Goal: Task Accomplishment & Management: Manage account settings

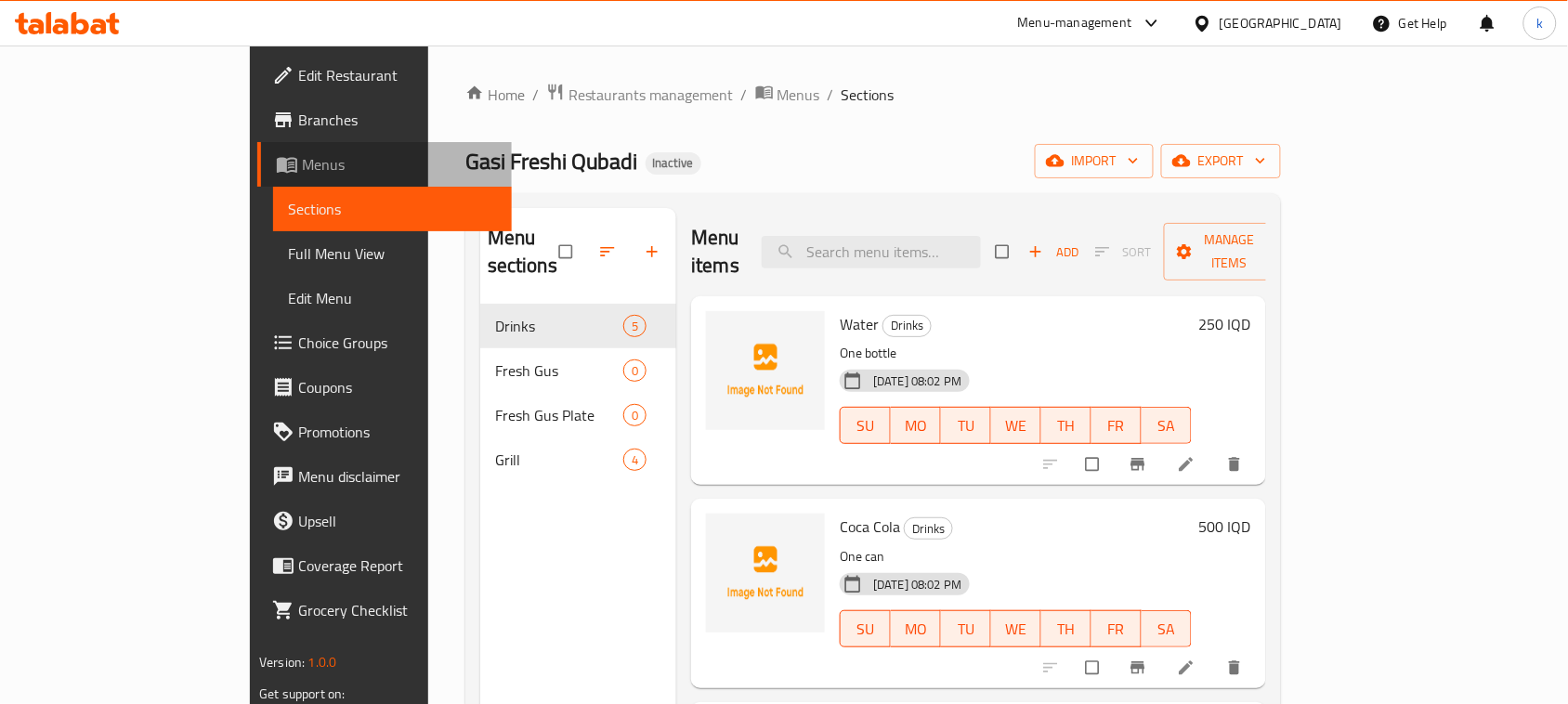
click at [302, 169] on span "Menus" at bounding box center [399, 164] width 195 height 23
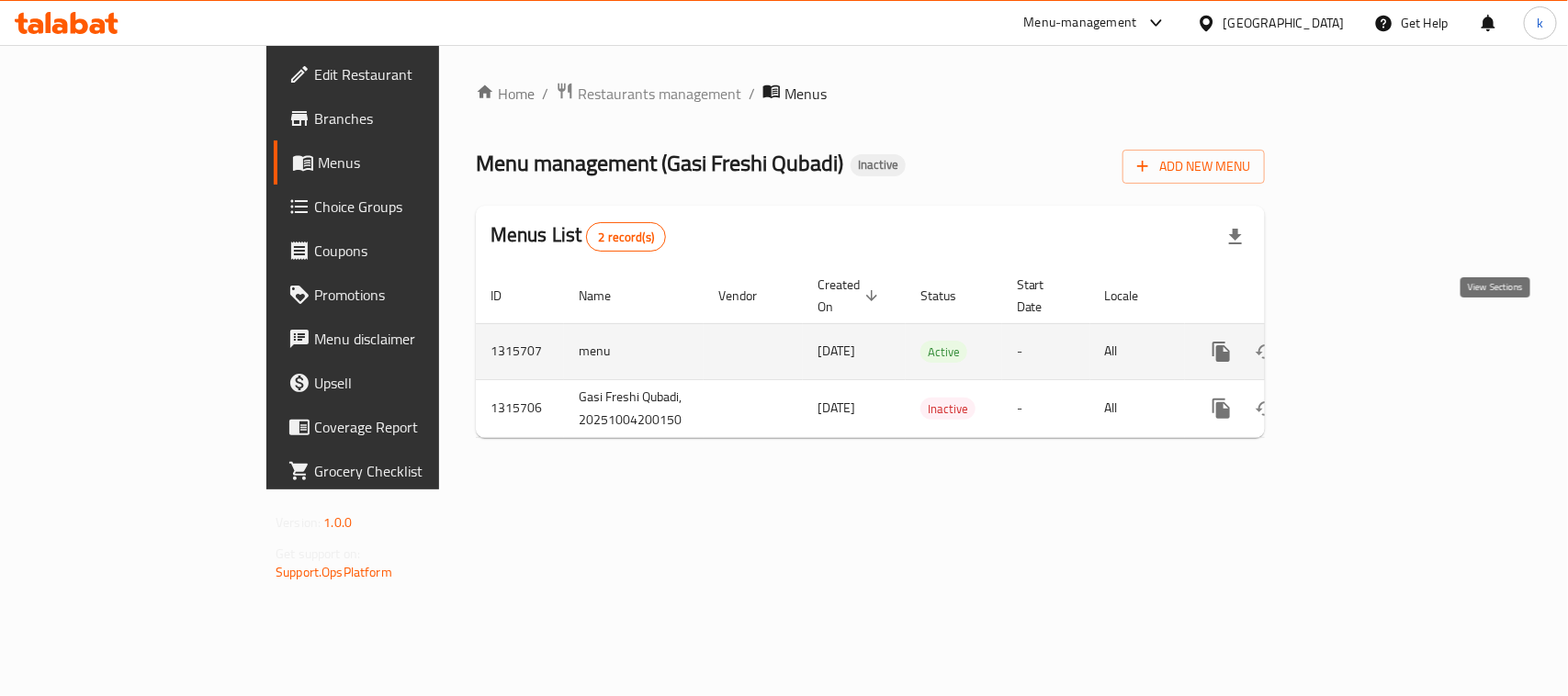
click at [1363, 343] on icon "enhanced table" at bounding box center [1354, 352] width 17 height 17
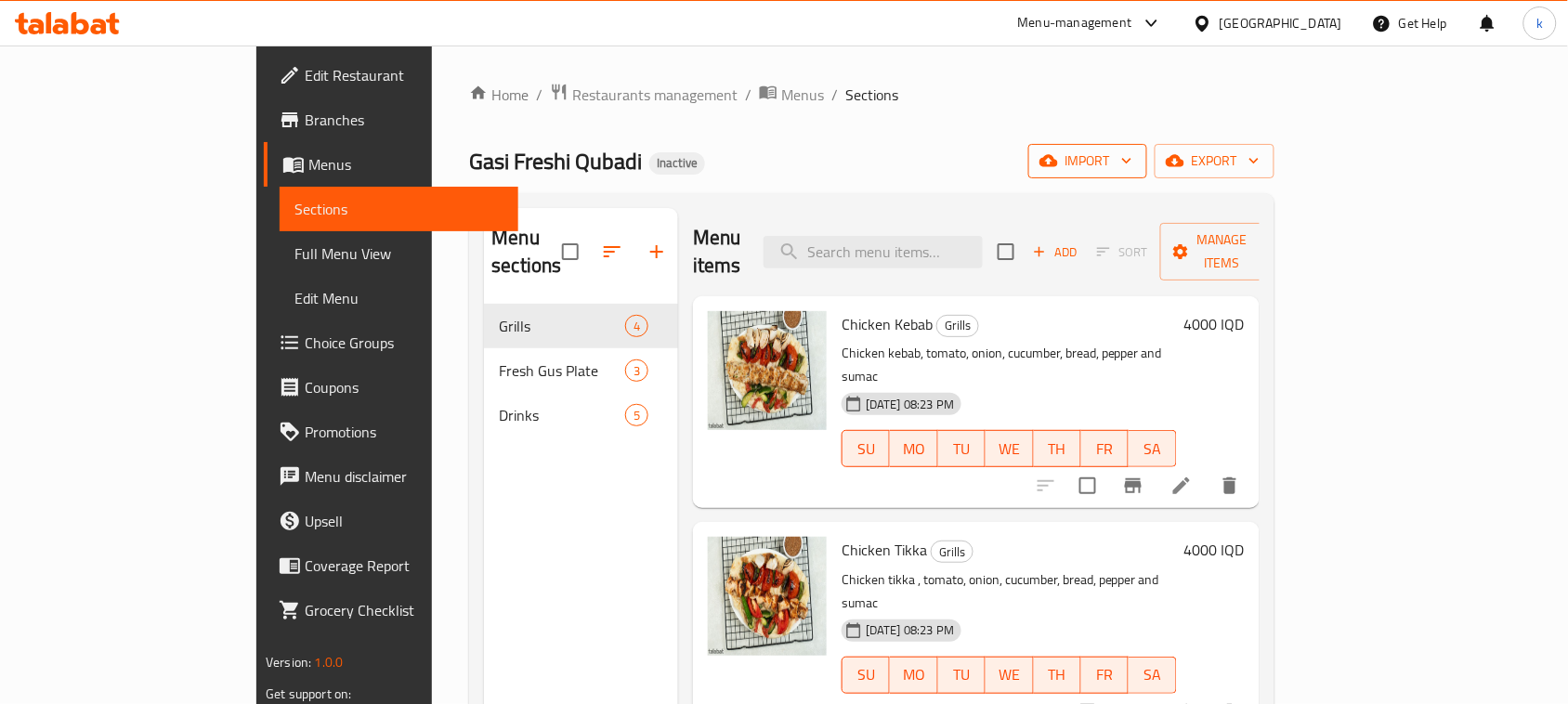
click at [1133, 159] on span "import" at bounding box center [1087, 160] width 89 height 24
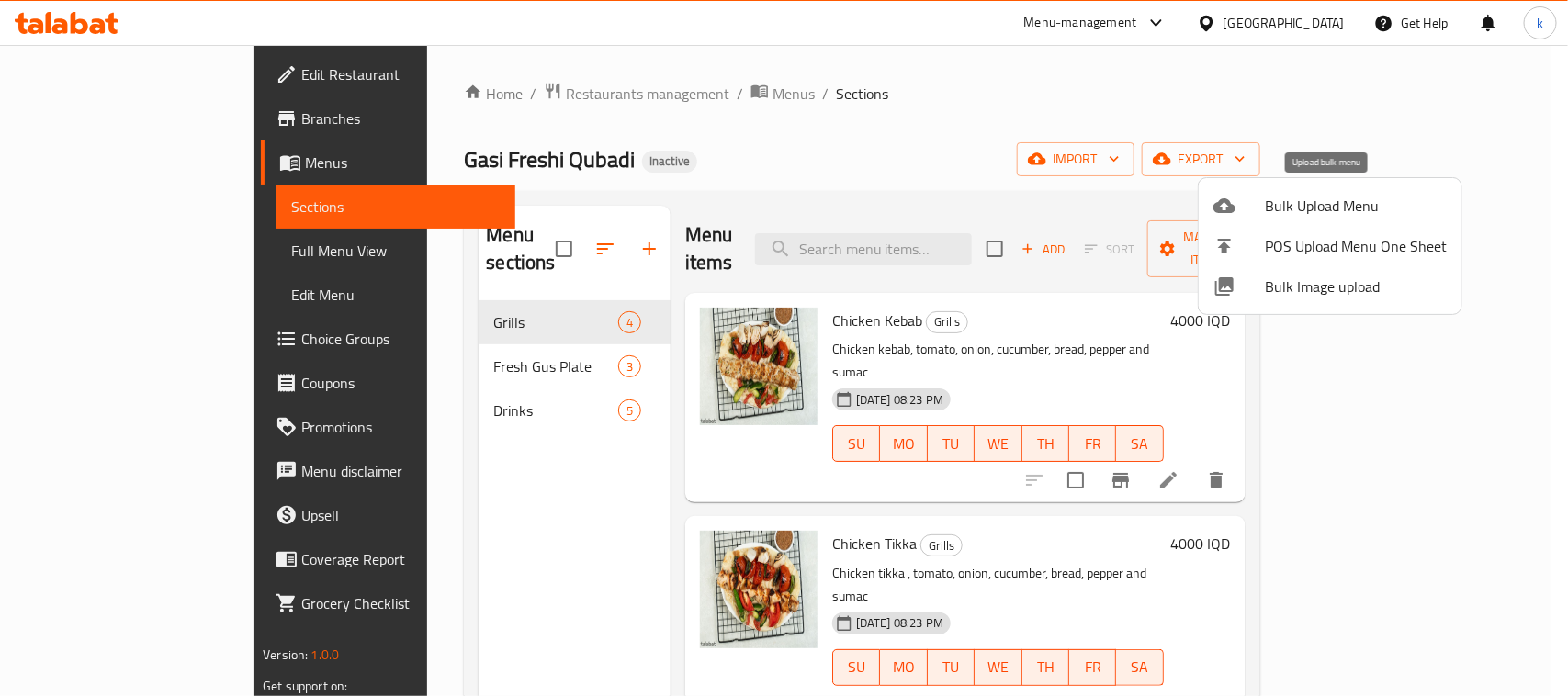
click at [1286, 209] on span "Bulk Upload Menu" at bounding box center [1355, 206] width 182 height 22
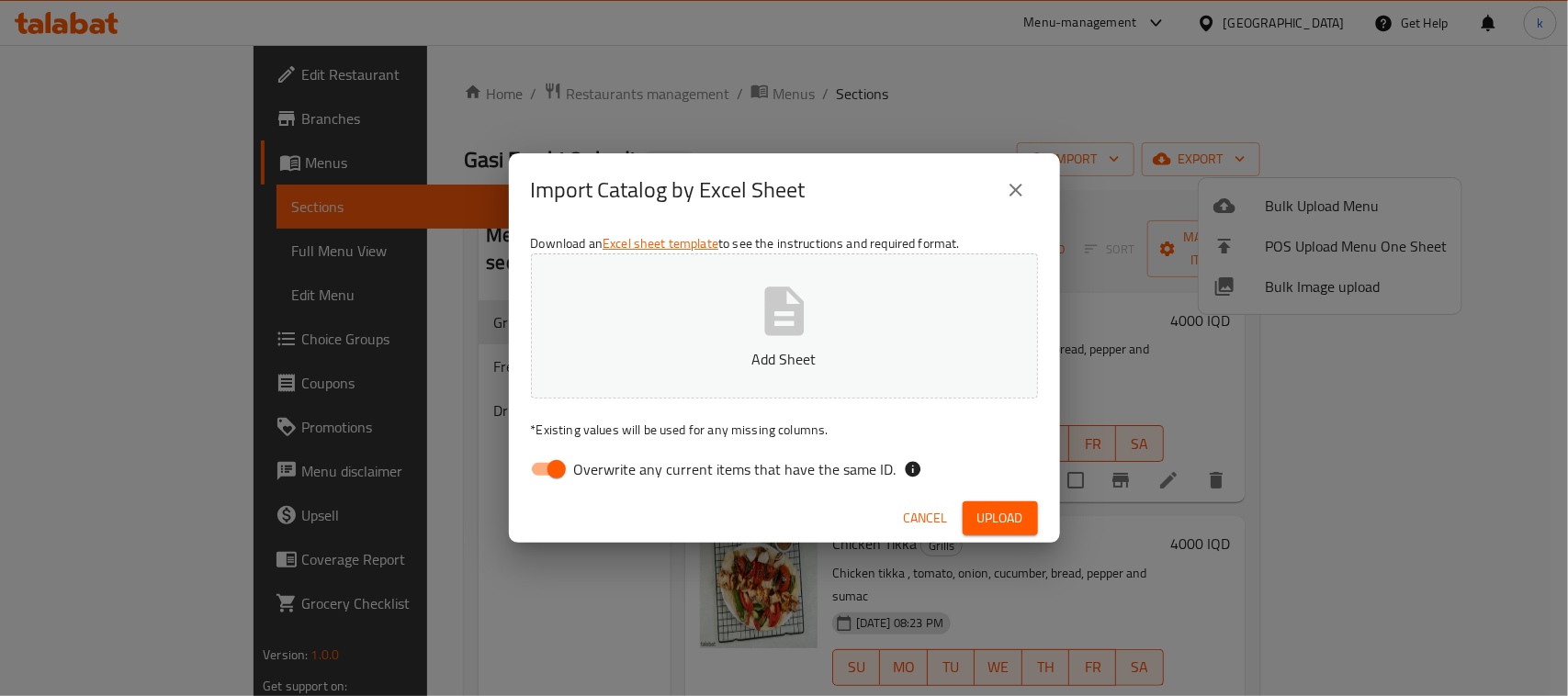
click at [552, 461] on input "Overwrite any current items that have the same ID." at bounding box center [556, 468] width 105 height 35
checkbox input "false"
click at [677, 250] on link "Excel sheet template" at bounding box center [661, 244] width 116 height 24
click at [721, 313] on button "Add Sheet" at bounding box center [784, 326] width 507 height 145
click at [967, 515] on button "Upload" at bounding box center [1000, 518] width 76 height 34
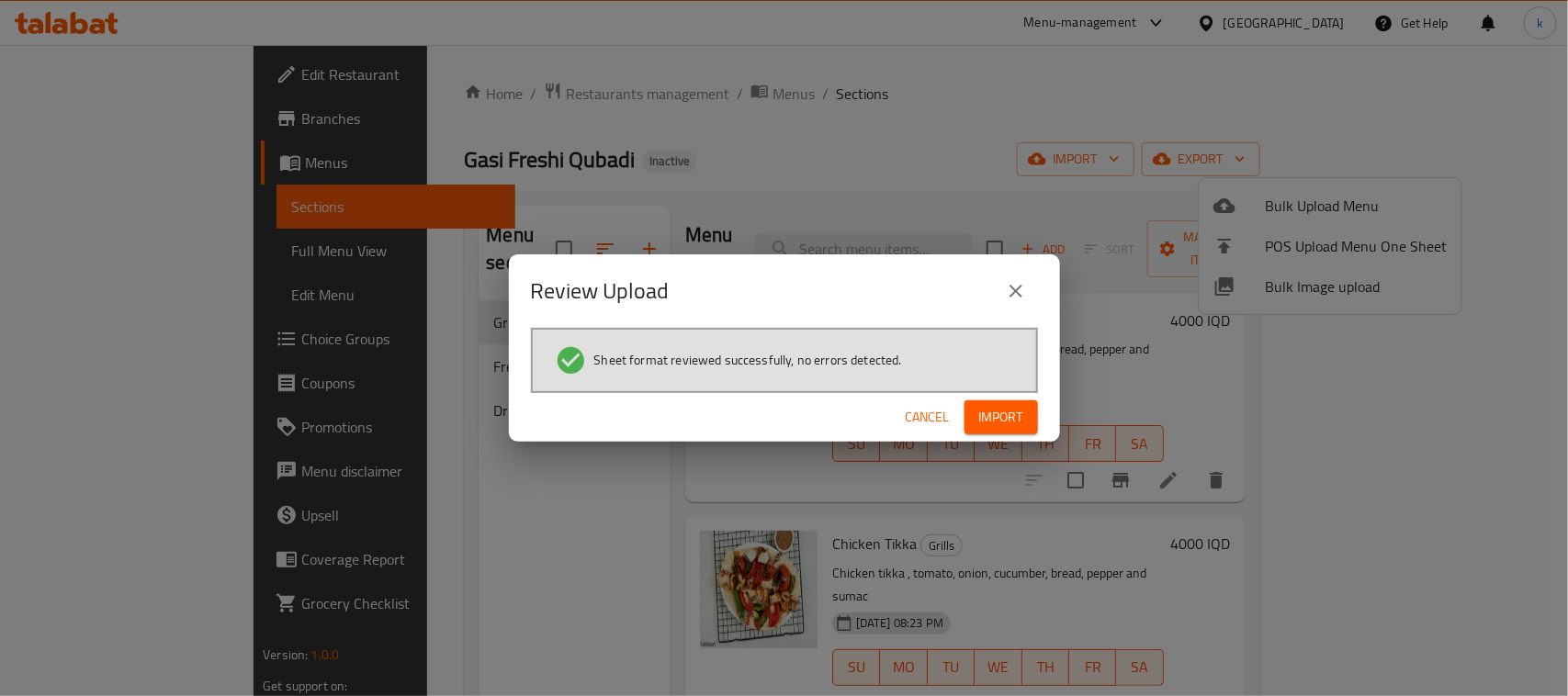
click at [1012, 411] on span "Import" at bounding box center [1001, 417] width 44 height 23
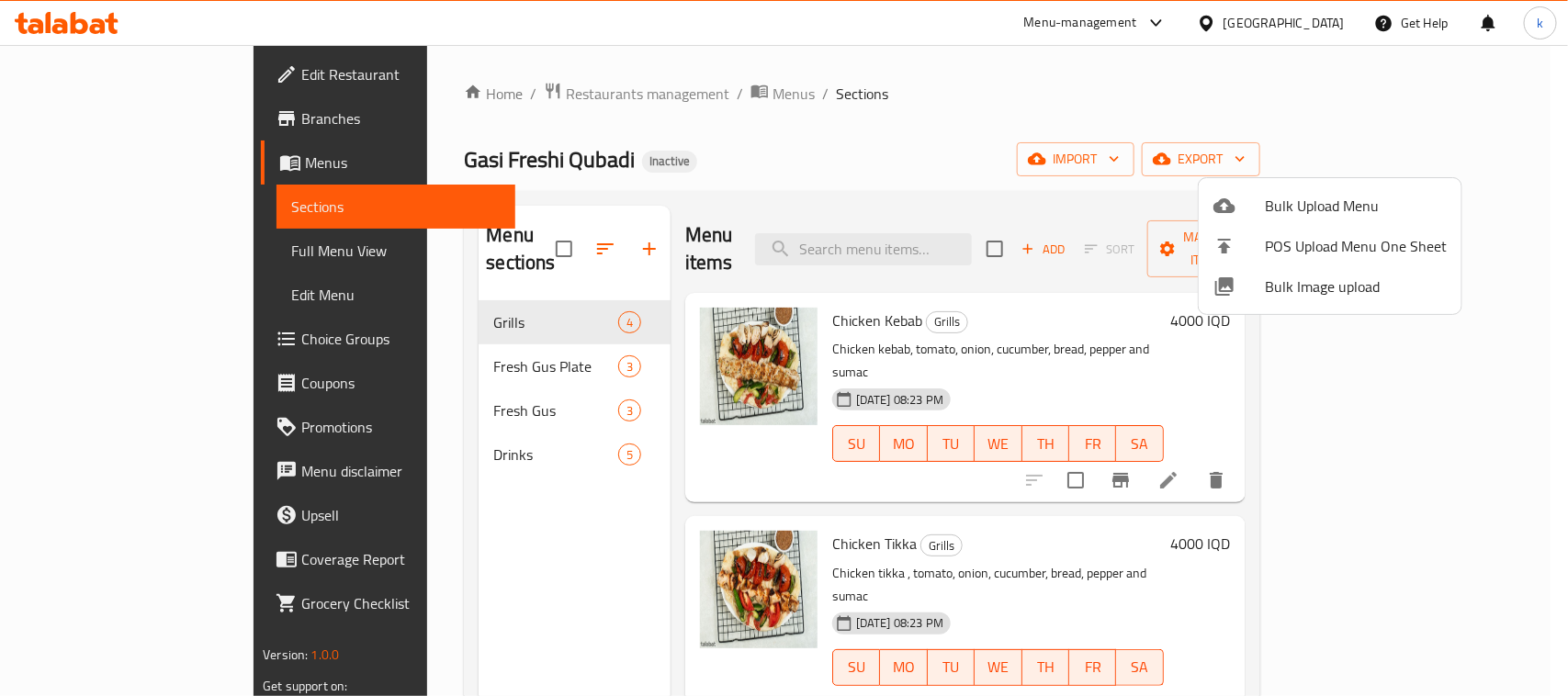
click at [810, 176] on div at bounding box center [784, 348] width 1568 height 696
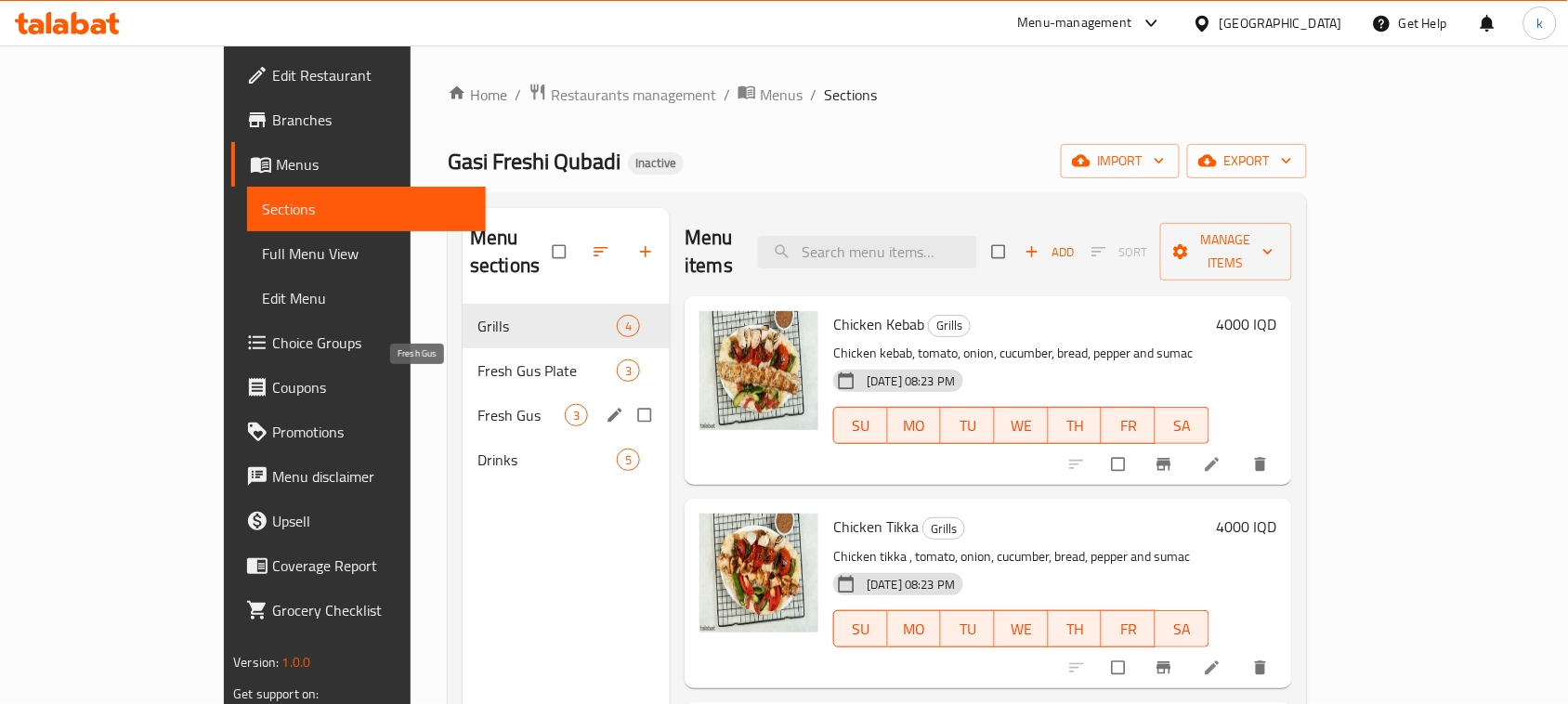
click at [478, 404] on span "Fresh Gus" at bounding box center [521, 415] width 88 height 23
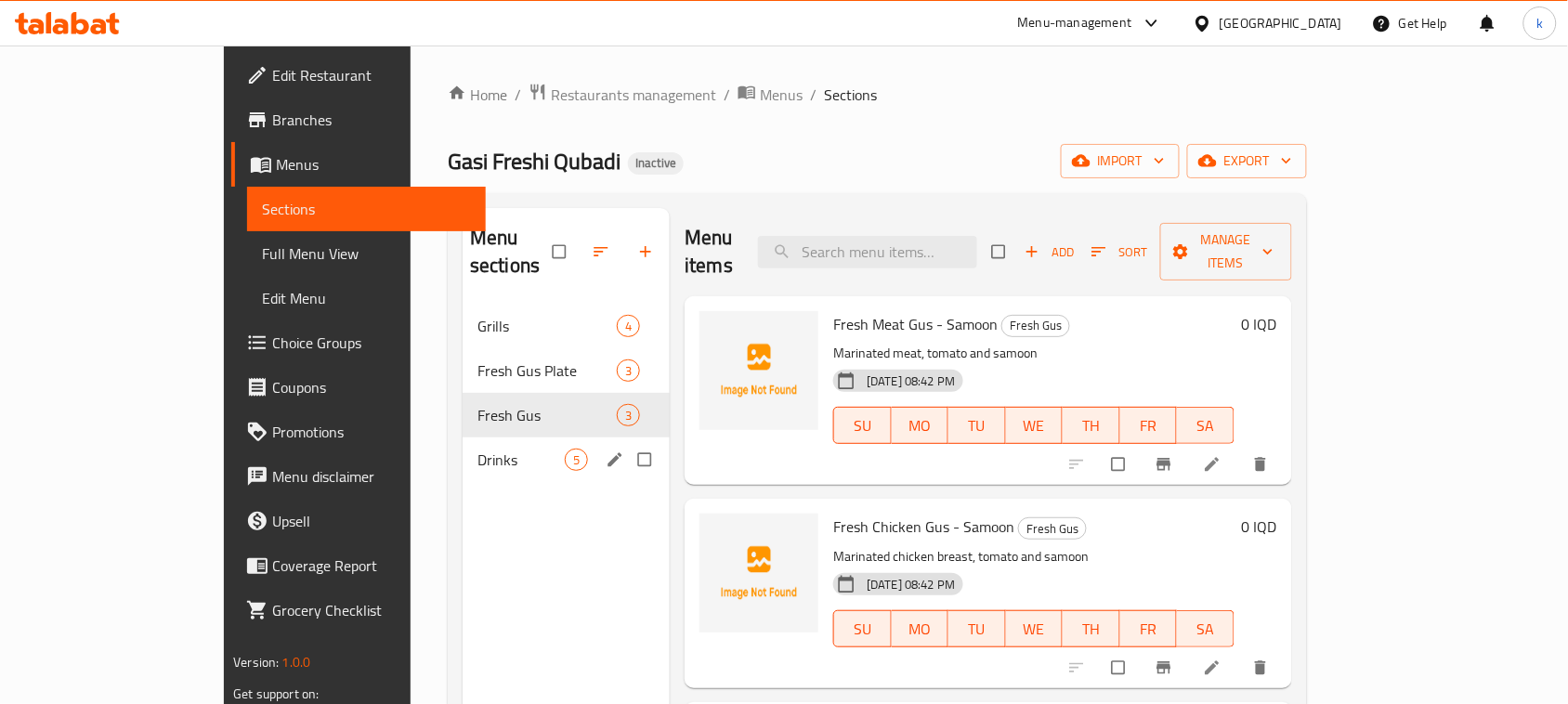
click at [478, 448] on span "Drinks" at bounding box center [521, 460] width 88 height 23
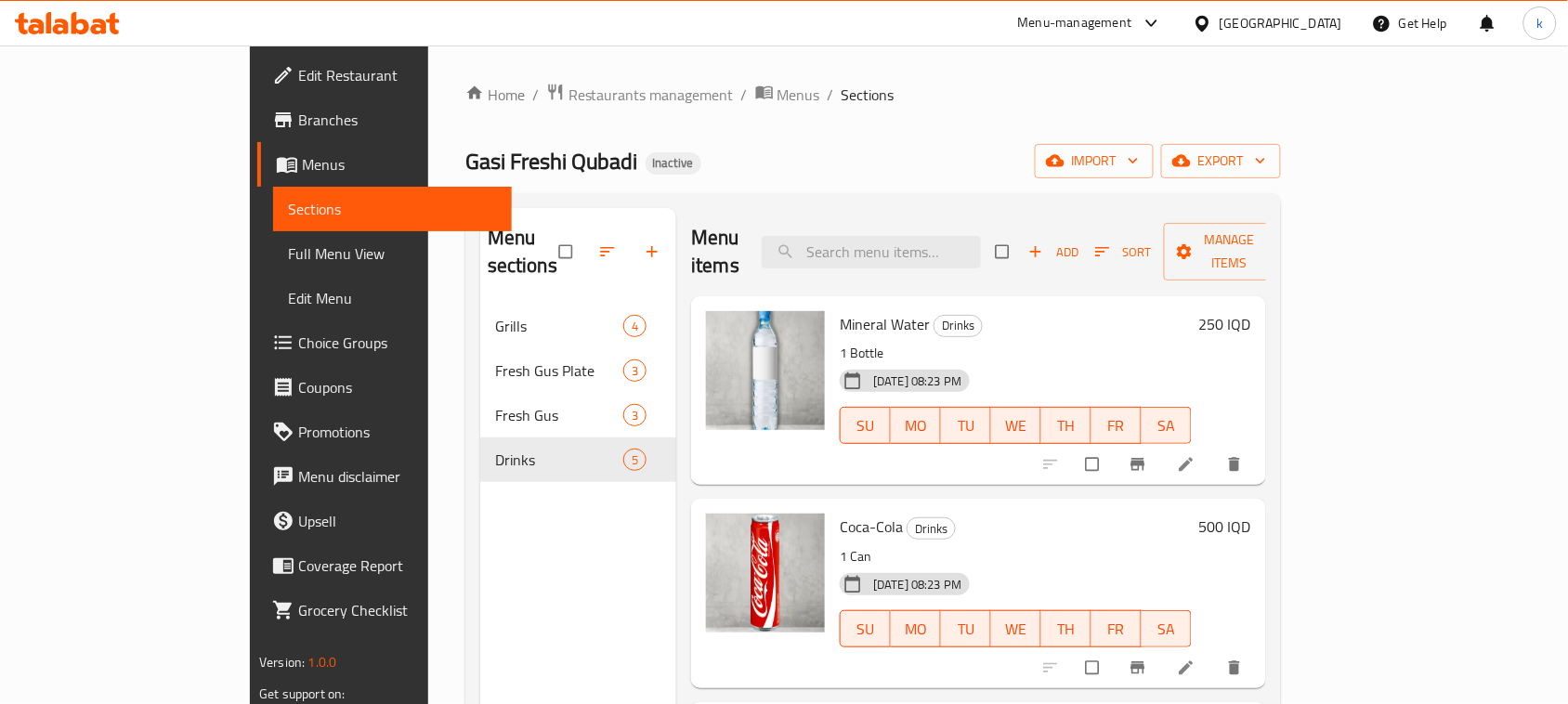
click at [723, 146] on div "Gasi Freshi Qubadi Inactive import export" at bounding box center [873, 161] width 816 height 34
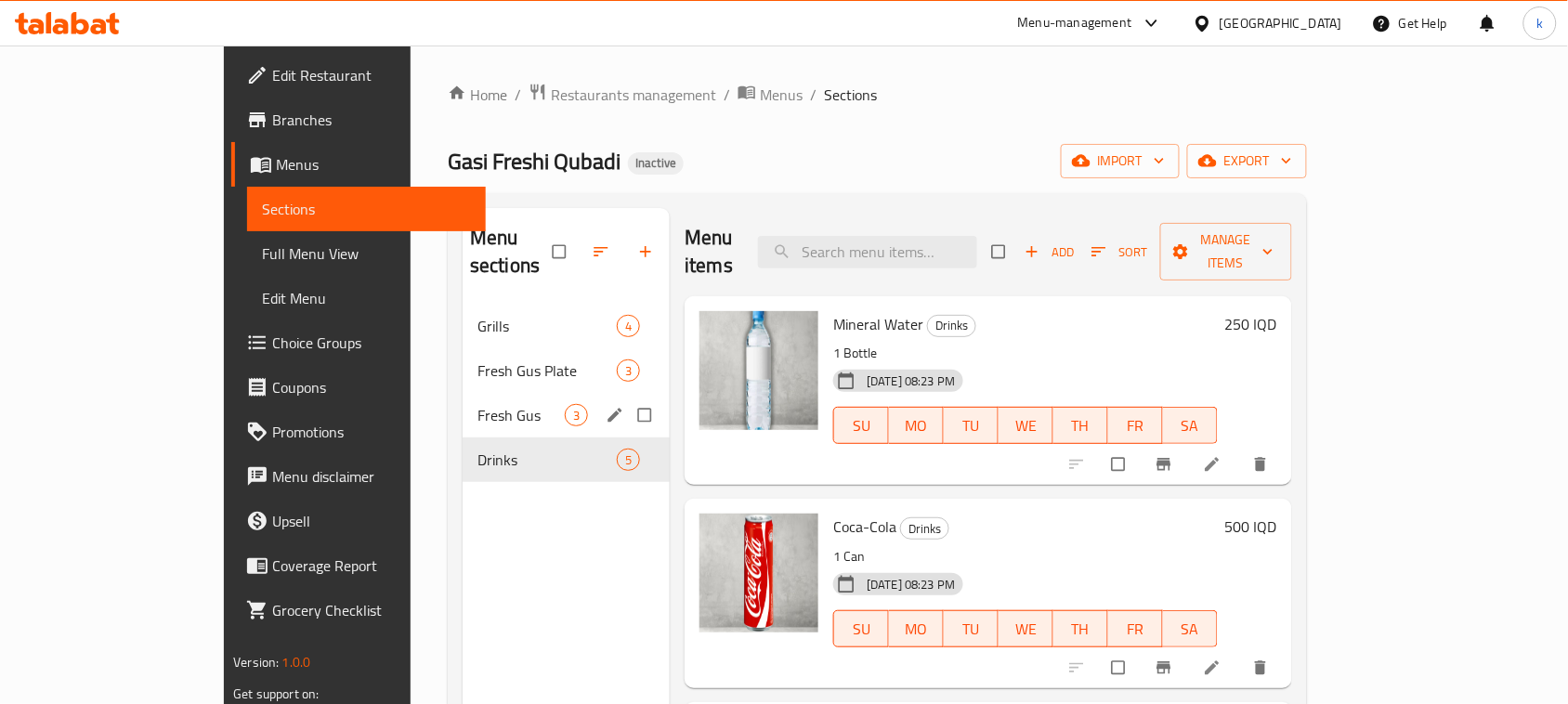
click at [463, 399] on div "Fresh Gus 3" at bounding box center [565, 414] width 207 height 44
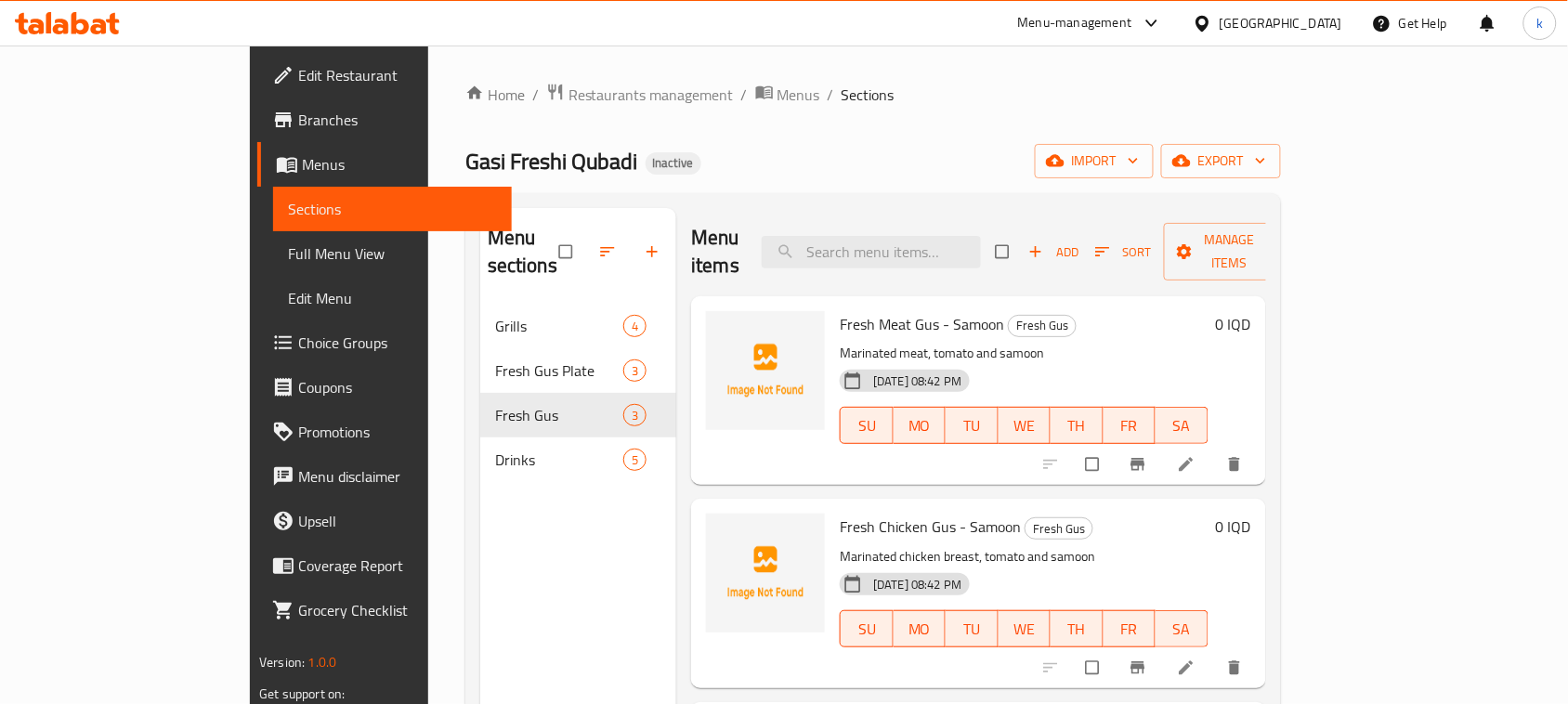
click at [843, 133] on div "Home / Restaurants management / Menus / Sections Gasi Freshi Qubadi Inactive im…" at bounding box center [873, 505] width 816 height 845
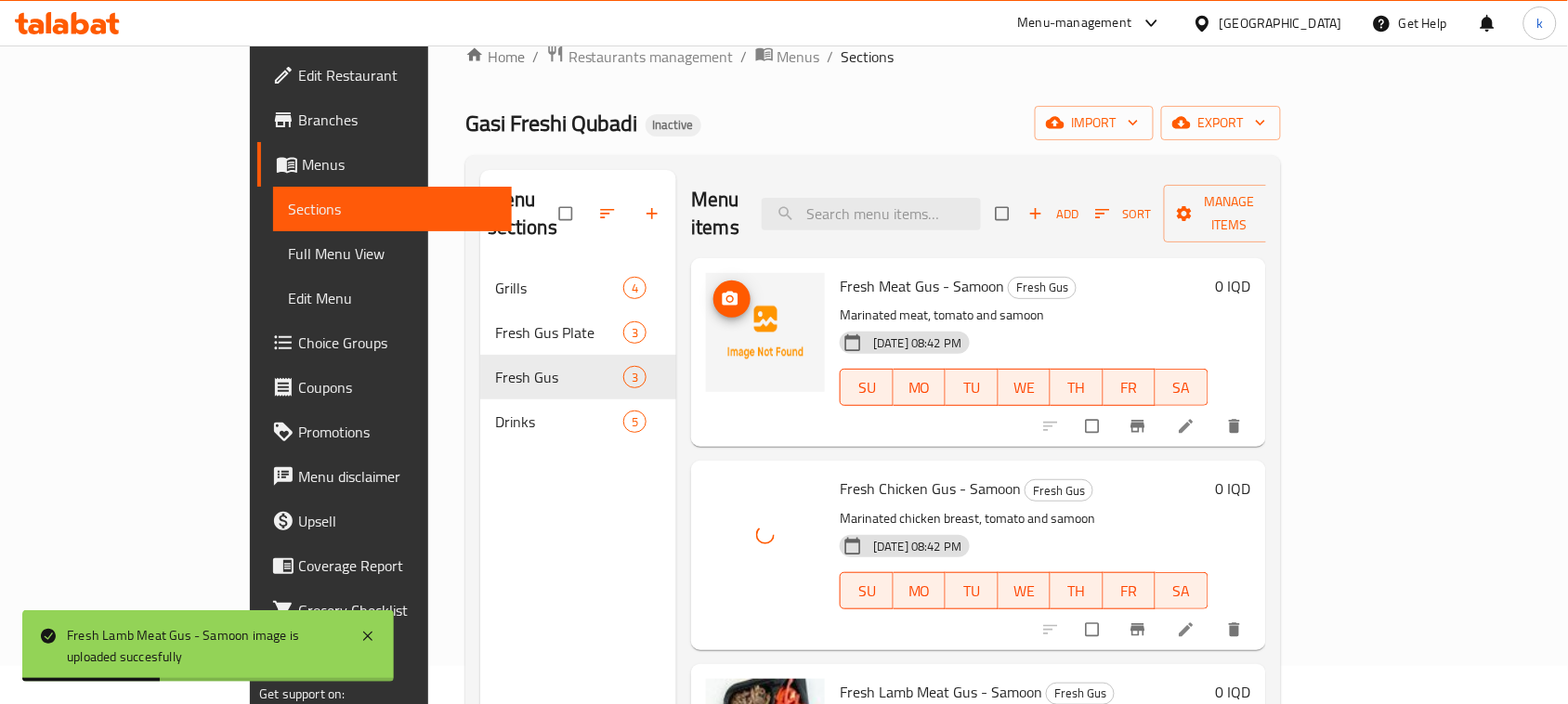
scroll to position [29, 0]
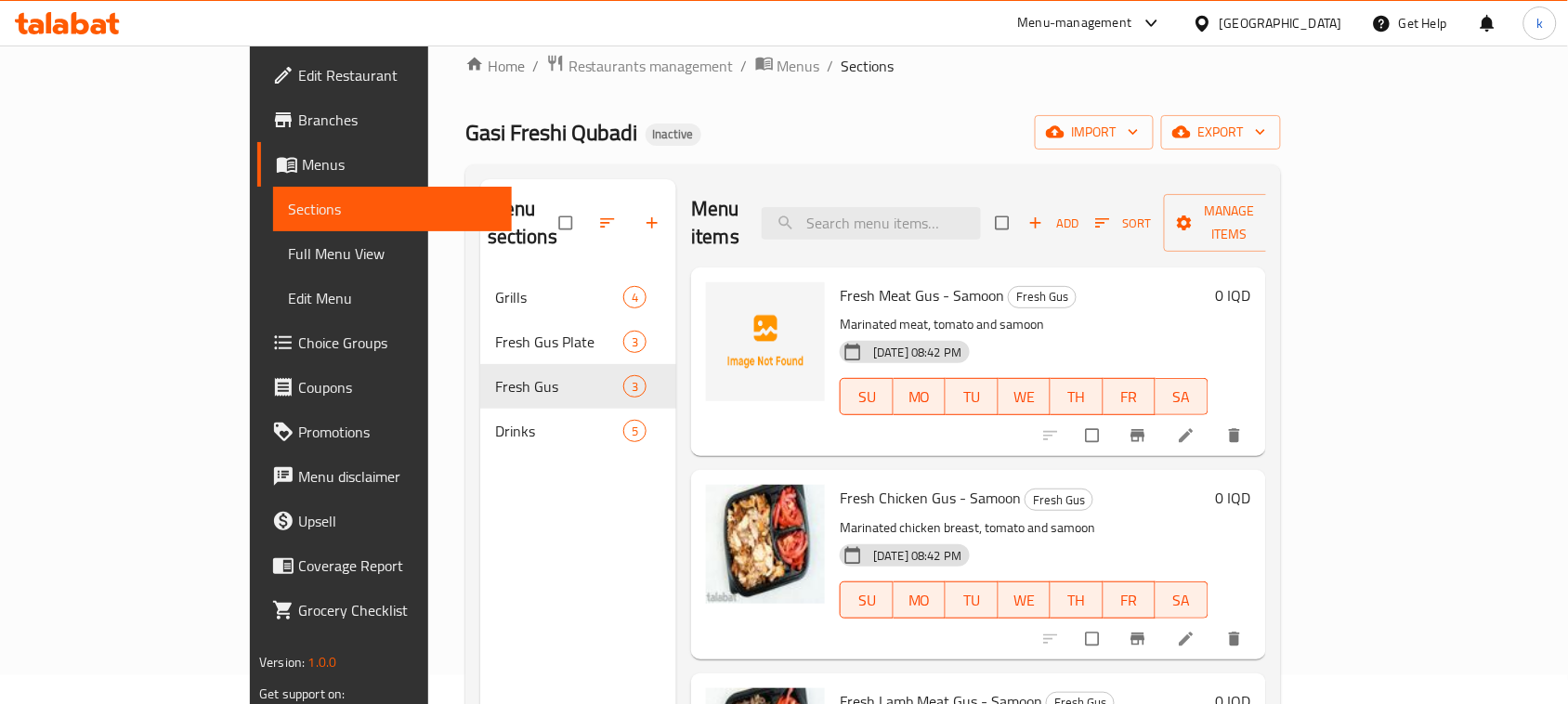
click at [790, 133] on div "Gasi Freshi Qubadi Inactive import export" at bounding box center [873, 132] width 816 height 34
click at [805, 123] on div "Gasi Freshi Qubadi Inactive import export" at bounding box center [873, 132] width 816 height 34
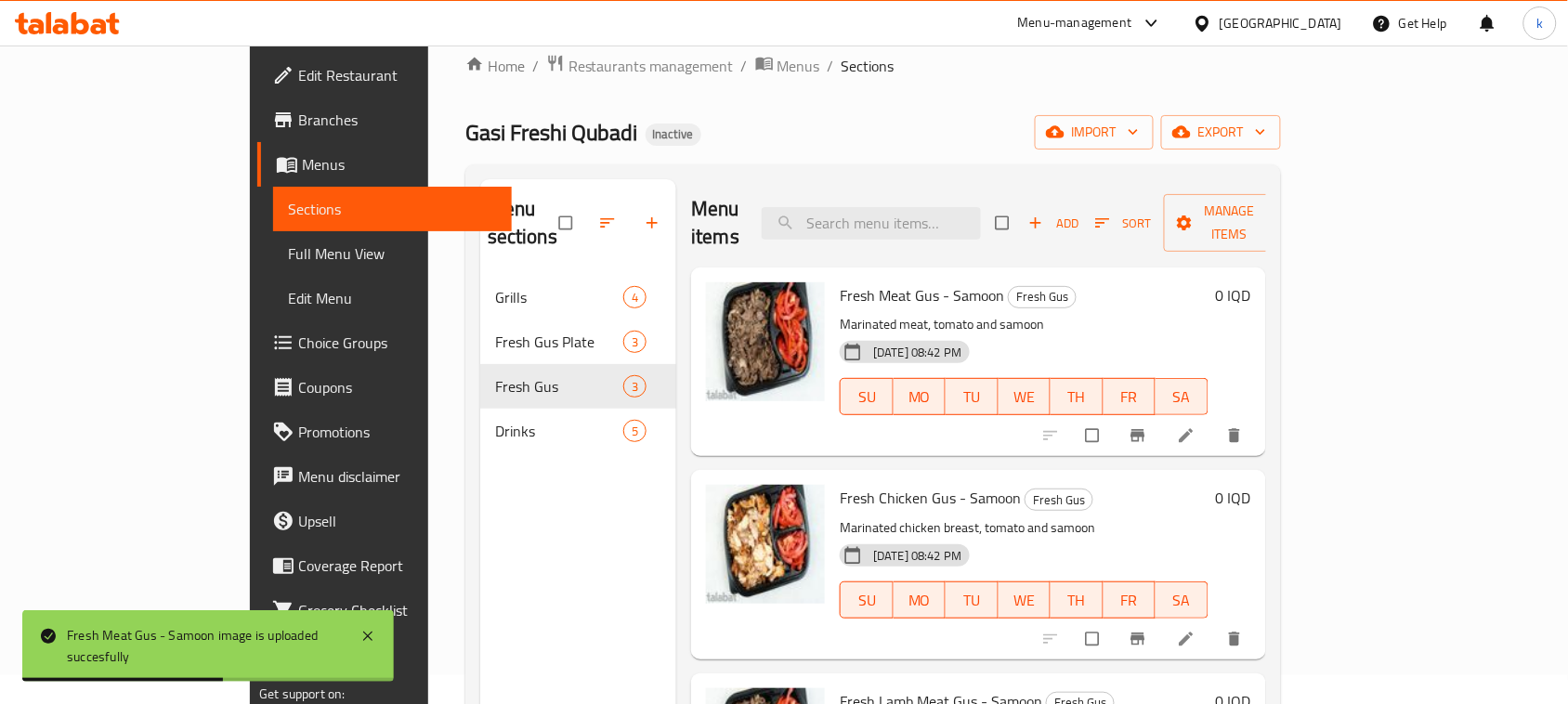
click at [298, 341] on span "Choice Groups" at bounding box center [397, 343] width 199 height 23
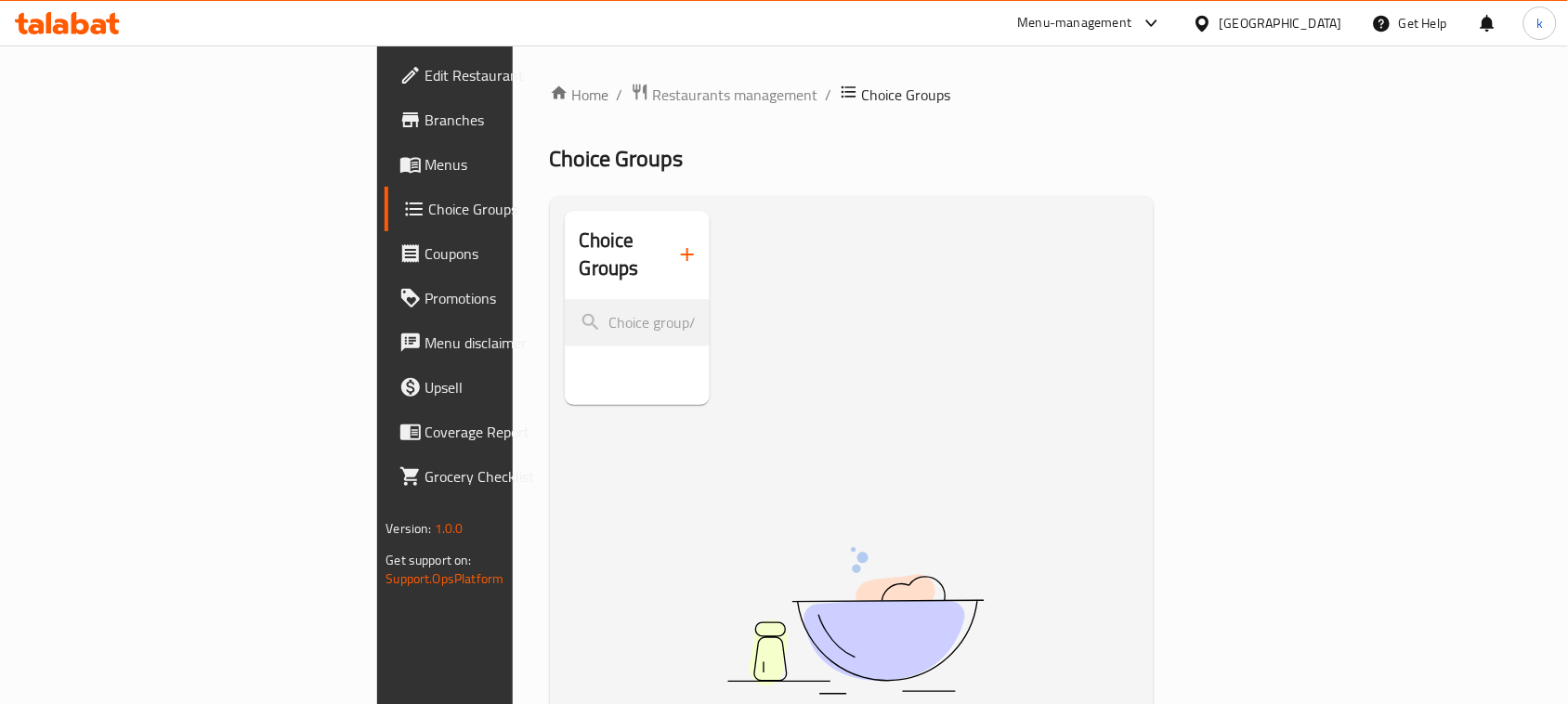
click at [676, 247] on icon "button" at bounding box center [687, 255] width 23 height 23
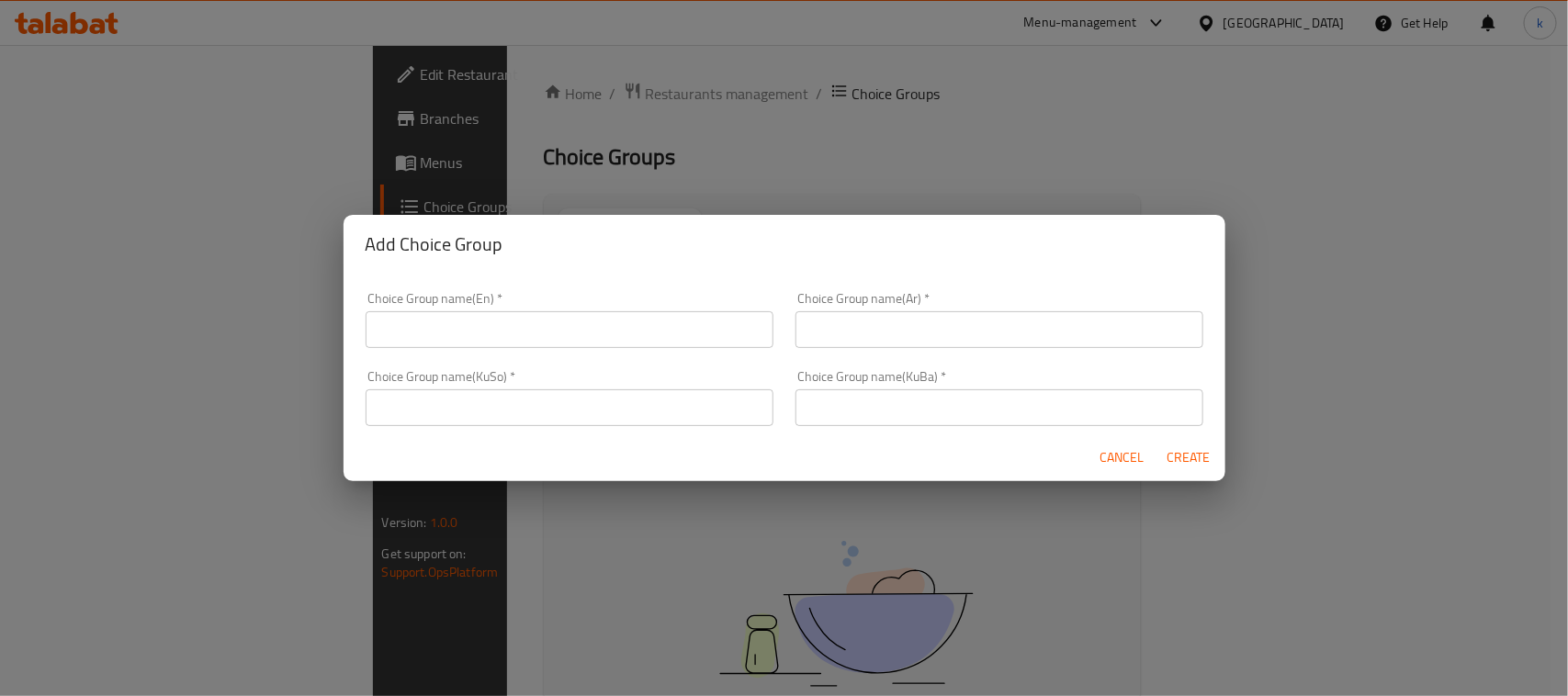
click at [460, 330] on input "text" at bounding box center [569, 329] width 408 height 36
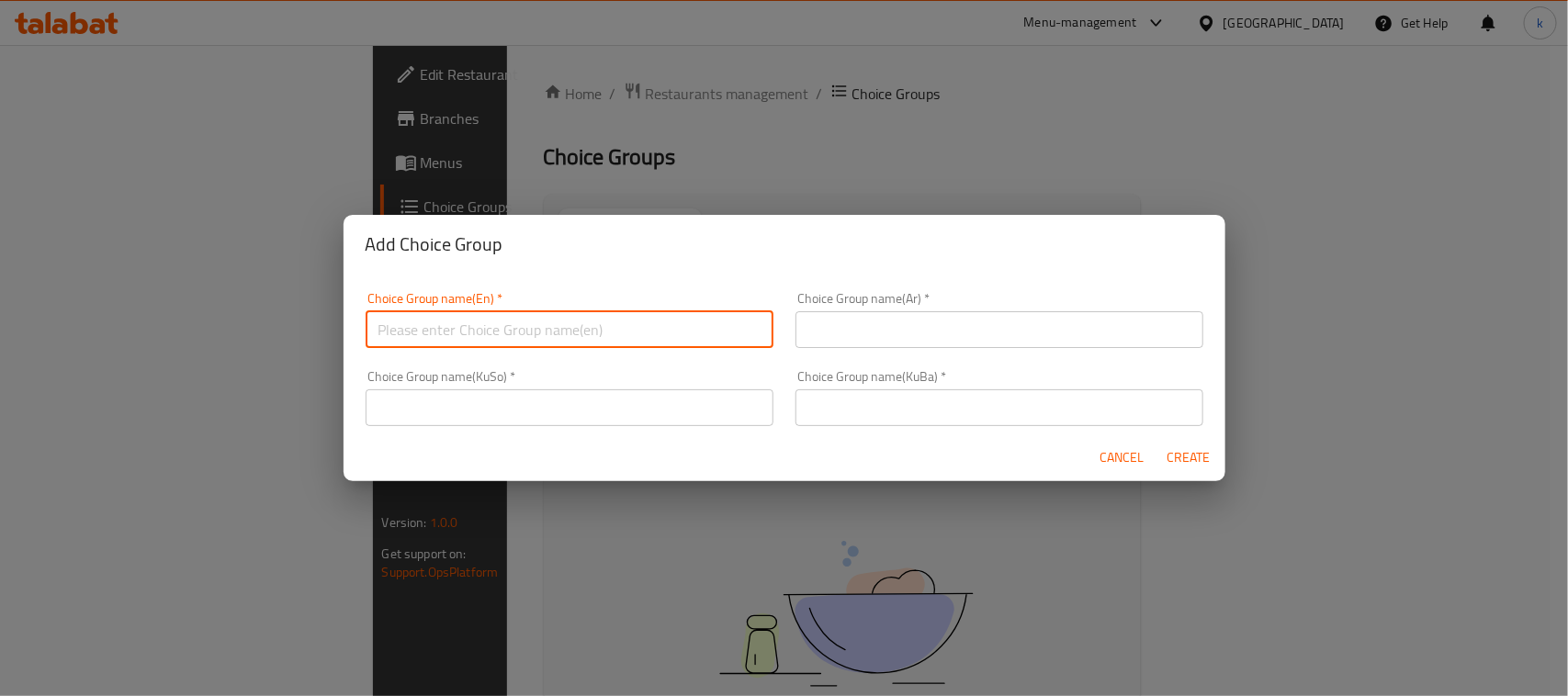
type input "Your Choice Of:"
drag, startPoint x: 980, startPoint y: 331, endPoint x: 985, endPoint y: 344, distance: 13.9
click at [980, 331] on input "text" at bounding box center [999, 329] width 408 height 36
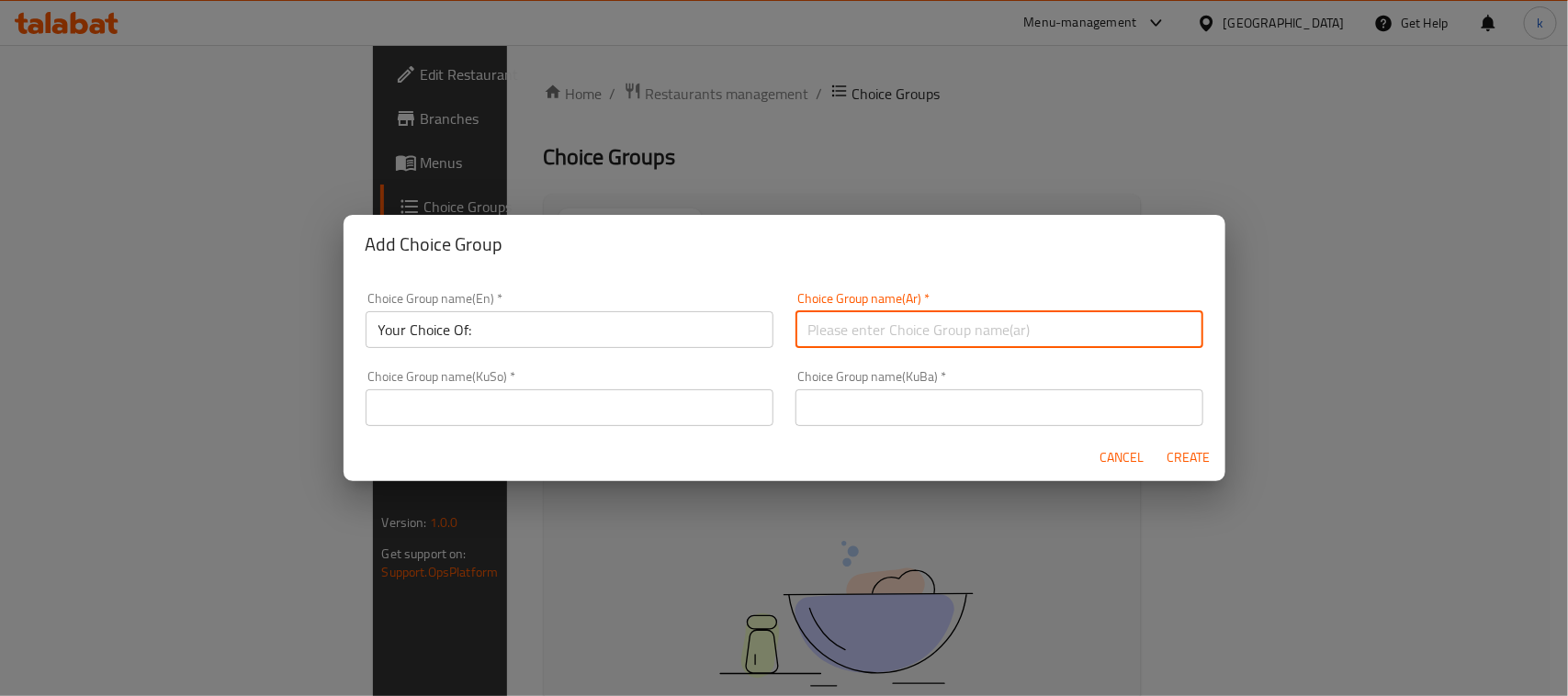
type input "إختيارك من:"
drag, startPoint x: 880, startPoint y: 402, endPoint x: 893, endPoint y: 413, distance: 17.0
click at [880, 402] on input "text" at bounding box center [999, 407] width 408 height 36
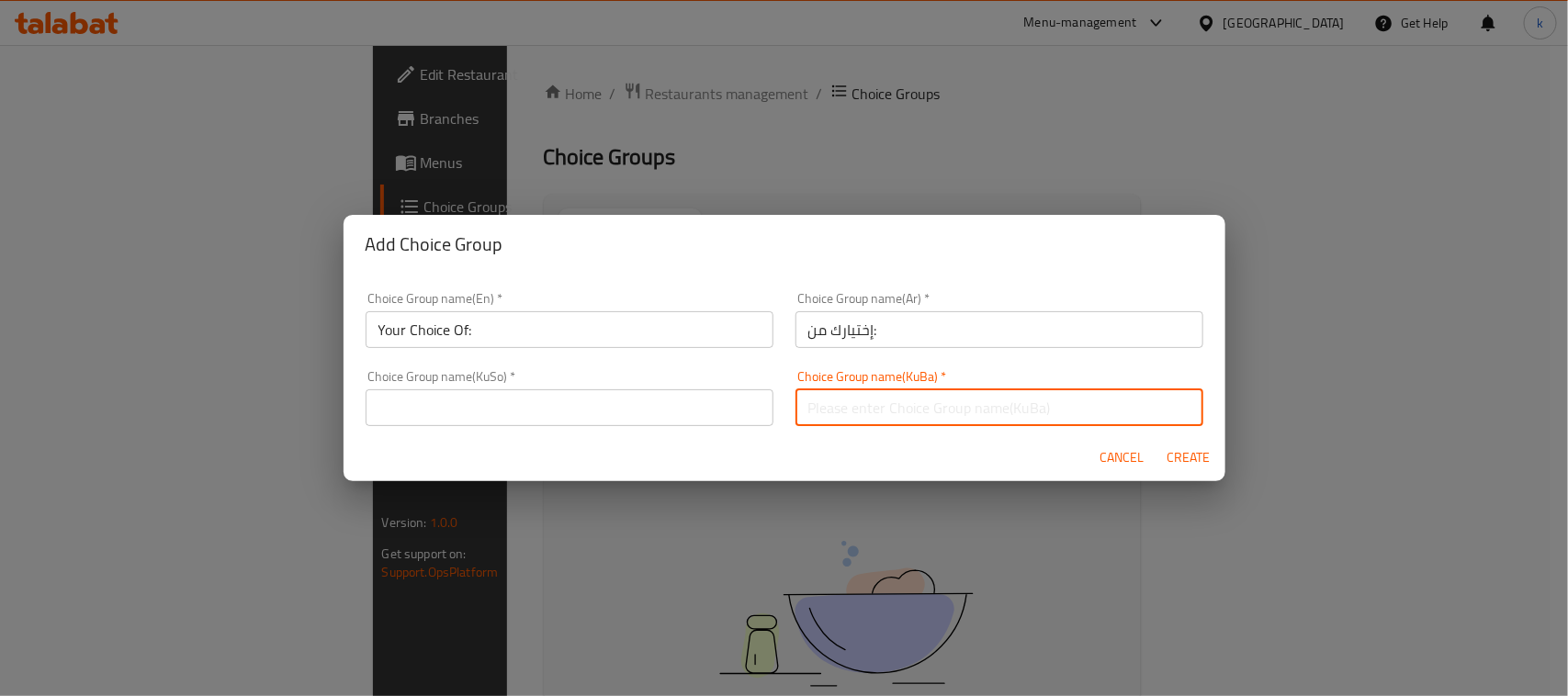
type input "هەڵبژاردنت لە:"
click at [641, 405] on input "text" at bounding box center [569, 407] width 408 height 36
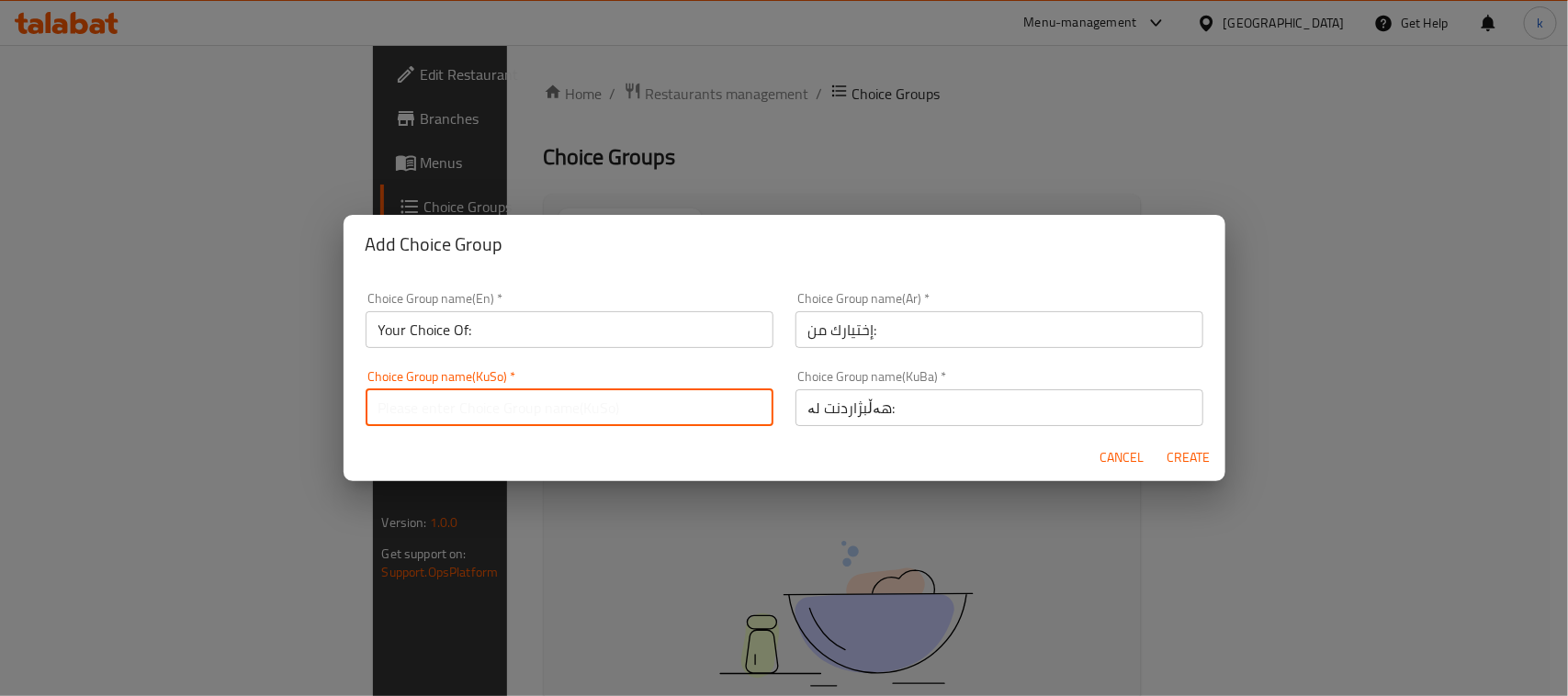
type input "هەڵبژاردنت لە:"
click at [1182, 452] on span "Create" at bounding box center [1188, 457] width 44 height 23
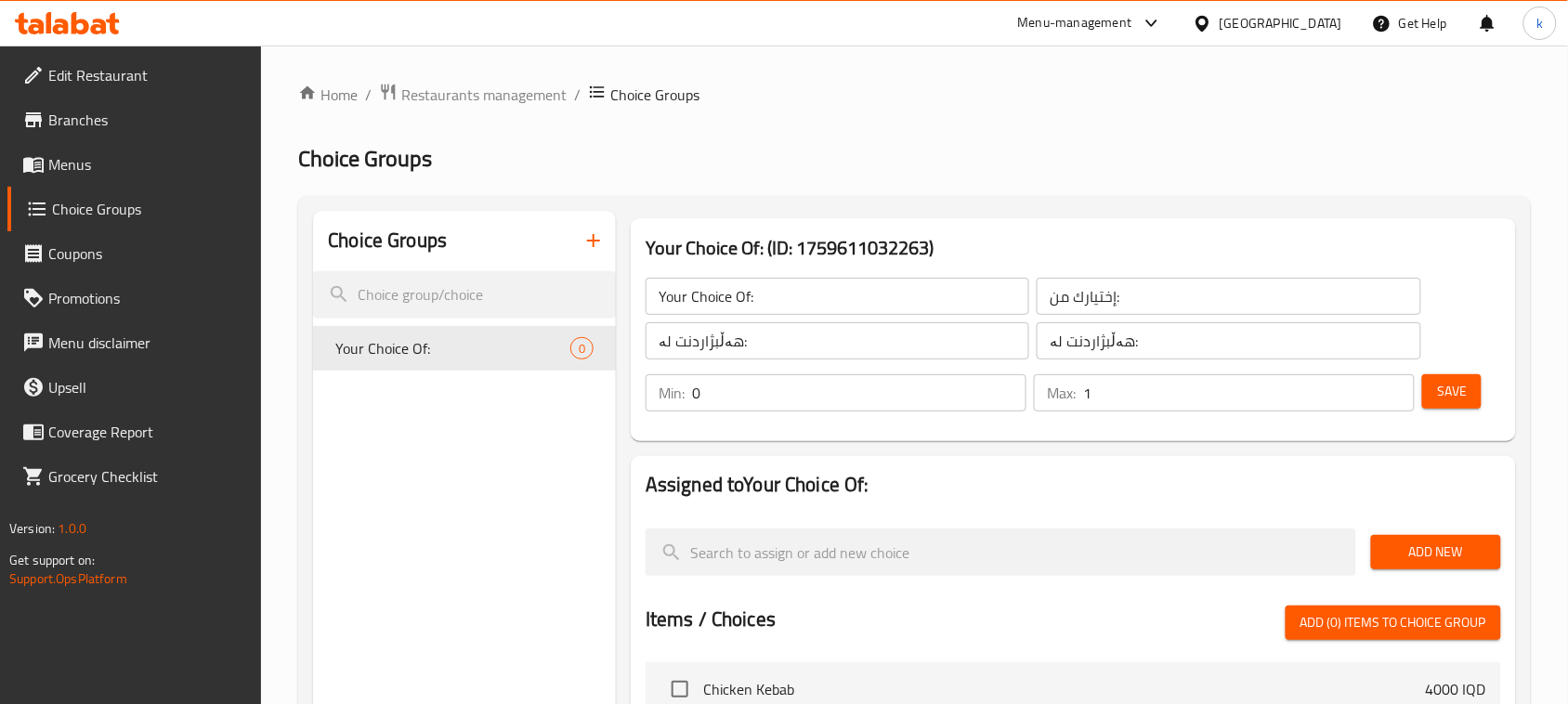
type input "1"
click at [1394, 391] on input "1" at bounding box center [1249, 393] width 331 height 37
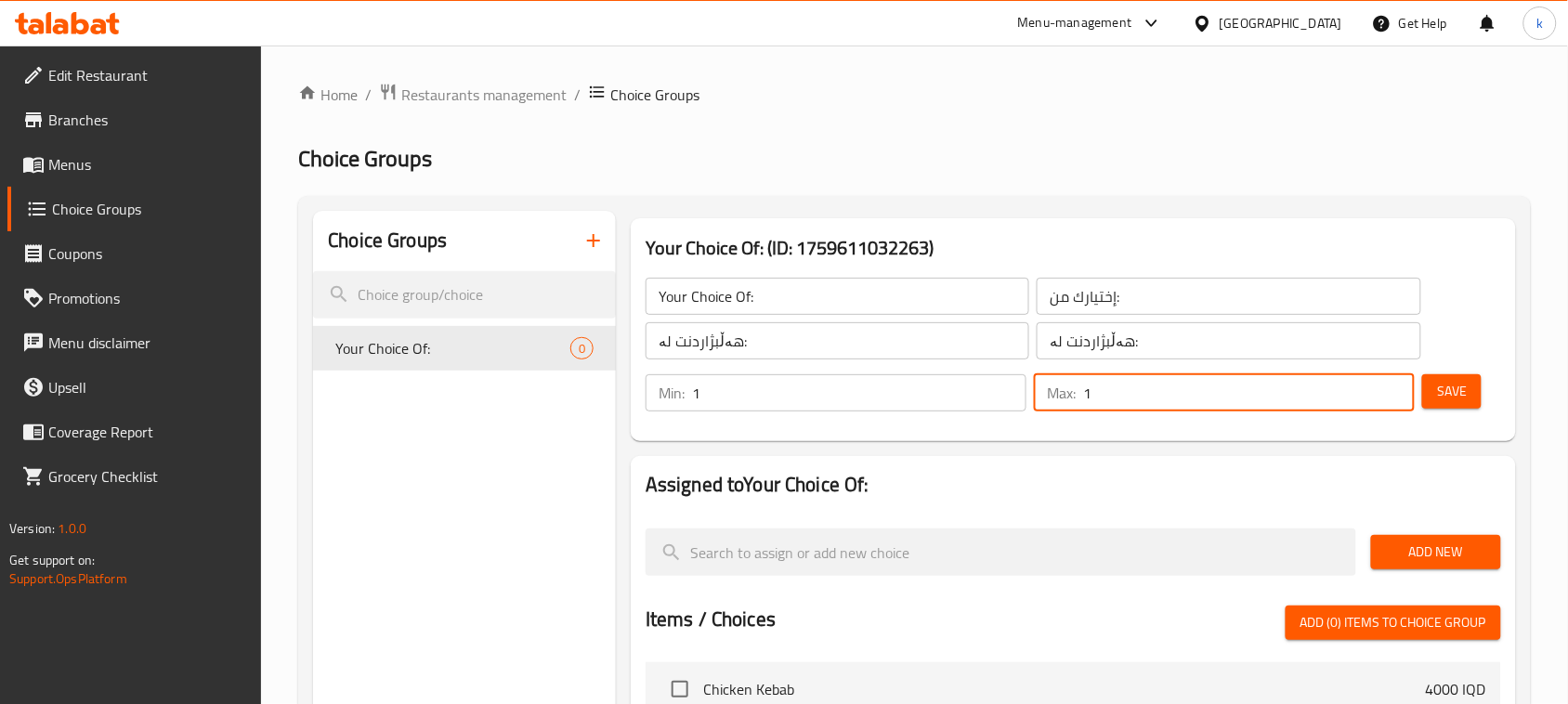
type input "1"
click at [1004, 387] on input "1" at bounding box center [859, 393] width 334 height 37
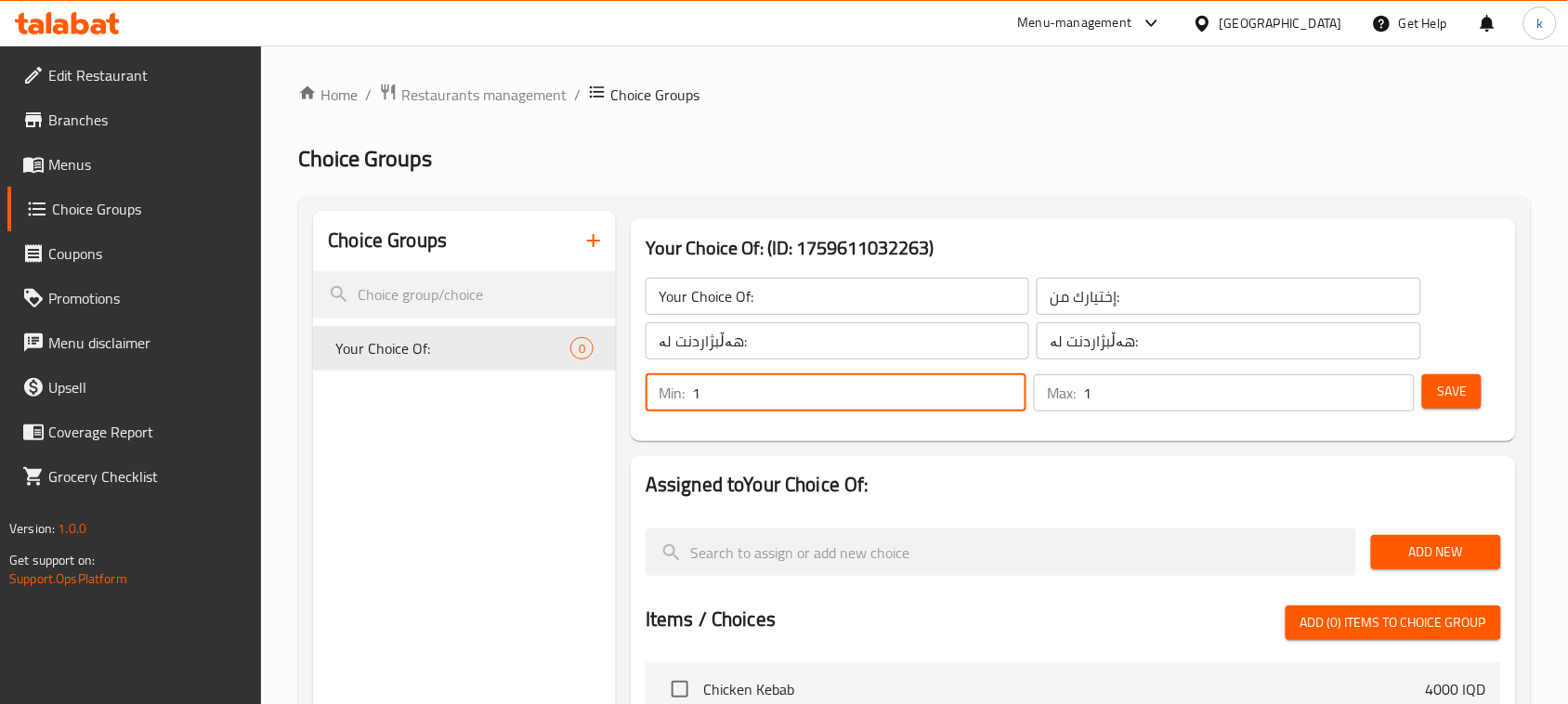
click at [1445, 393] on span "Save" at bounding box center [1451, 392] width 29 height 24
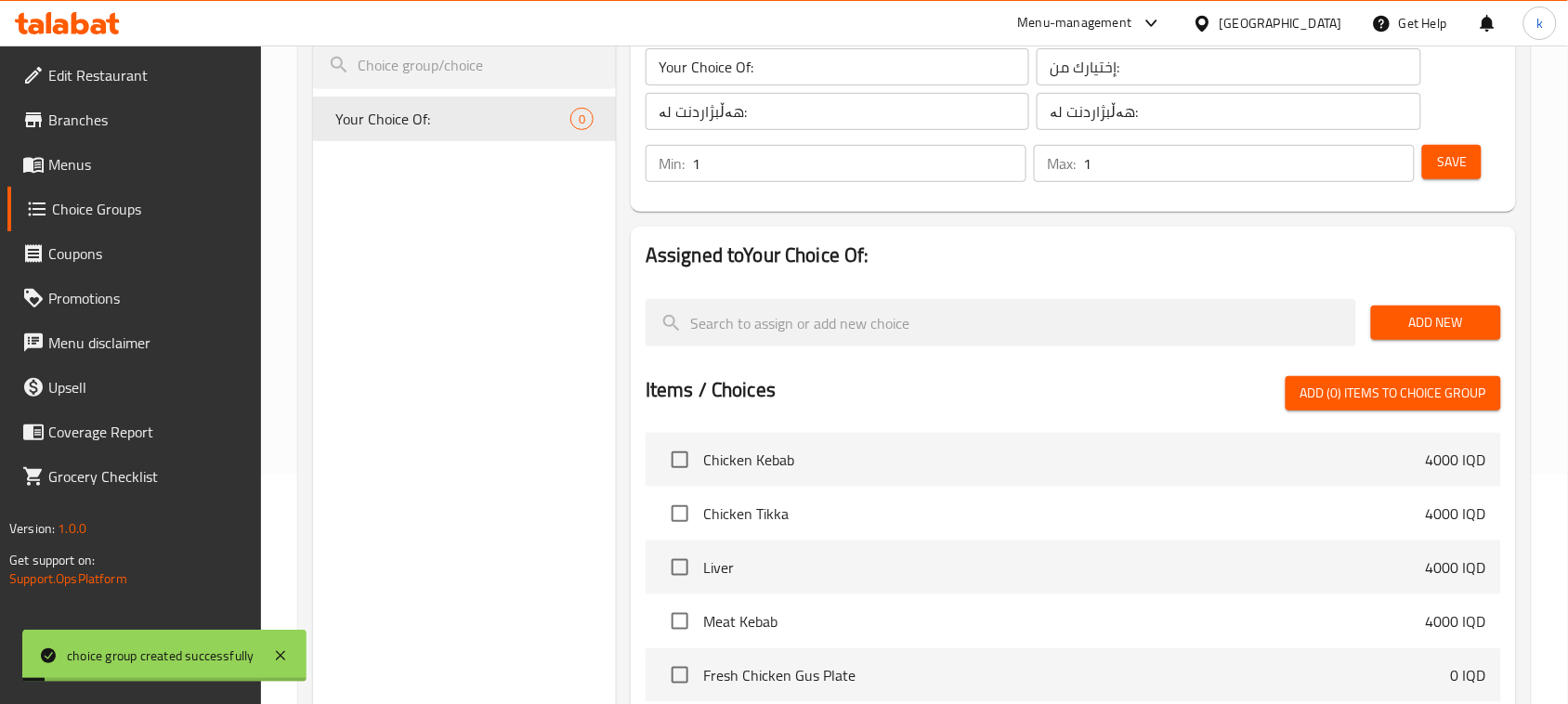
scroll to position [232, 0]
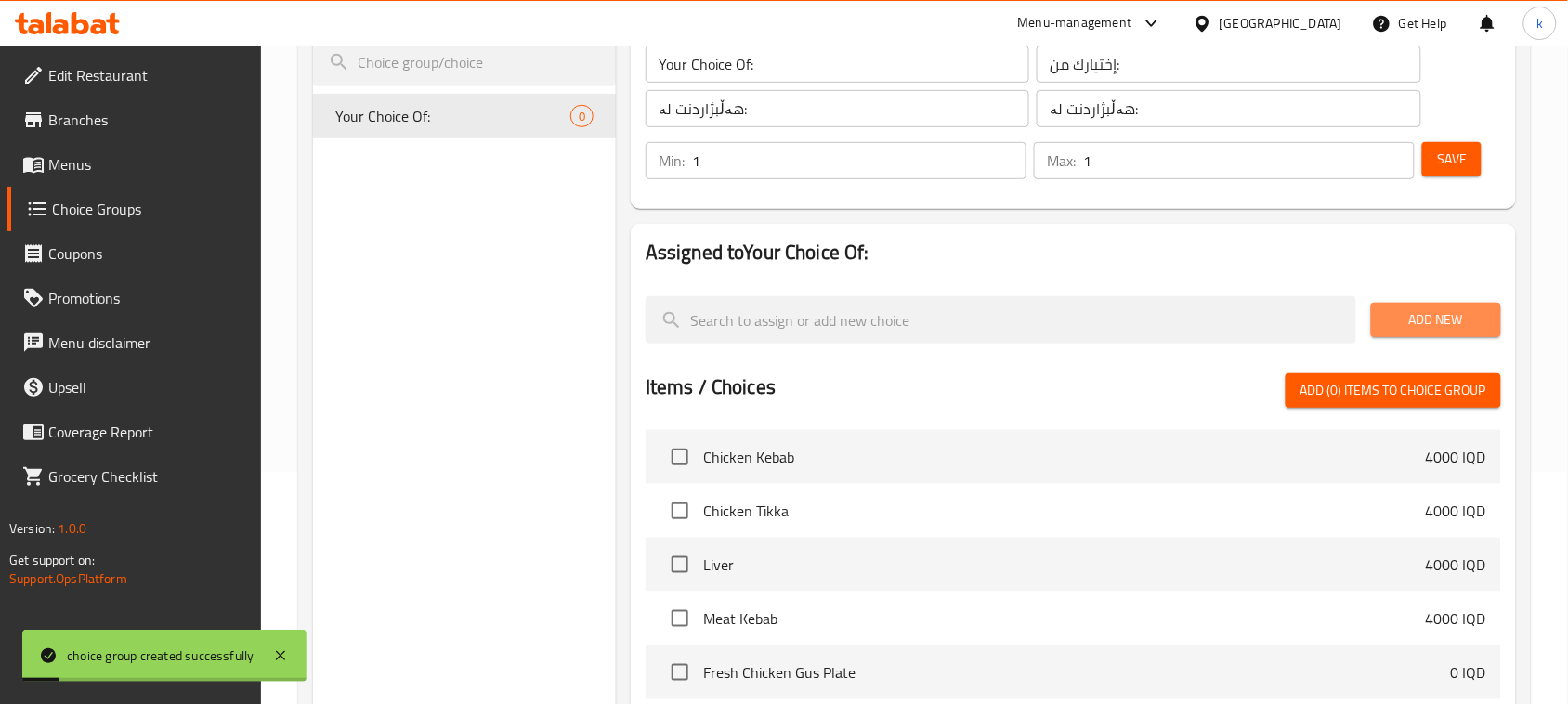
click at [1427, 313] on span "Add New" at bounding box center [1436, 320] width 100 height 24
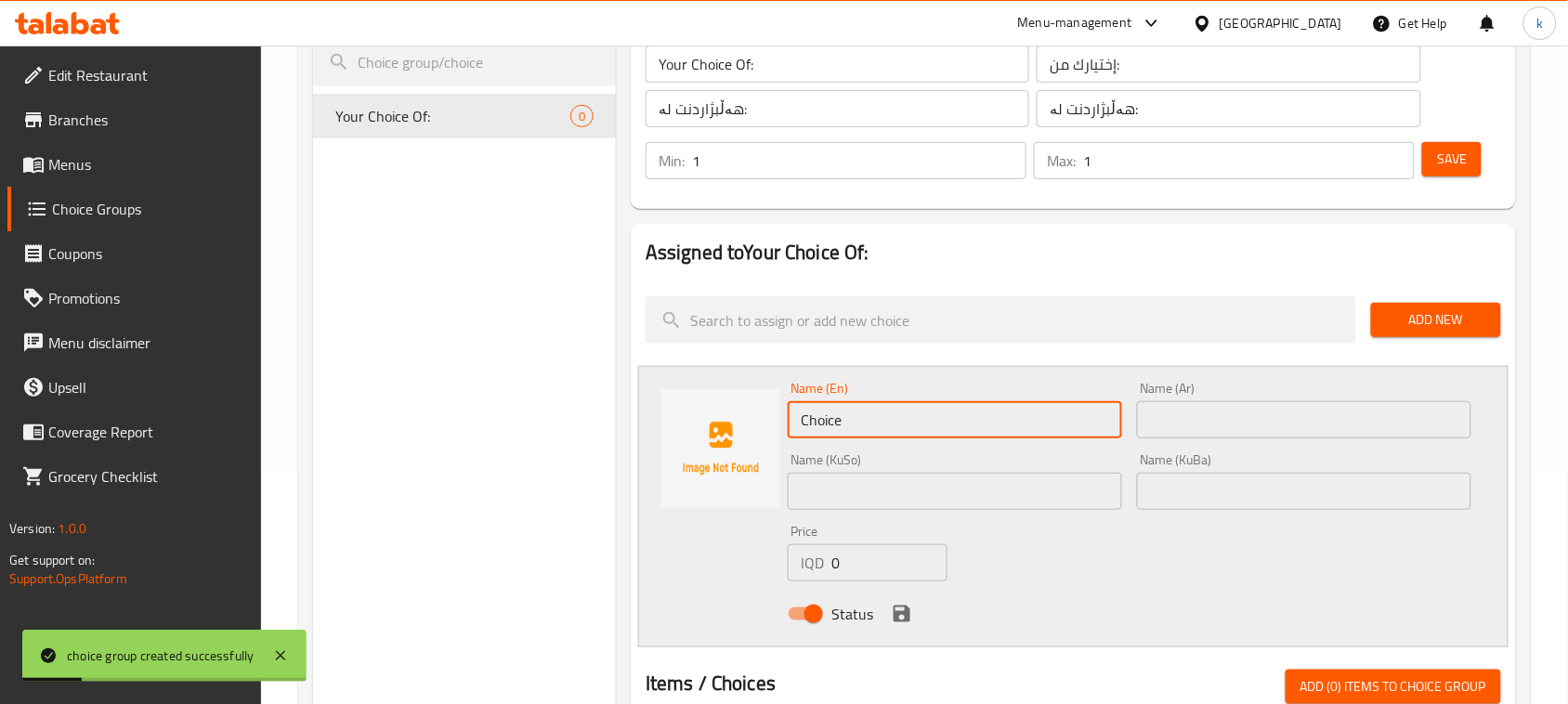
drag, startPoint x: 926, startPoint y: 423, endPoint x: 568, endPoint y: 437, distance: 358.3
click at [568, 437] on div "Choice Groups Your Choice Of: 0 Your Choice Of: (ID: 1040345) Your Choice Of: ​…" at bounding box center [919, 636] width 1210 height 1316
type input "س"
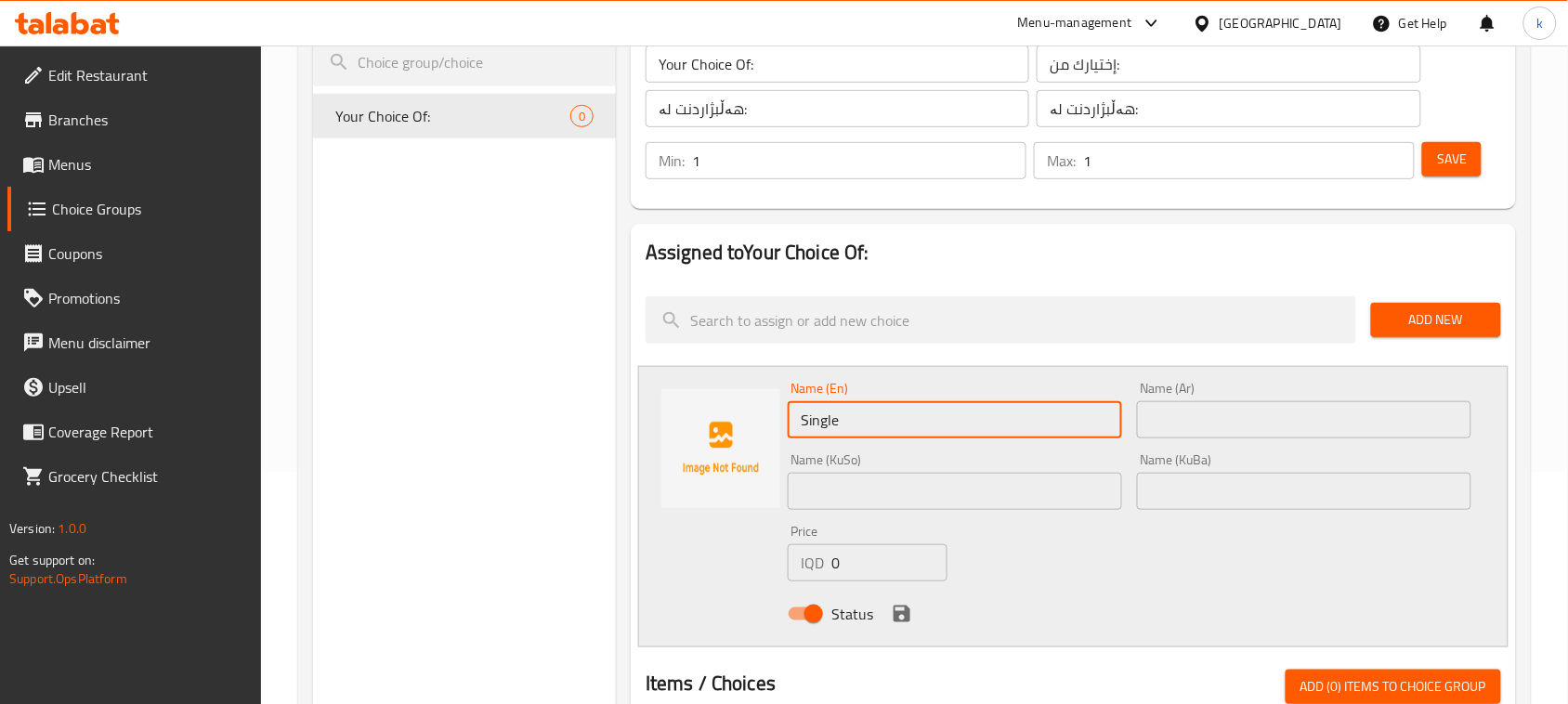
drag, startPoint x: 857, startPoint y: 414, endPoint x: 666, endPoint y: 430, distance: 191.7
click at [666, 430] on div "Name (En) Single Name (En) Name (Ar) Name (Ar) Name (KuSo) Name (KuSo) Name (Ku…" at bounding box center [1073, 507] width 870 height 281
type input "Single"
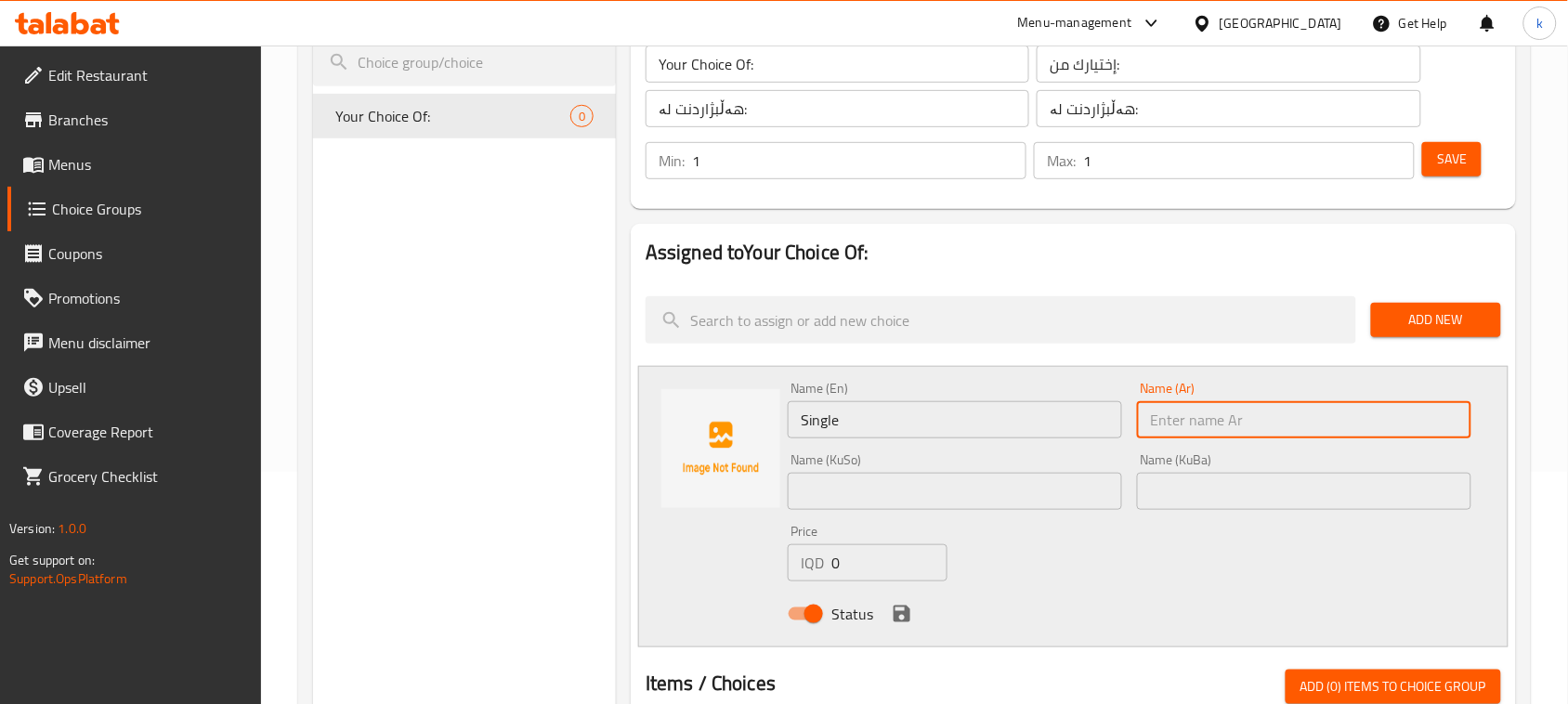
click at [1210, 413] on input "text" at bounding box center [1305, 419] width 334 height 37
paste input "سينجل"
type input "سينجل"
click at [1204, 506] on input "text" at bounding box center [1305, 491] width 334 height 37
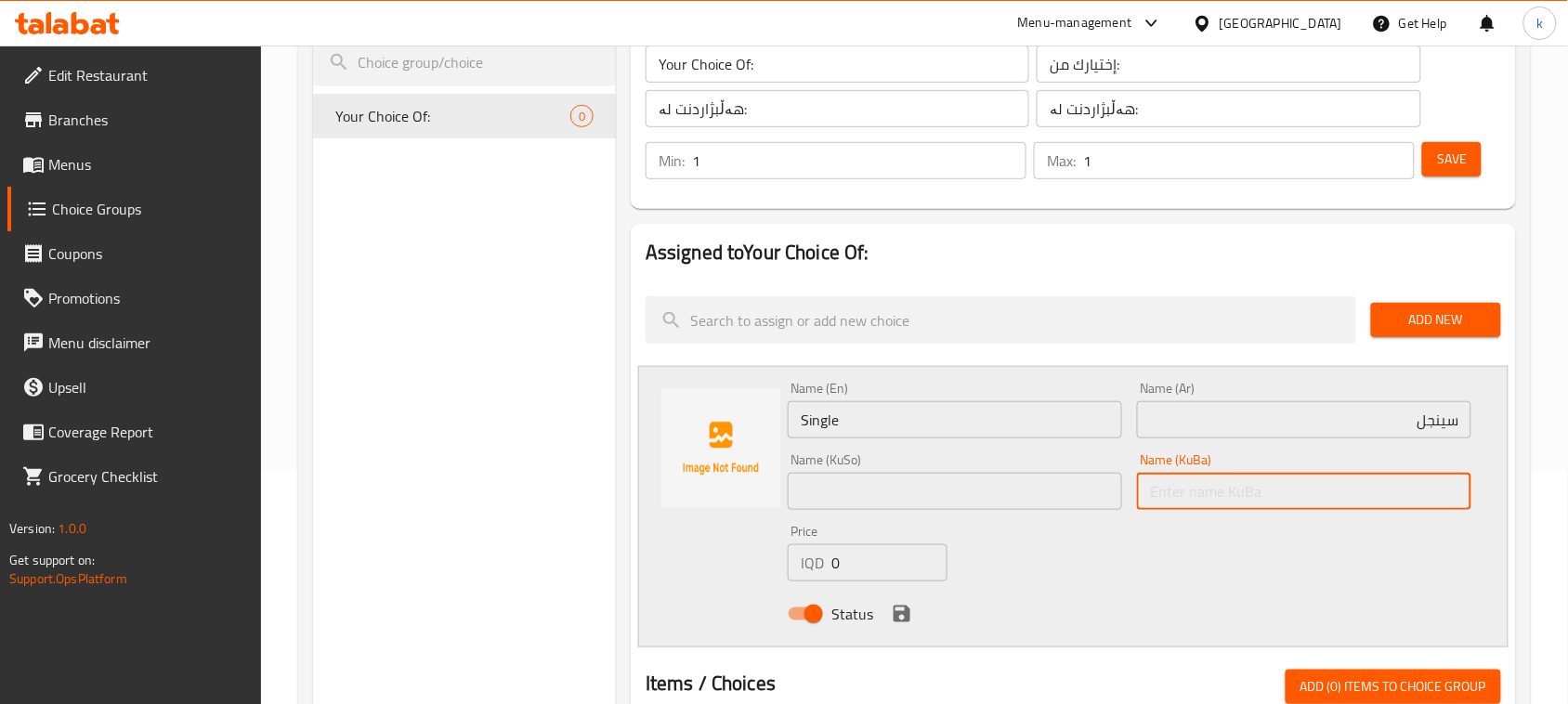
paste input "تاک / سینگڵ"
click at [1425, 489] on input "تاک / سینگڵ" at bounding box center [1305, 491] width 334 height 37
drag, startPoint x: 1391, startPoint y: 497, endPoint x: 1521, endPoint y: 494, distance: 130.0
click at [1521, 494] on div "Assigned to Your Choice Of: Add New Name (En) Single Name (En) Name (Ar) سينجل …" at bounding box center [1073, 690] width 901 height 947
type input "سینگڵ"
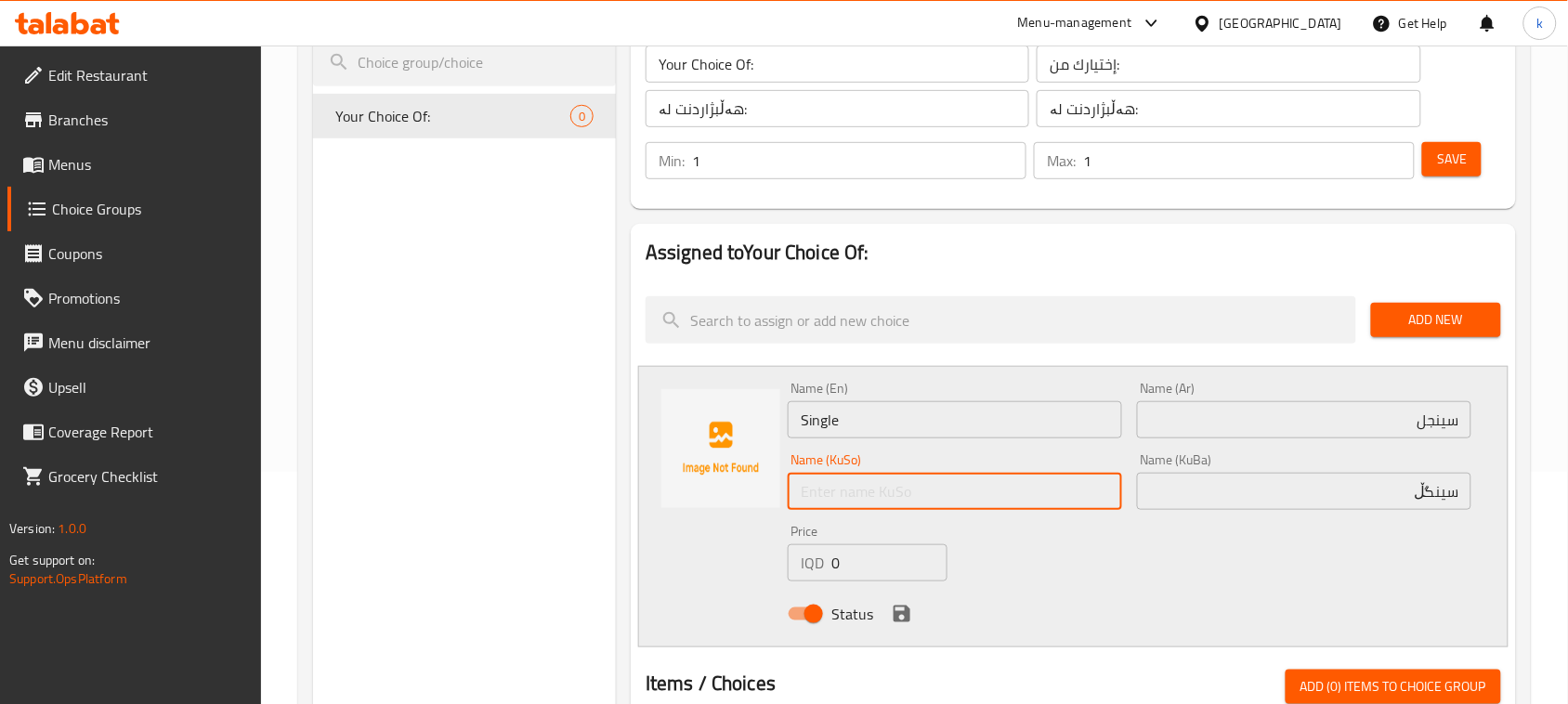
click at [1003, 490] on input "text" at bounding box center [955, 491] width 334 height 37
paste input "سینگڵ"
type input "سینگڵ"
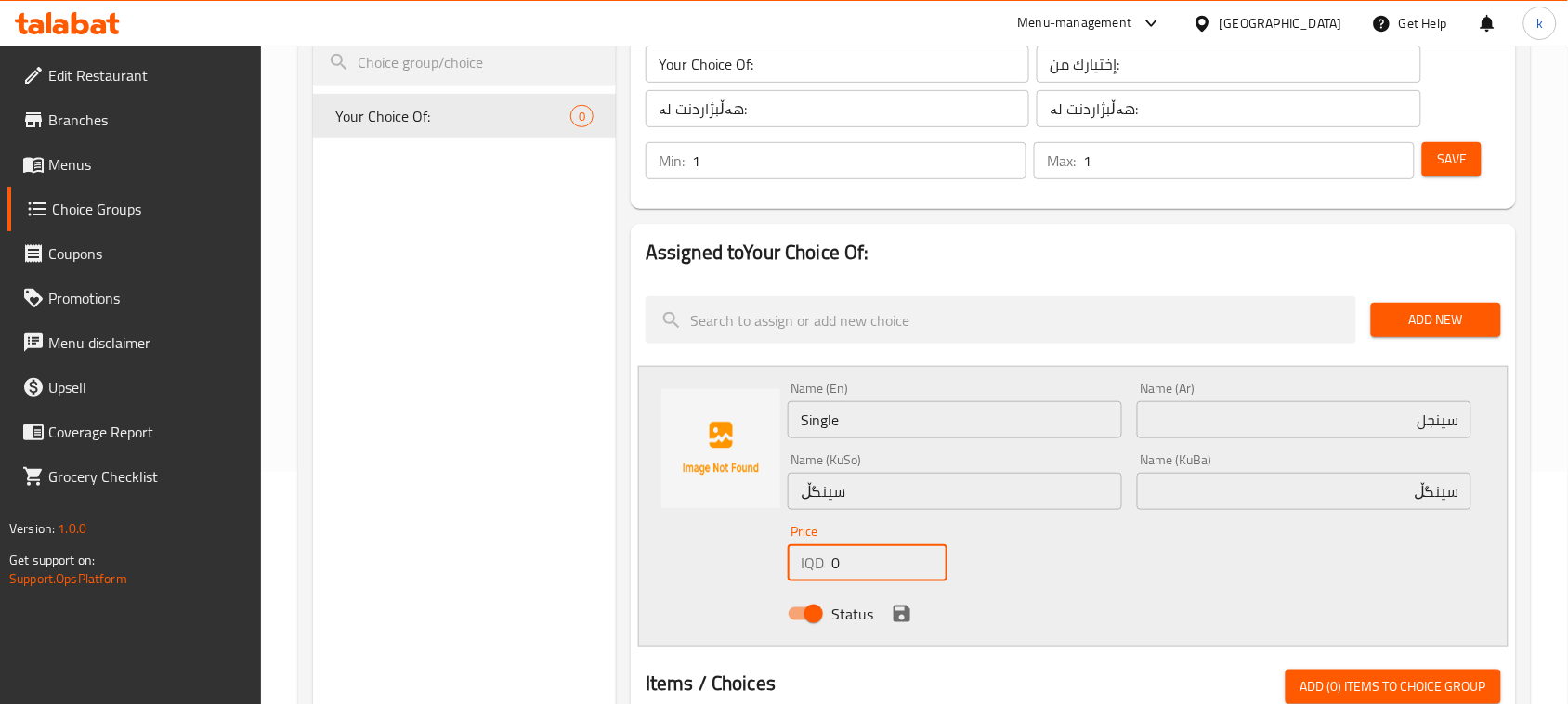
drag, startPoint x: 859, startPoint y: 559, endPoint x: 809, endPoint y: 568, distance: 50.8
click at [810, 568] on div "IQD 0 Price" at bounding box center [868, 562] width 160 height 37
type input "3000"
click at [898, 611] on icon "save" at bounding box center [902, 614] width 23 height 23
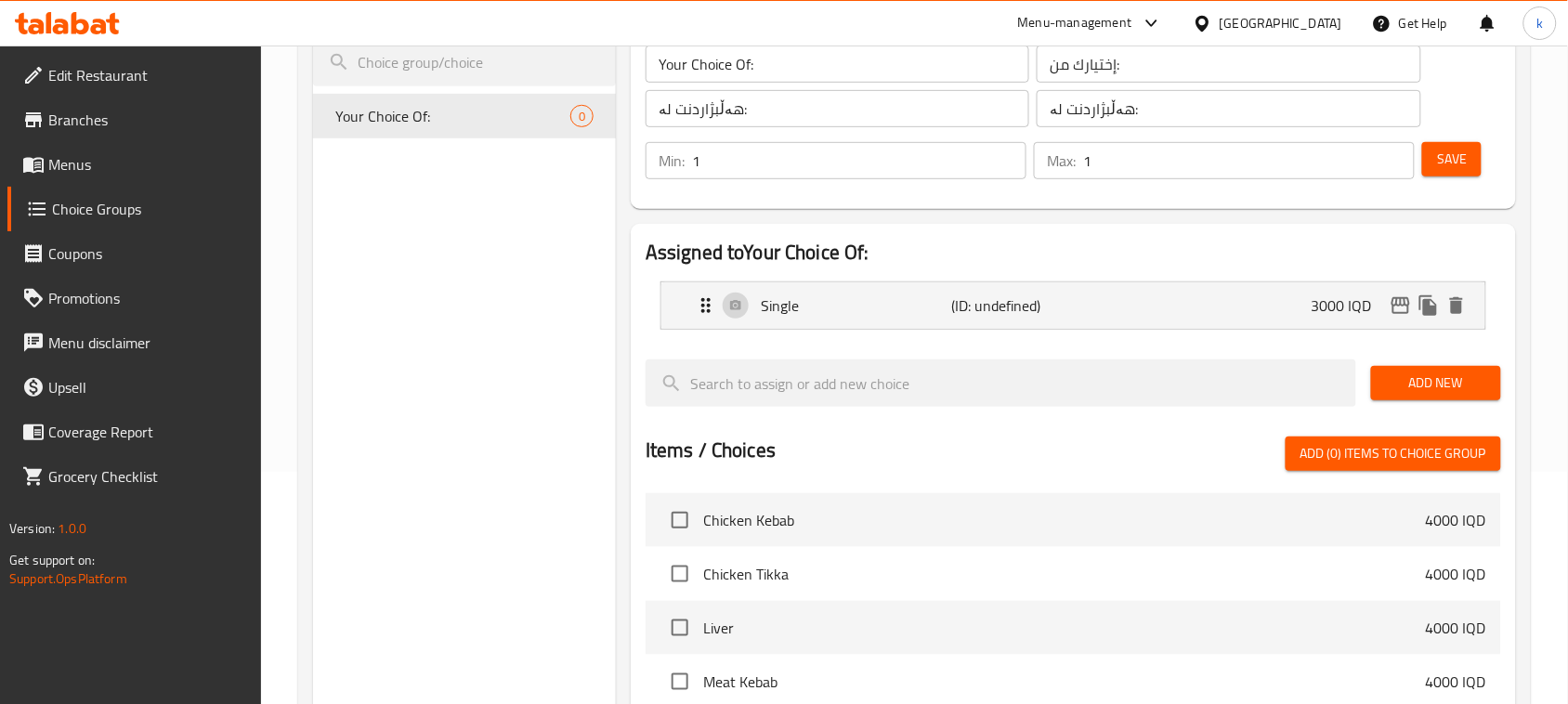
click at [1426, 162] on button "Save" at bounding box center [1452, 159] width 59 height 34
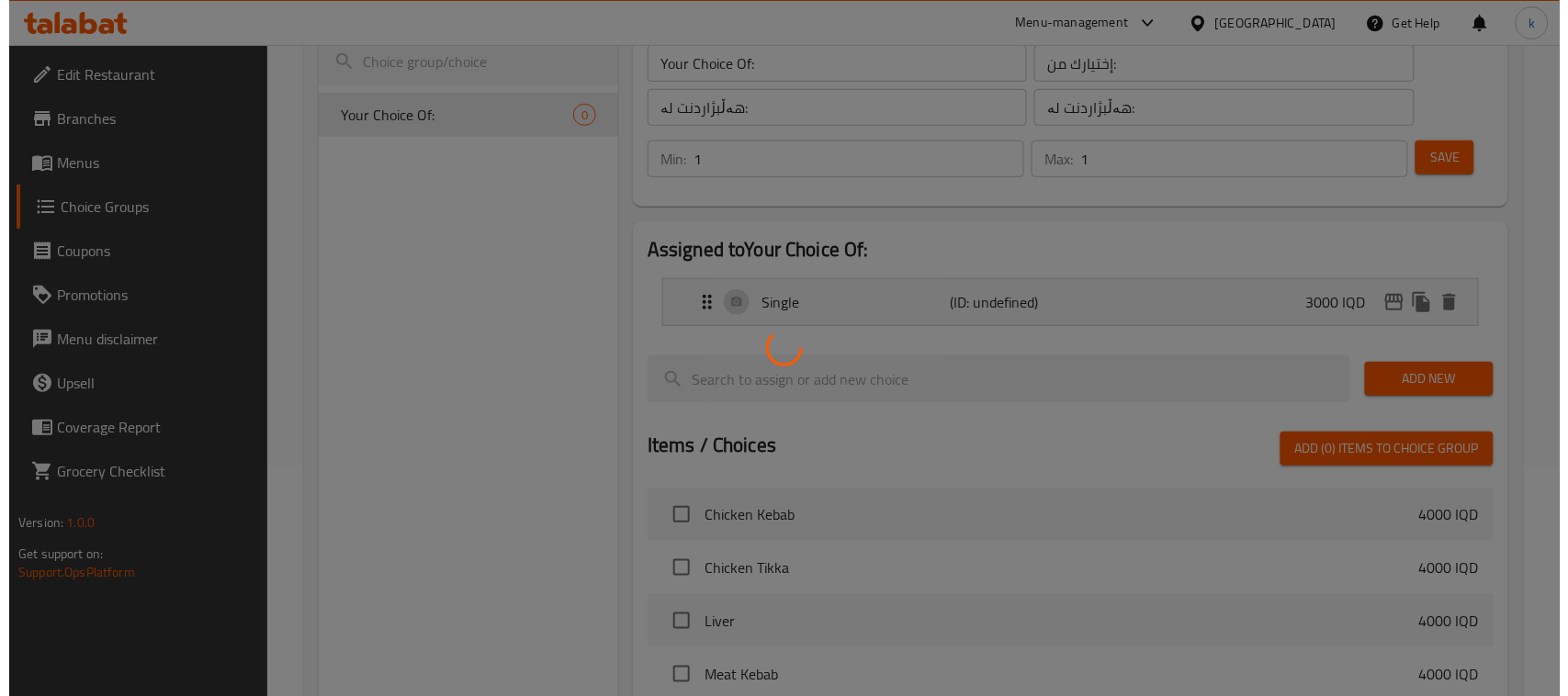
scroll to position [633, 0]
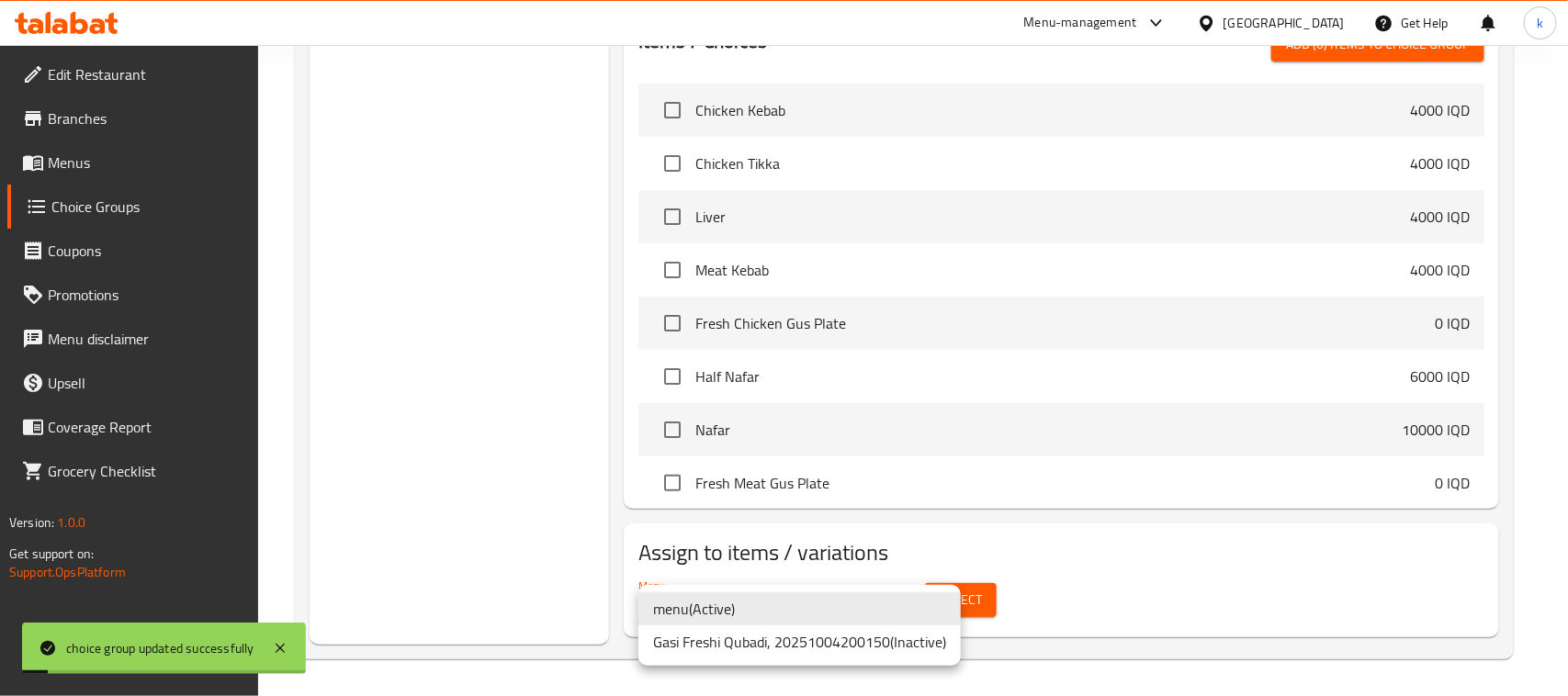
click at [722, 620] on li "menu ( Active )" at bounding box center [799, 608] width 322 height 33
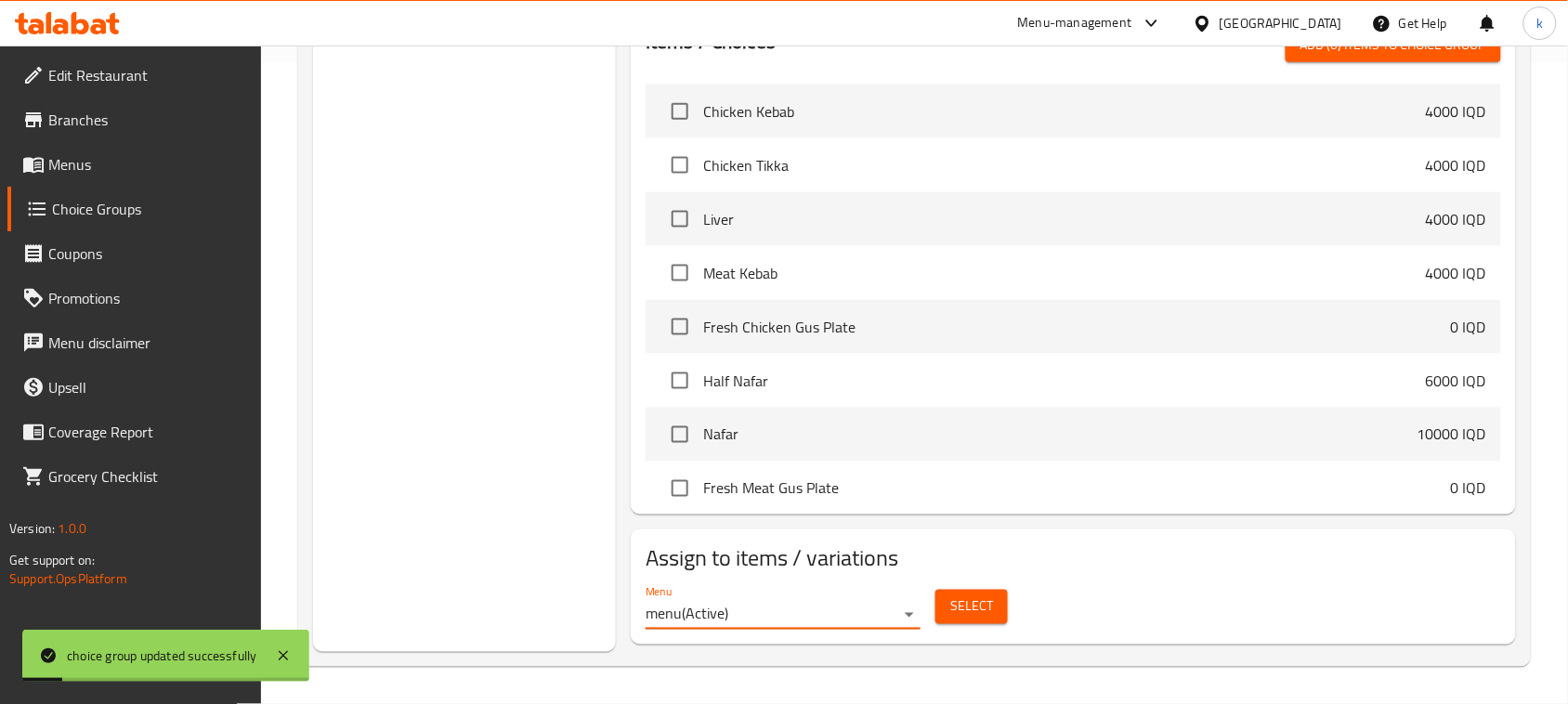
click at [941, 604] on button "Select" at bounding box center [971, 607] width 73 height 34
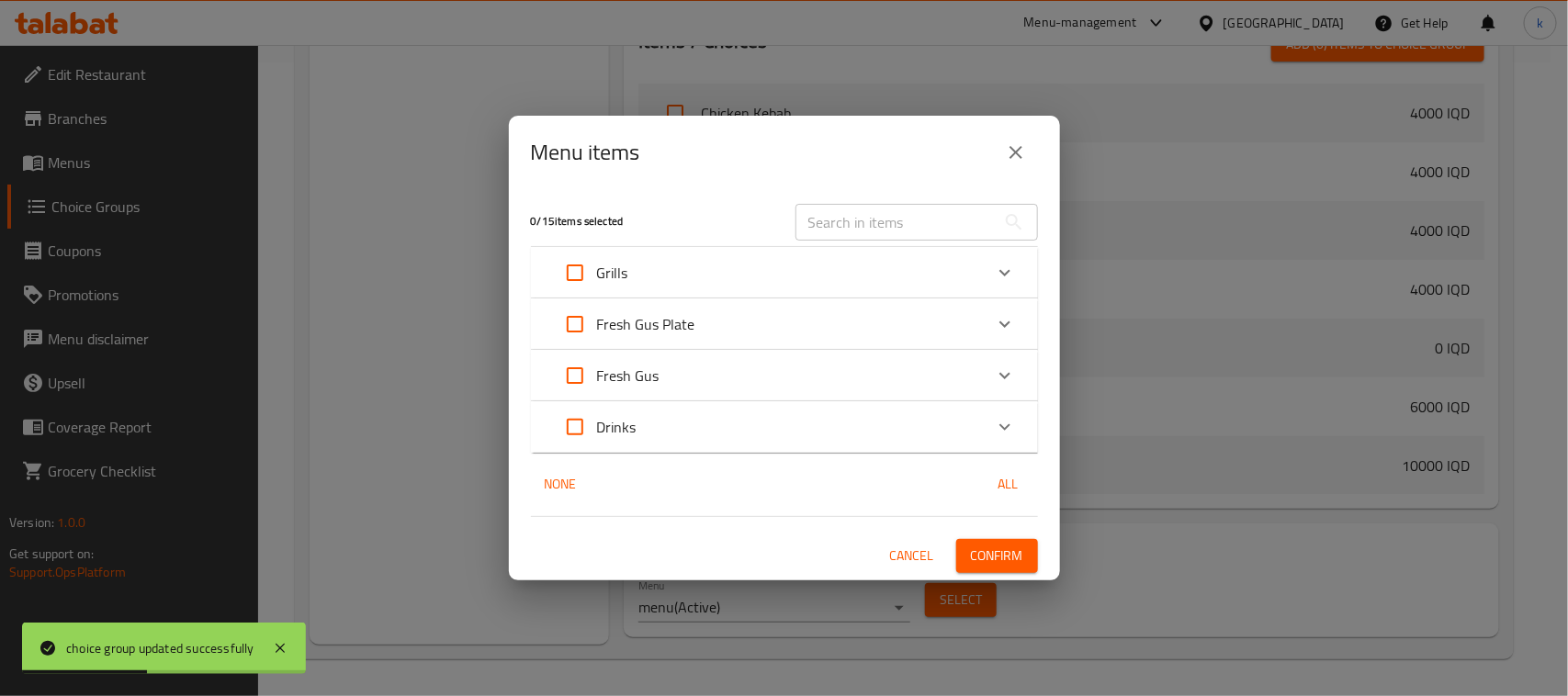
click at [794, 321] on div "Fresh Gus Plate" at bounding box center [767, 324] width 430 height 44
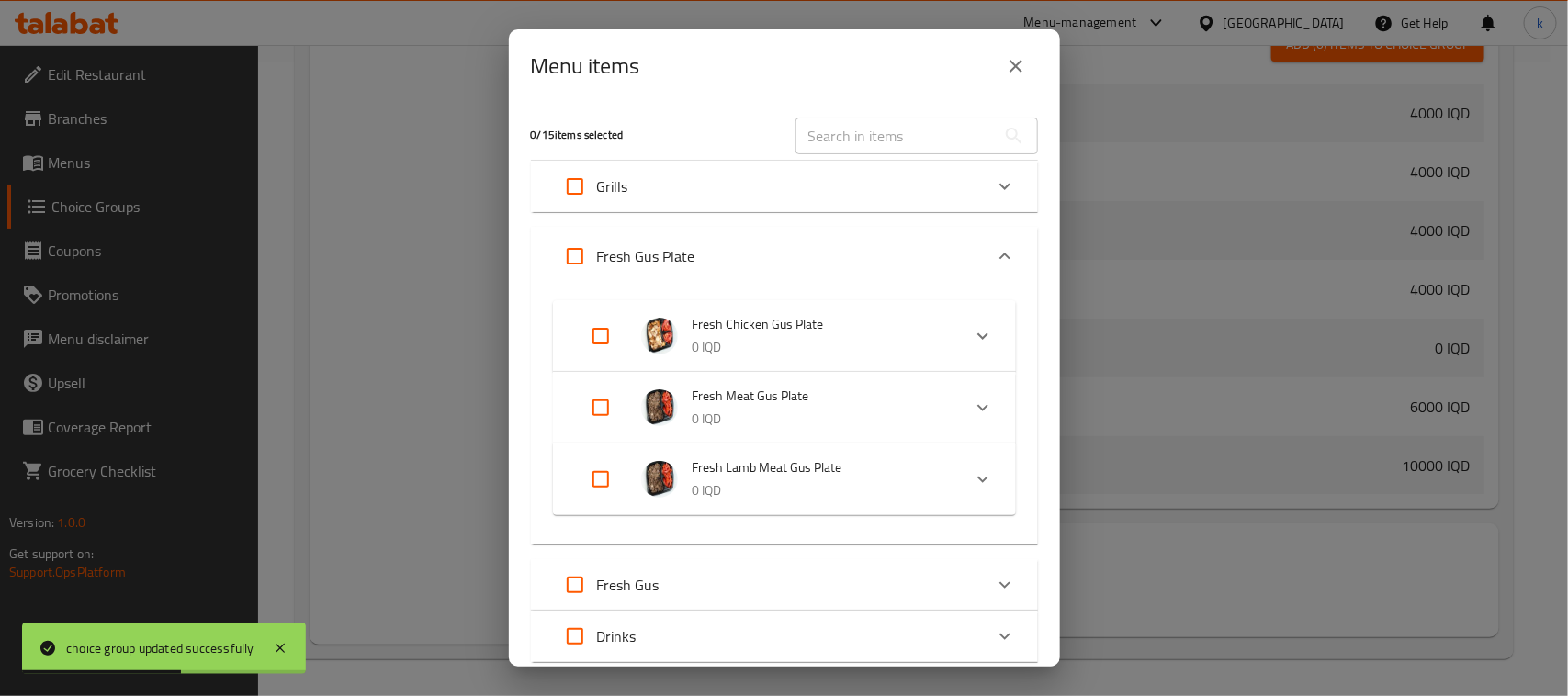
click at [755, 577] on div "Fresh Gus" at bounding box center [767, 584] width 430 height 44
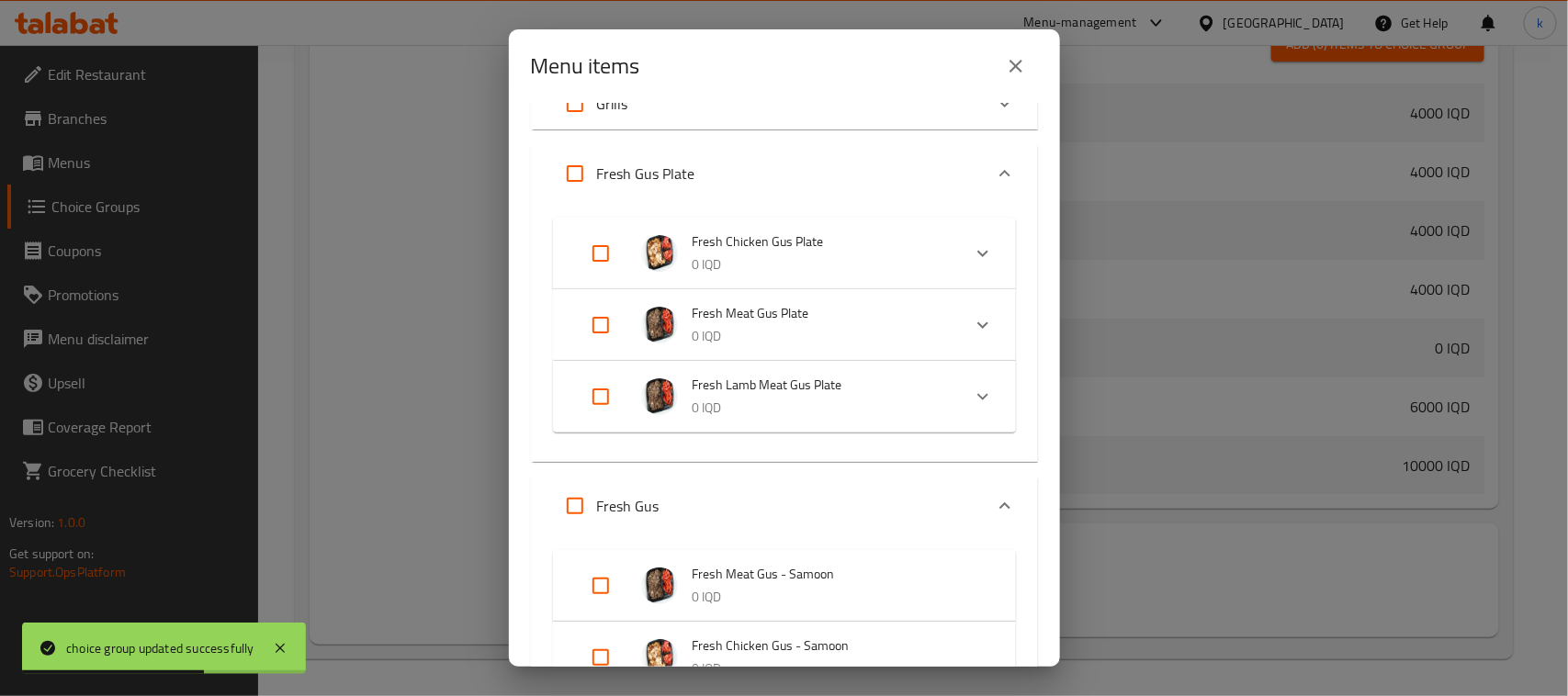
scroll to position [230, 0]
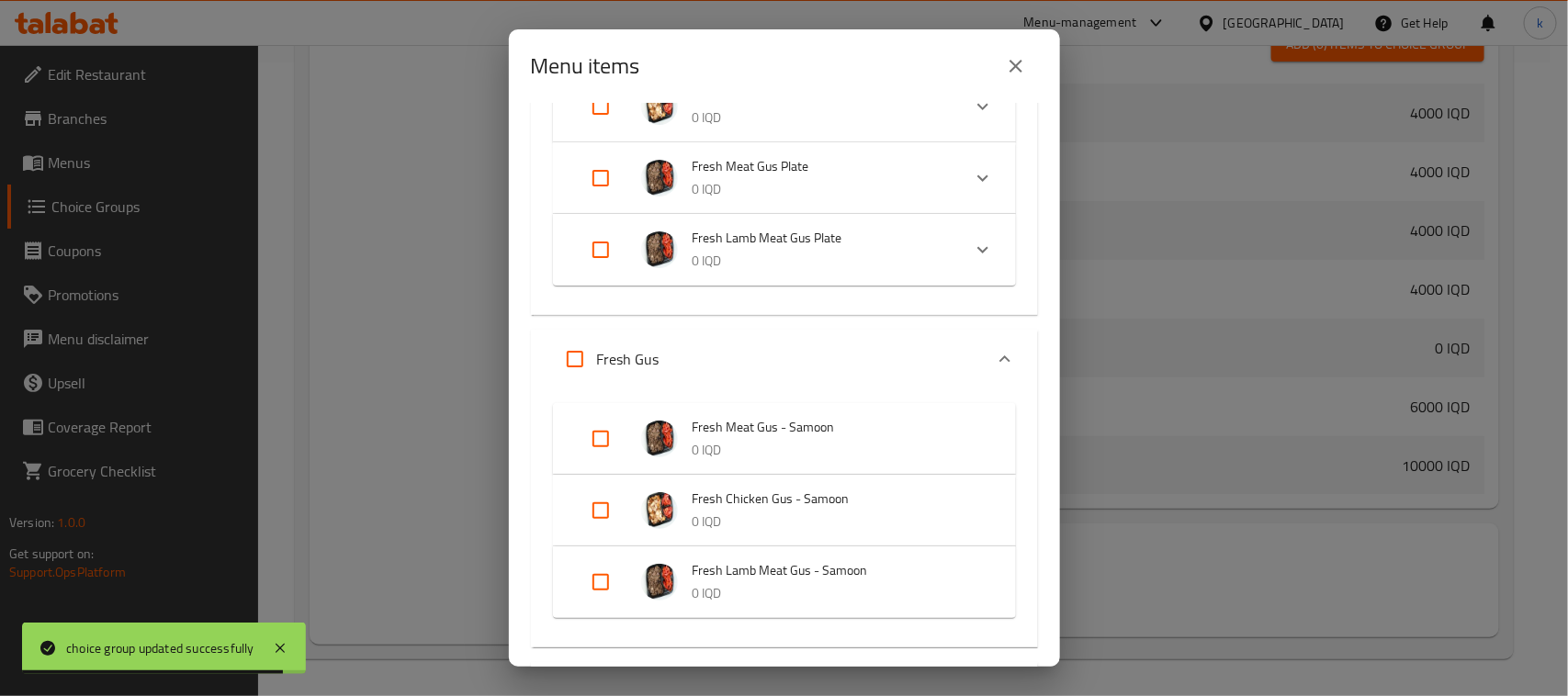
click at [603, 436] on input "Expand" at bounding box center [600, 438] width 44 height 44
checkbox input "true"
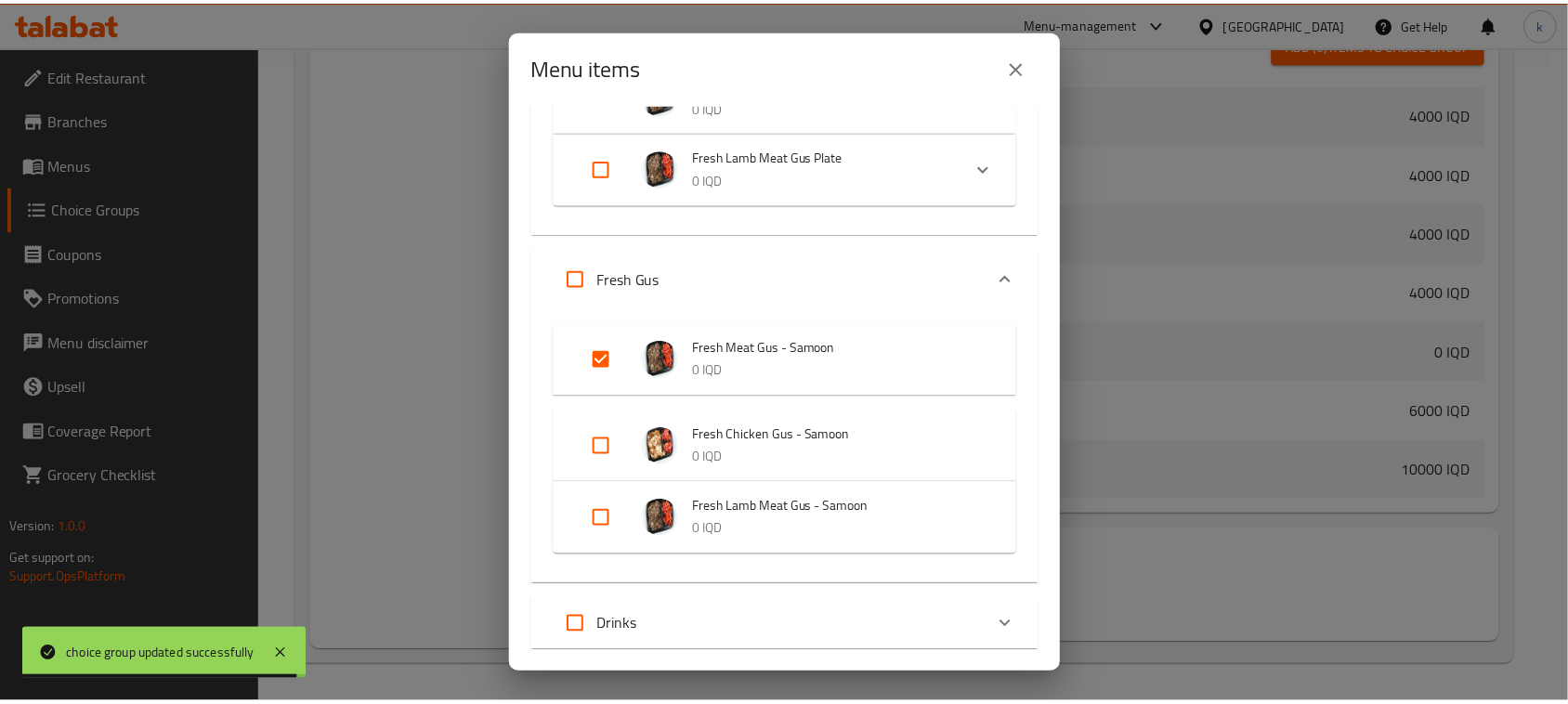
scroll to position [421, 0]
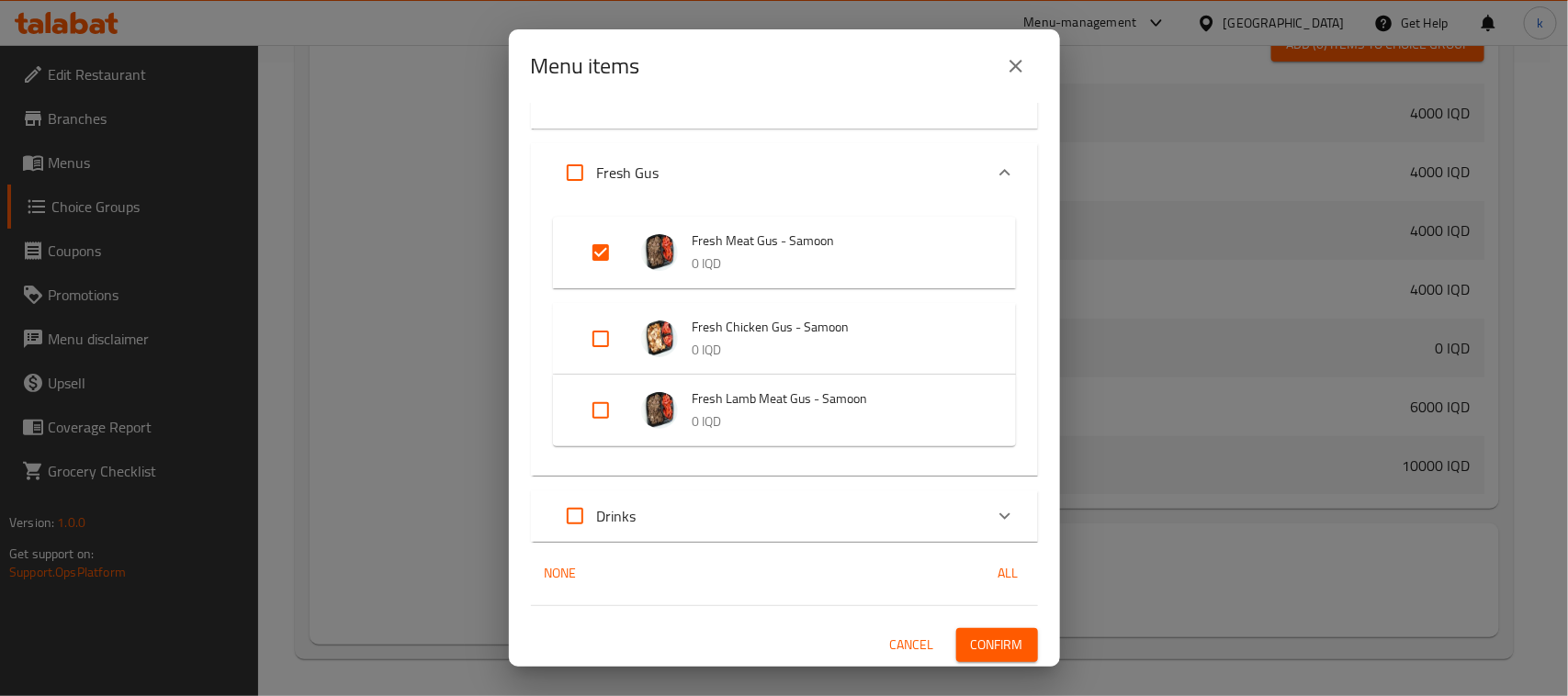
click at [1000, 641] on span "Confirm" at bounding box center [997, 645] width 52 height 23
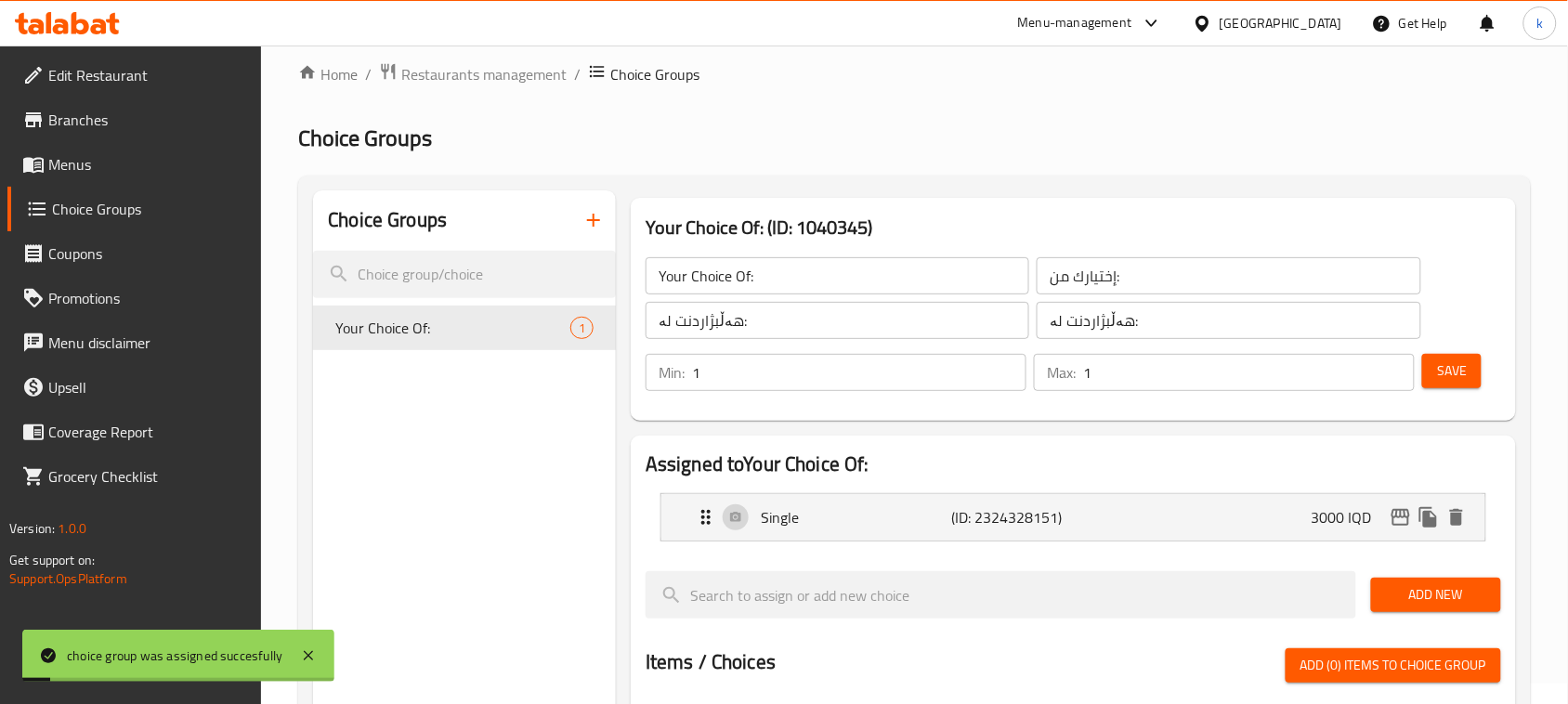
scroll to position [0, 0]
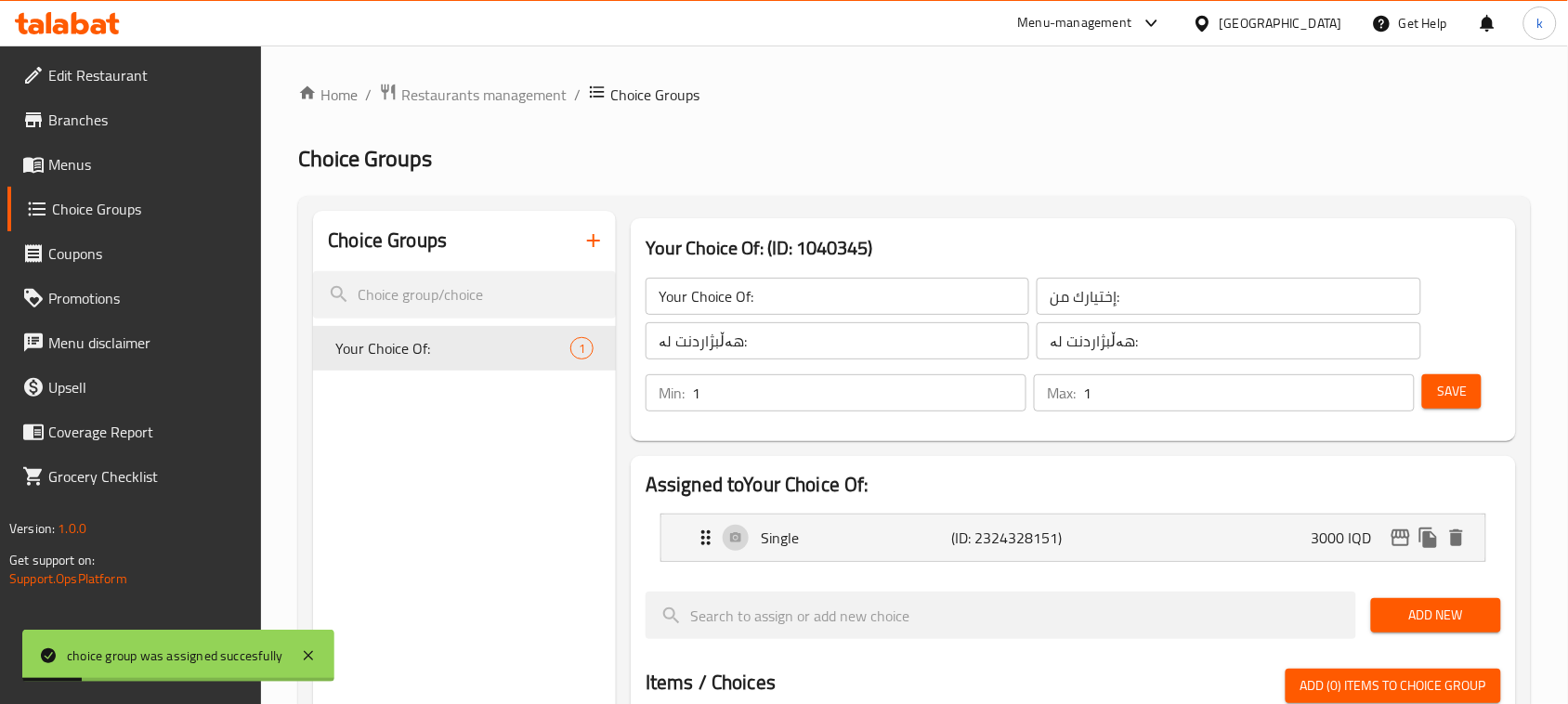
drag, startPoint x: 1442, startPoint y: 611, endPoint x: 1396, endPoint y: 591, distance: 50.2
click at [1442, 611] on span "Add New" at bounding box center [1436, 615] width 100 height 24
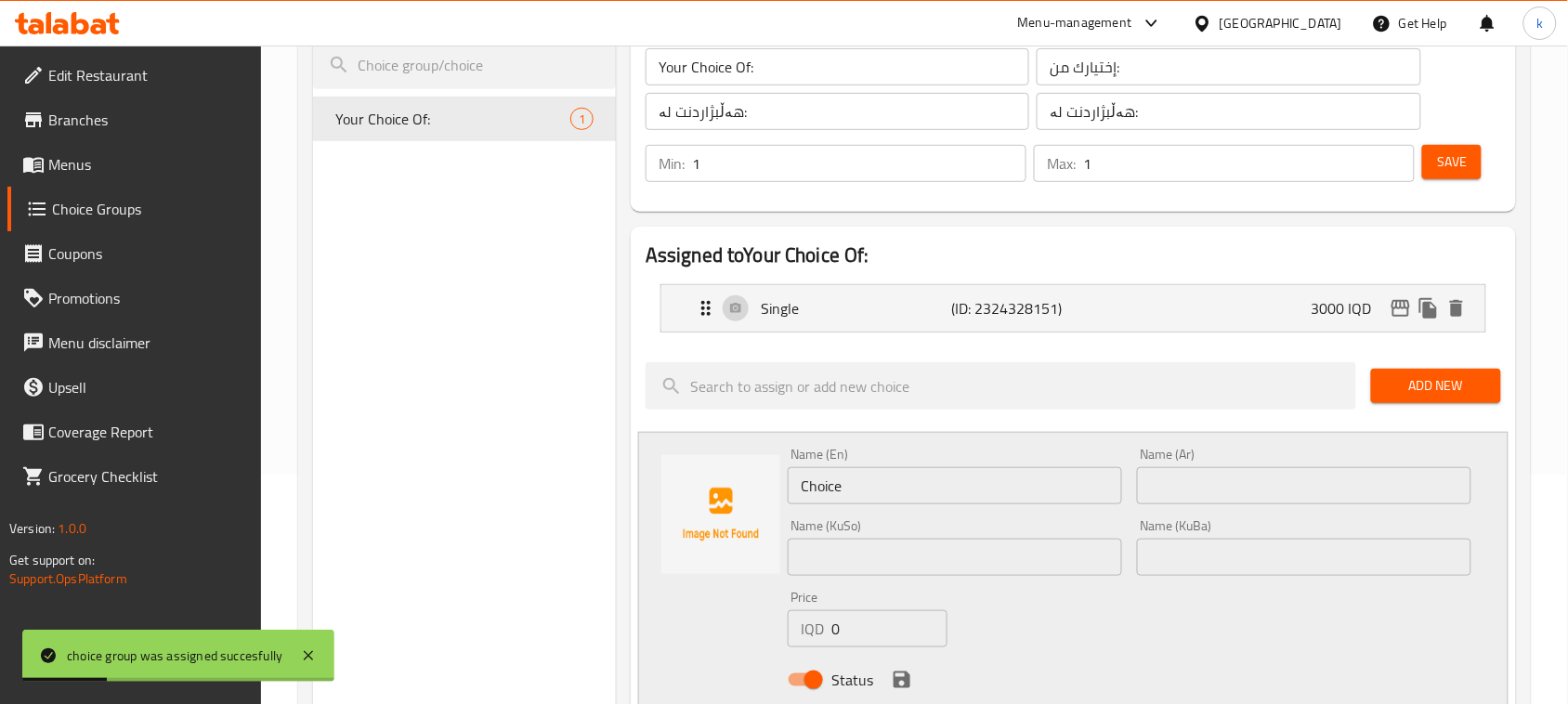
scroll to position [232, 0]
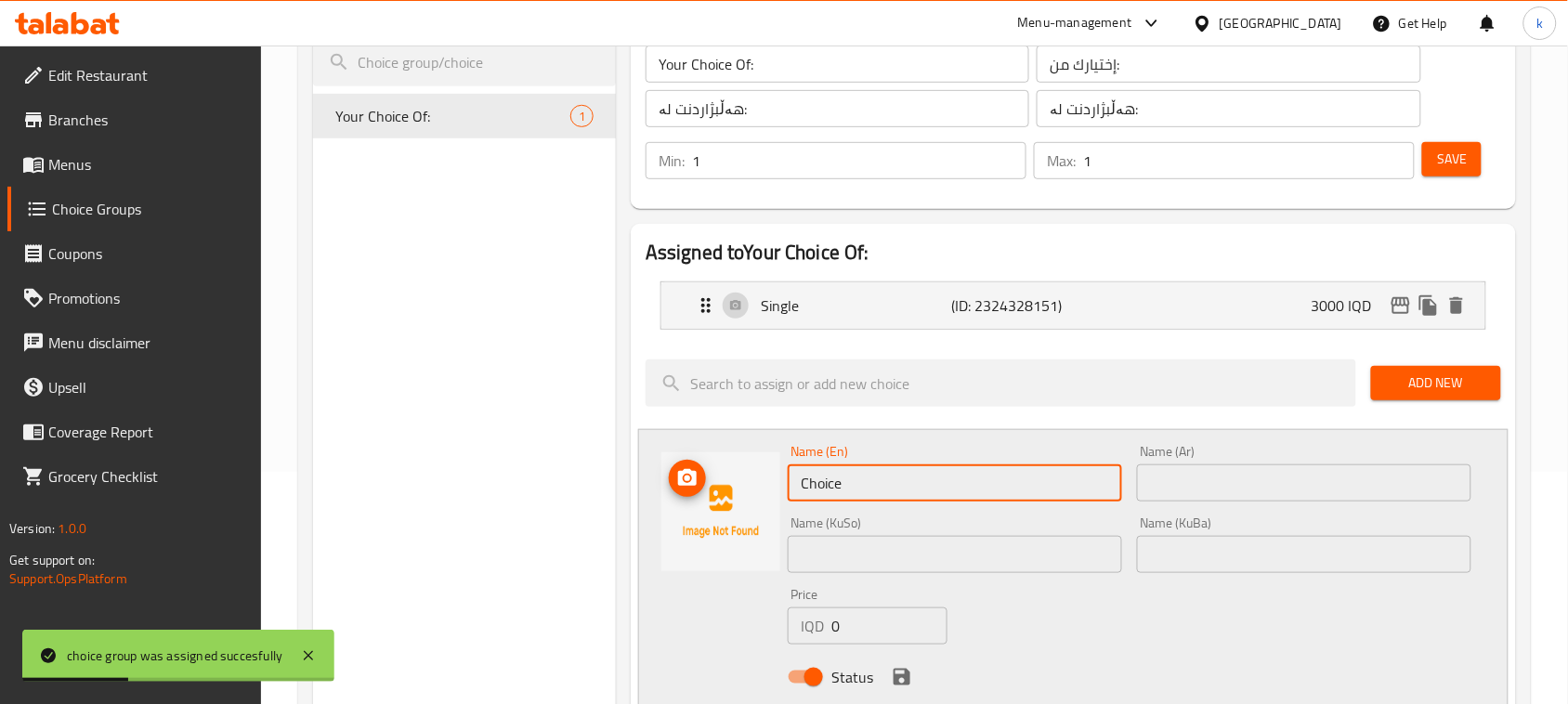
drag, startPoint x: 894, startPoint y: 483, endPoint x: 735, endPoint y: 494, distance: 159.4
click at [735, 494] on div "Name (En) Choice Name (En) Name (Ar) Name (Ar) Name (KuSo) Name (KuSo) Name (Ku…" at bounding box center [1073, 570] width 870 height 281
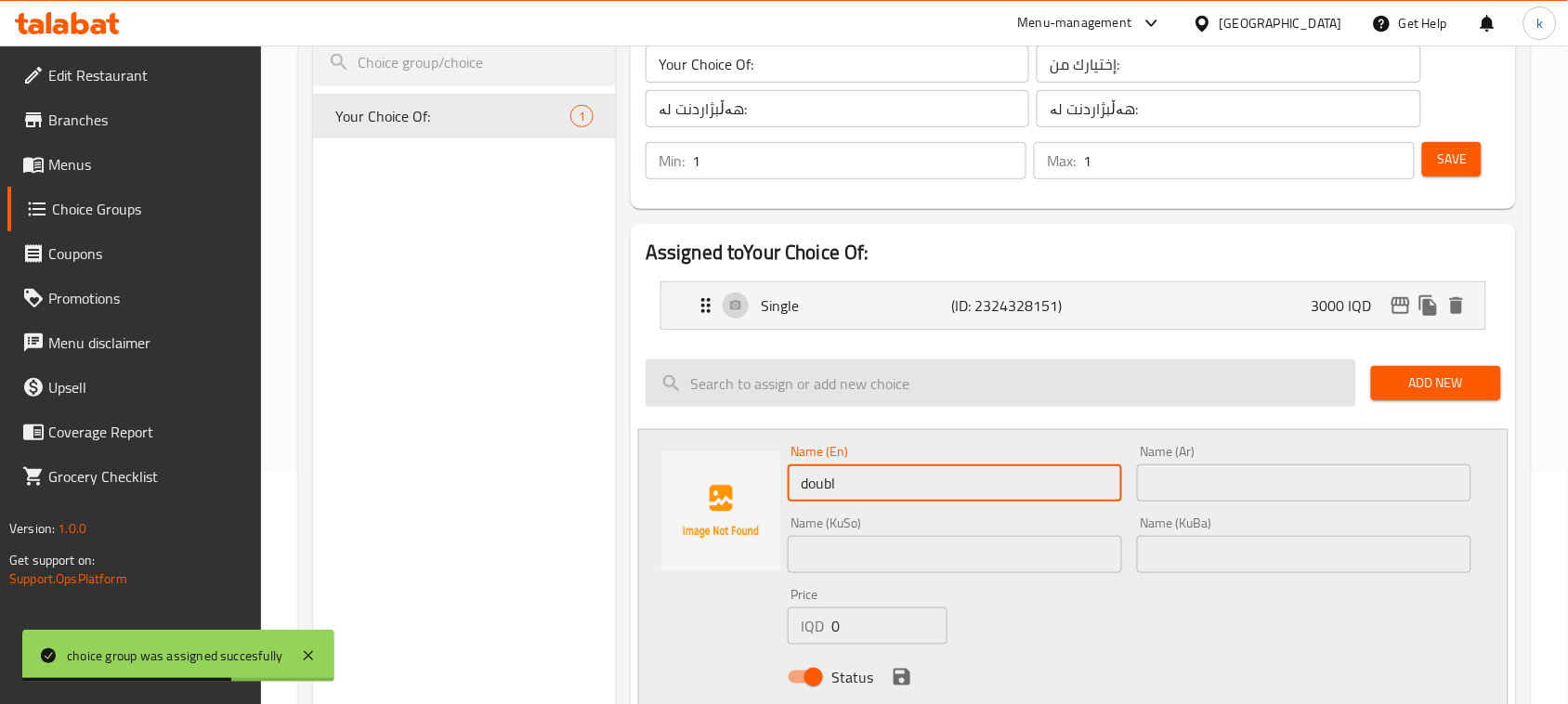
type input "Double"
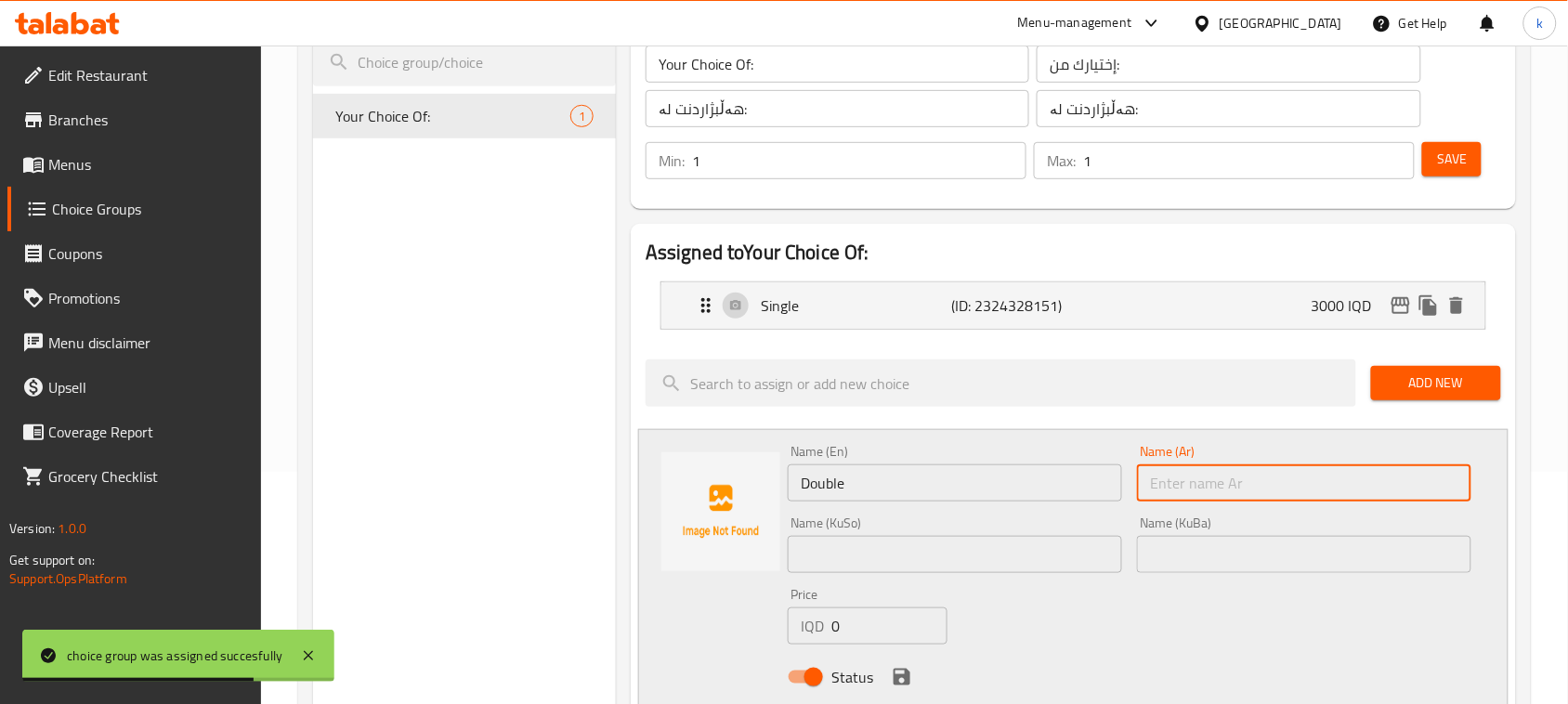
drag, startPoint x: 1187, startPoint y: 481, endPoint x: 1222, endPoint y: 506, distance: 43.0
click at [1187, 481] on input "text" at bounding box center [1305, 482] width 334 height 37
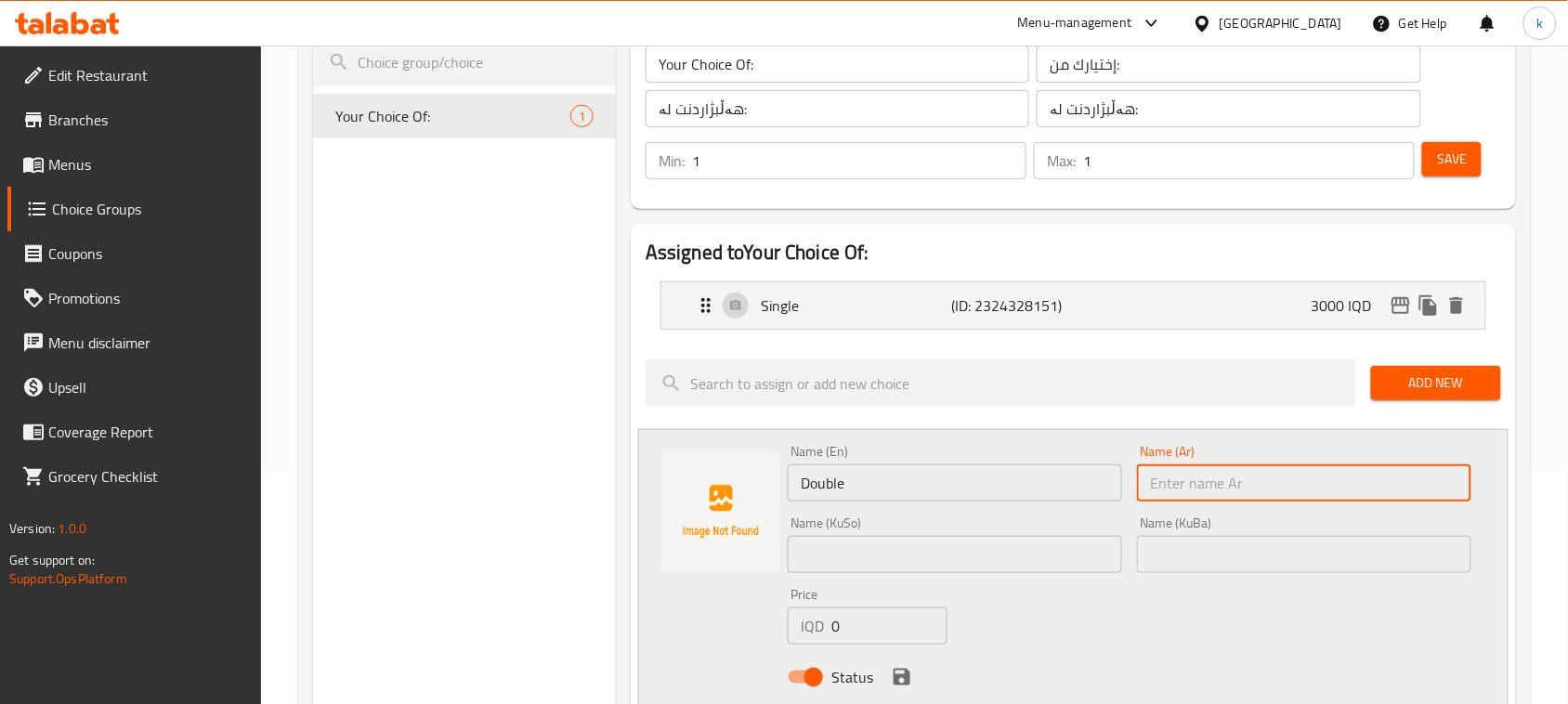
click at [1245, 481] on input "text" at bounding box center [1305, 482] width 334 height 37
paste input "دوبل"
type input "دوبل"
click at [1307, 568] on input "text" at bounding box center [1305, 554] width 334 height 37
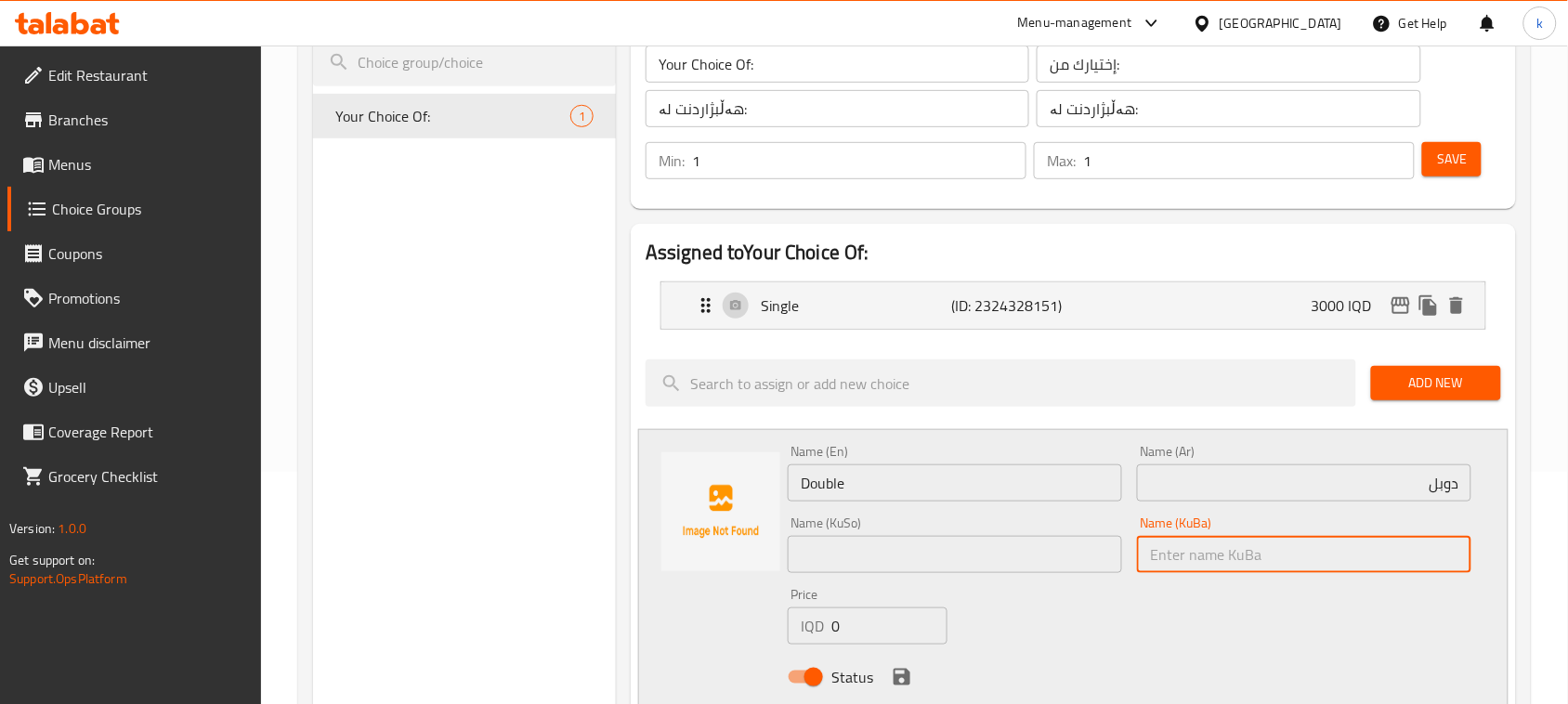
paste input "دەبڵ"
type input "دەبڵ"
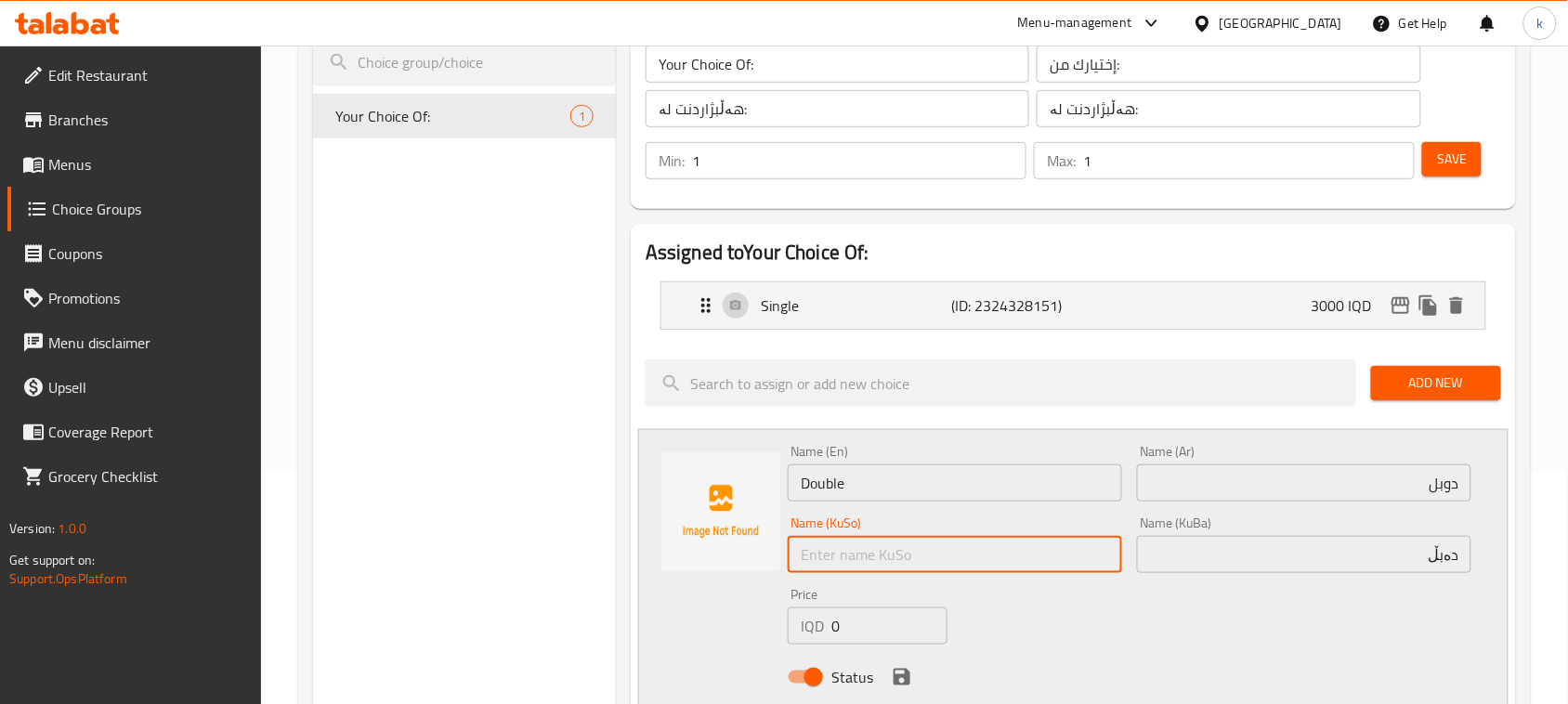
click at [892, 564] on input "text" at bounding box center [955, 554] width 334 height 37
paste input "دەبڵ"
type input "دەبڵ"
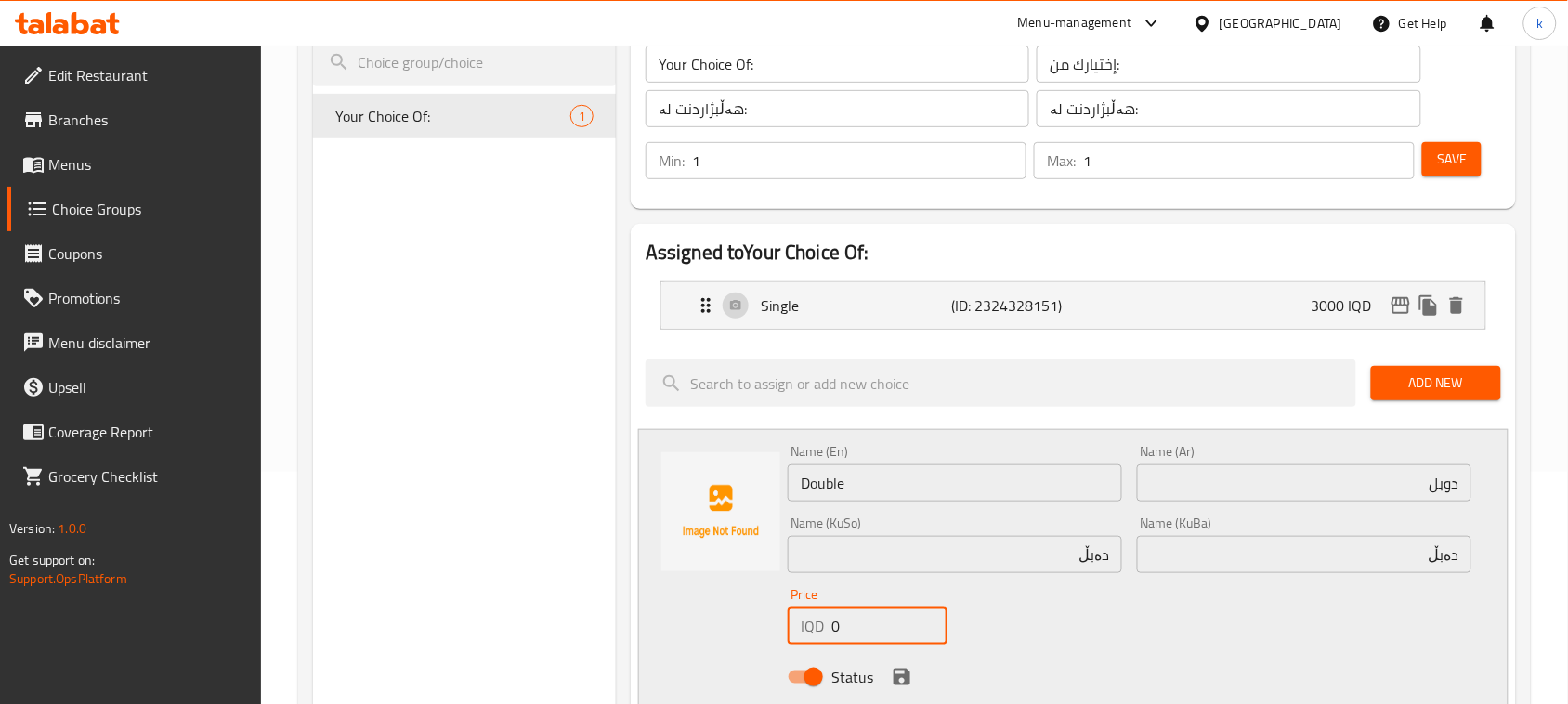
drag, startPoint x: 860, startPoint y: 620, endPoint x: 804, endPoint y: 629, distance: 56.7
click at [804, 629] on div "IQD 0 Price" at bounding box center [868, 626] width 160 height 37
paste input "500"
type input "5000"
click at [894, 675] on icon "save" at bounding box center [902, 678] width 17 height 17
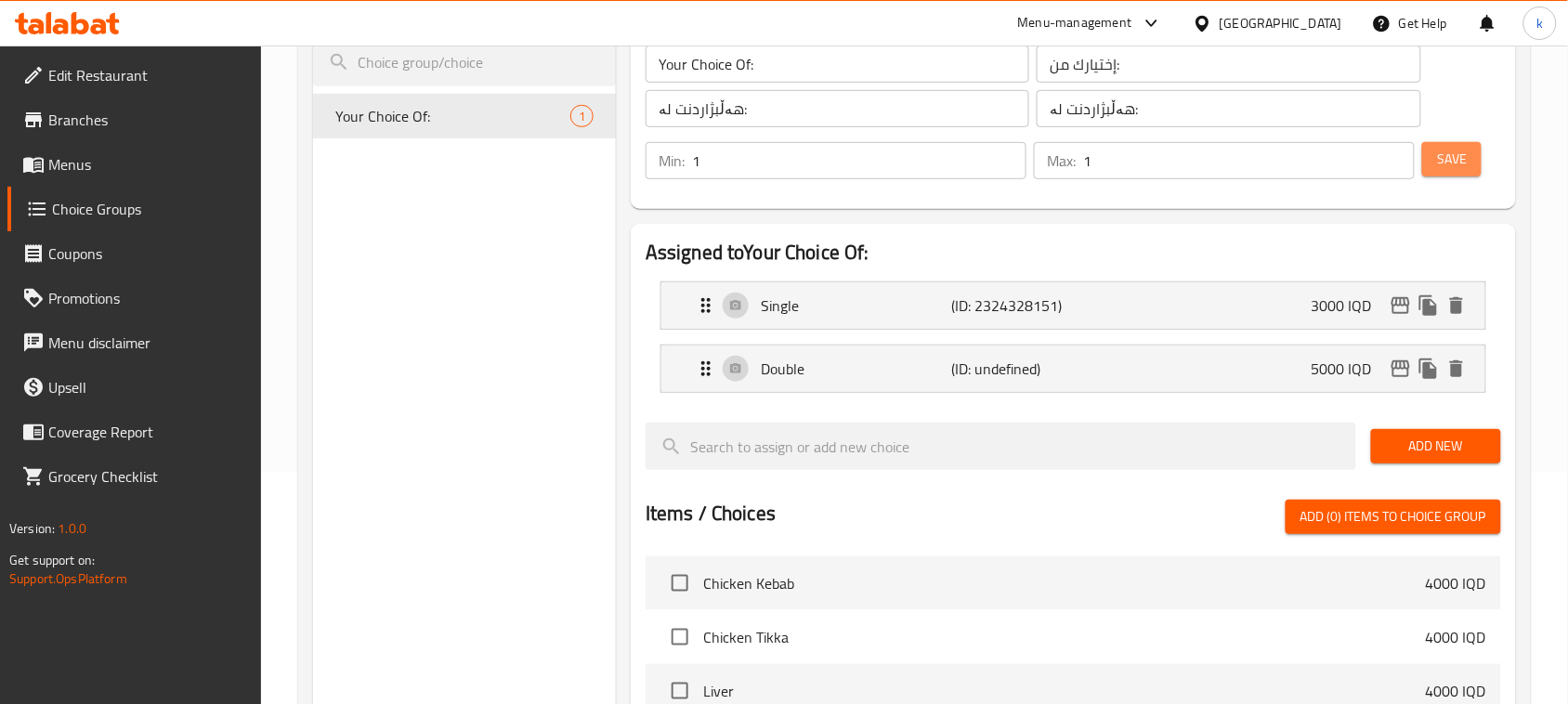
click at [1444, 160] on span "Save" at bounding box center [1451, 159] width 29 height 24
click at [1263, 375] on div "Double (ID: 2324328154) 5000 IQD" at bounding box center [1079, 368] width 768 height 46
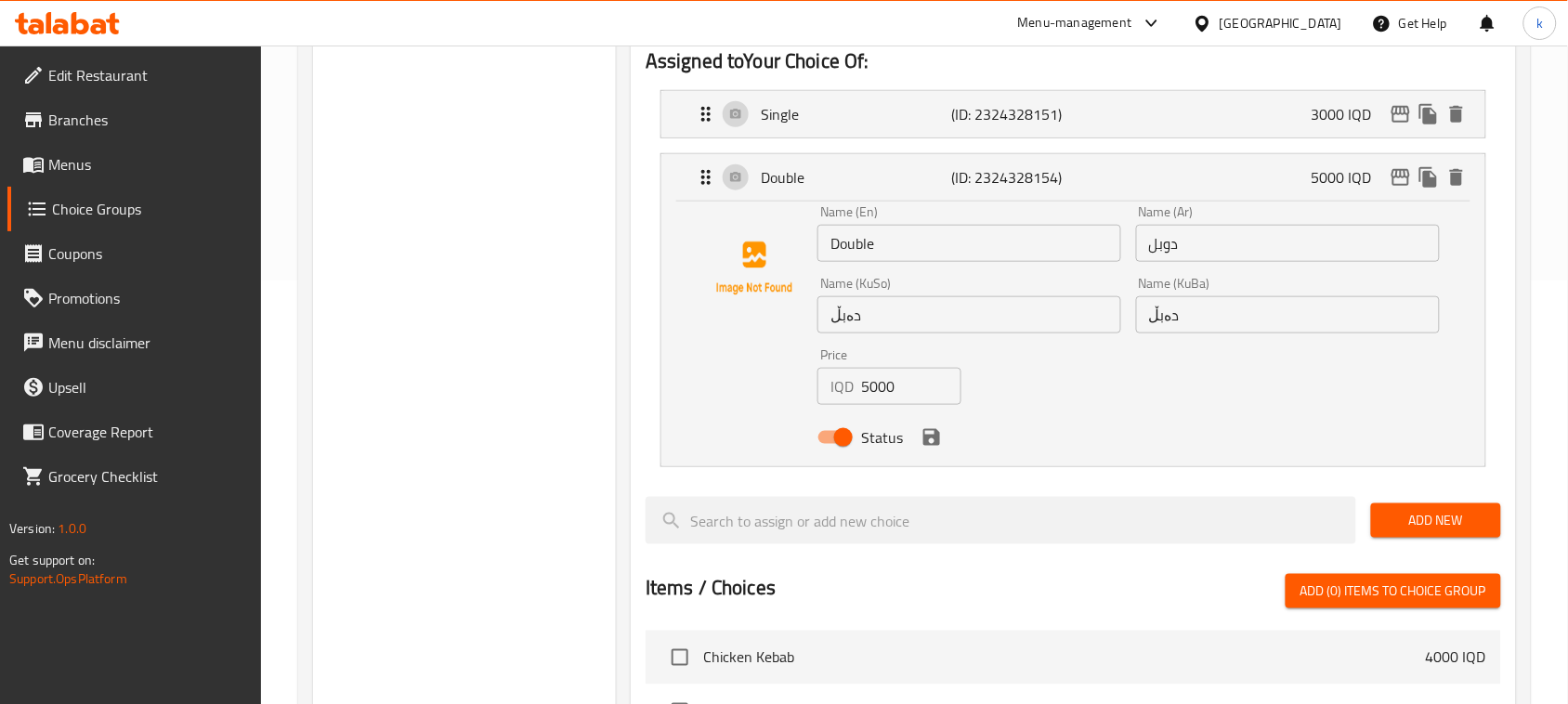
scroll to position [464, 0]
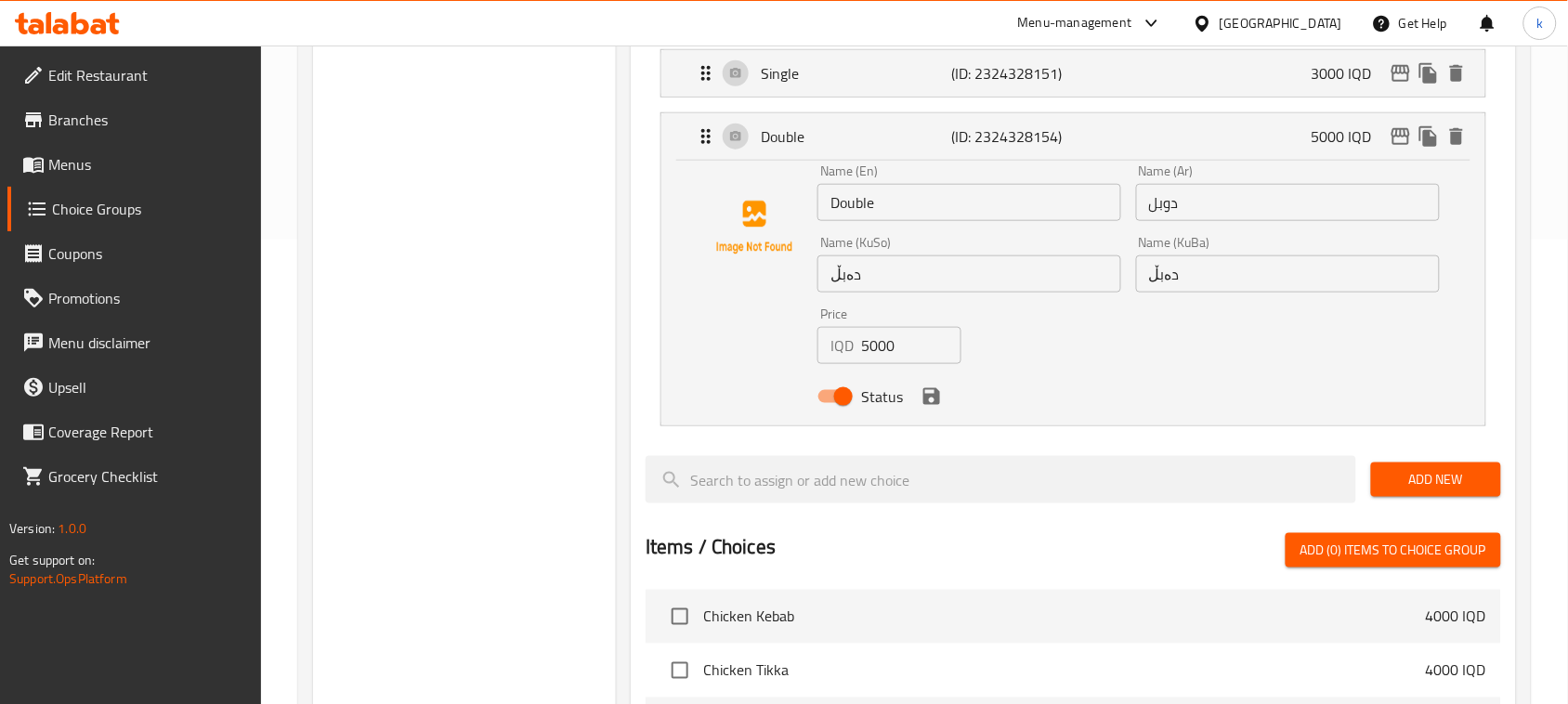
click at [938, 411] on div "Status" at bounding box center [1128, 396] width 637 height 50
click at [936, 400] on icon "save" at bounding box center [932, 396] width 17 height 17
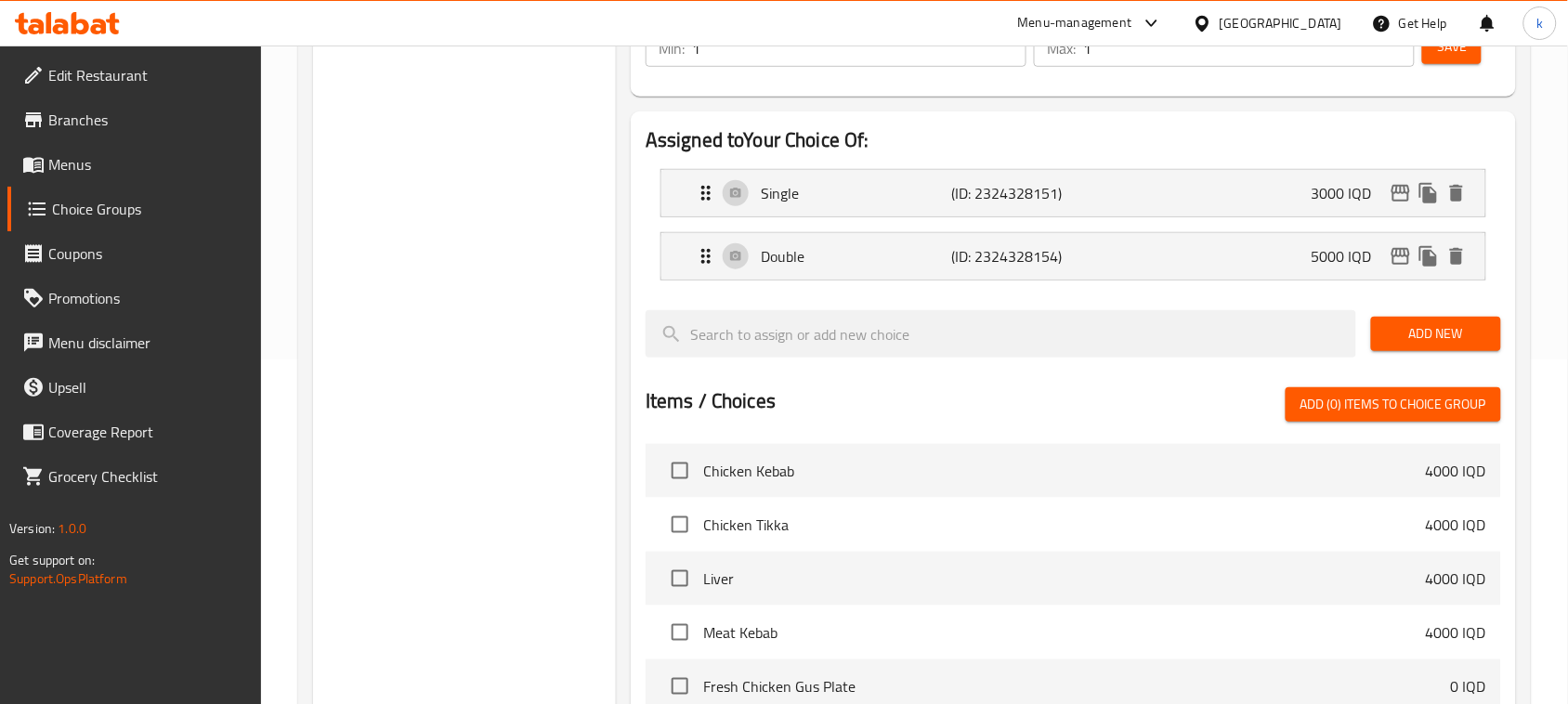
scroll to position [0, 0]
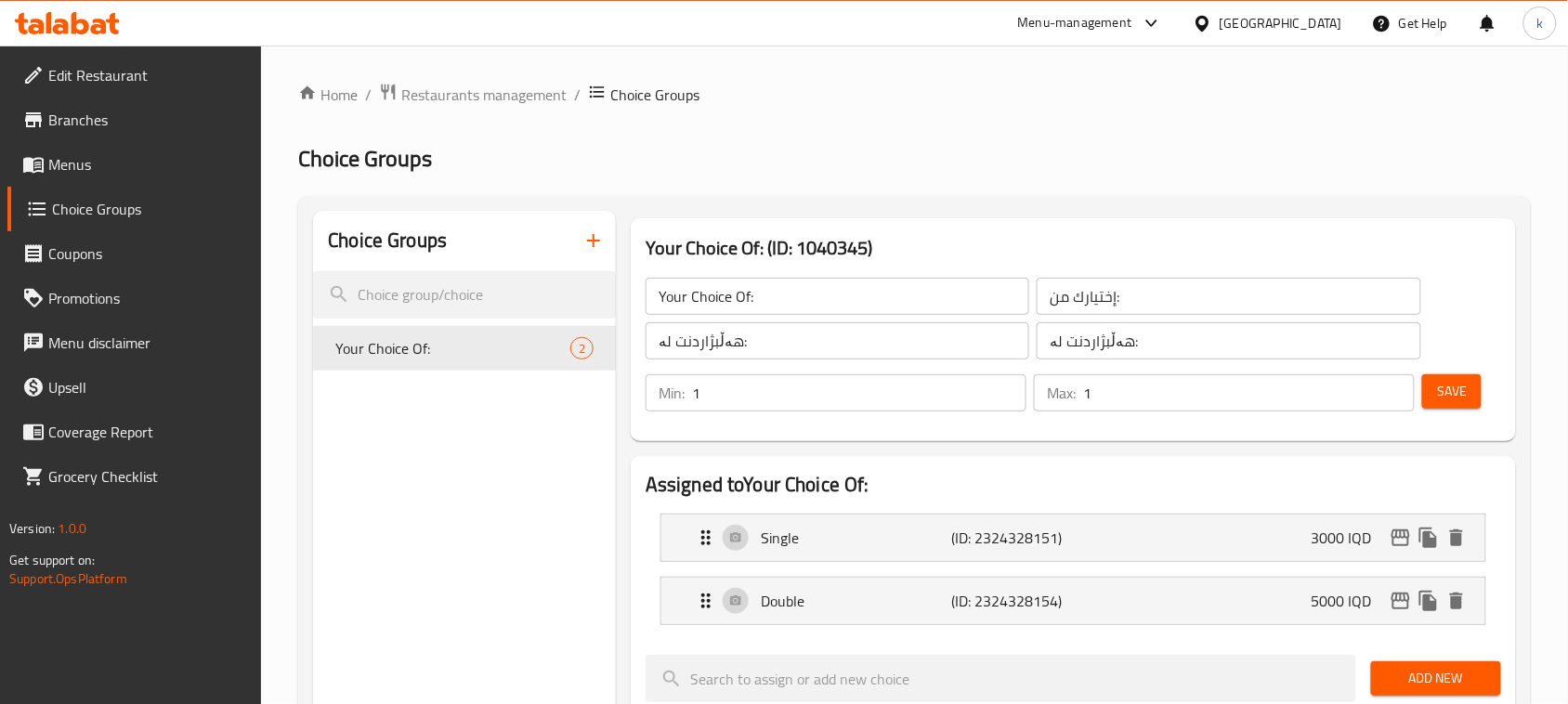
click at [1433, 394] on button "Save" at bounding box center [1452, 392] width 59 height 34
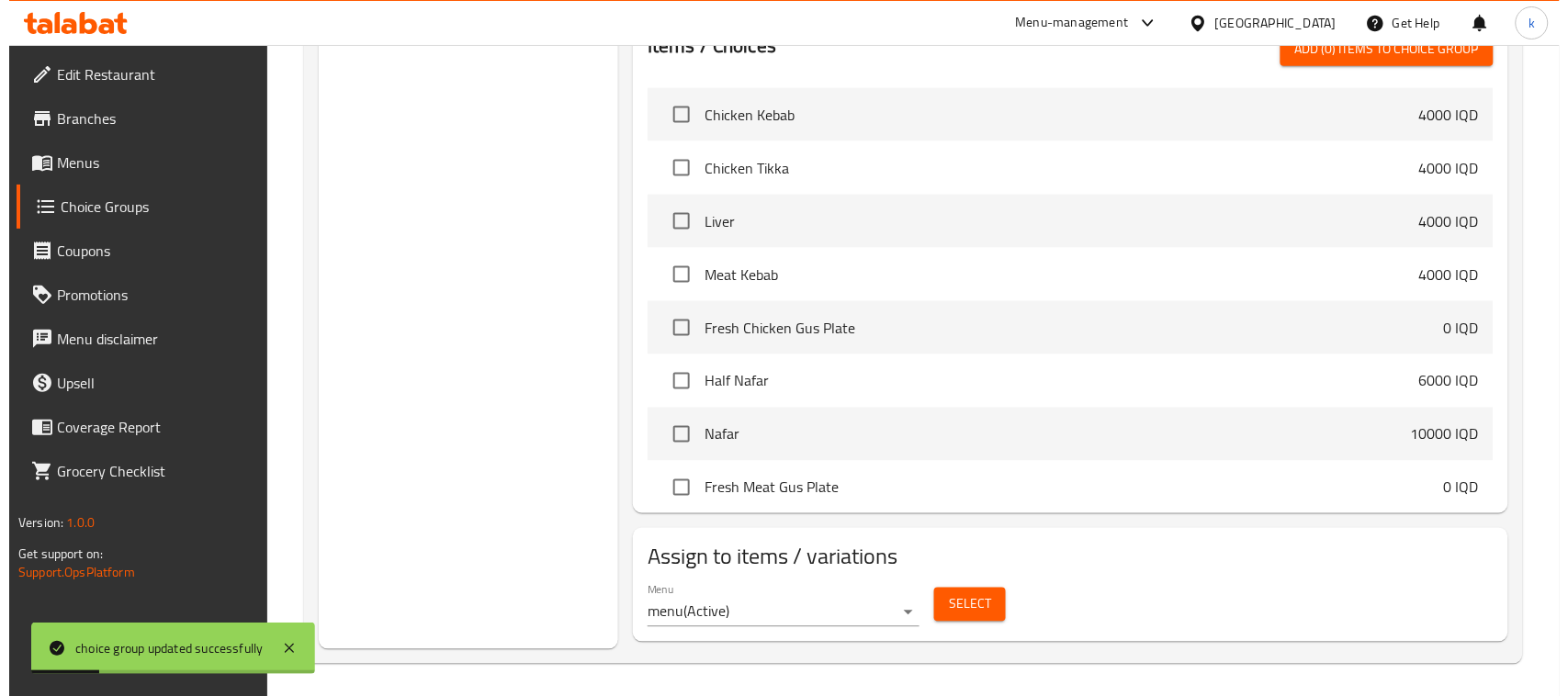
scroll to position [696, 0]
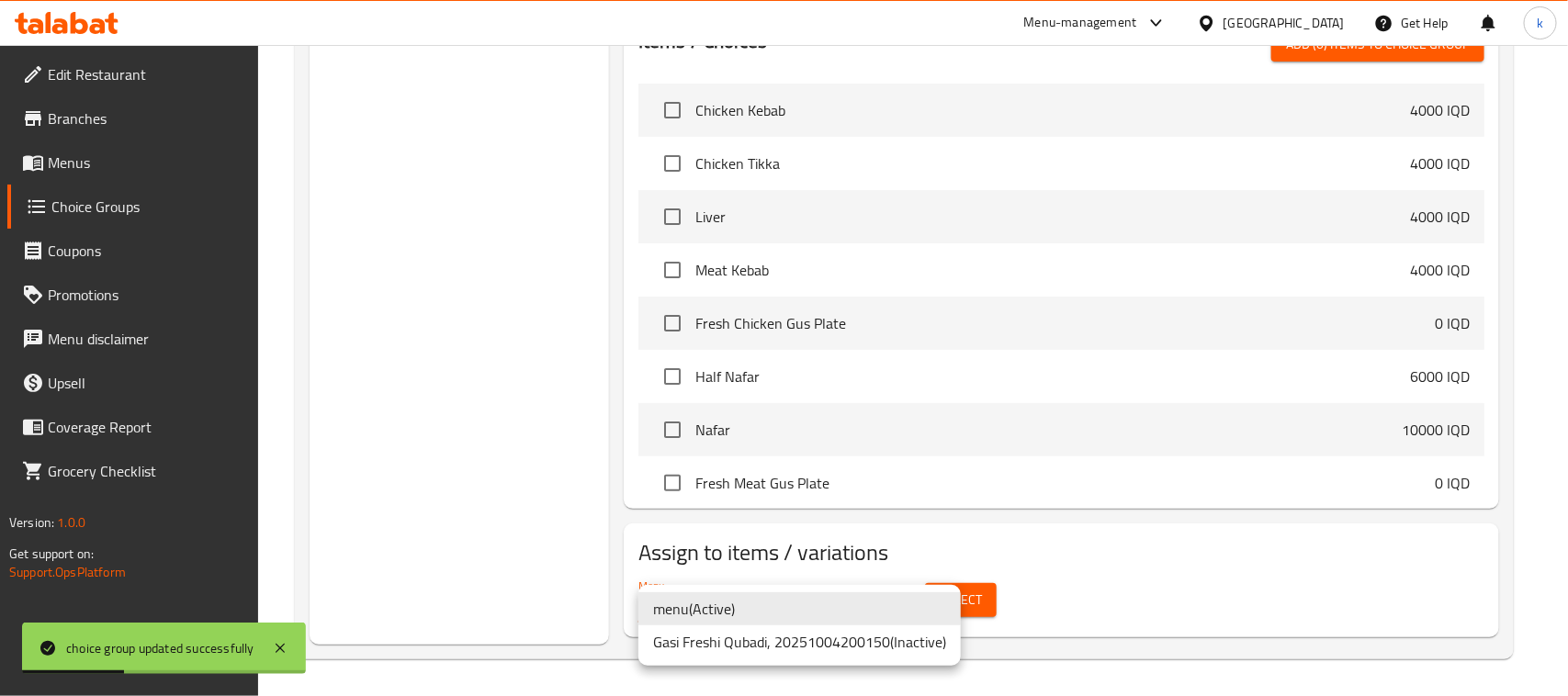
click at [710, 608] on li "menu ( Active )" at bounding box center [799, 608] width 322 height 33
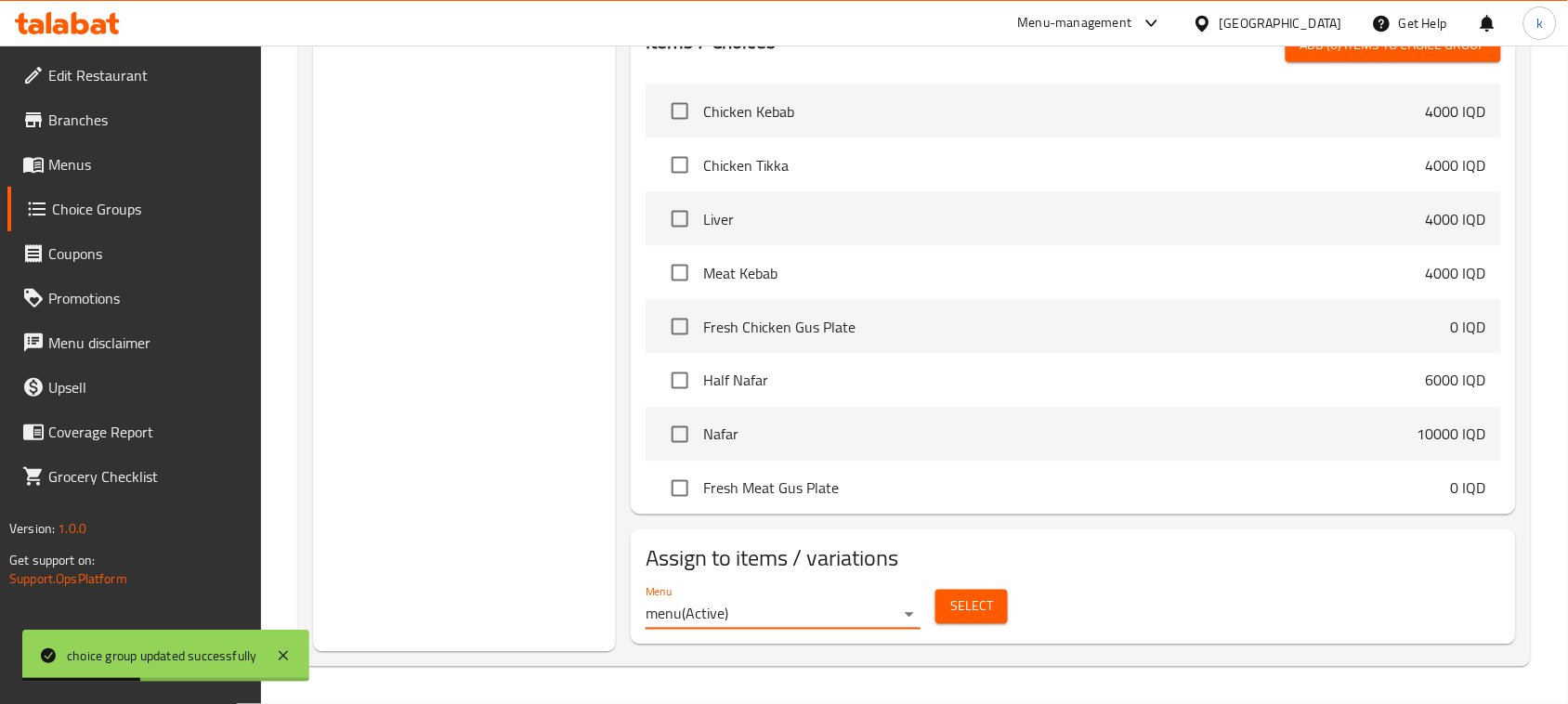
click at [962, 601] on span "Select" at bounding box center [971, 607] width 42 height 24
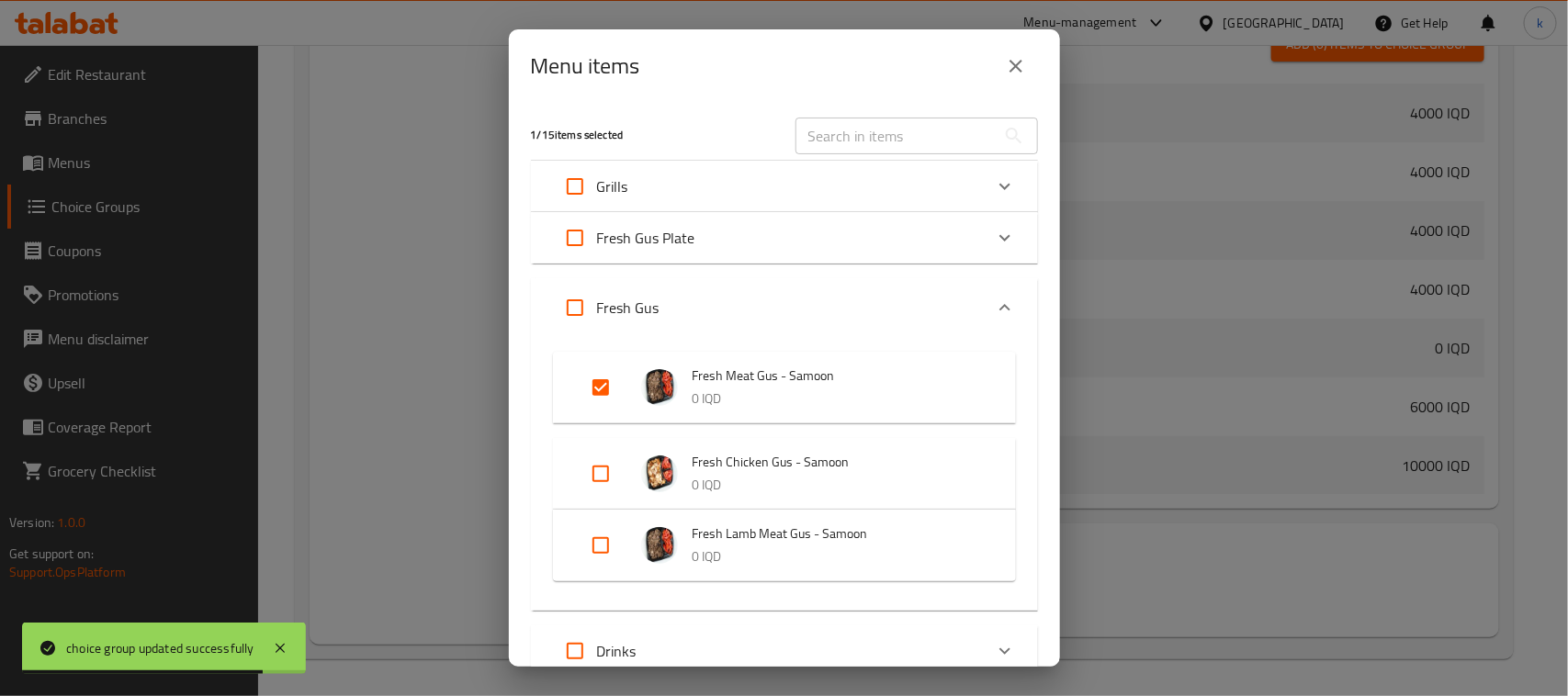
click at [434, 382] on div "Menu items 1 / 15 items selected ​ Grills Chicken Kebab 4000 IQD Chicken Tikka …" at bounding box center [784, 348] width 1568 height 696
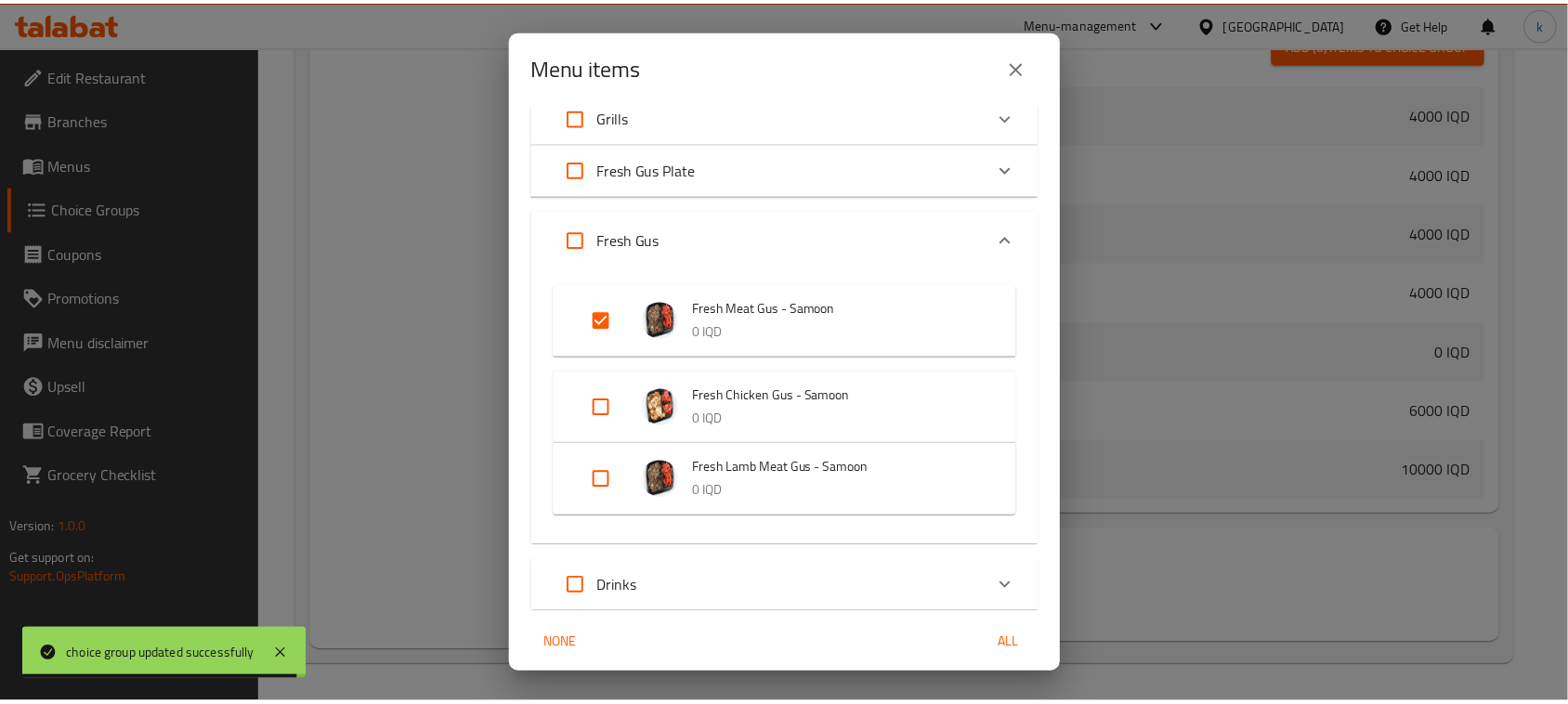
scroll to position [138, 0]
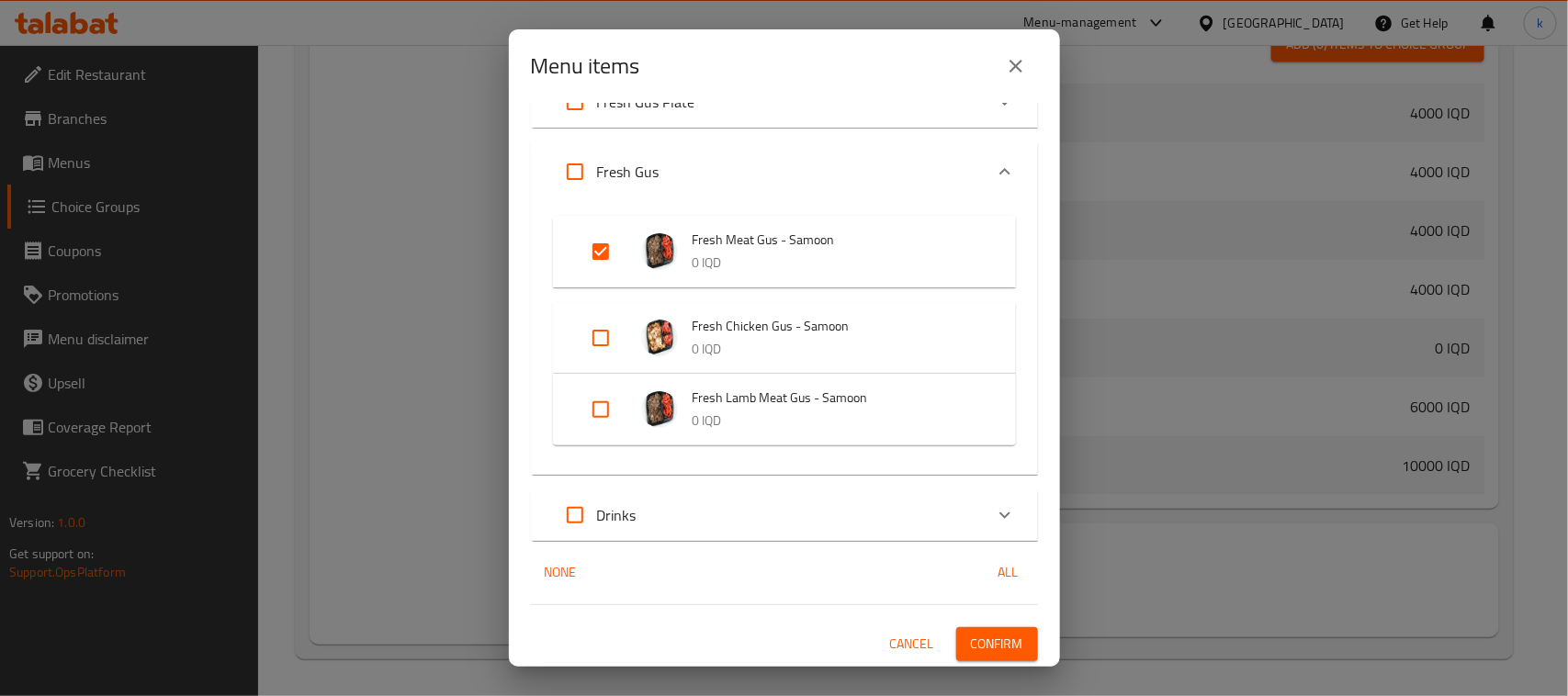
click at [1015, 641] on button "Confirm" at bounding box center [998, 644] width 82 height 34
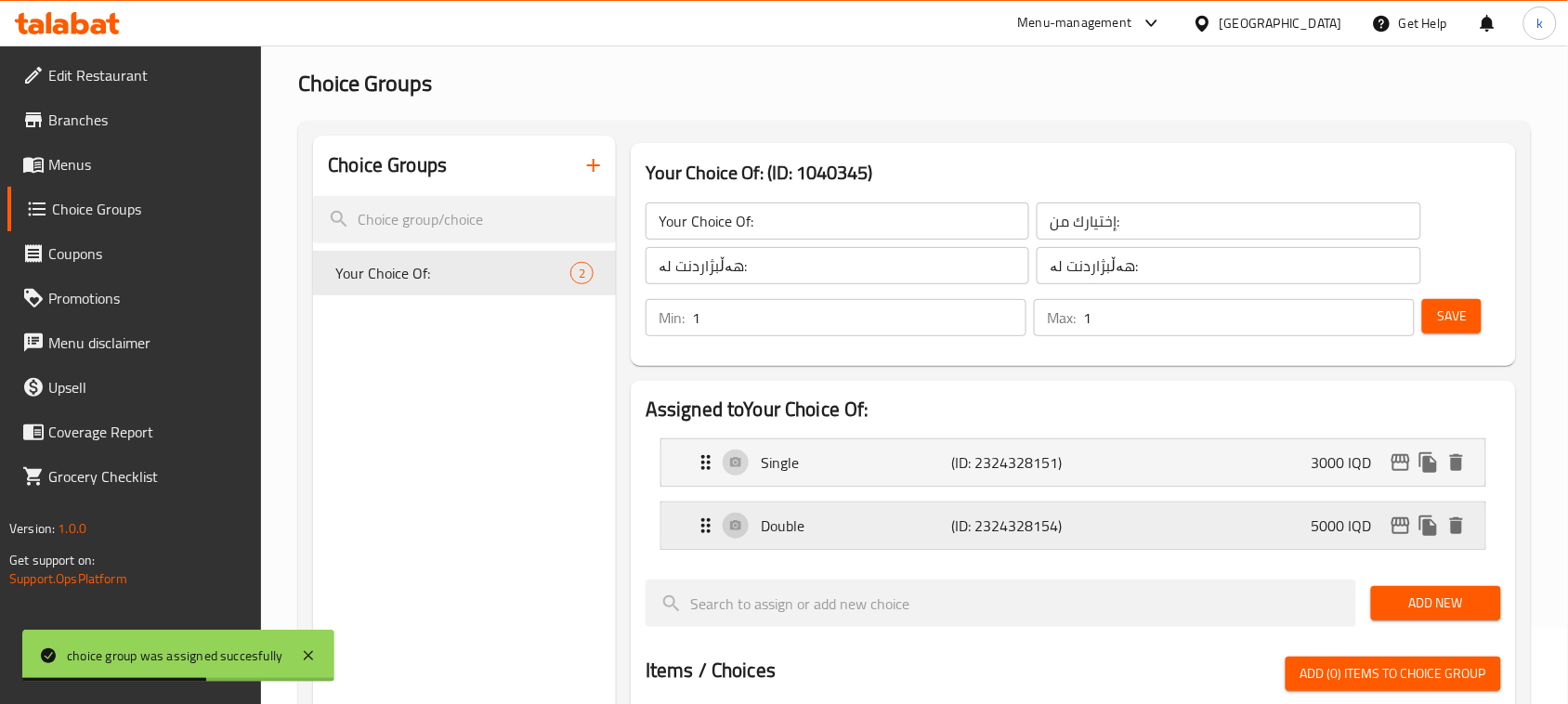
scroll to position [116, 0]
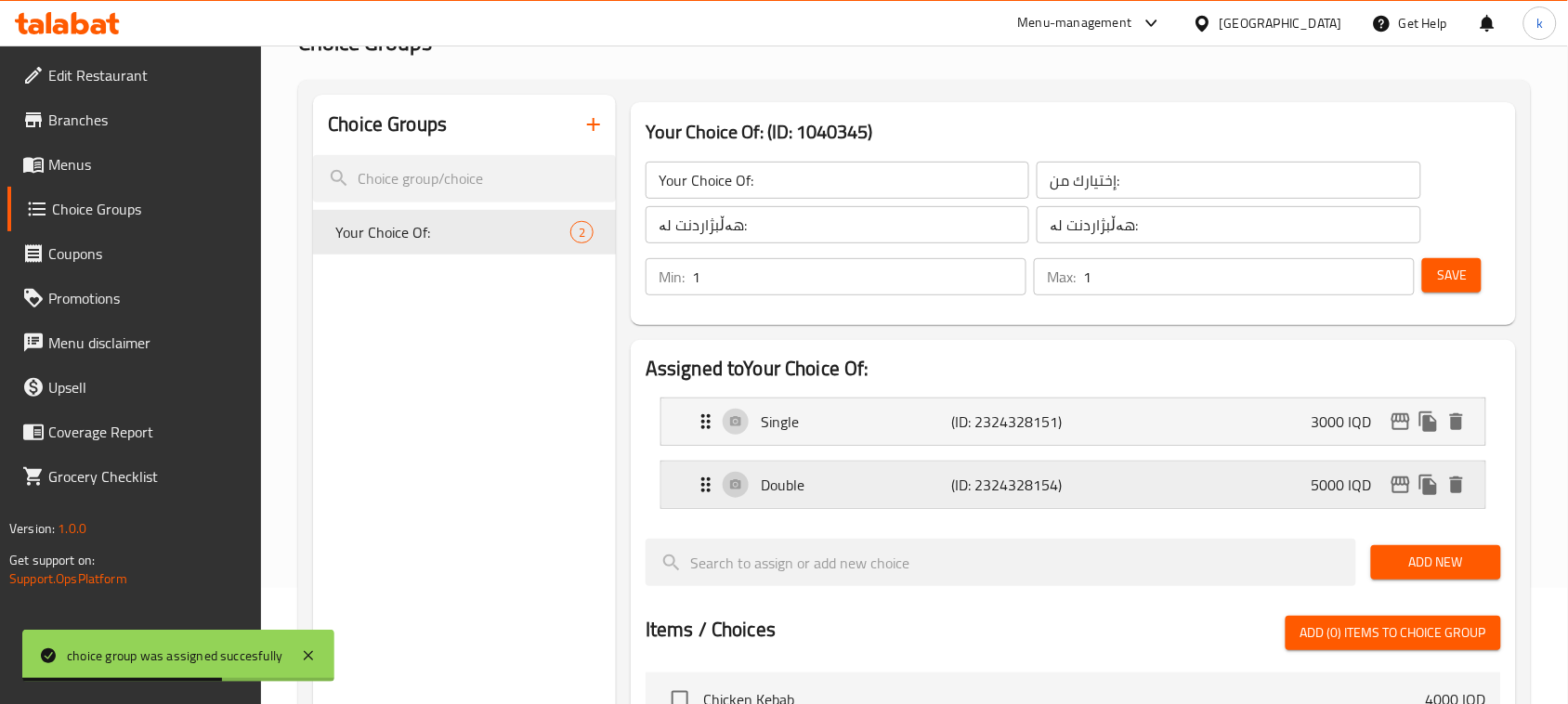
click at [861, 481] on p "Double" at bounding box center [856, 485] width 191 height 23
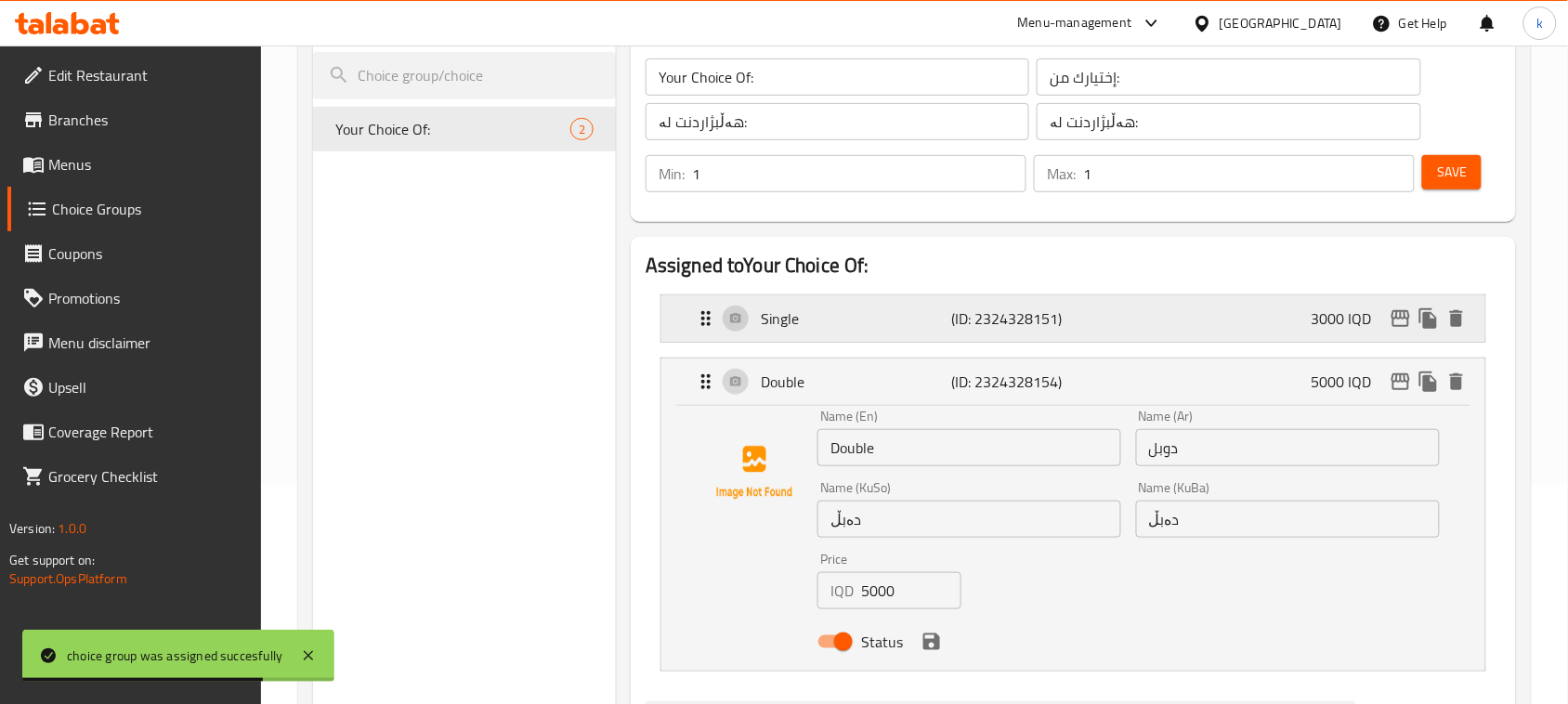
scroll to position [0, 0]
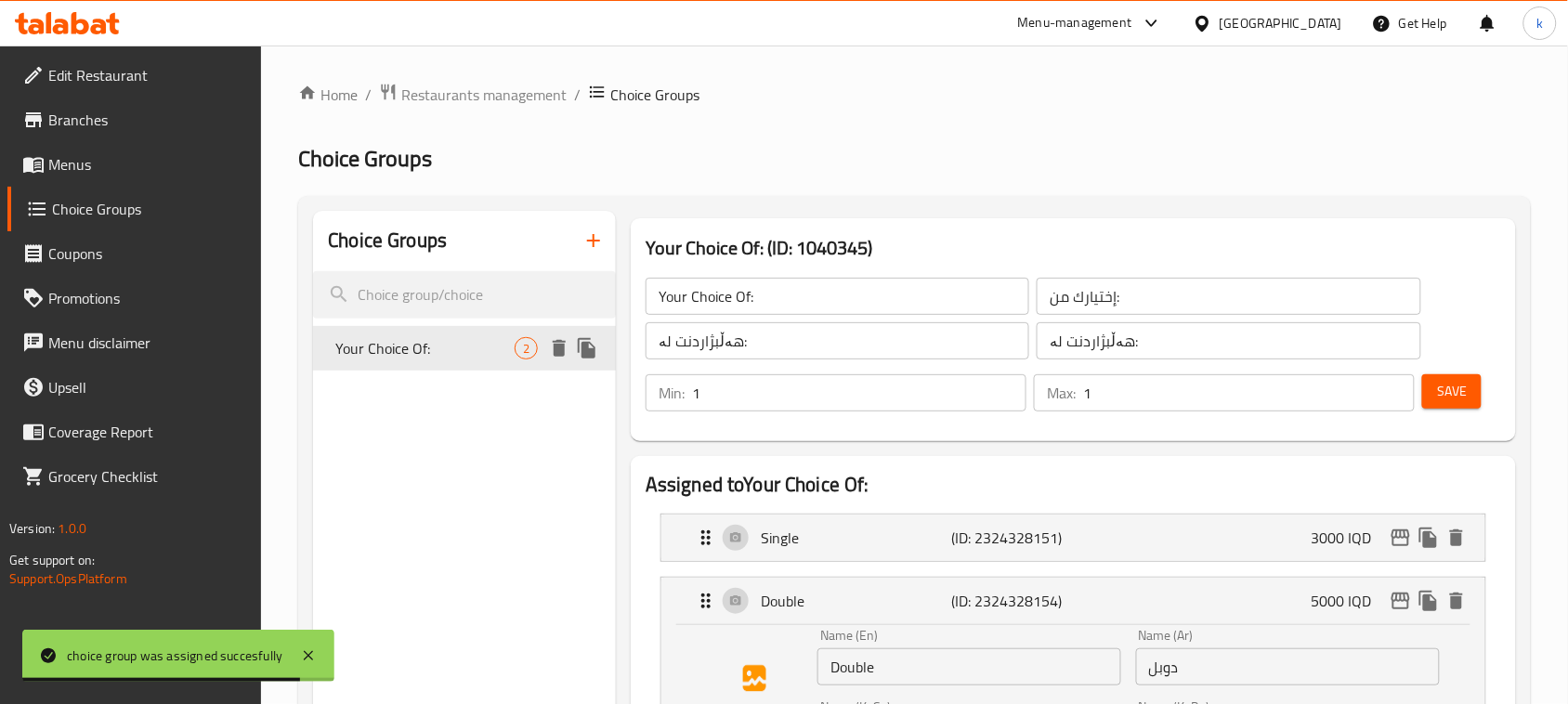
click at [583, 353] on icon "duplicate" at bounding box center [586, 348] width 18 height 21
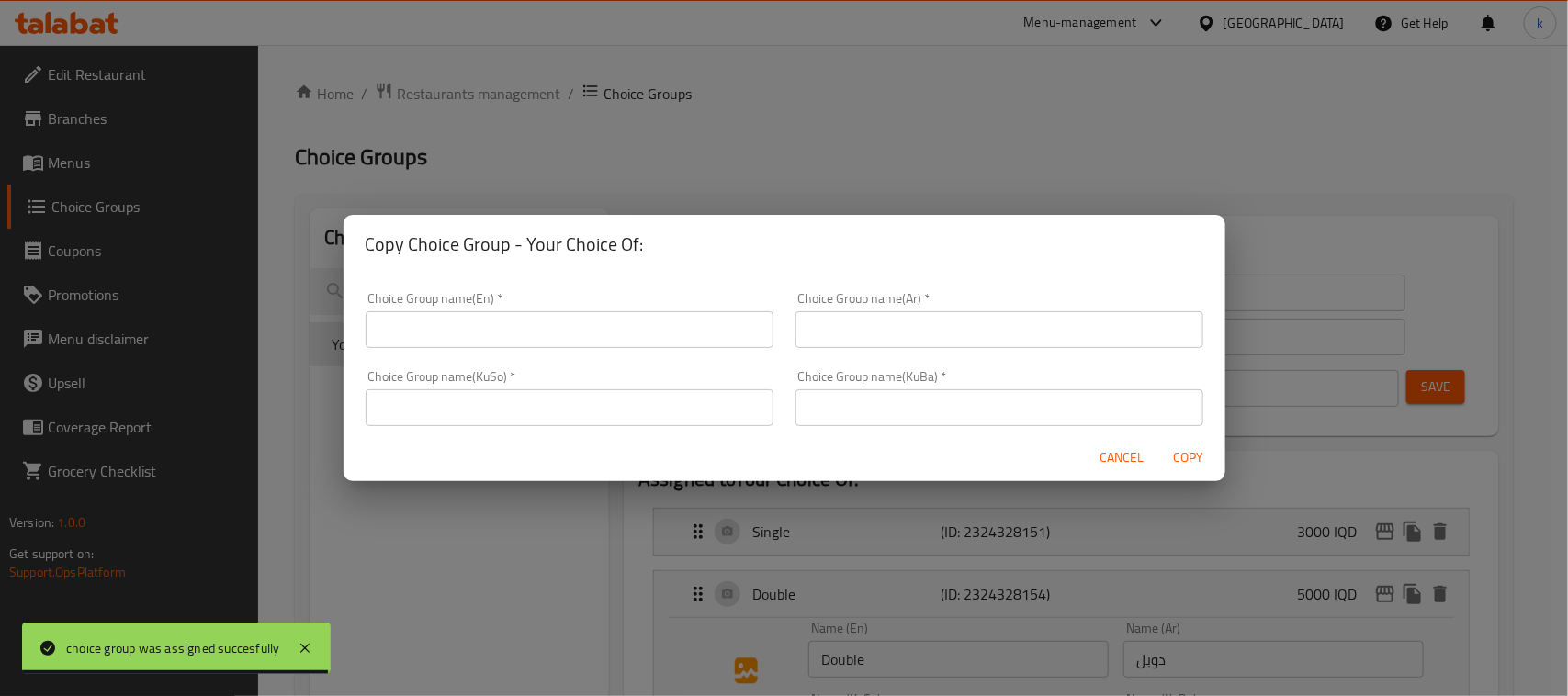
drag, startPoint x: 492, startPoint y: 328, endPoint x: 617, endPoint y: 347, distance: 126.4
click at [492, 328] on input "text" at bounding box center [569, 329] width 408 height 36
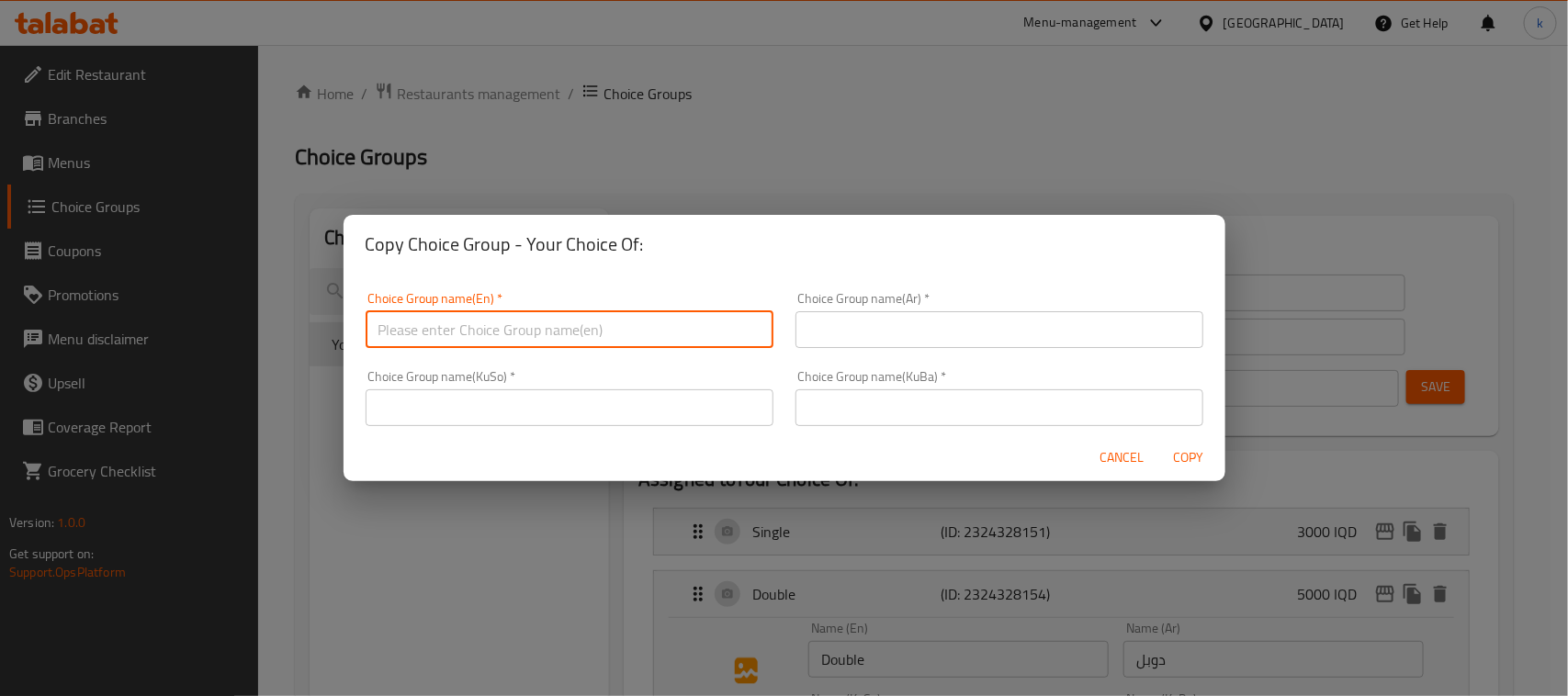
type input "Your Choice Of:"
drag, startPoint x: 863, startPoint y: 327, endPoint x: 915, endPoint y: 346, distance: 55.4
click at [863, 327] on input "text" at bounding box center [999, 329] width 408 height 36
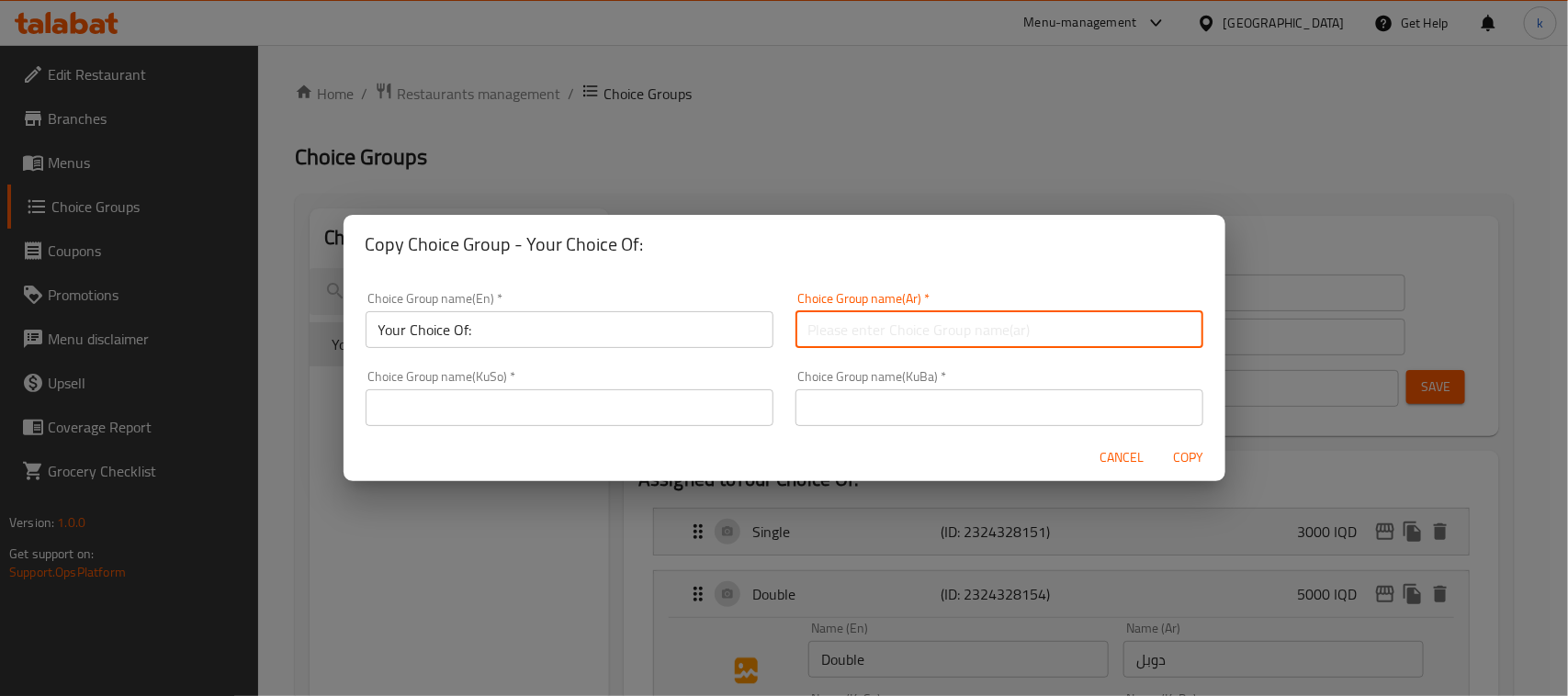
type input "إختيارك من:"
click at [887, 414] on input "text" at bounding box center [999, 407] width 408 height 36
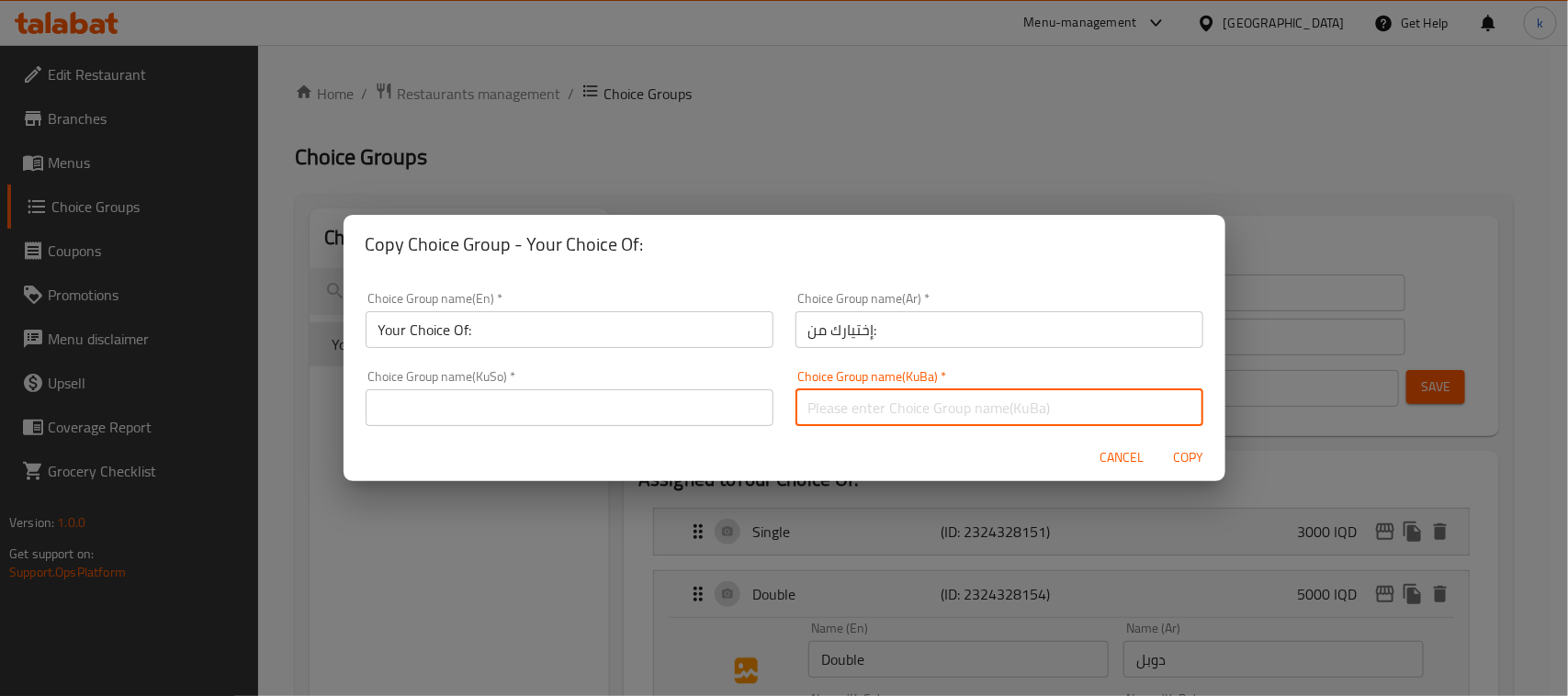
type input "هەڵبژاردنت لە:"
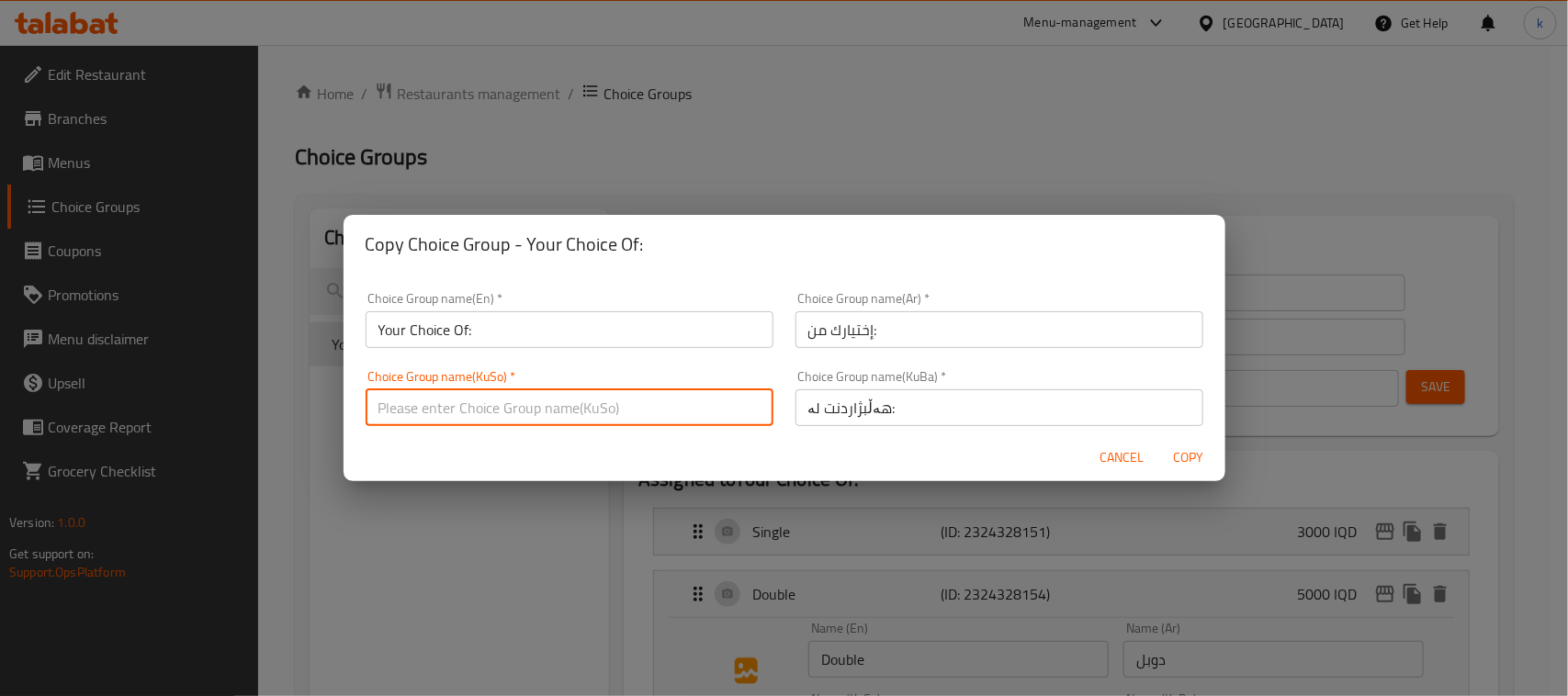
click at [622, 413] on input "text" at bounding box center [569, 407] width 408 height 36
type input "هەڵبژاردنت لە:"
drag, startPoint x: 557, startPoint y: 327, endPoint x: 575, endPoint y: 332, distance: 18.7
click at [557, 327] on input "Your Choice Of:" at bounding box center [569, 329] width 408 height 36
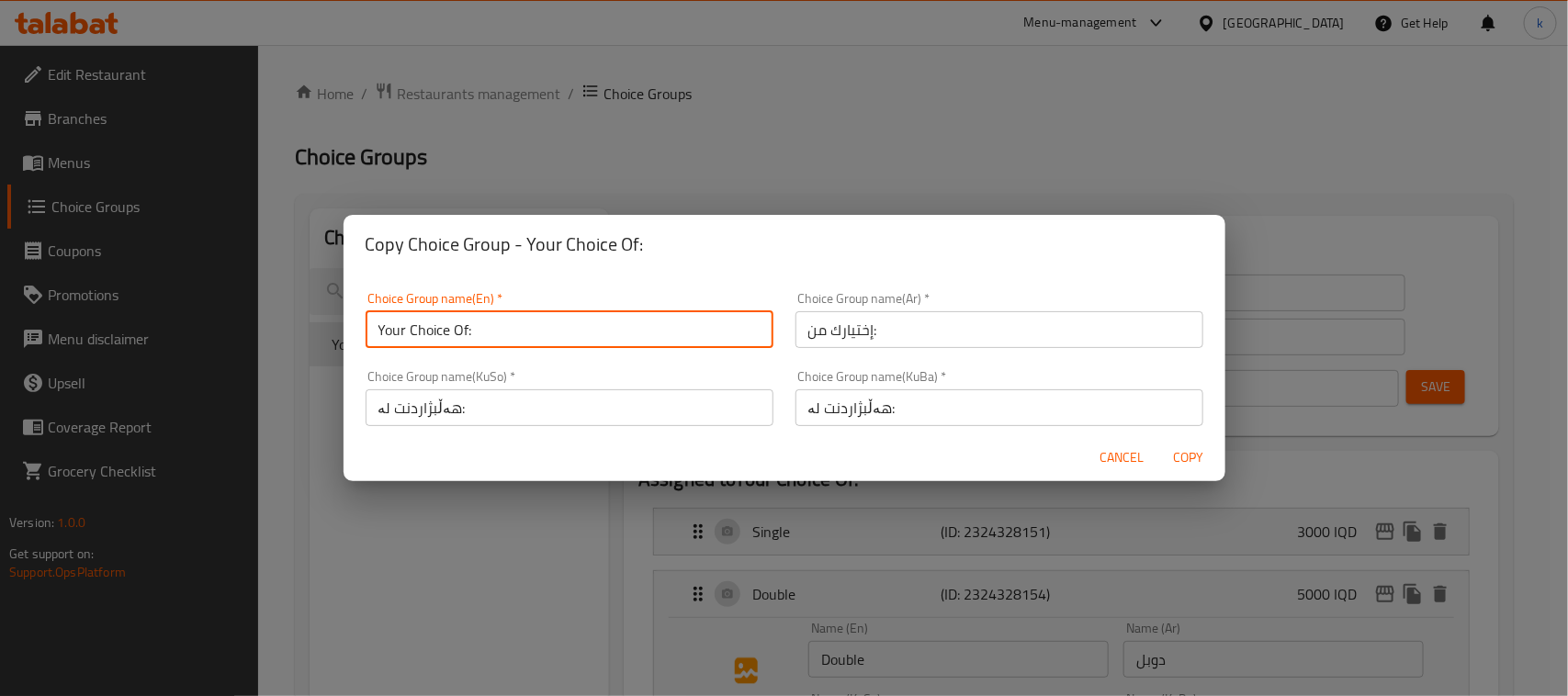
type input "Your Choice Of:"
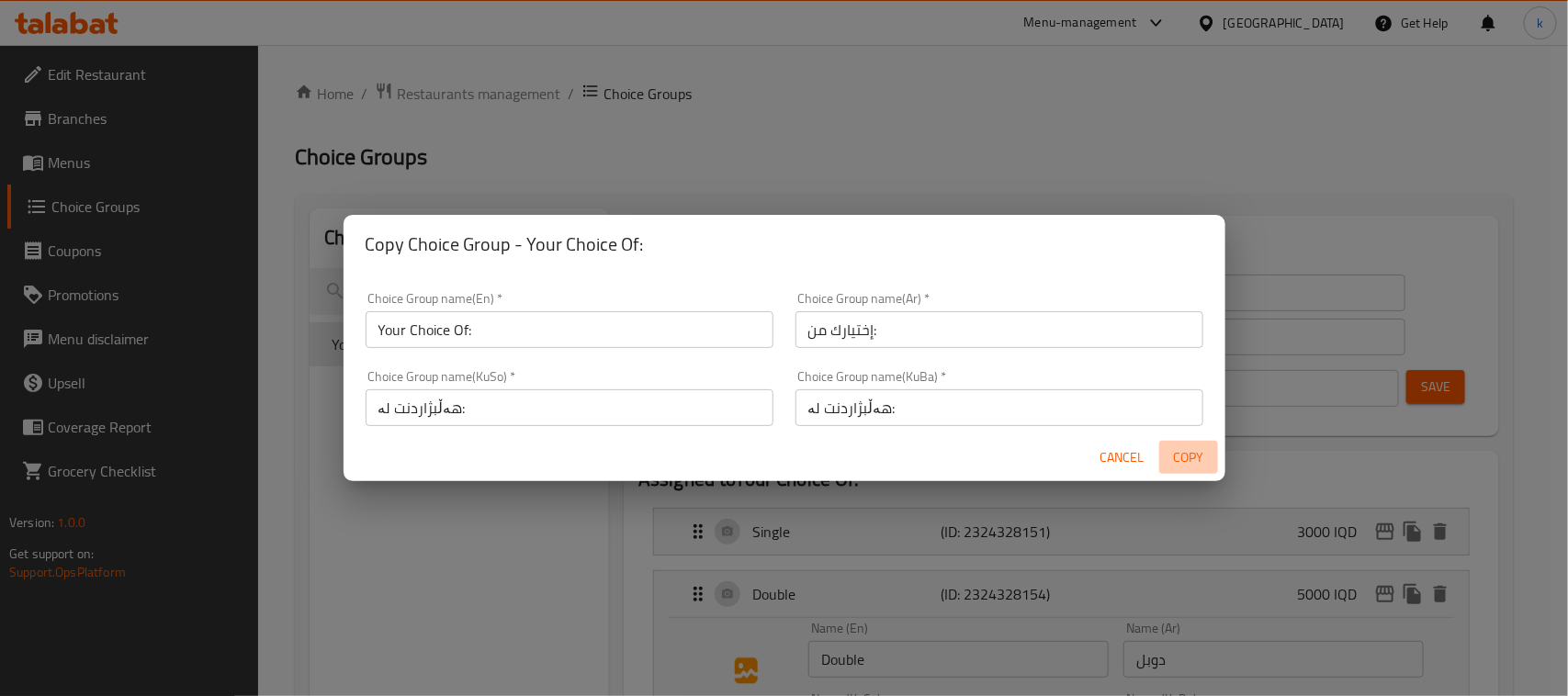
click at [1185, 459] on span "Copy" at bounding box center [1188, 457] width 44 height 23
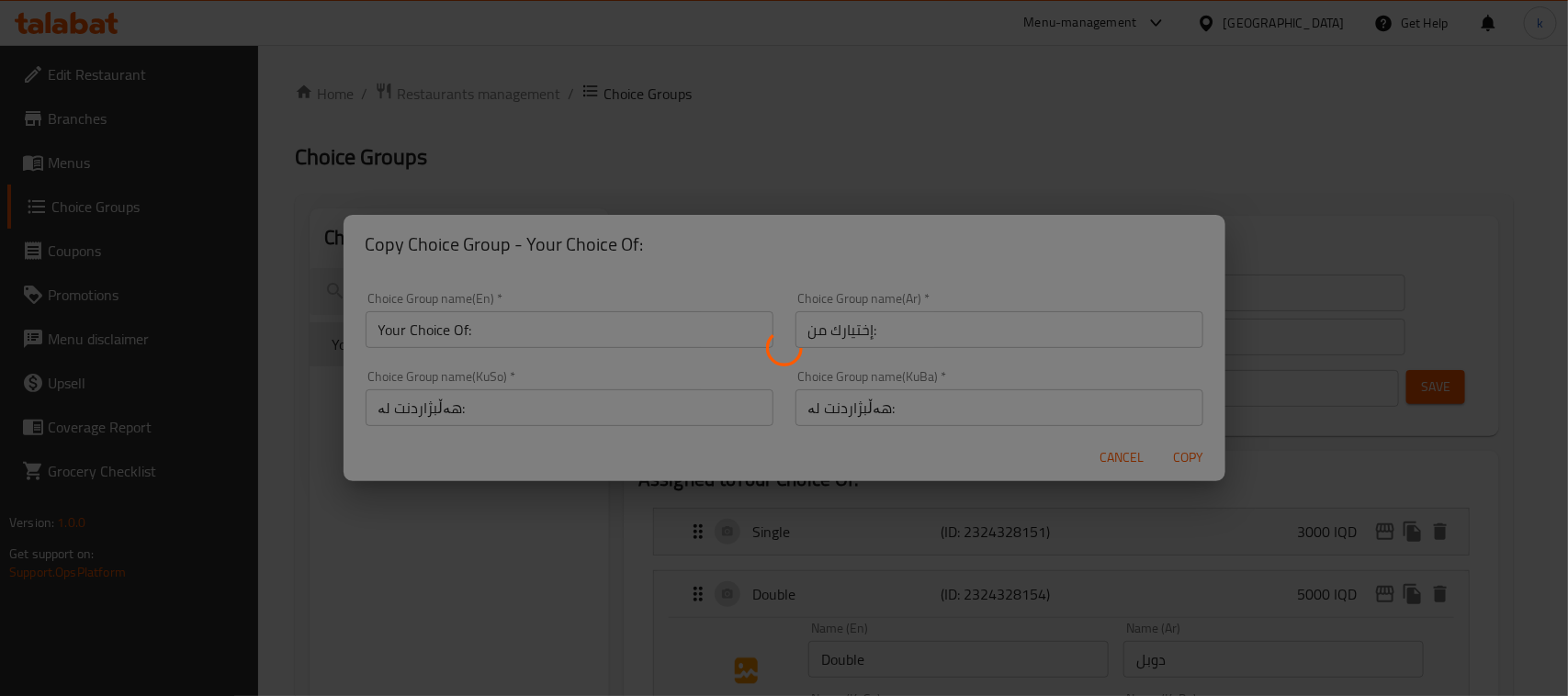
type input "Your Choice Of:"
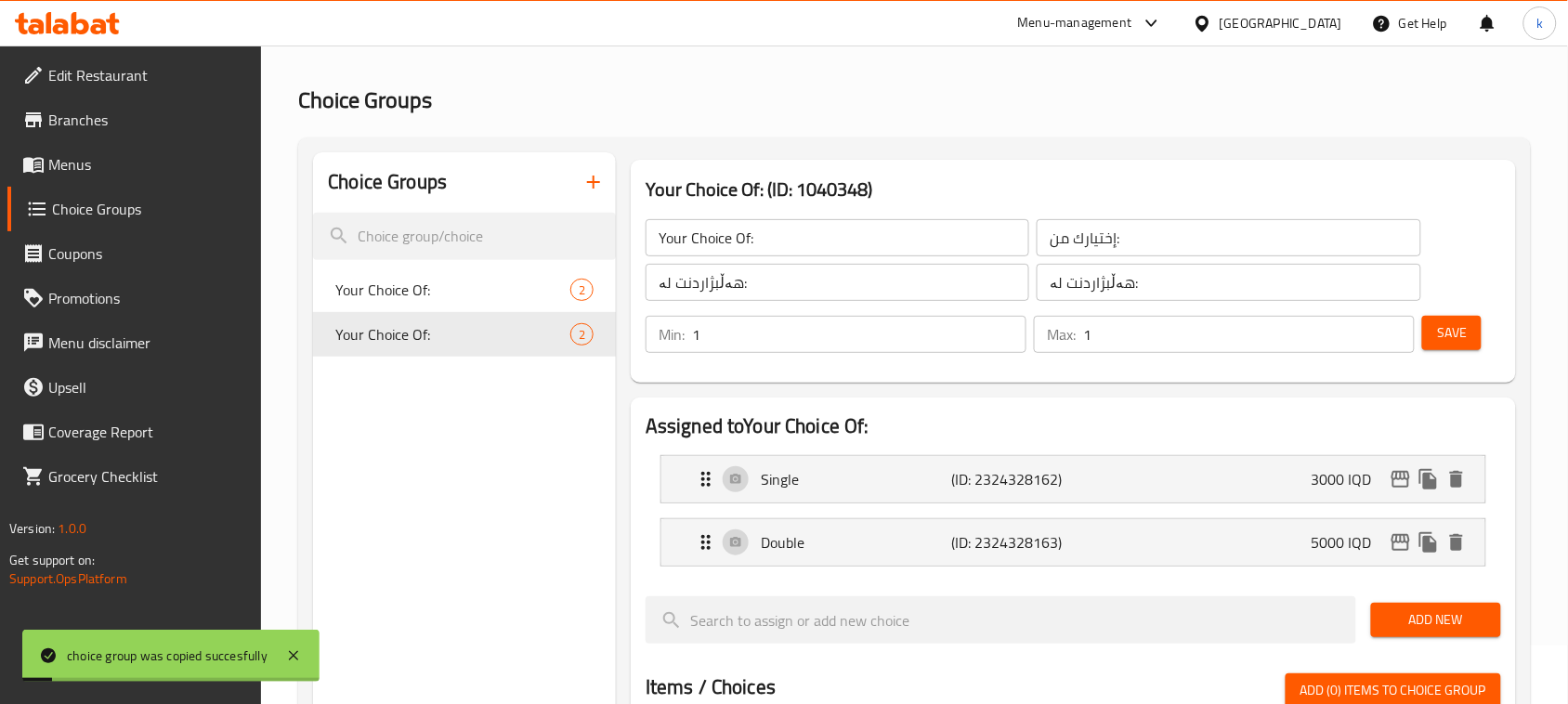
scroll to position [116, 0]
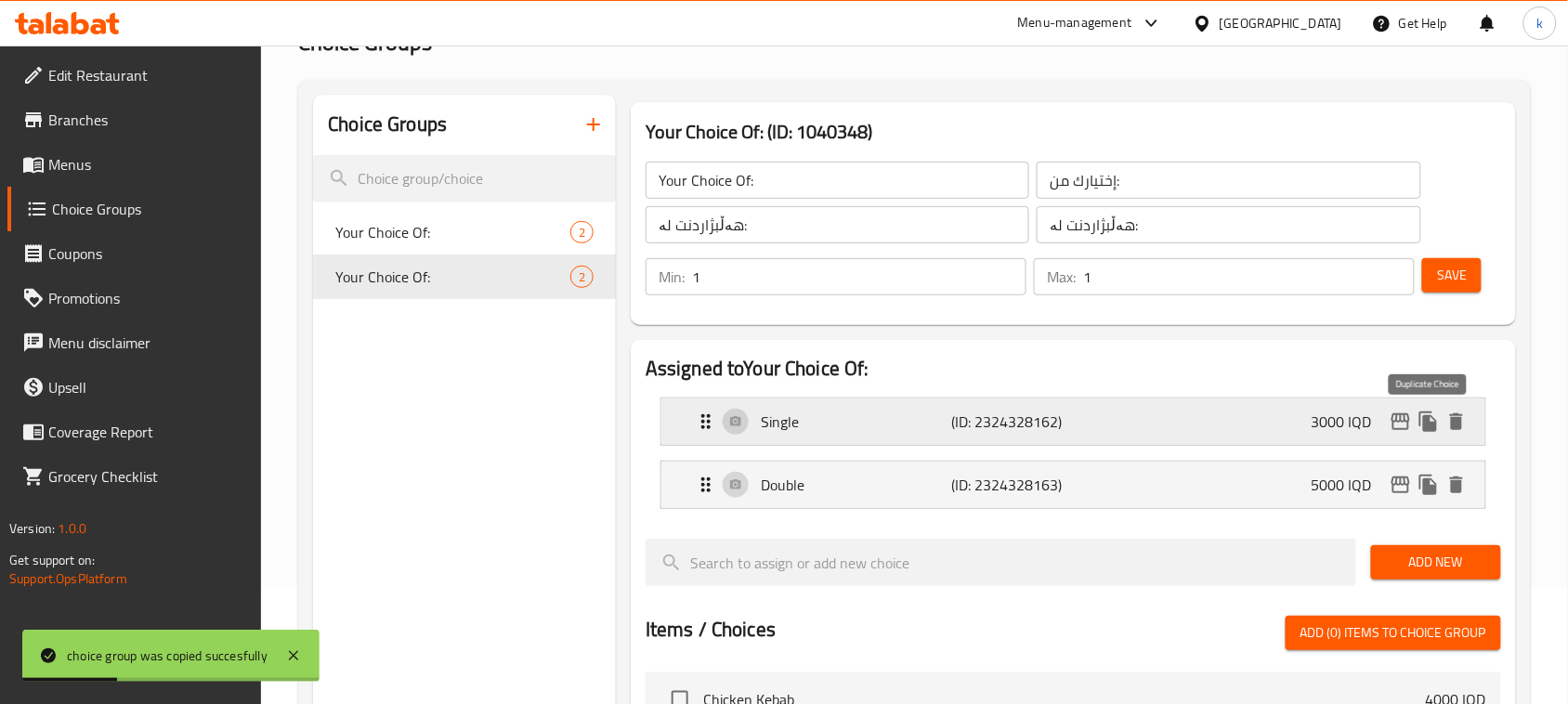
click at [1423, 426] on icon "duplicate" at bounding box center [1429, 422] width 23 height 23
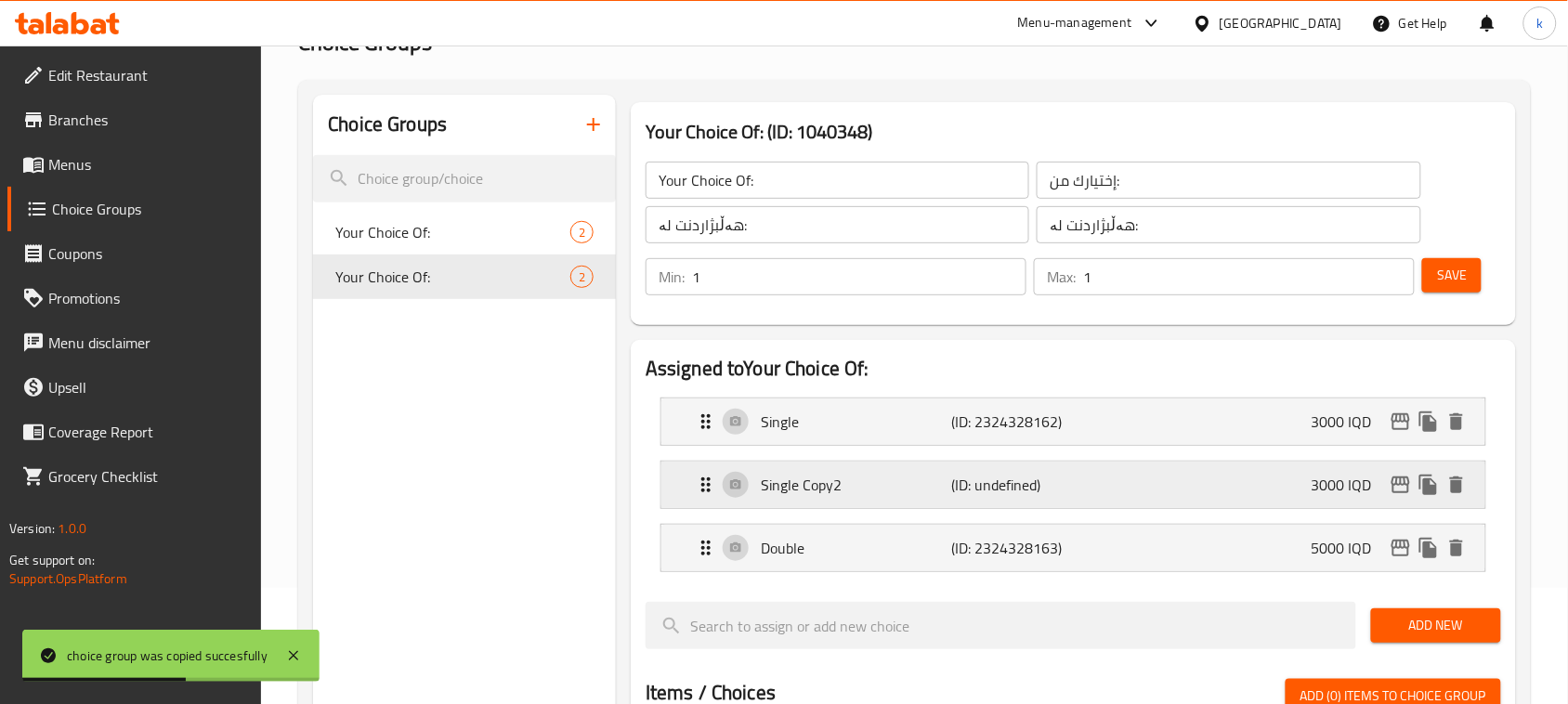
click at [1459, 479] on icon "delete" at bounding box center [1457, 485] width 13 height 17
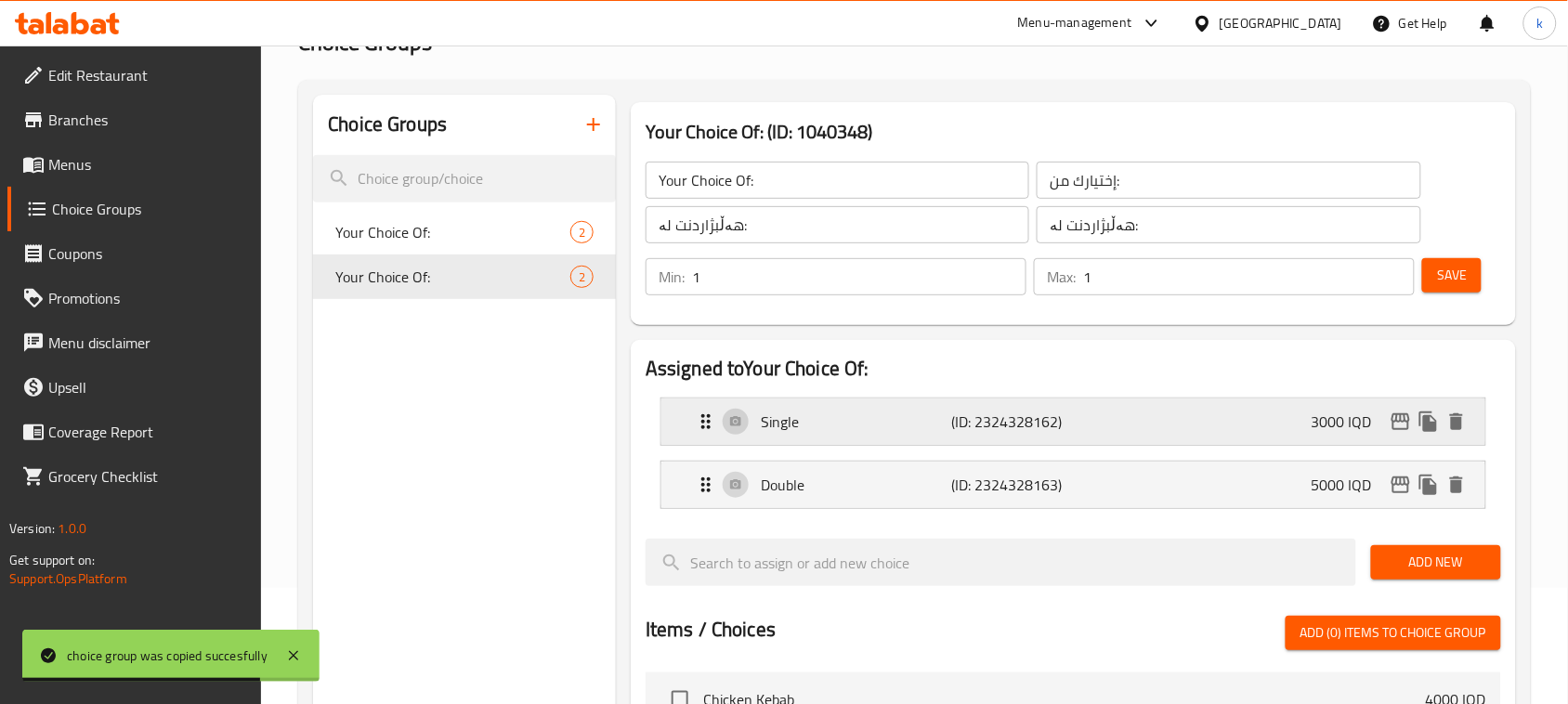
click at [1156, 437] on div "Single (ID: 2324328162) 3000 IQD" at bounding box center [1079, 421] width 768 height 46
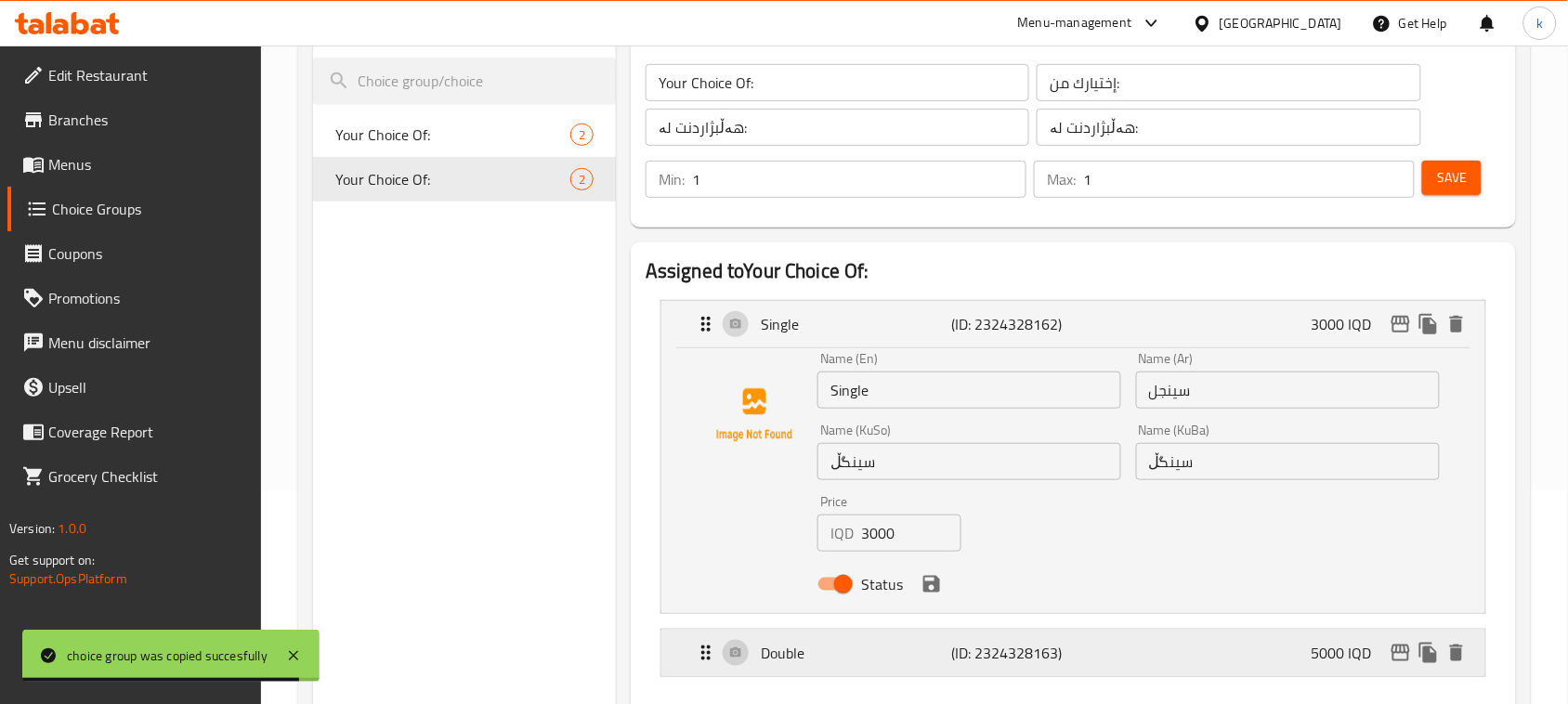
scroll to position [348, 0]
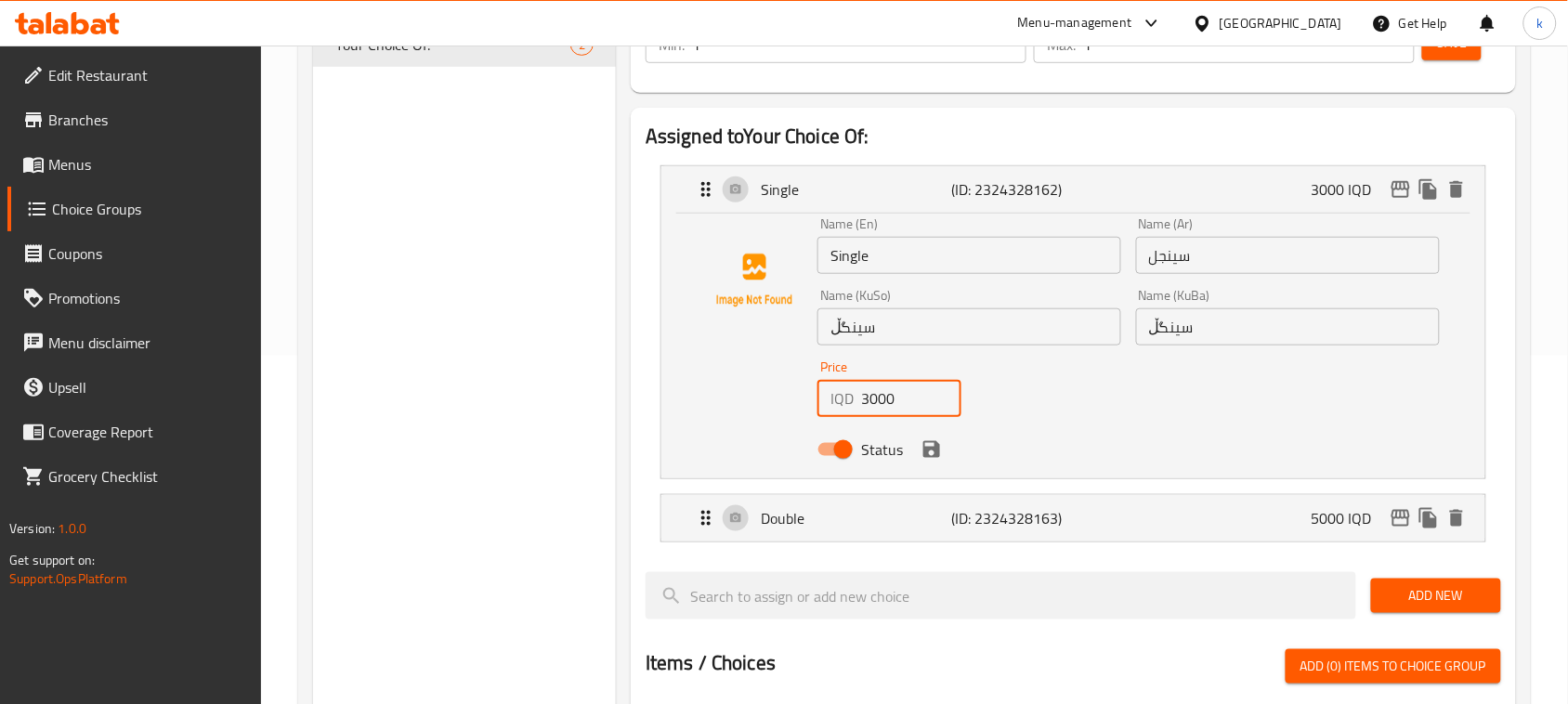
drag, startPoint x: 910, startPoint y: 400, endPoint x: 790, endPoint y: 400, distance: 120.0
click at [790, 400] on div "Name (En) Single Name (En) Name (Ar) سينجل Name (Ar) Name (KuSo) سینگڵ Name (Ku…" at bounding box center [1073, 342] width 765 height 250
click at [939, 445] on icon "save" at bounding box center [932, 450] width 23 height 23
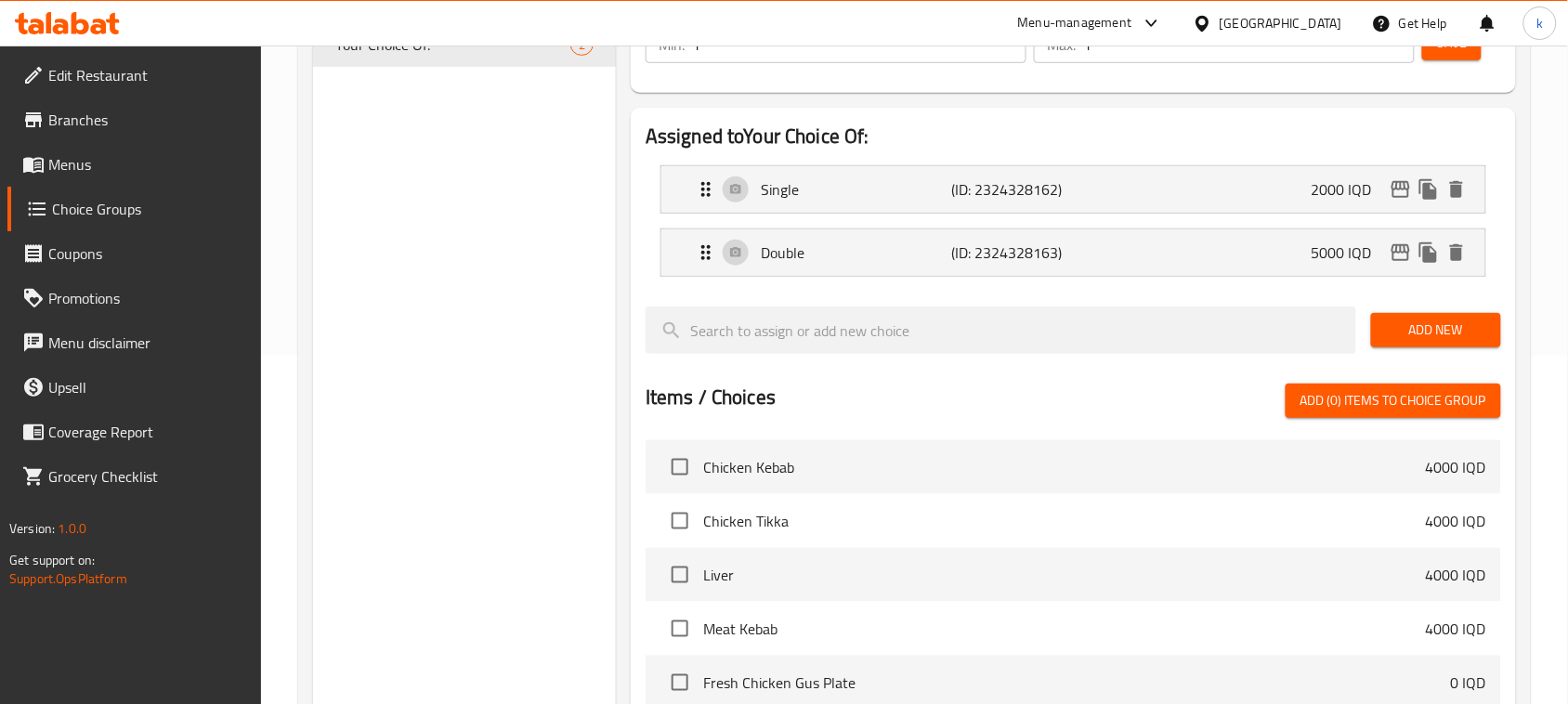
type input "2000"
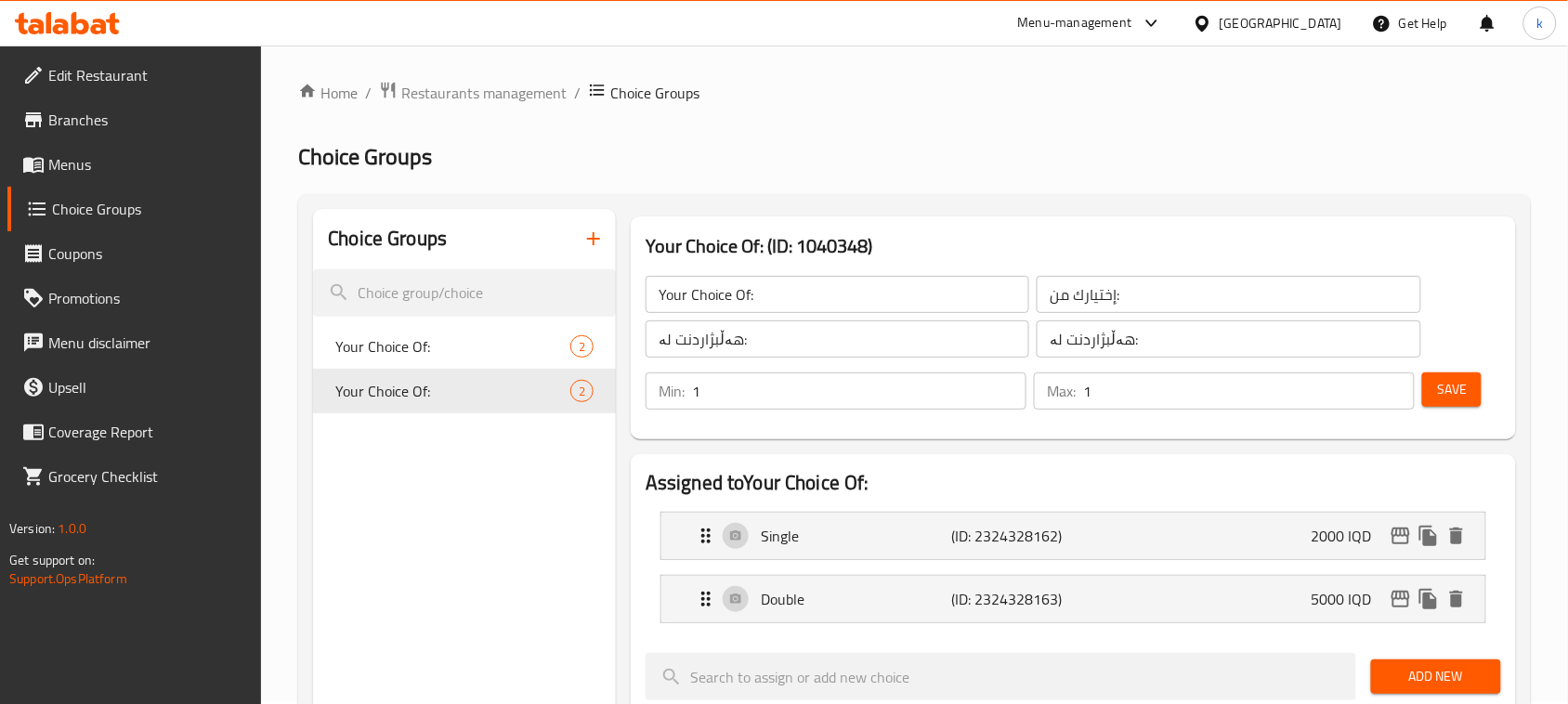
scroll to position [0, 0]
click at [1475, 387] on button "Save" at bounding box center [1452, 392] width 59 height 34
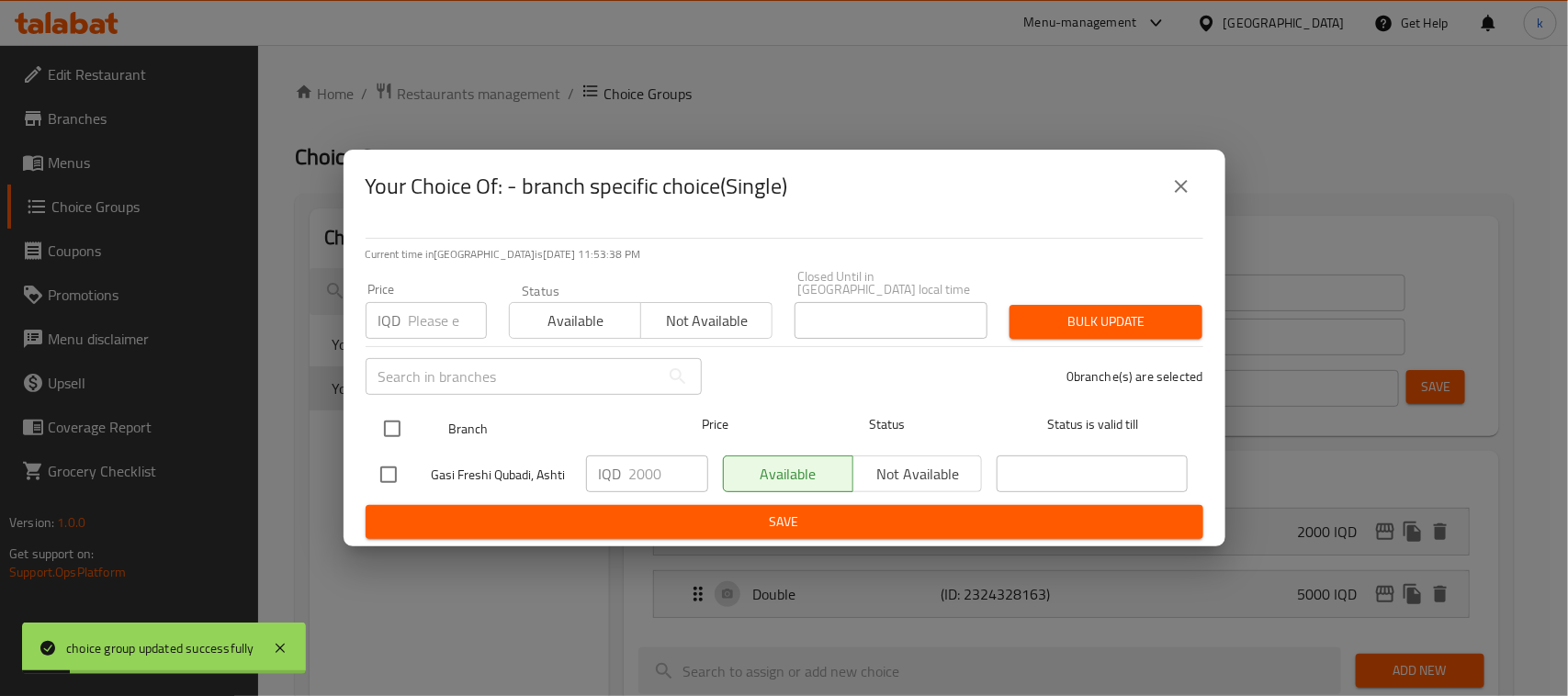
click at [397, 424] on input "checkbox" at bounding box center [392, 428] width 38 height 38
checkbox input "true"
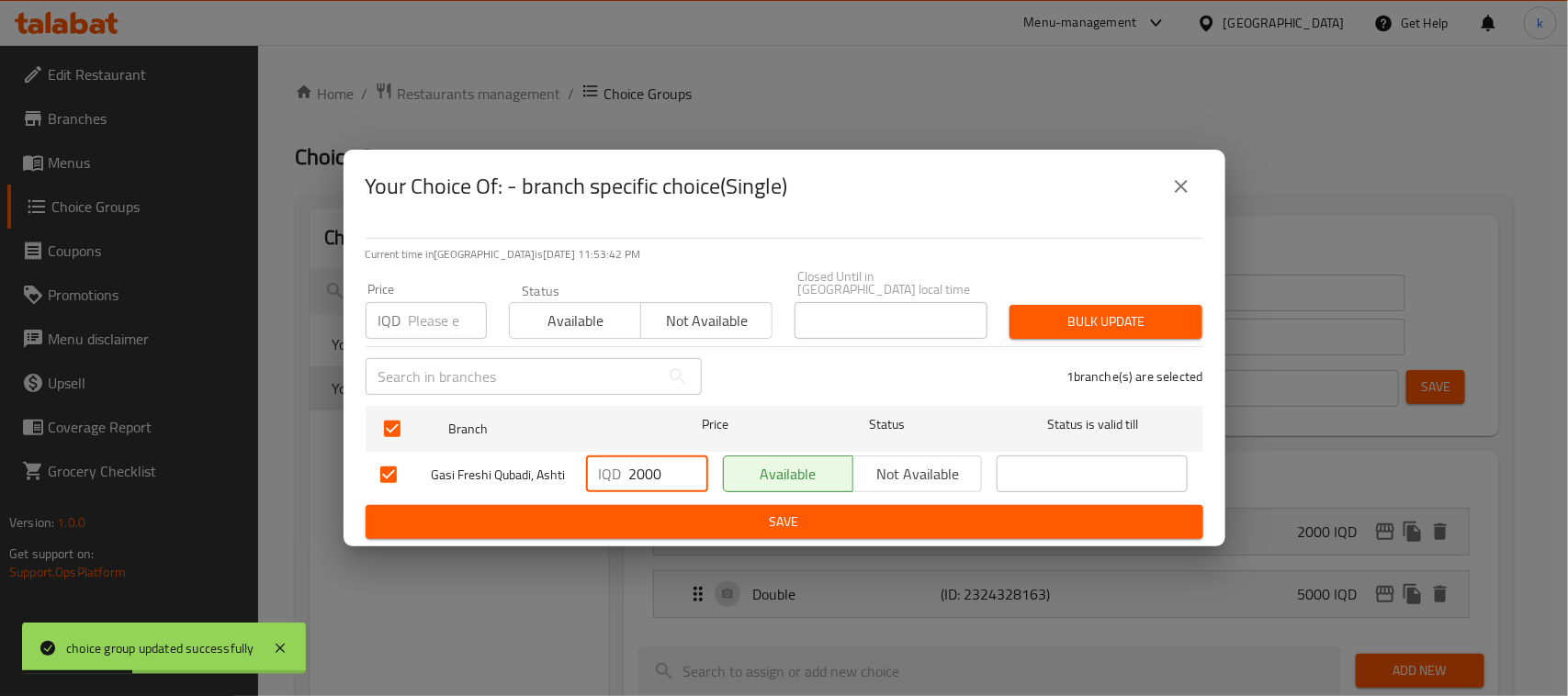
drag, startPoint x: 665, startPoint y: 465, endPoint x: 576, endPoint y: 479, distance: 90.1
click at [576, 479] on div "Gasi Freshi Qubadi, Ashti IQD 2000 ​ Available Not available ​" at bounding box center [785, 474] width 823 height 53
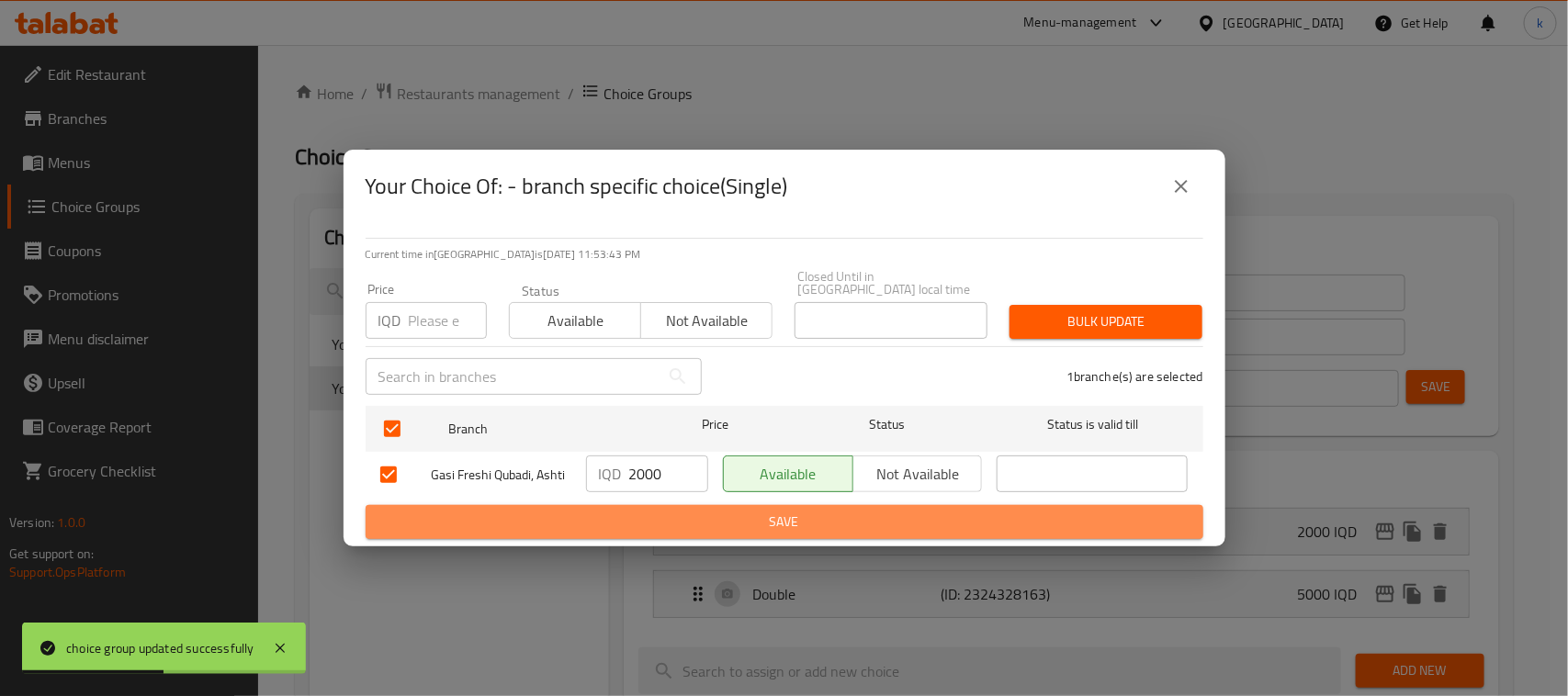
click at [731, 510] on span "Save" at bounding box center [784, 522] width 808 height 23
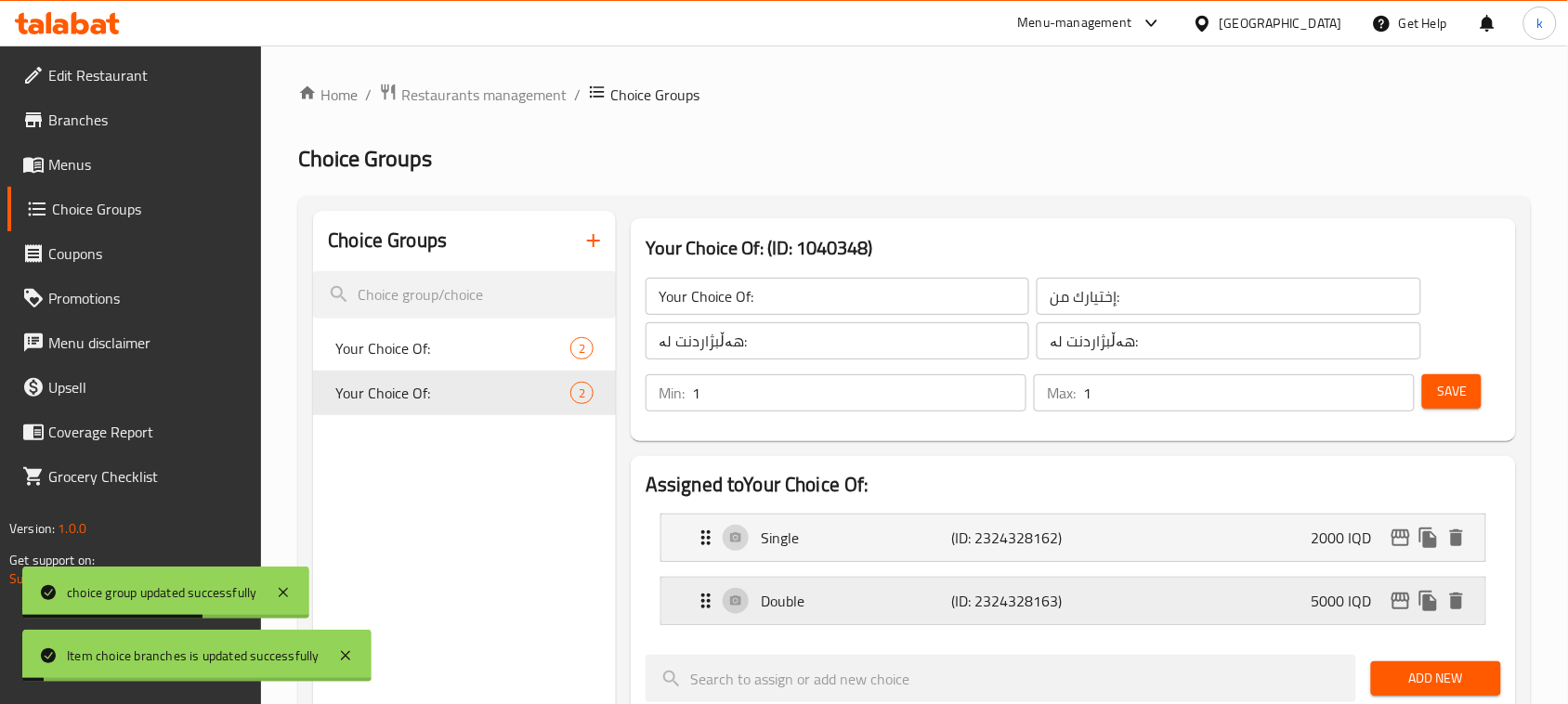
scroll to position [116, 0]
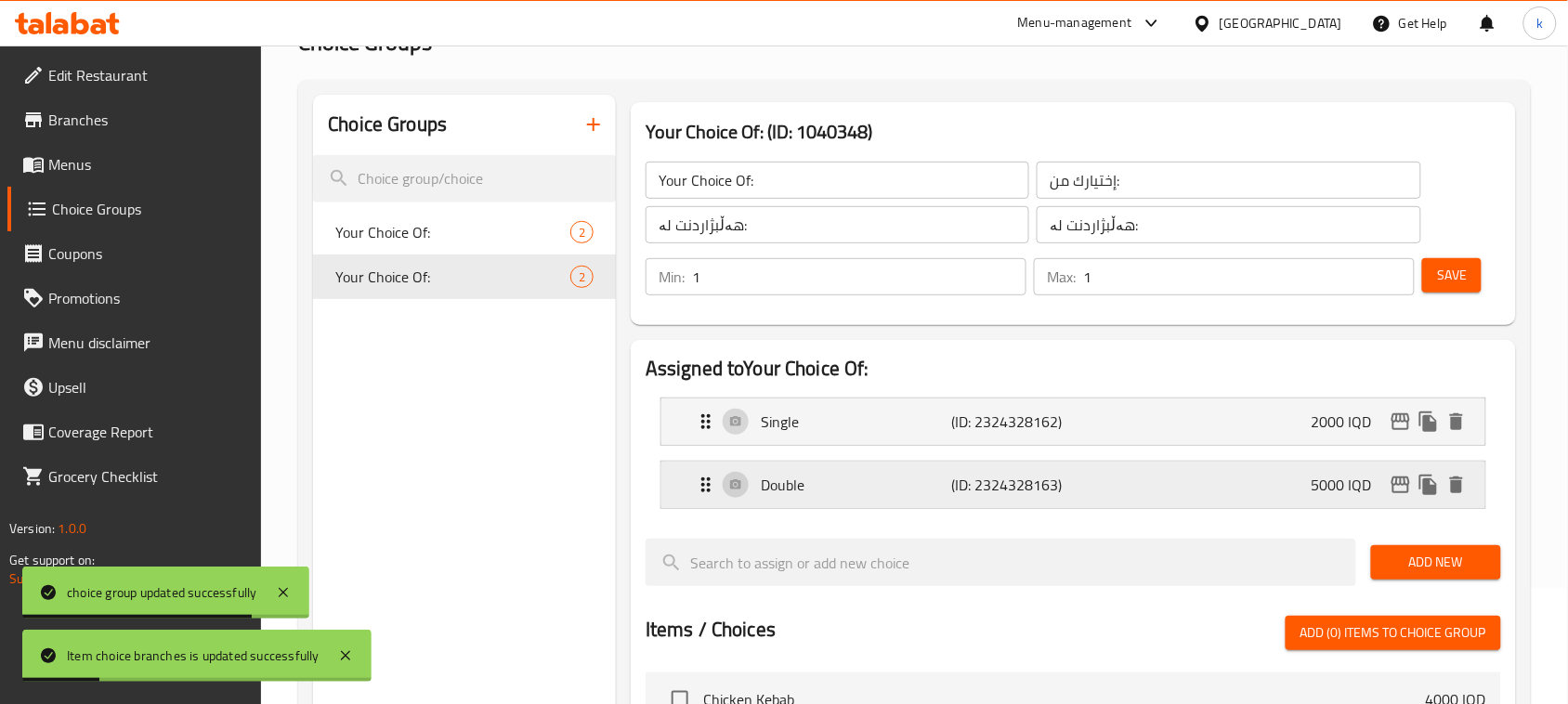
click at [1366, 495] on p "5000 IQD" at bounding box center [1350, 485] width 76 height 23
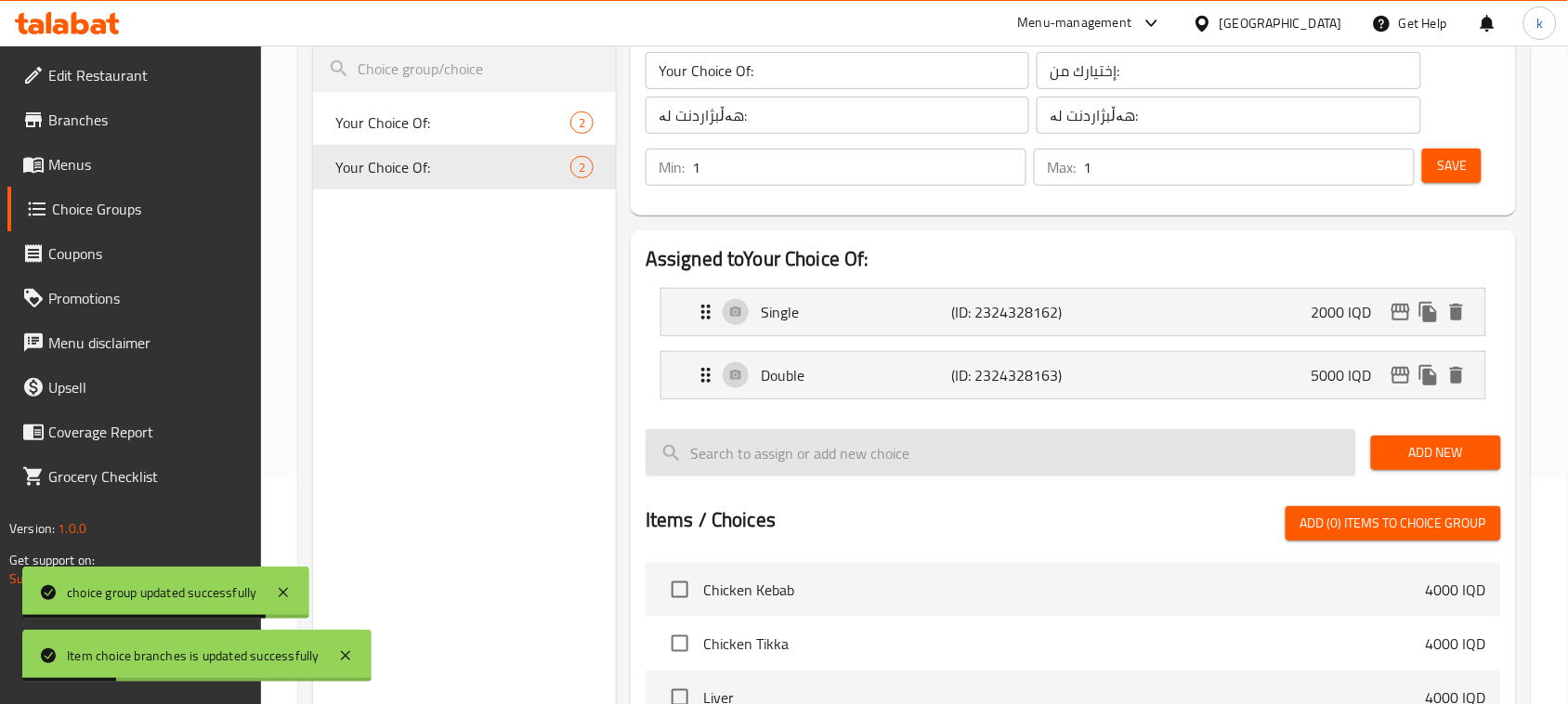
scroll to position [232, 0]
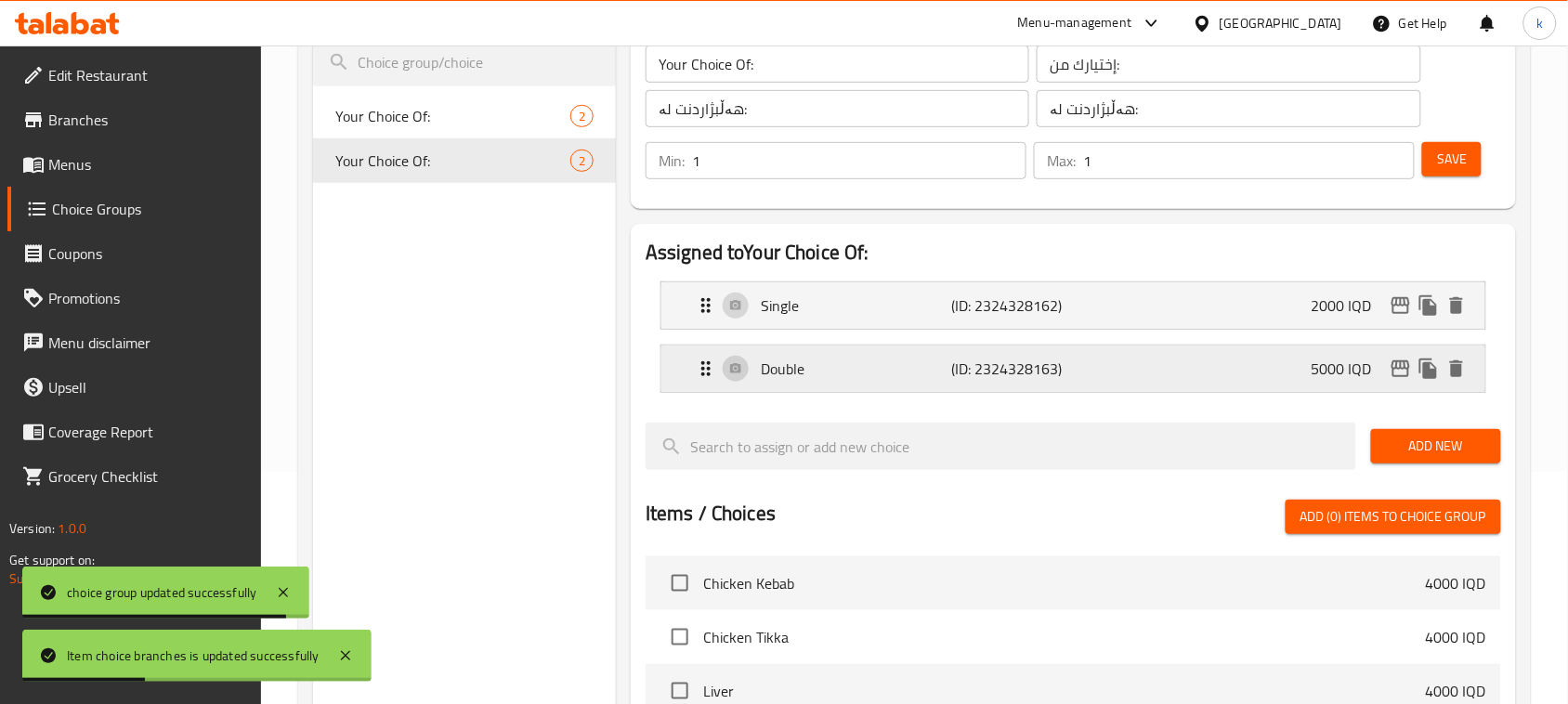
click at [1060, 373] on p "(ID: 2324328163)" at bounding box center [1015, 369] width 127 height 23
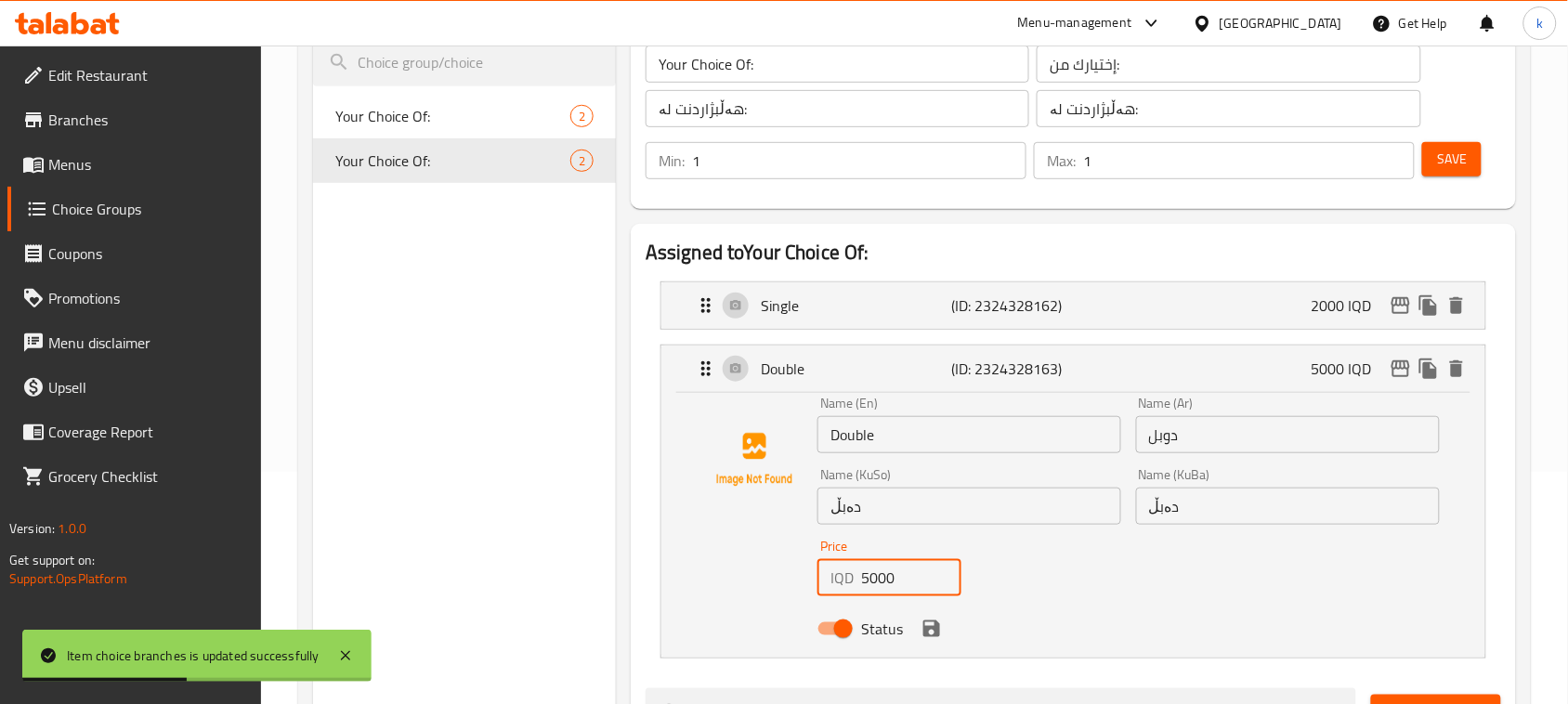
drag, startPoint x: 911, startPoint y: 582, endPoint x: 839, endPoint y: 585, distance: 72.1
click at [839, 585] on div "IQD 5000 Price" at bounding box center [889, 577] width 144 height 37
click at [934, 636] on icon "save" at bounding box center [932, 629] width 17 height 17
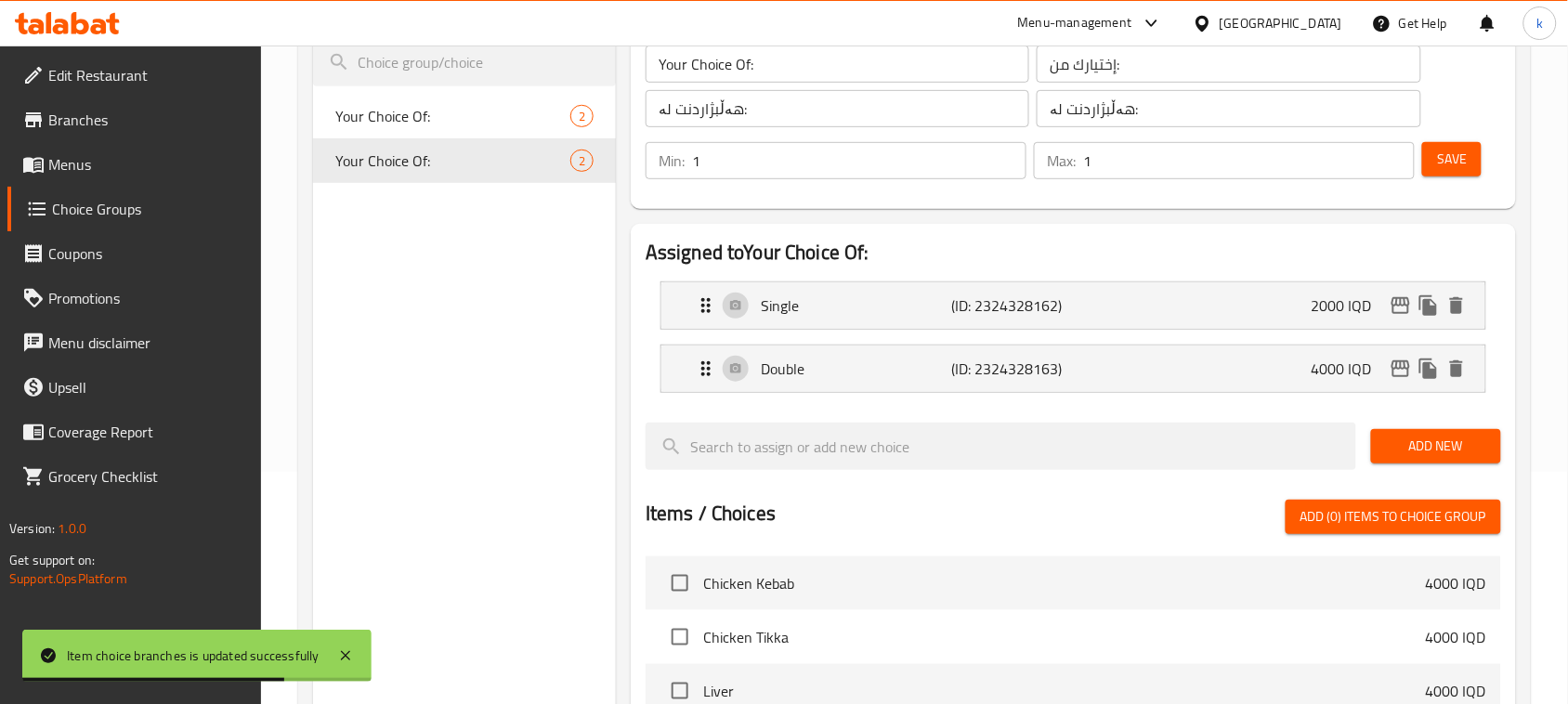
type input "4000"
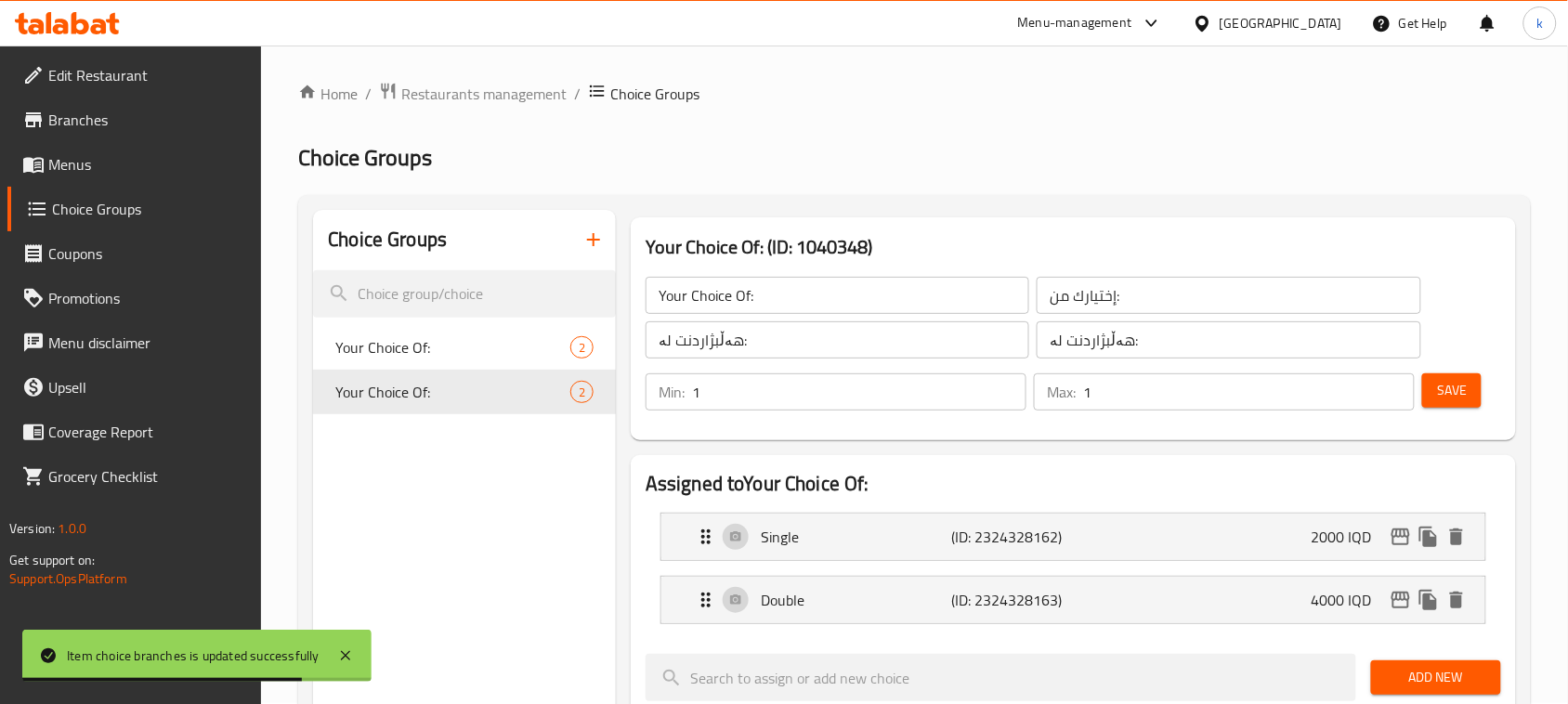
scroll to position [0, 0]
click at [1450, 397] on span "Save" at bounding box center [1451, 392] width 29 height 24
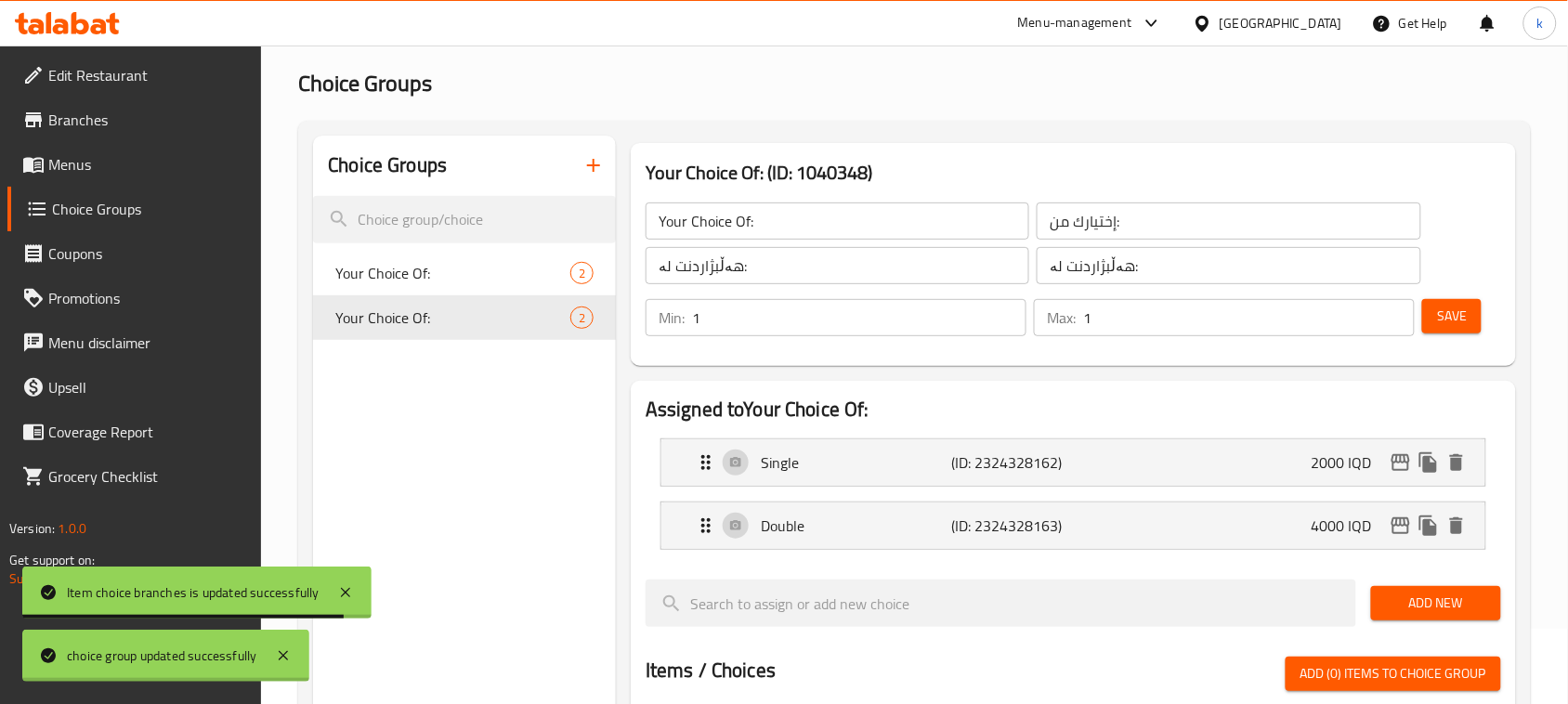
scroll to position [232, 0]
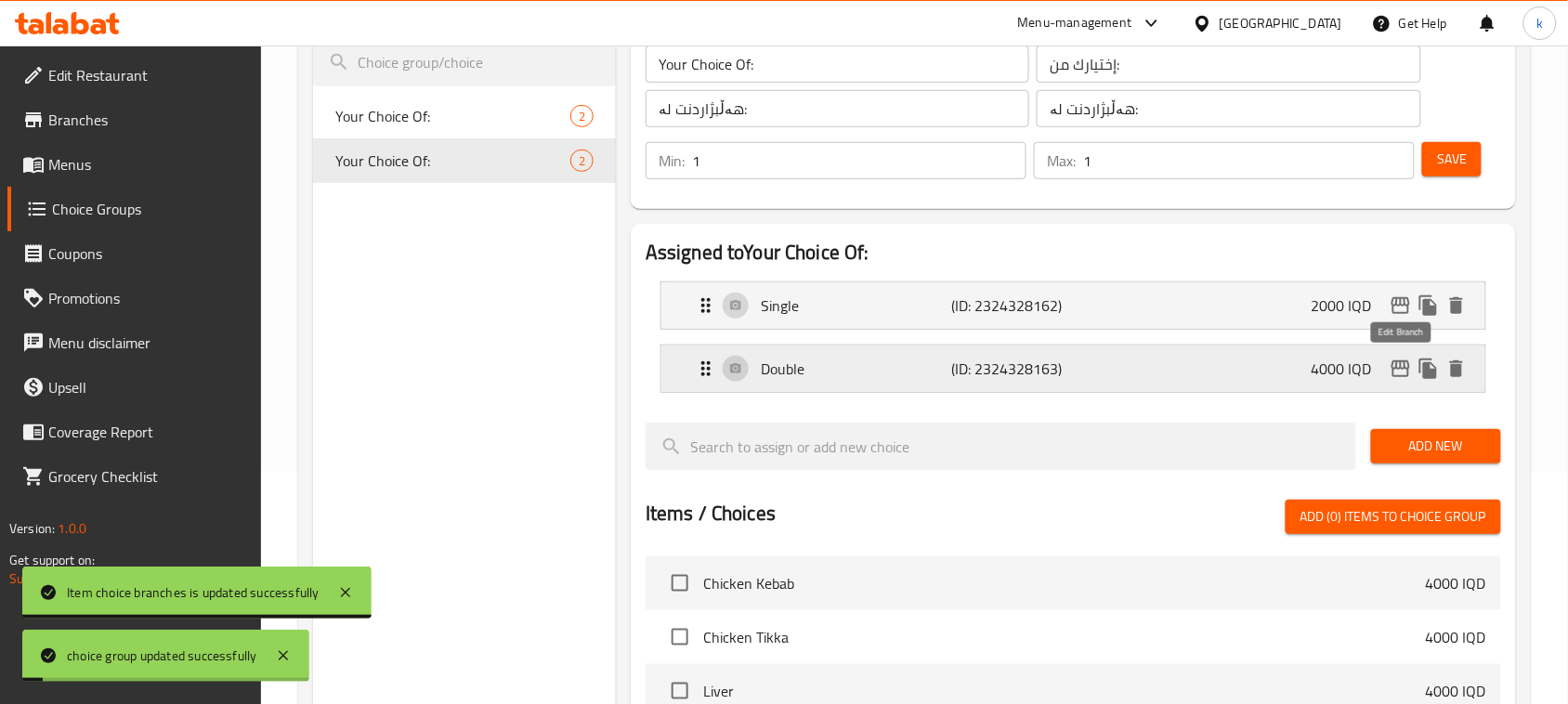
click at [1399, 370] on icon "edit" at bounding box center [1401, 369] width 19 height 17
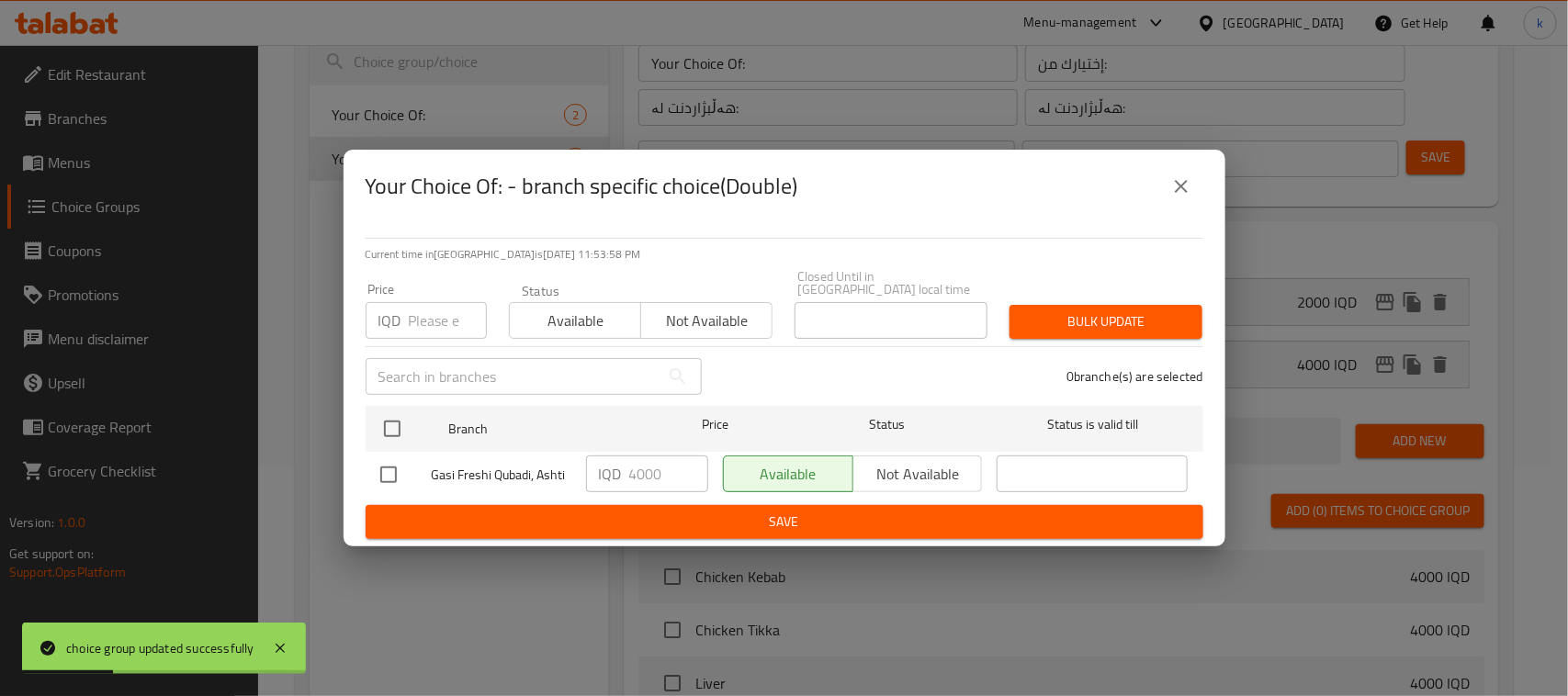
click at [758, 526] on button "Save" at bounding box center [785, 522] width 838 height 34
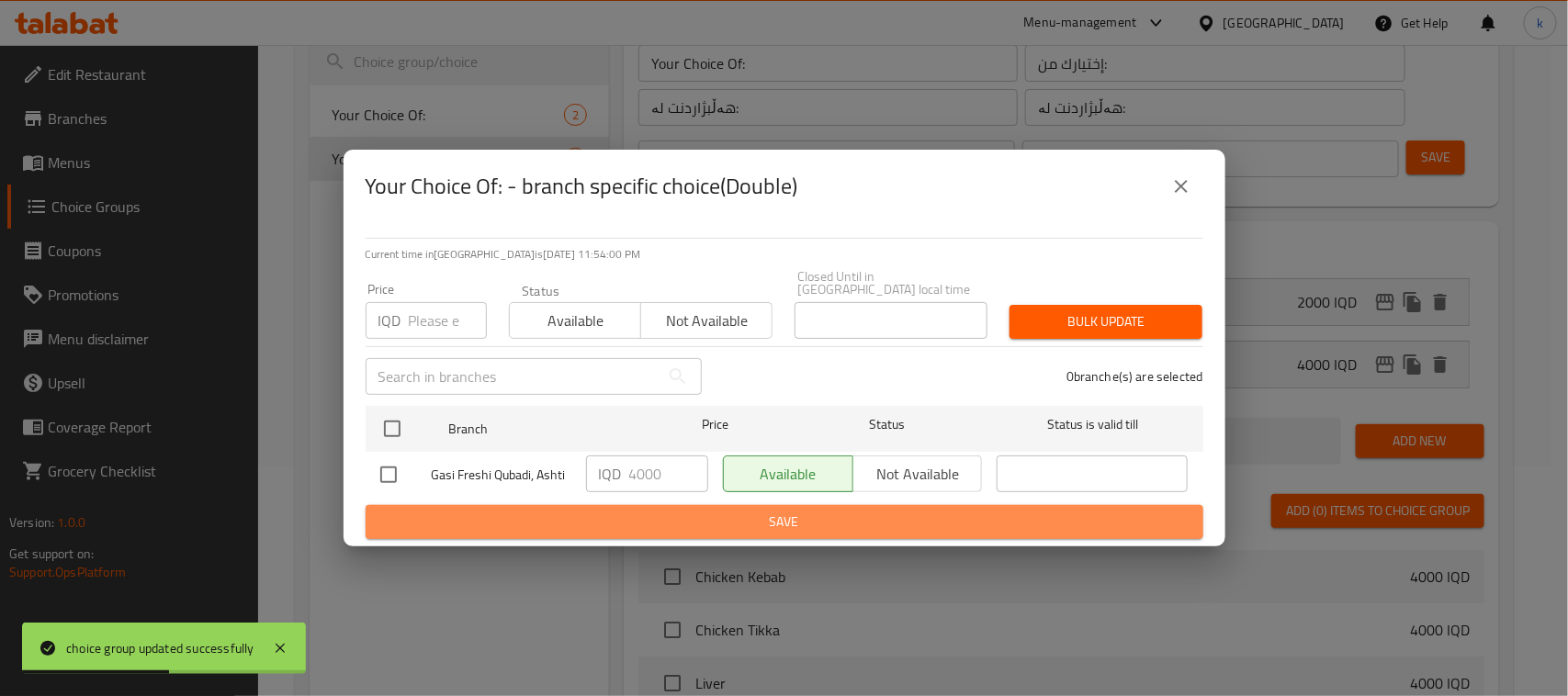
click at [782, 512] on span "Save" at bounding box center [784, 522] width 808 height 23
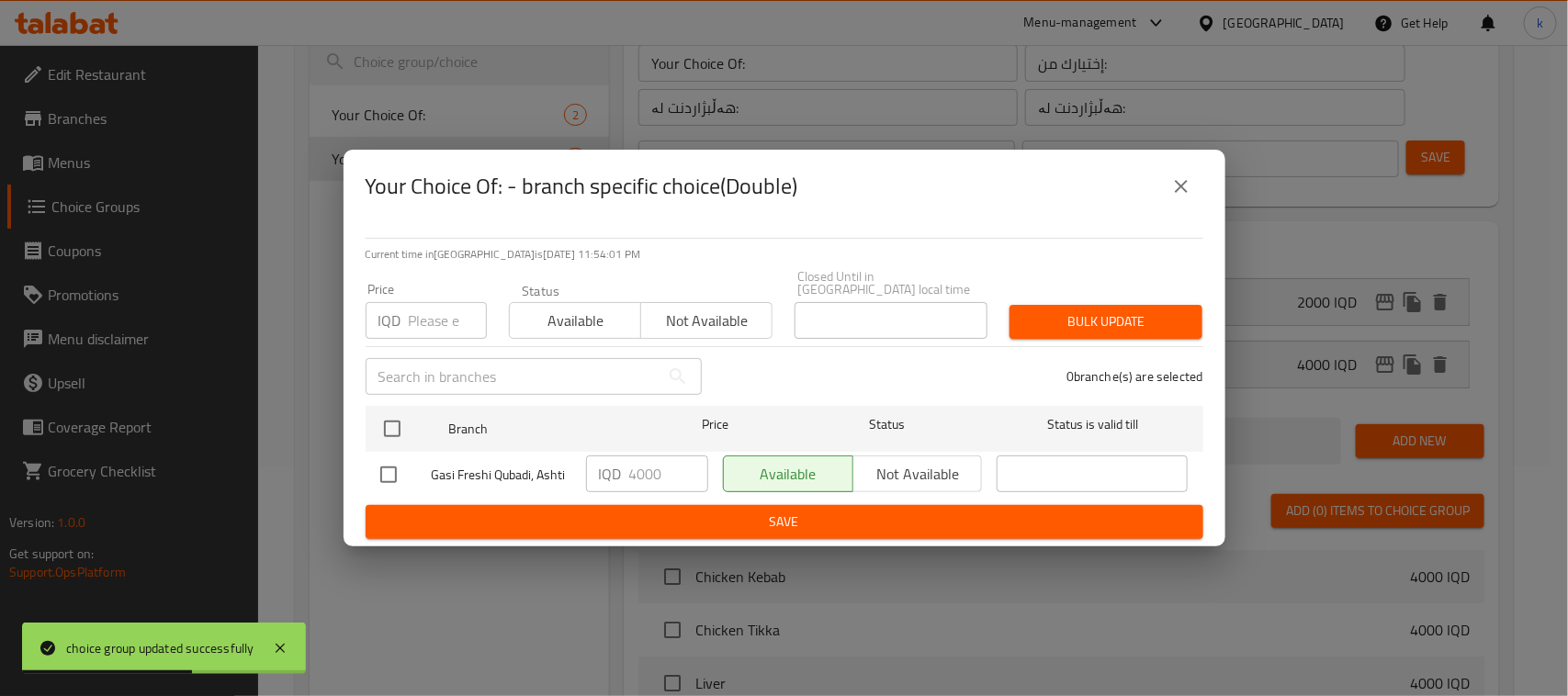
click at [1174, 198] on icon "close" at bounding box center [1182, 187] width 22 height 22
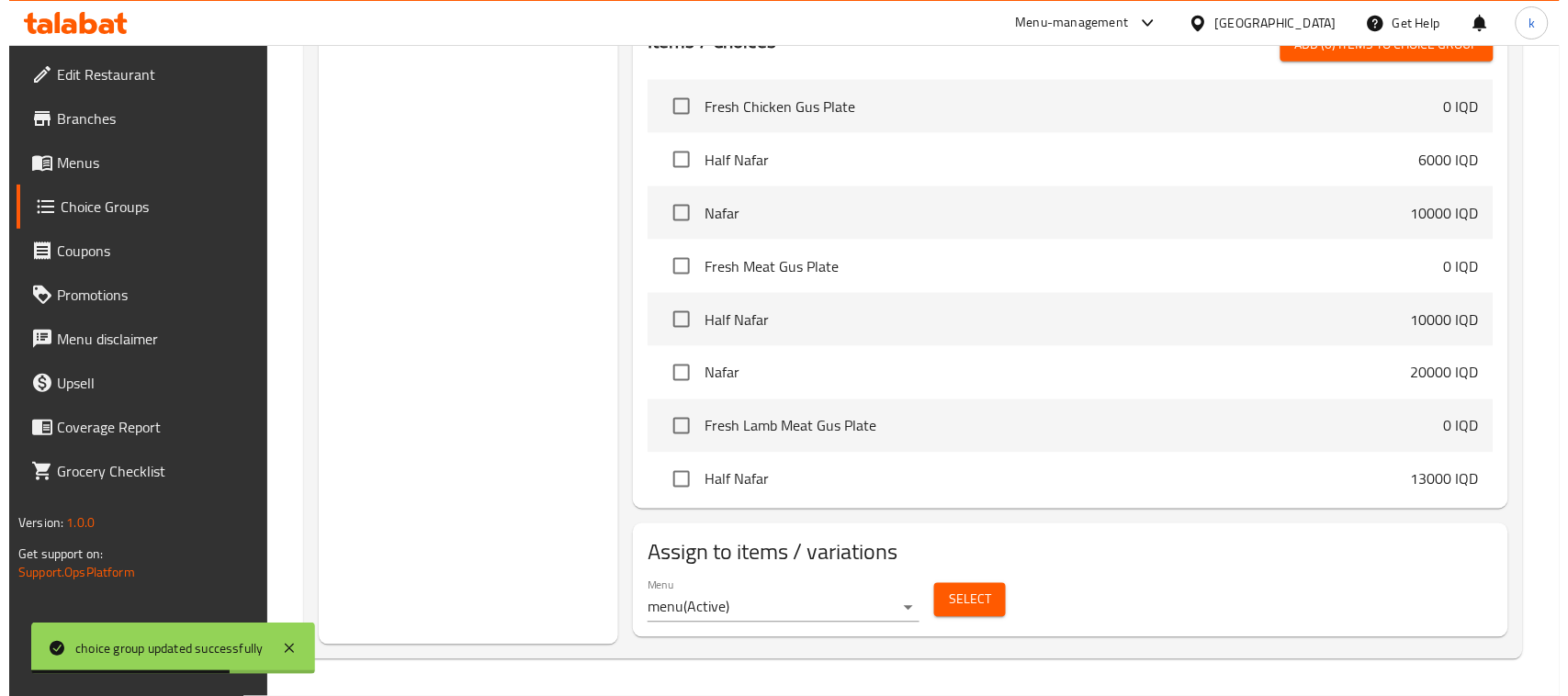
scroll to position [344, 0]
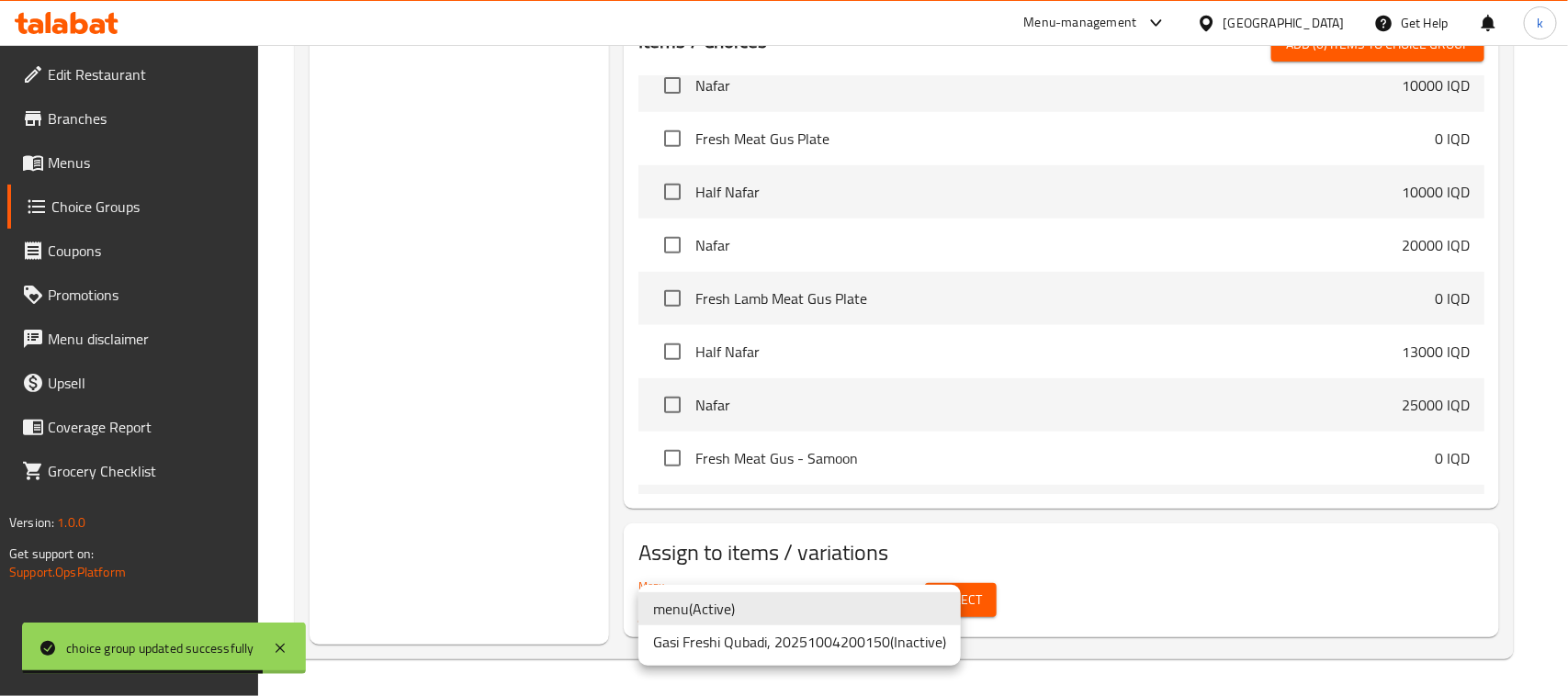
click at [720, 604] on li "menu ( Active )" at bounding box center [799, 608] width 322 height 33
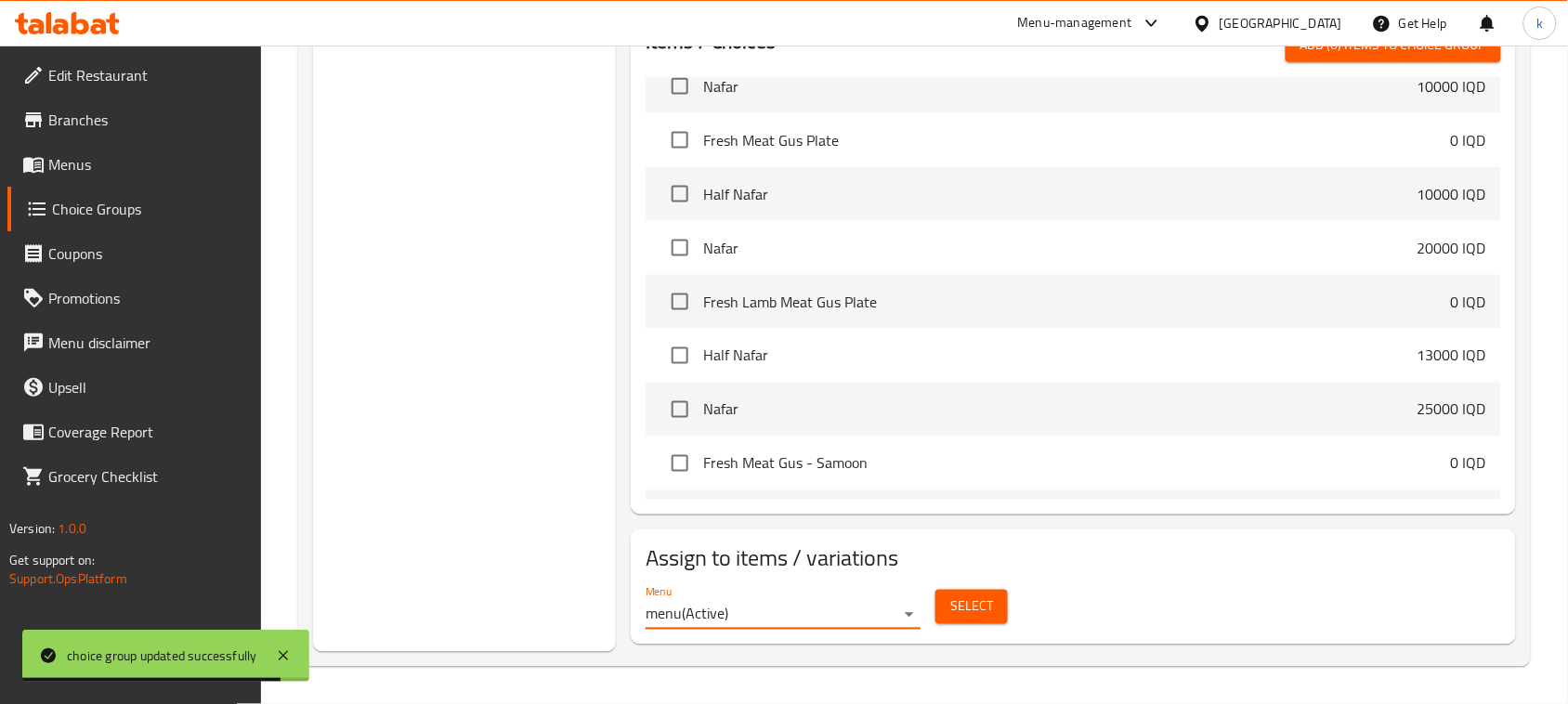
click at [965, 607] on span "Select" at bounding box center [971, 607] width 42 height 24
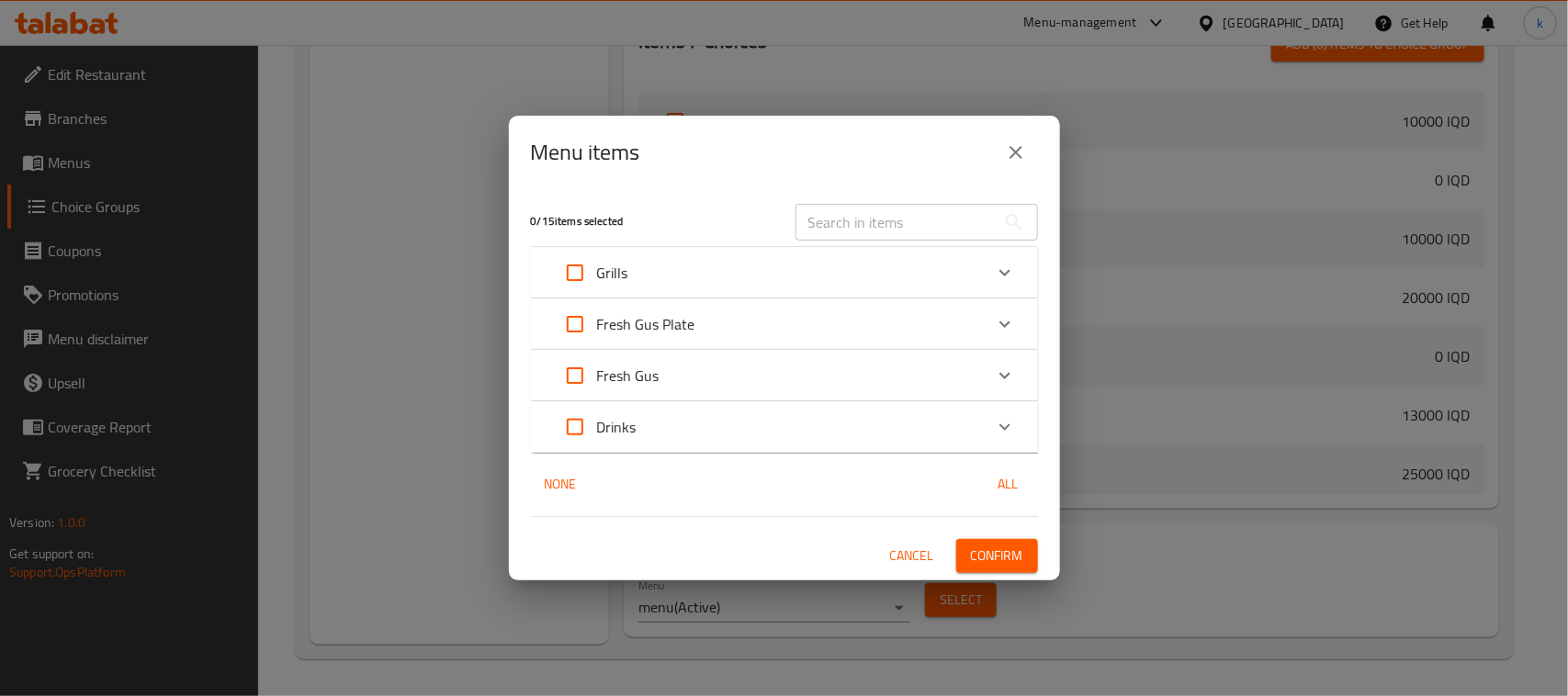
click at [689, 385] on div "Fresh Gus" at bounding box center [767, 375] width 430 height 44
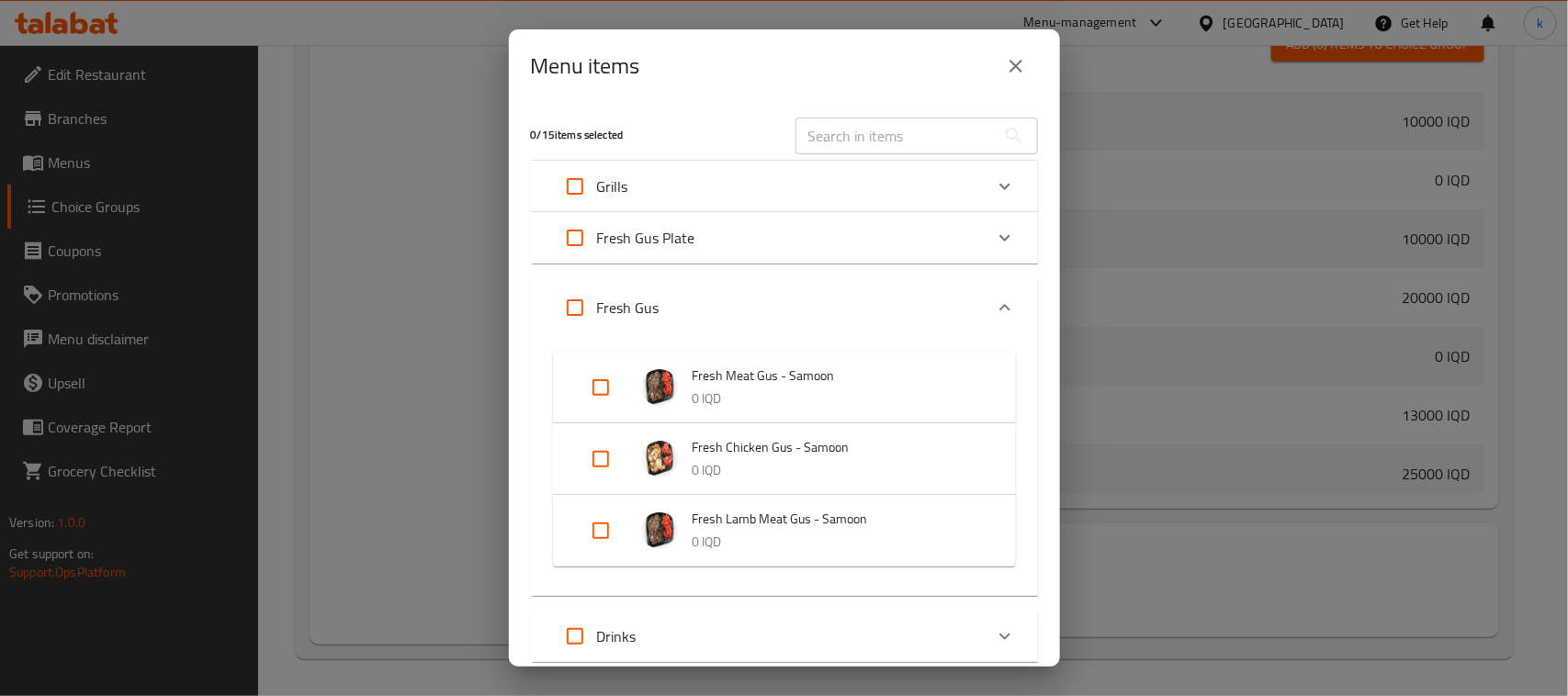
drag, startPoint x: 608, startPoint y: 456, endPoint x: 620, endPoint y: 462, distance: 13.4
click at [605, 456] on input "Expand" at bounding box center [600, 458] width 44 height 44
checkbox input "true"
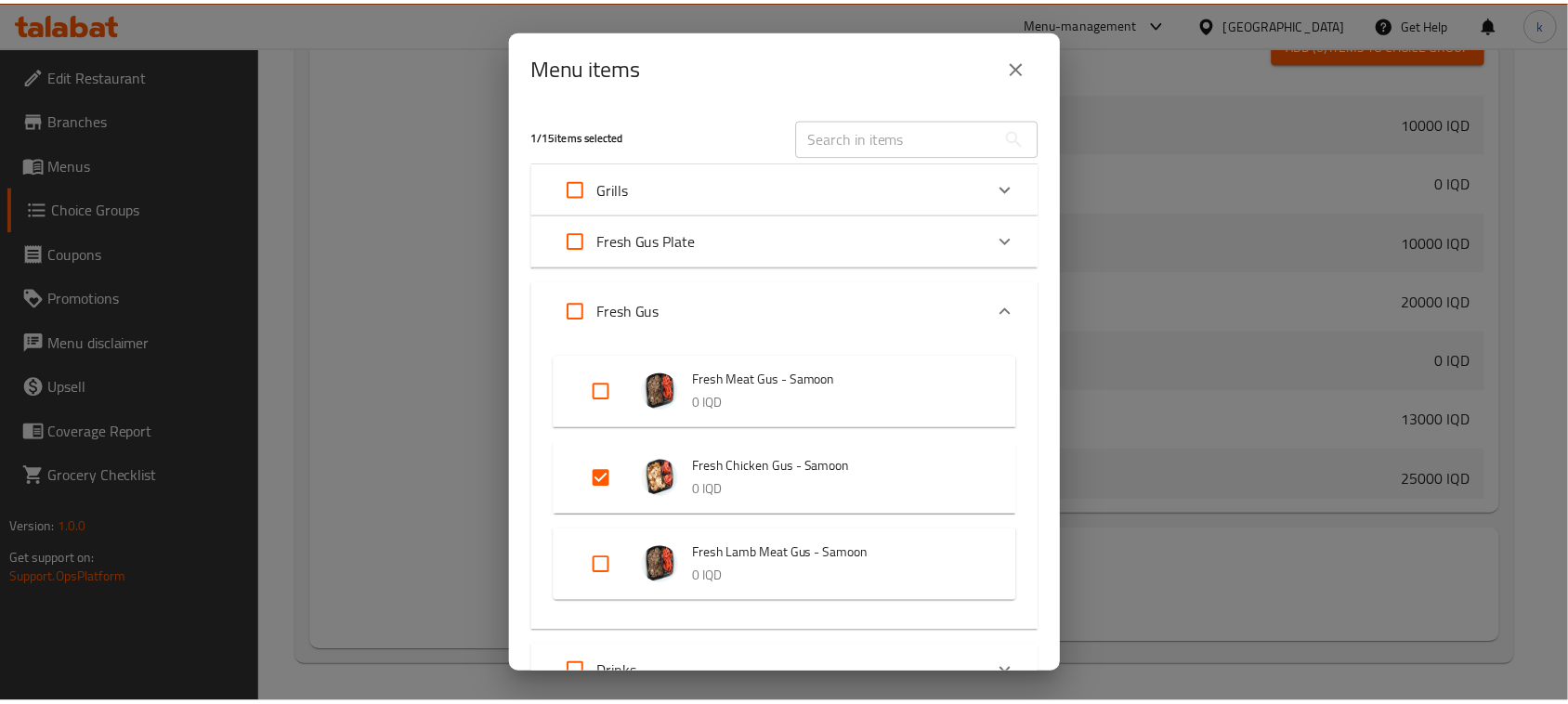
scroll to position [153, 0]
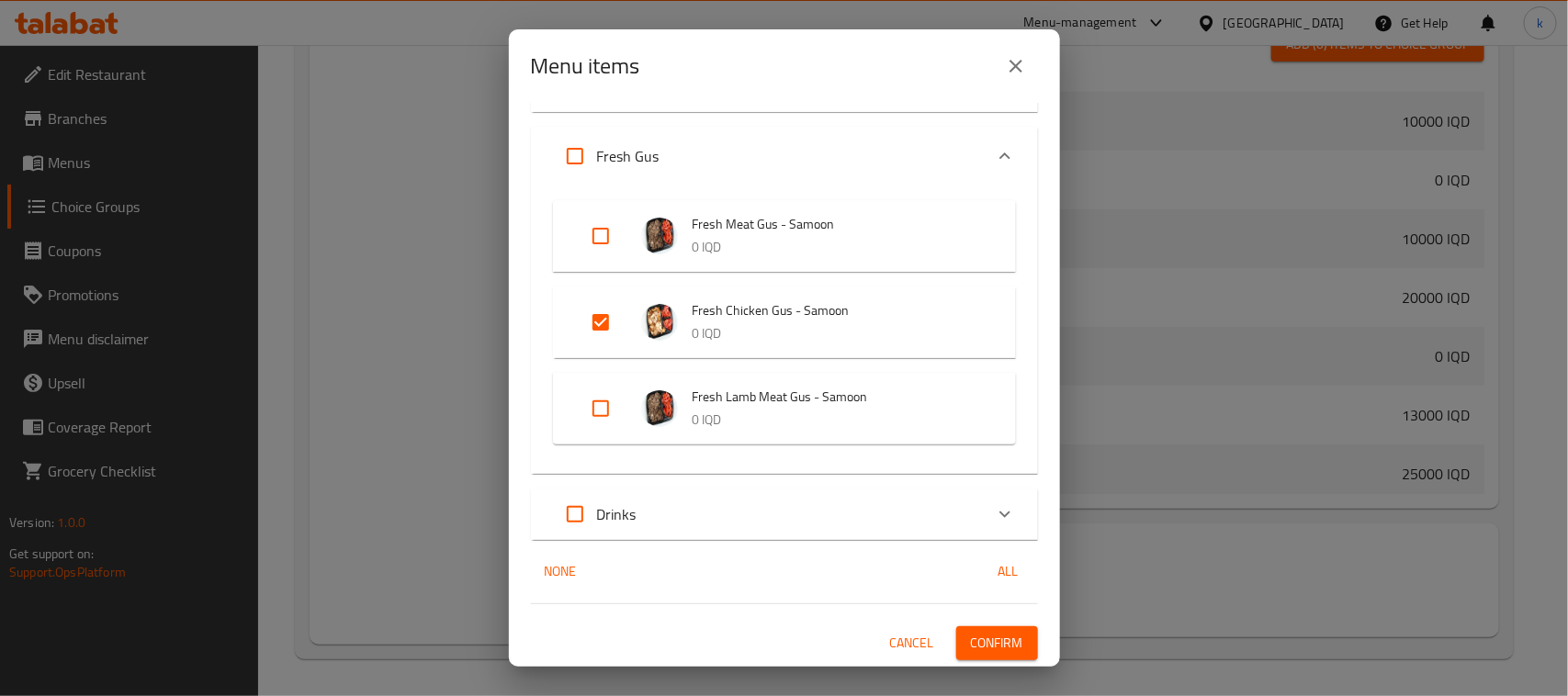
click at [980, 646] on span "Confirm" at bounding box center [997, 643] width 52 height 23
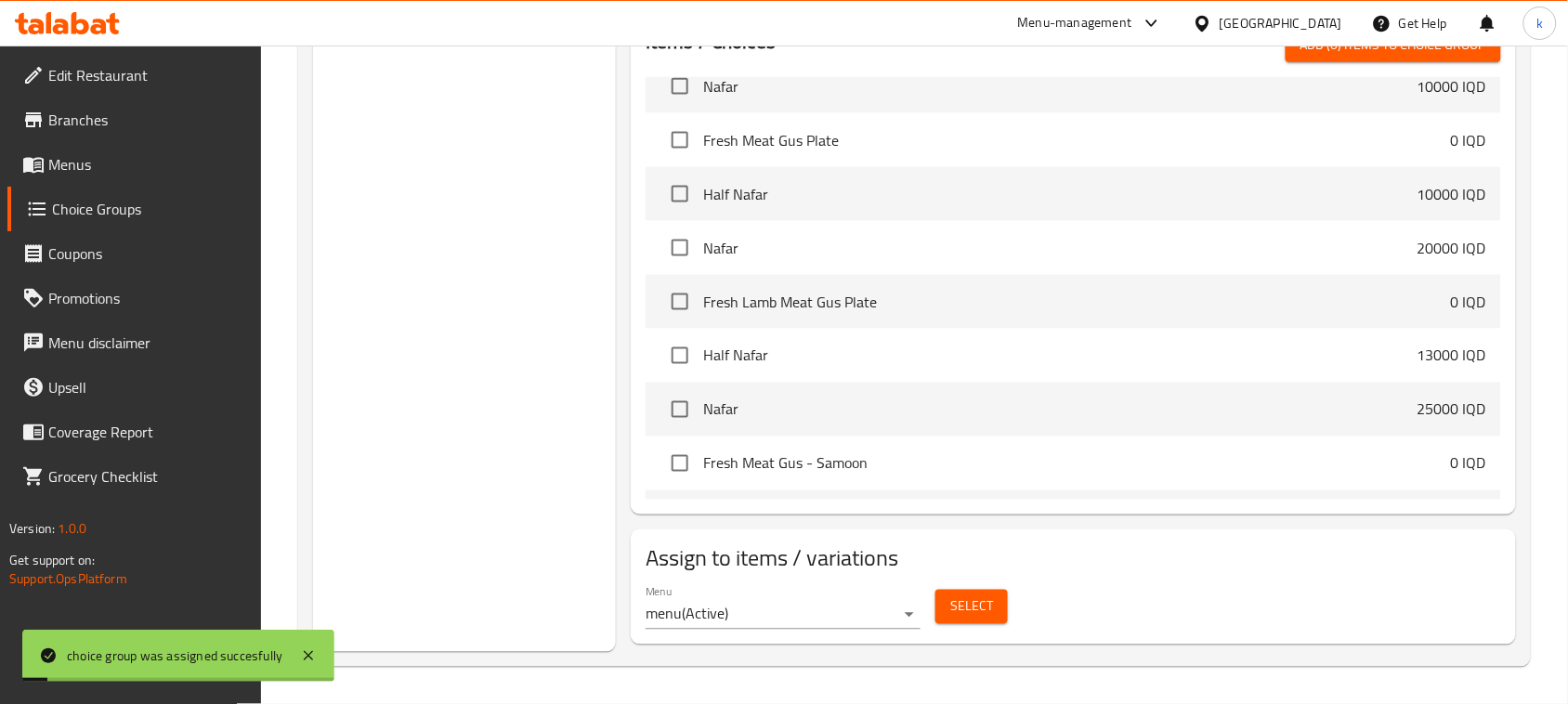
click at [553, 439] on div "Choice Groups Your Choice Of: 2 Your Choice Of: 2" at bounding box center [464, 78] width 303 height 1145
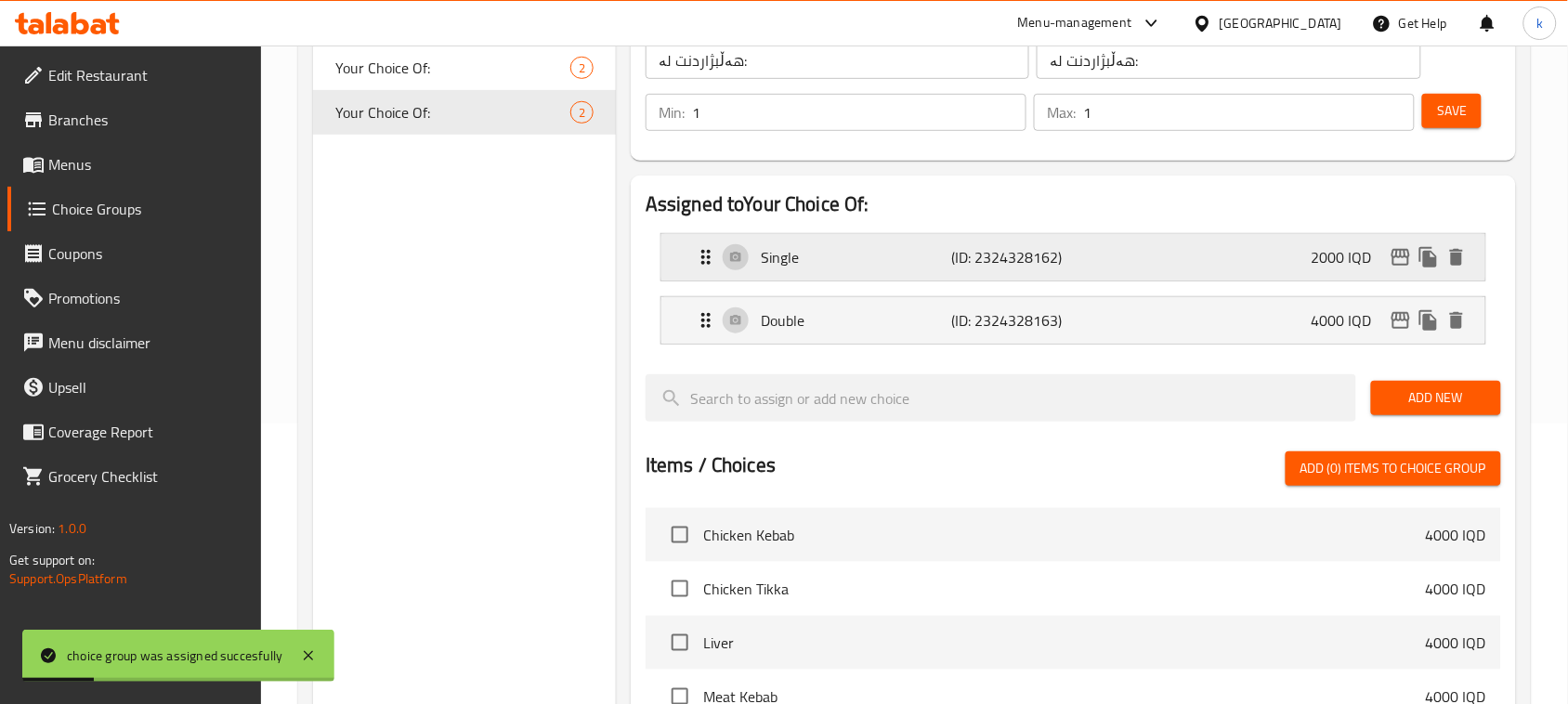
scroll to position [240, 0]
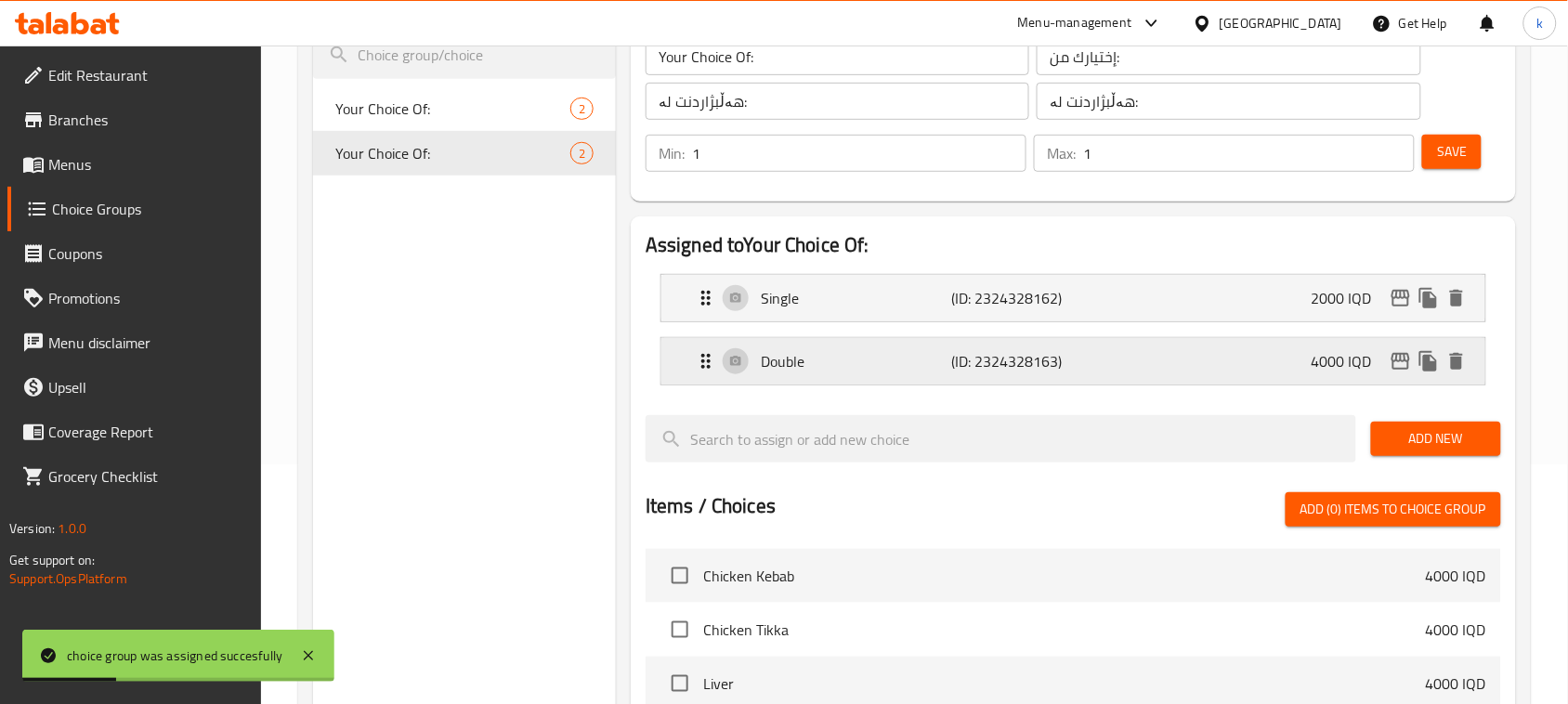
click at [1432, 363] on icon "duplicate" at bounding box center [1428, 361] width 18 height 21
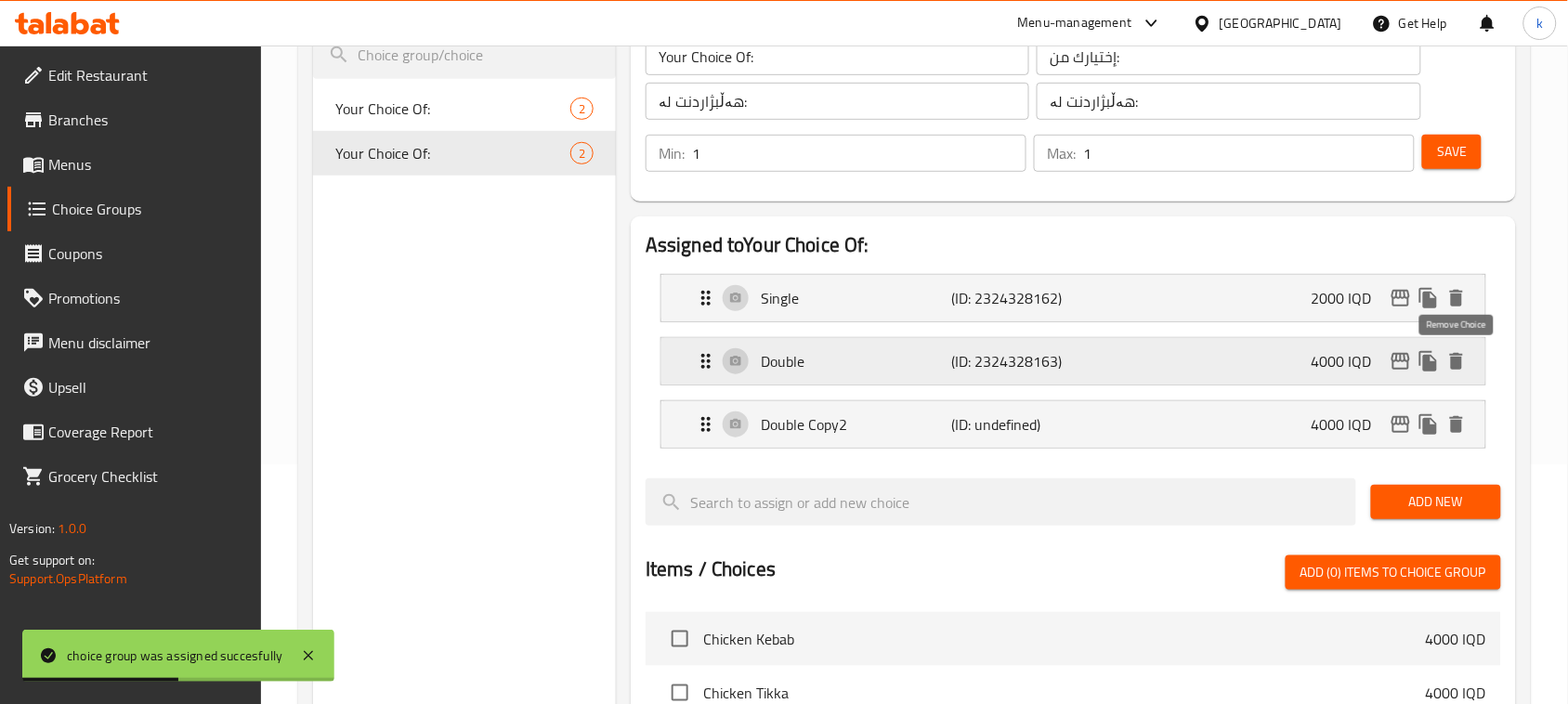
click at [1461, 363] on icon "delete" at bounding box center [1457, 361] width 13 height 17
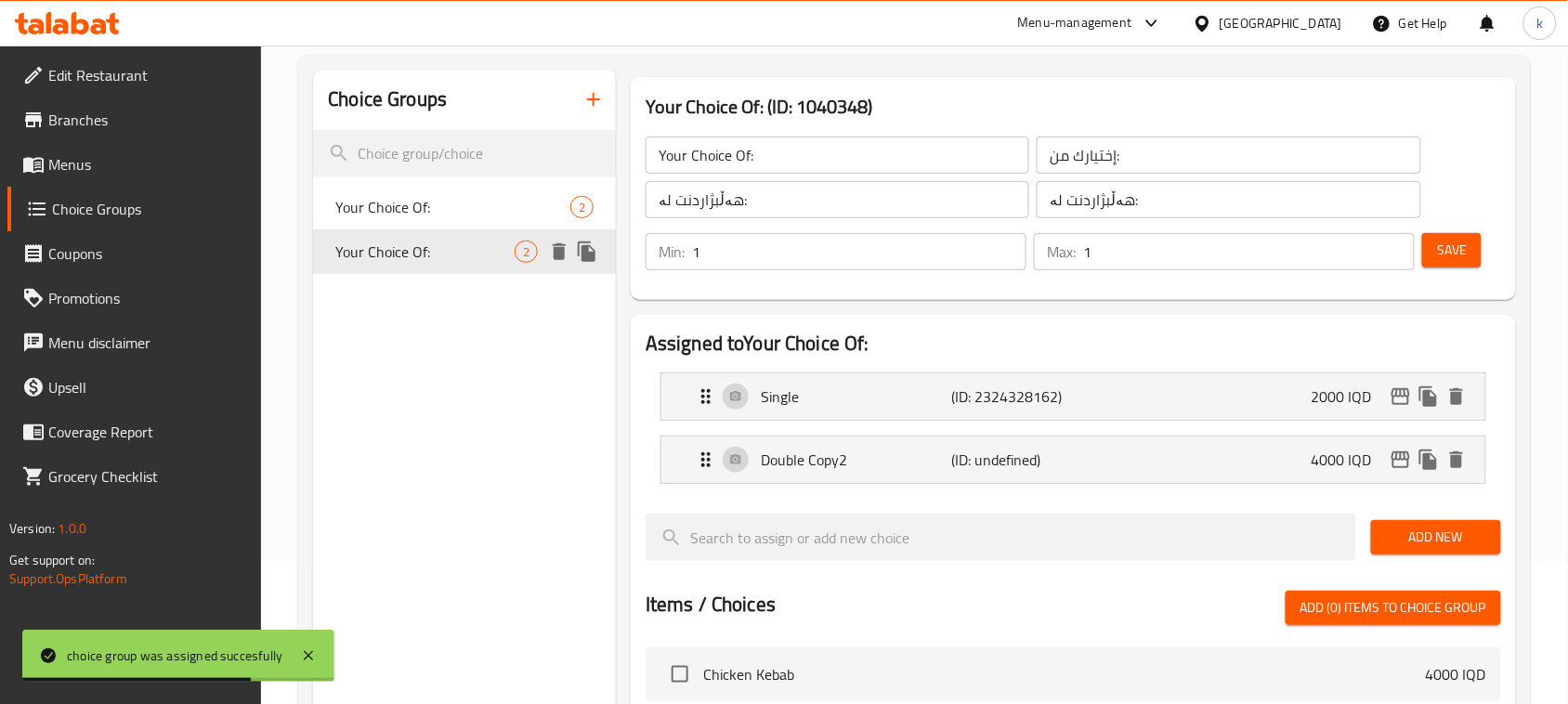
scroll to position [8, 0]
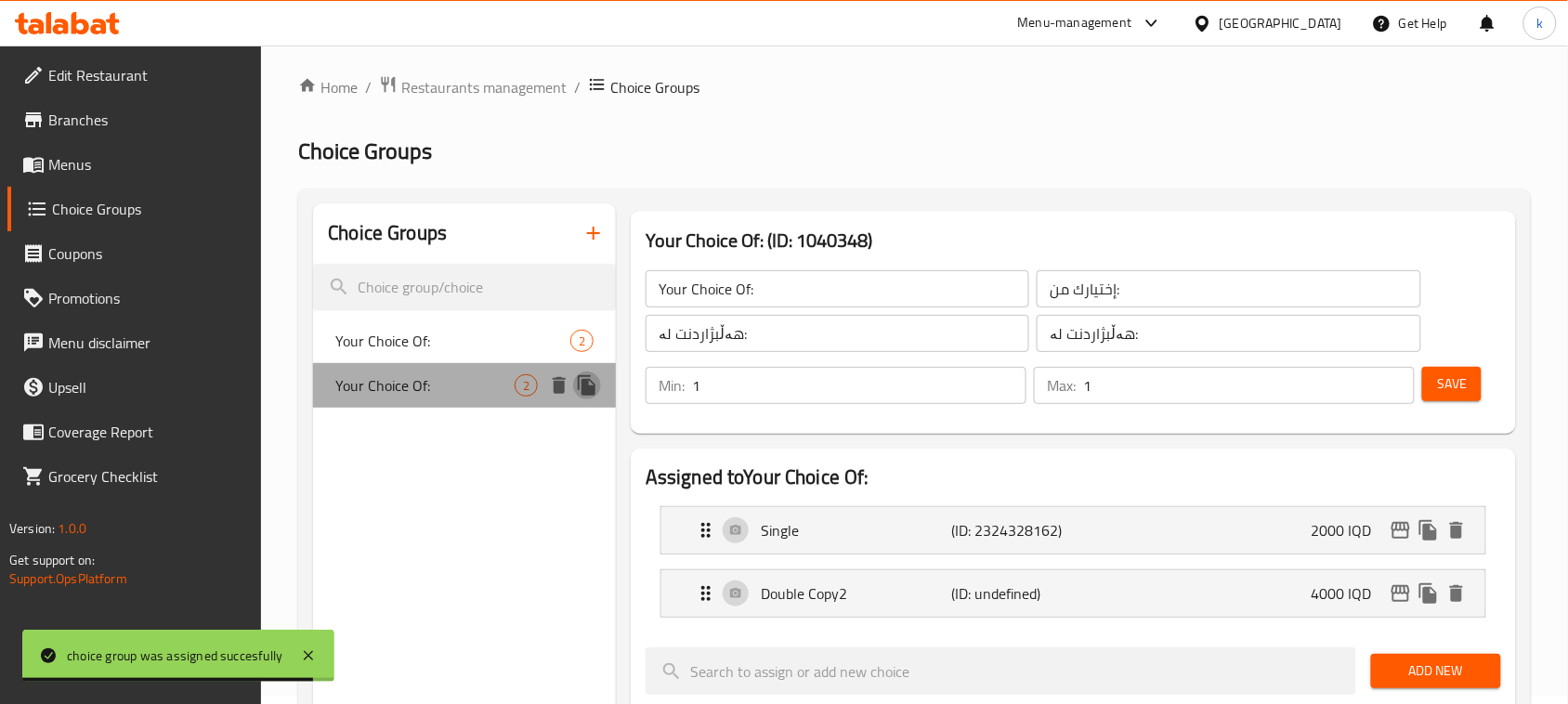
click at [581, 381] on icon "duplicate" at bounding box center [587, 386] width 23 height 23
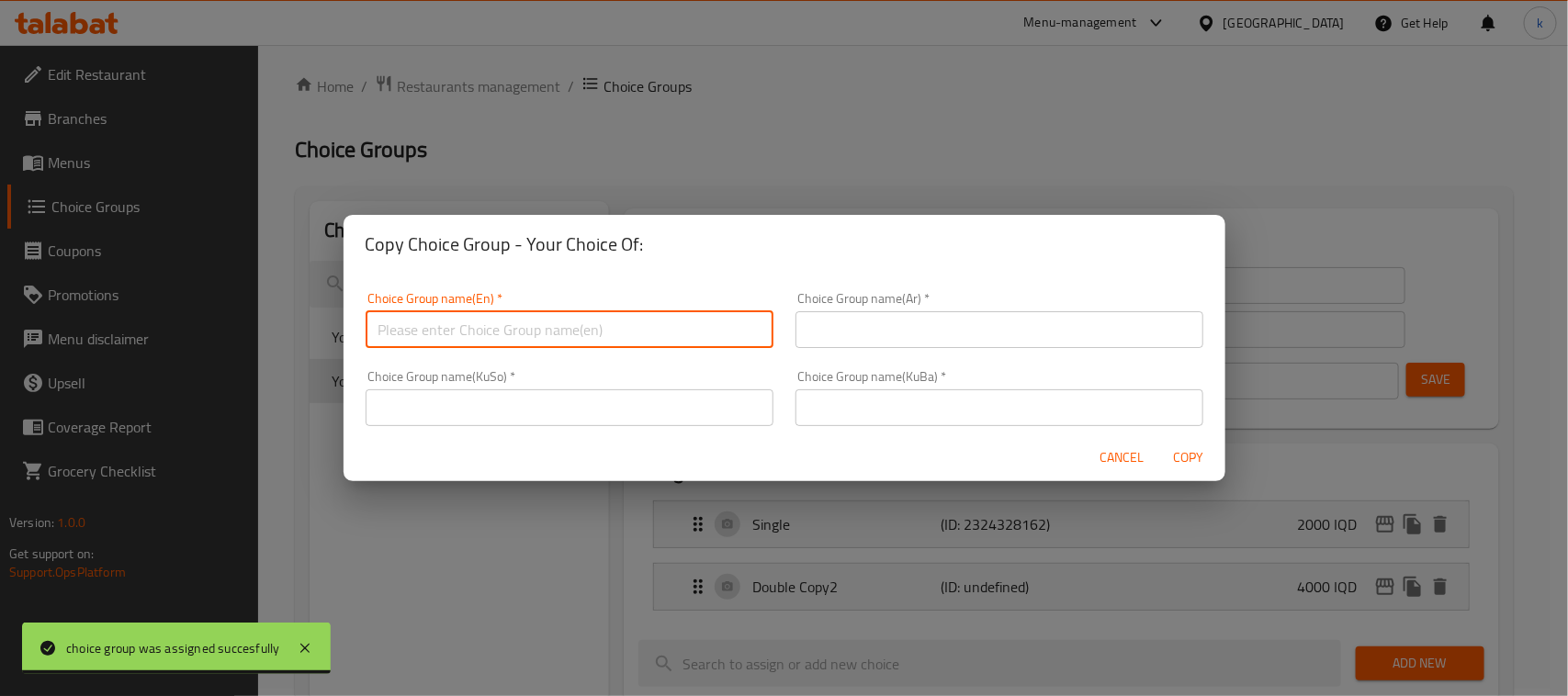
click at [555, 328] on input "text" at bounding box center [569, 329] width 408 height 36
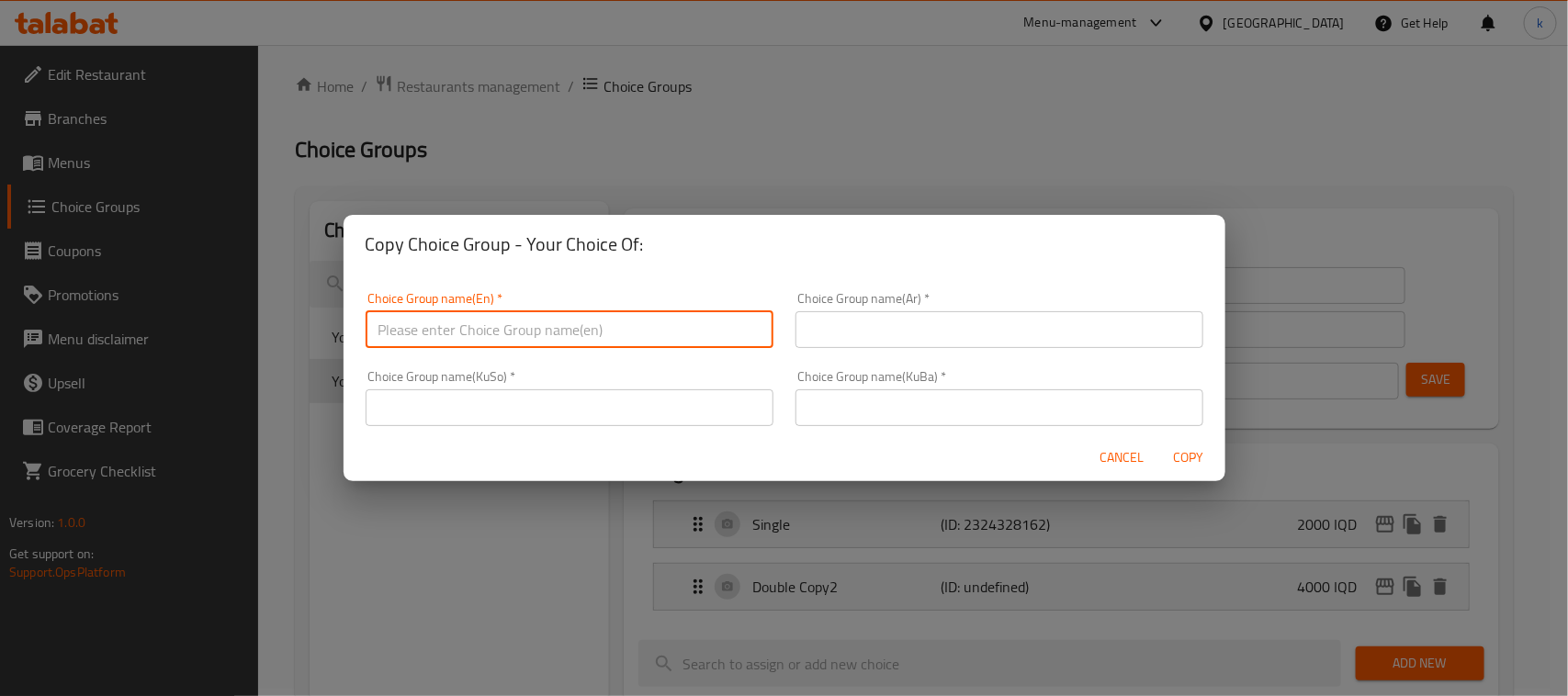
type input "Your Choice Of:"
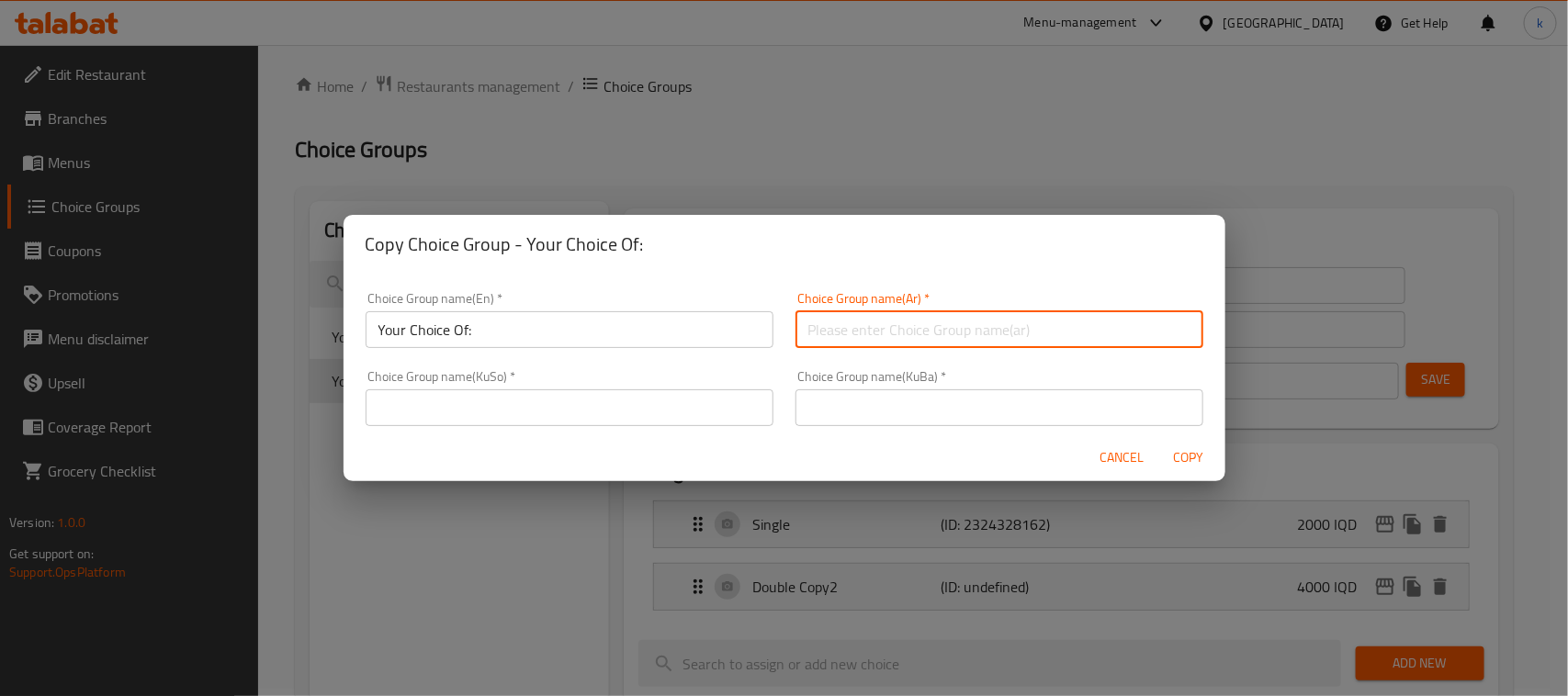
click at [820, 331] on input "text" at bounding box center [999, 329] width 408 height 36
type input "إختيارك من:"
click at [856, 402] on input "text" at bounding box center [999, 407] width 408 height 36
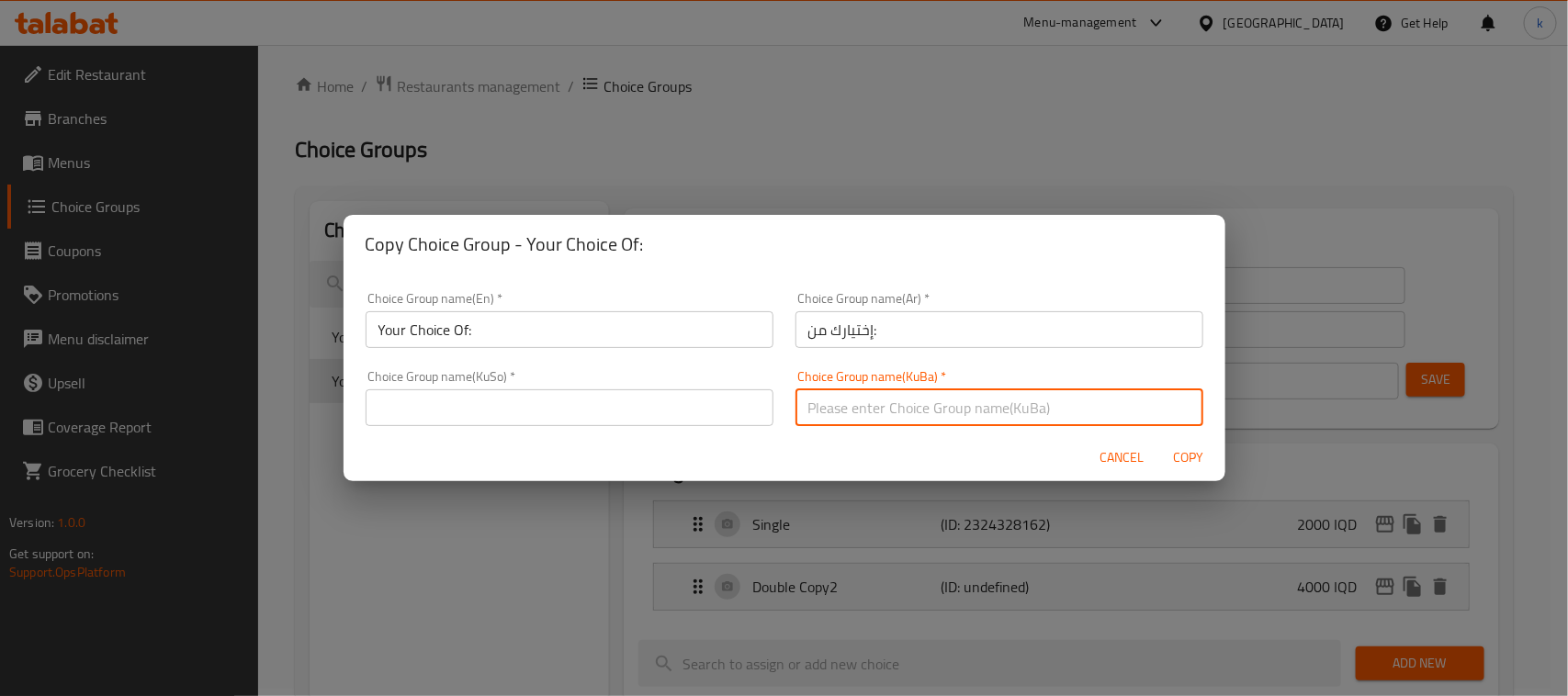
type input "هەڵبژاردنت لە:"
click at [641, 410] on input "text" at bounding box center [569, 407] width 408 height 36
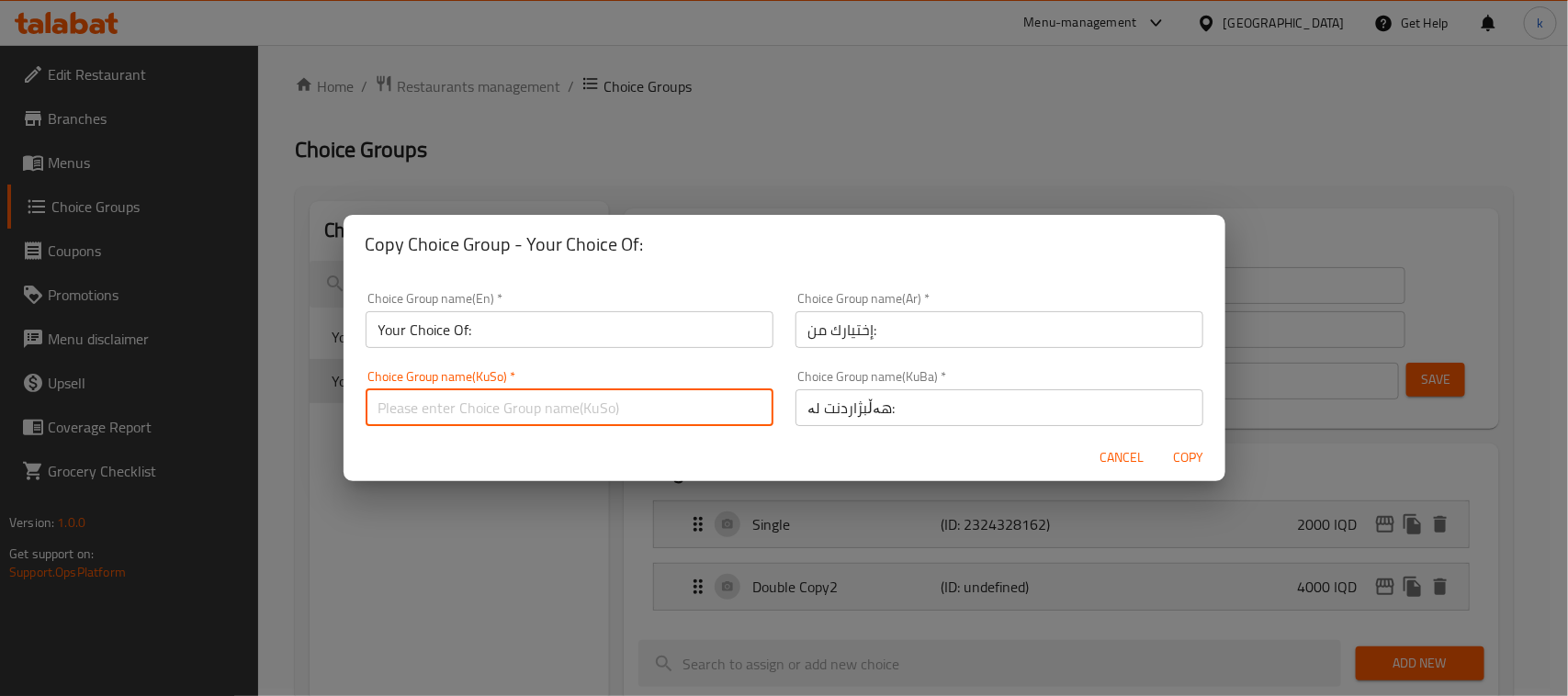
type input "هەڵبژاردنت لە:"
drag, startPoint x: 558, startPoint y: 341, endPoint x: 572, endPoint y: 347, distance: 15.2
click at [558, 341] on input "Your Choice Of:" at bounding box center [569, 329] width 408 height 36
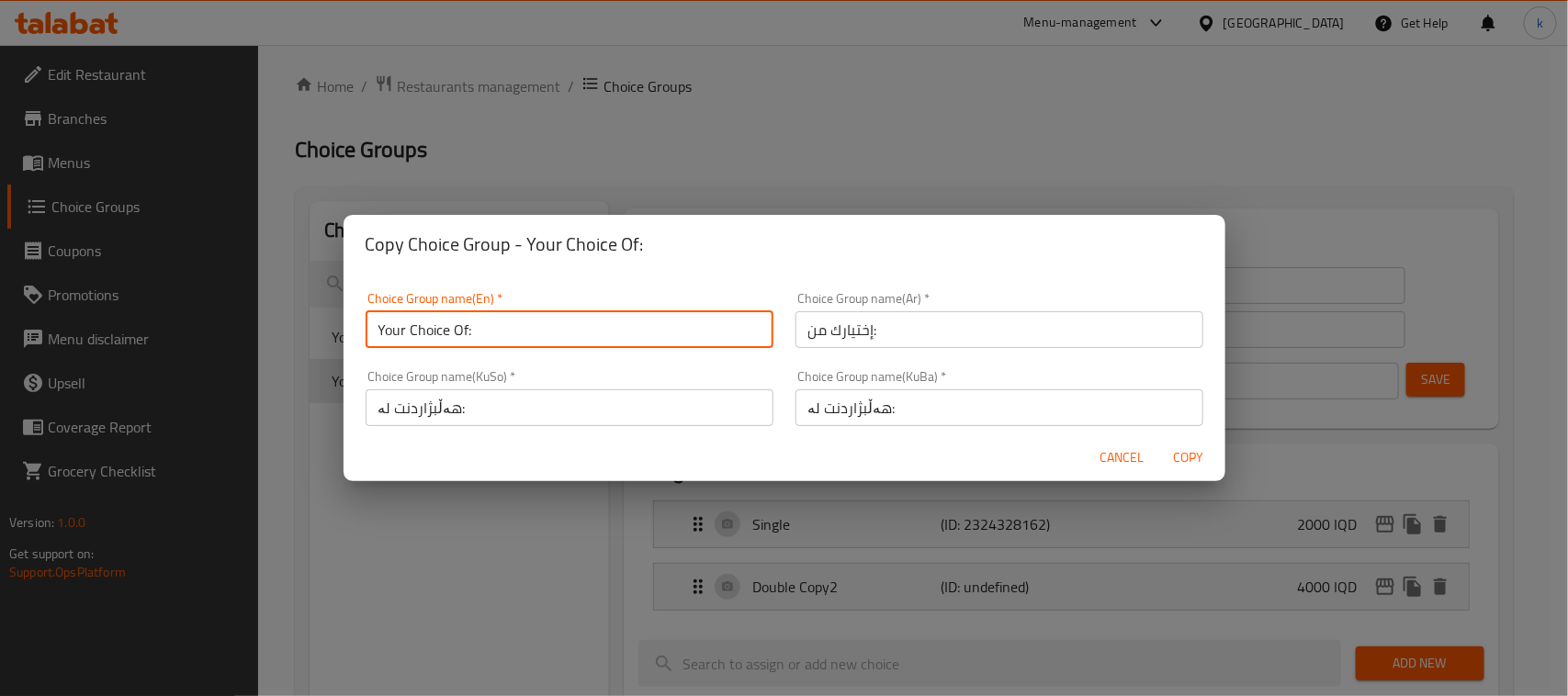
type input "Your Choice Of:"
click at [1181, 462] on span "Copy" at bounding box center [1188, 457] width 44 height 23
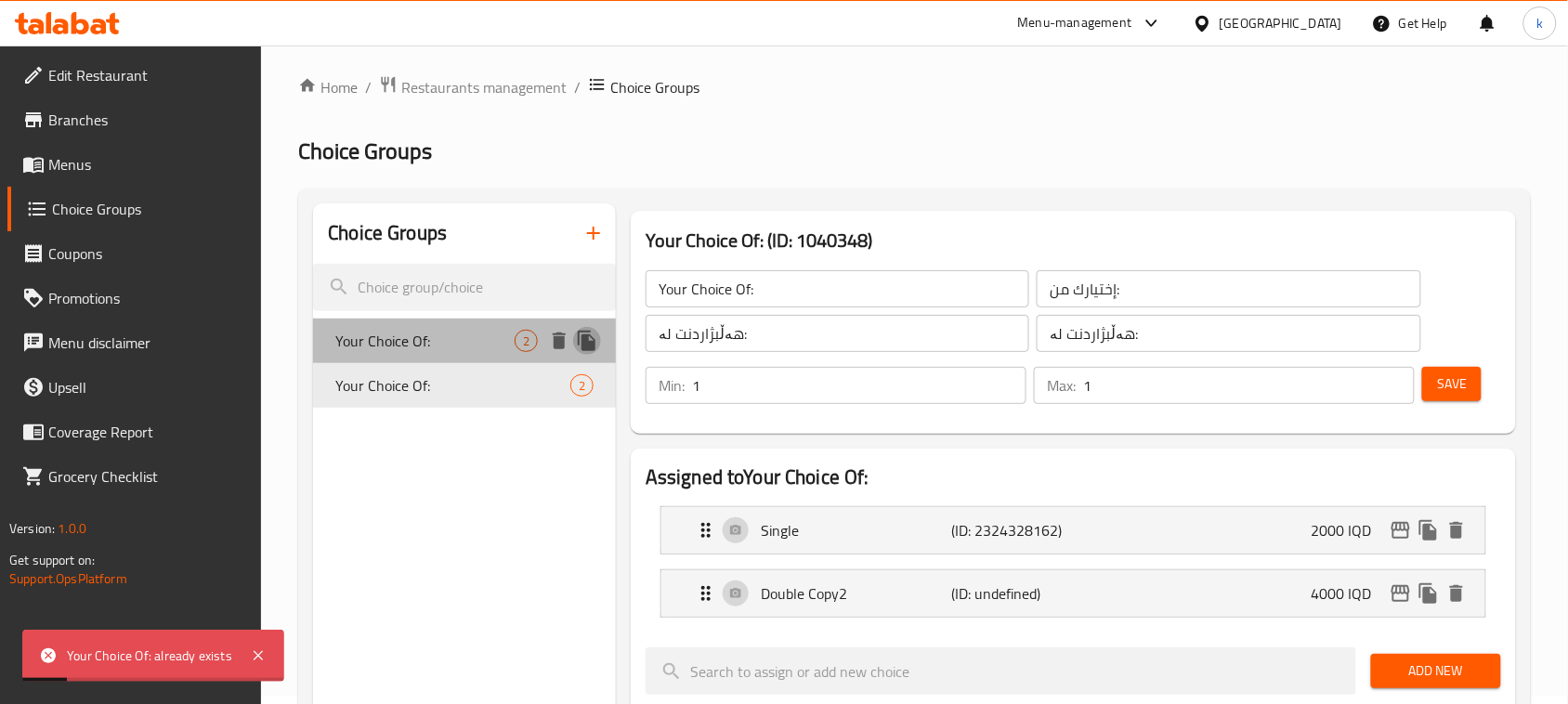
click at [588, 344] on icon "duplicate" at bounding box center [586, 341] width 18 height 21
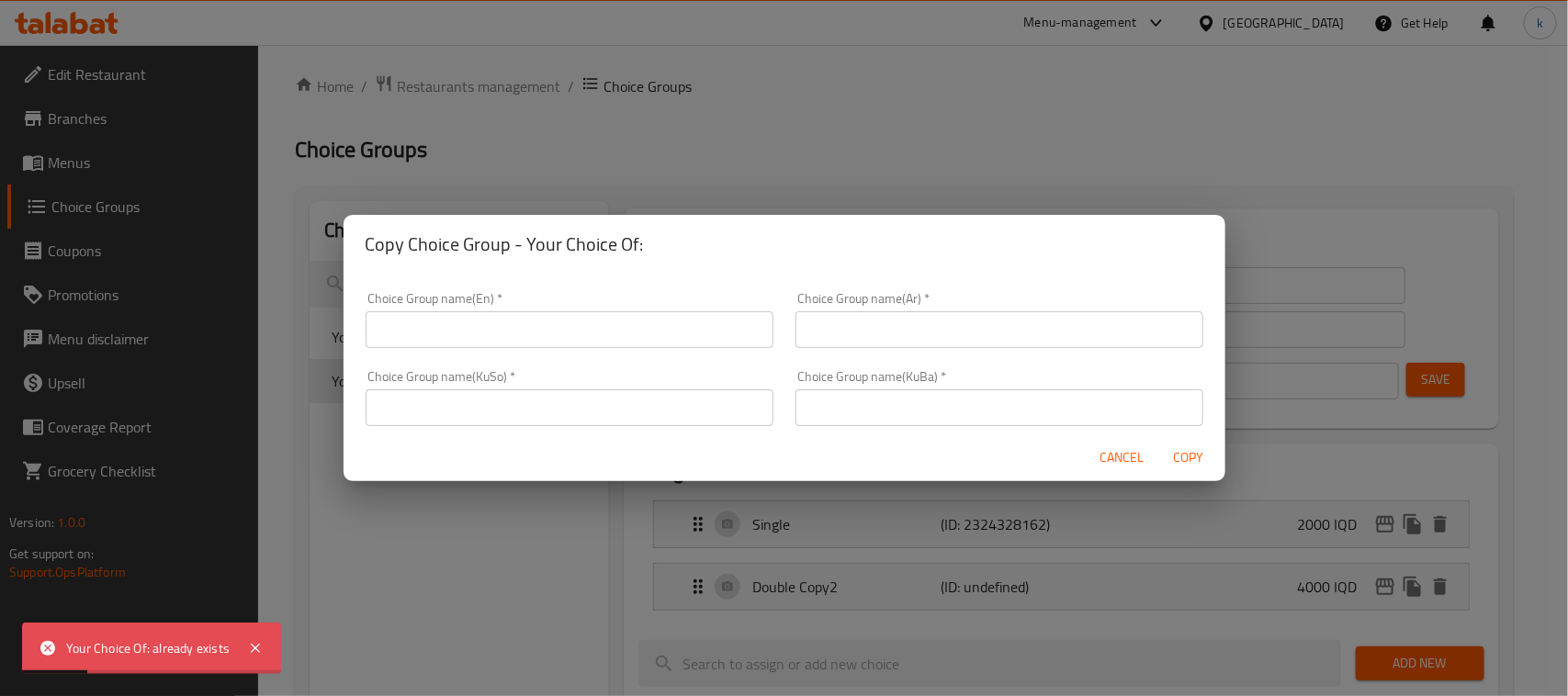
click at [602, 328] on input "text" at bounding box center [569, 329] width 408 height 36
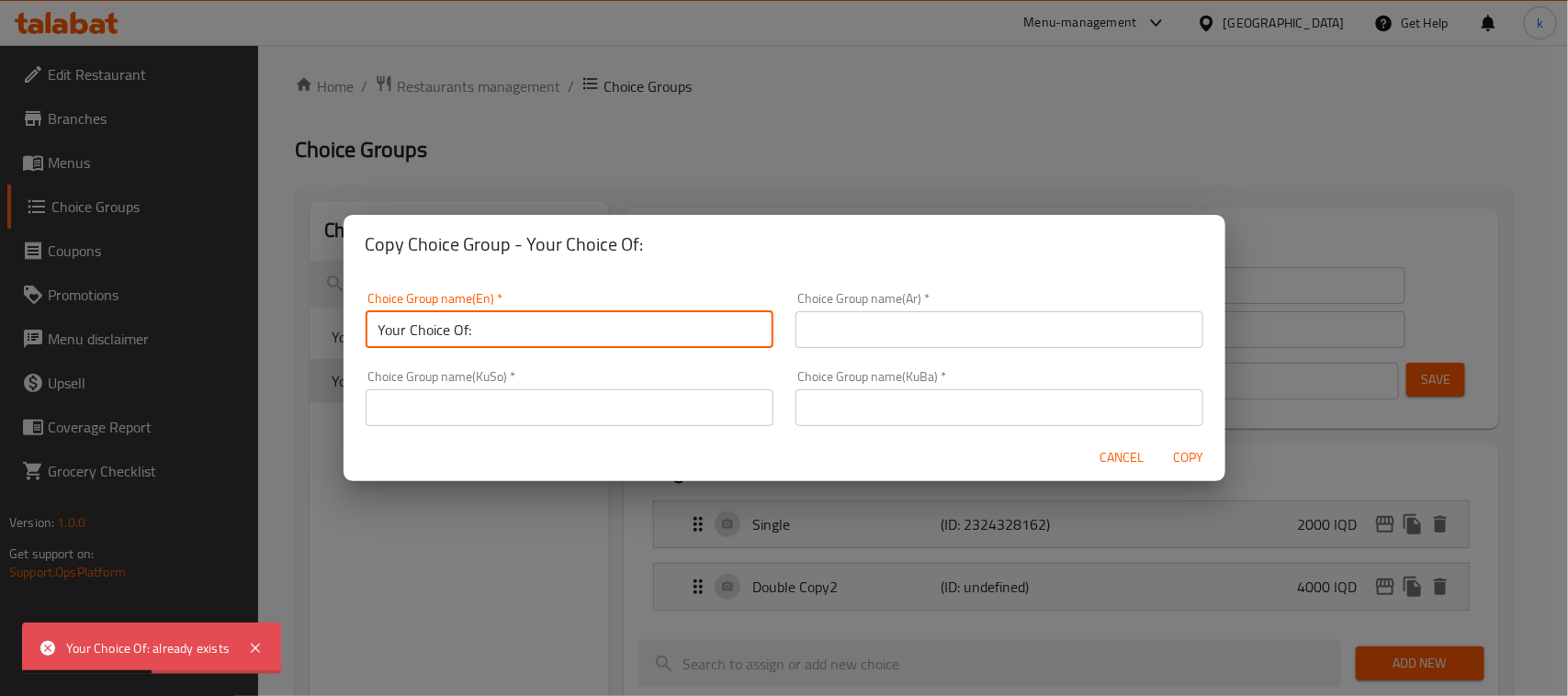
type input "Your Choice Of:"
click at [920, 335] on input "text" at bounding box center [999, 329] width 408 height 36
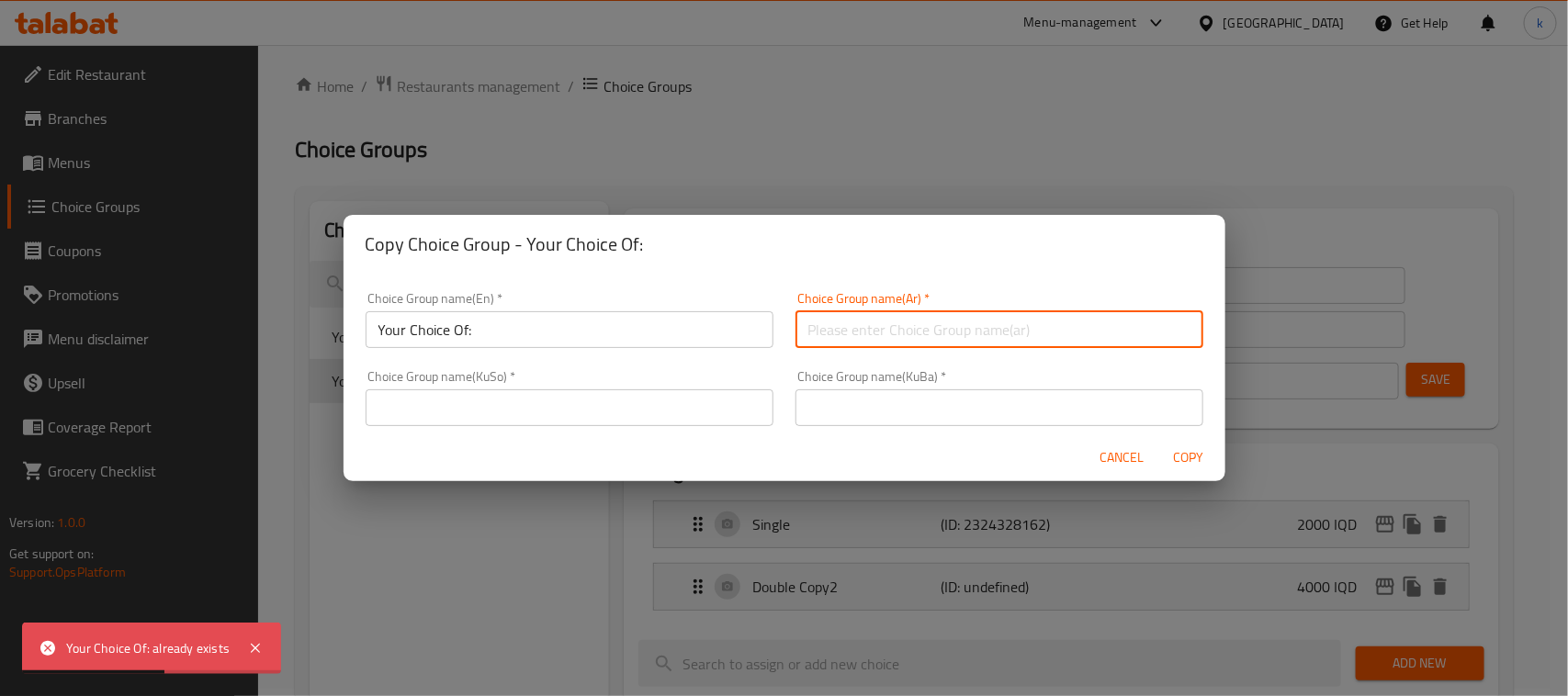
type input "إختيارك من:"
drag, startPoint x: 864, startPoint y: 423, endPoint x: 884, endPoint y: 424, distance: 20.0
click at [864, 423] on input "text" at bounding box center [999, 407] width 408 height 36
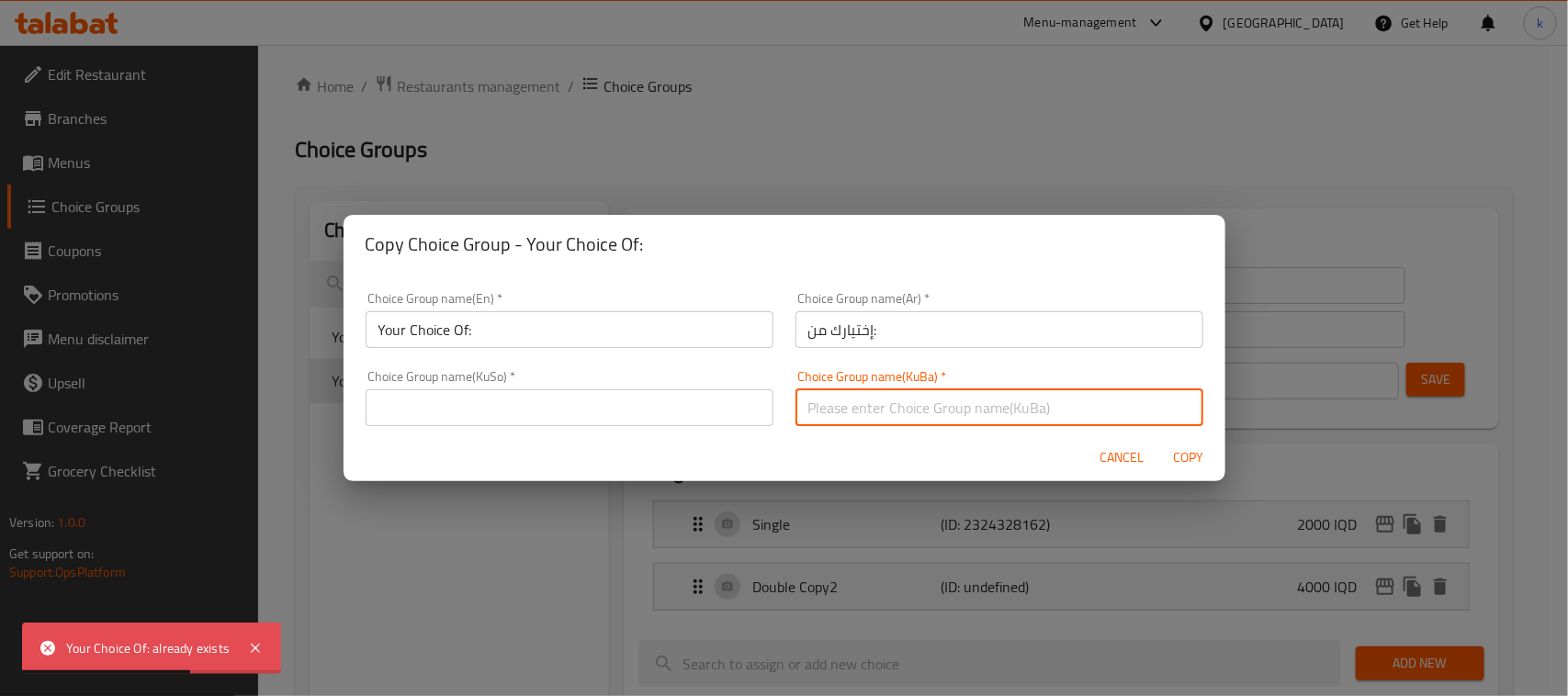
type input "هەڵبژاردنت لە:"
drag, startPoint x: 684, startPoint y: 413, endPoint x: 668, endPoint y: 425, distance: 20.0
click at [682, 413] on input "text" at bounding box center [569, 407] width 408 height 36
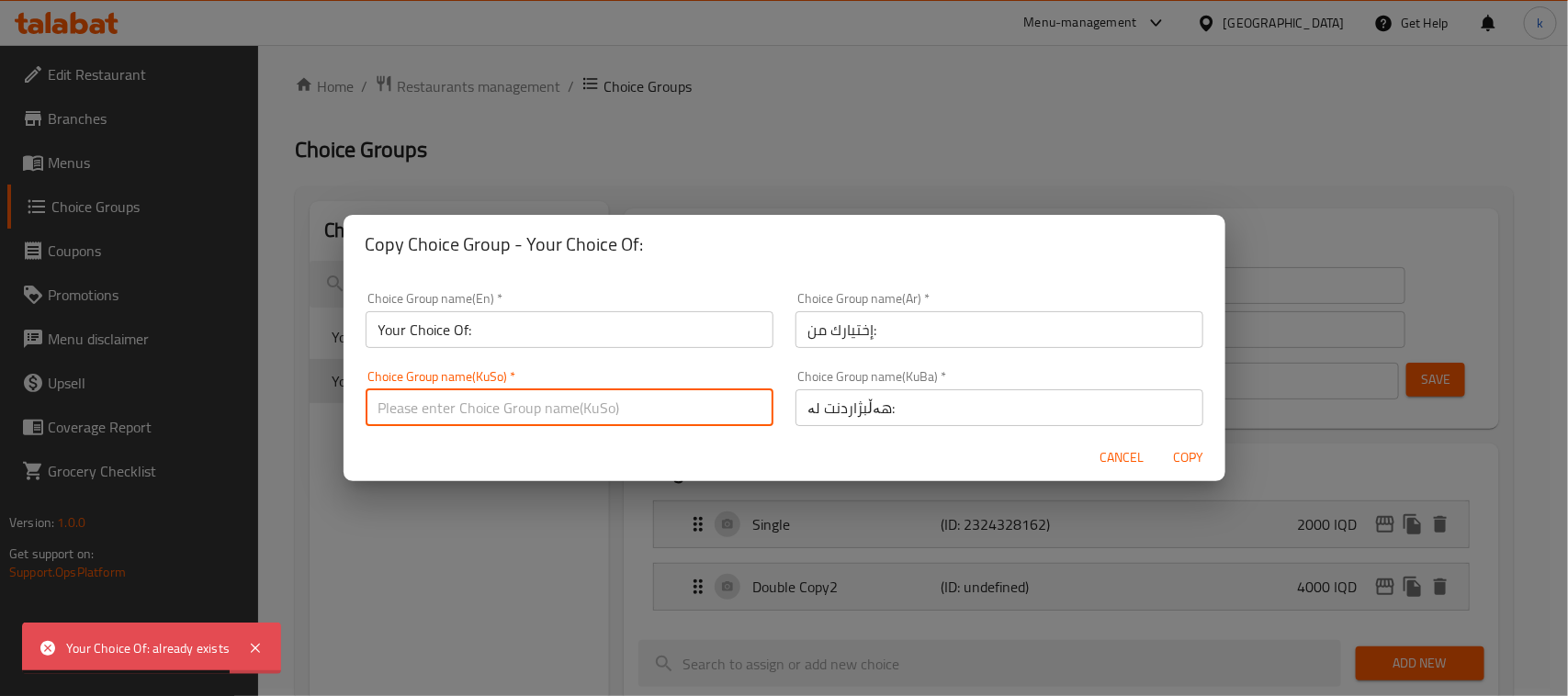
type input "هەڵبژاردنت لە:"
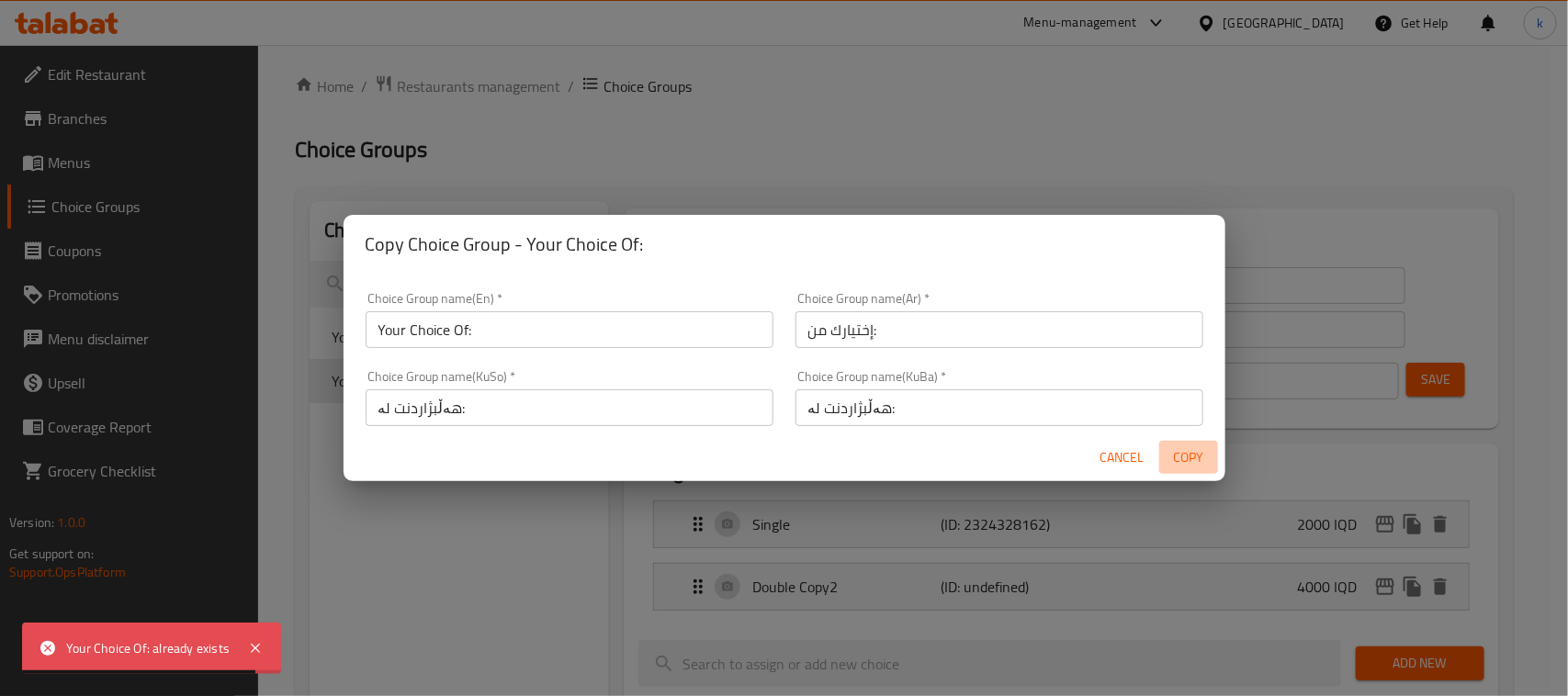
click at [1191, 452] on span "Copy" at bounding box center [1188, 457] width 44 height 23
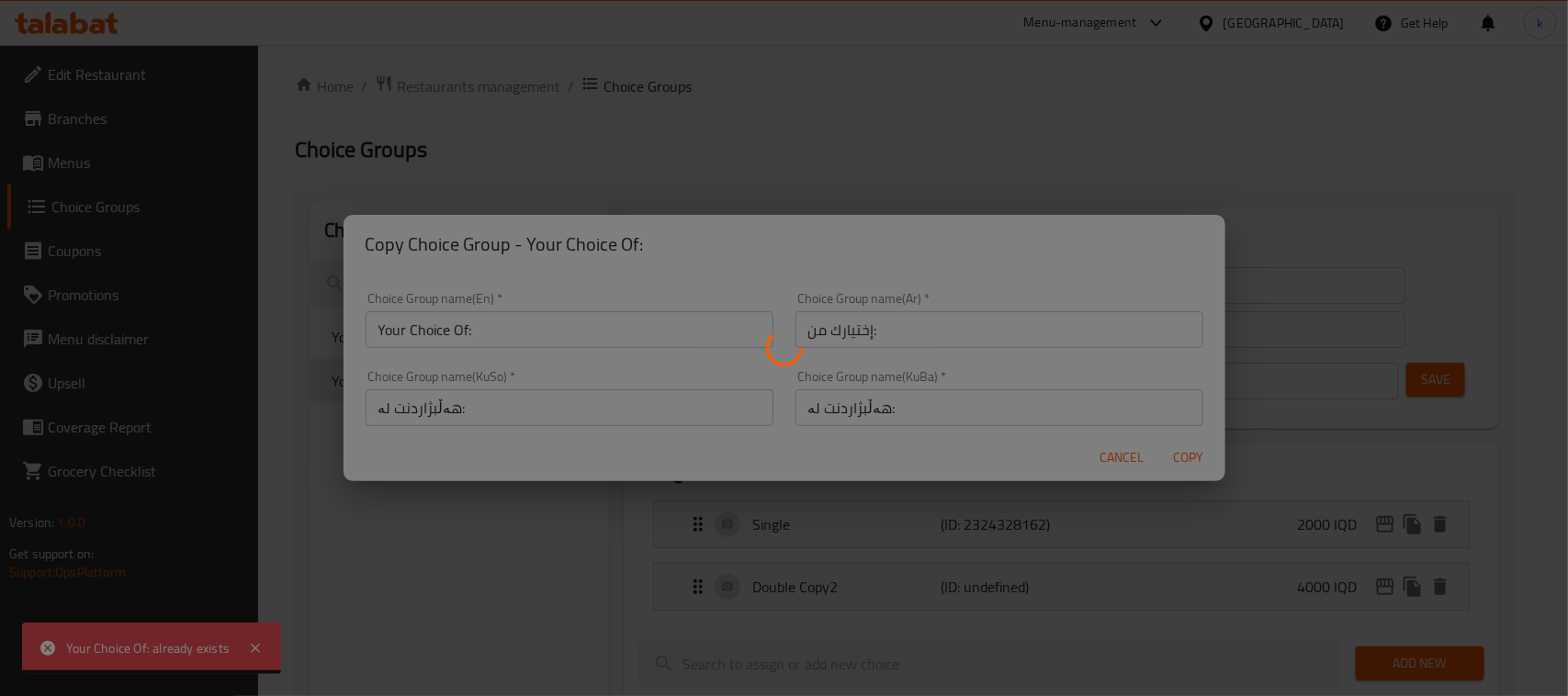
type input "Your Choice Of:"
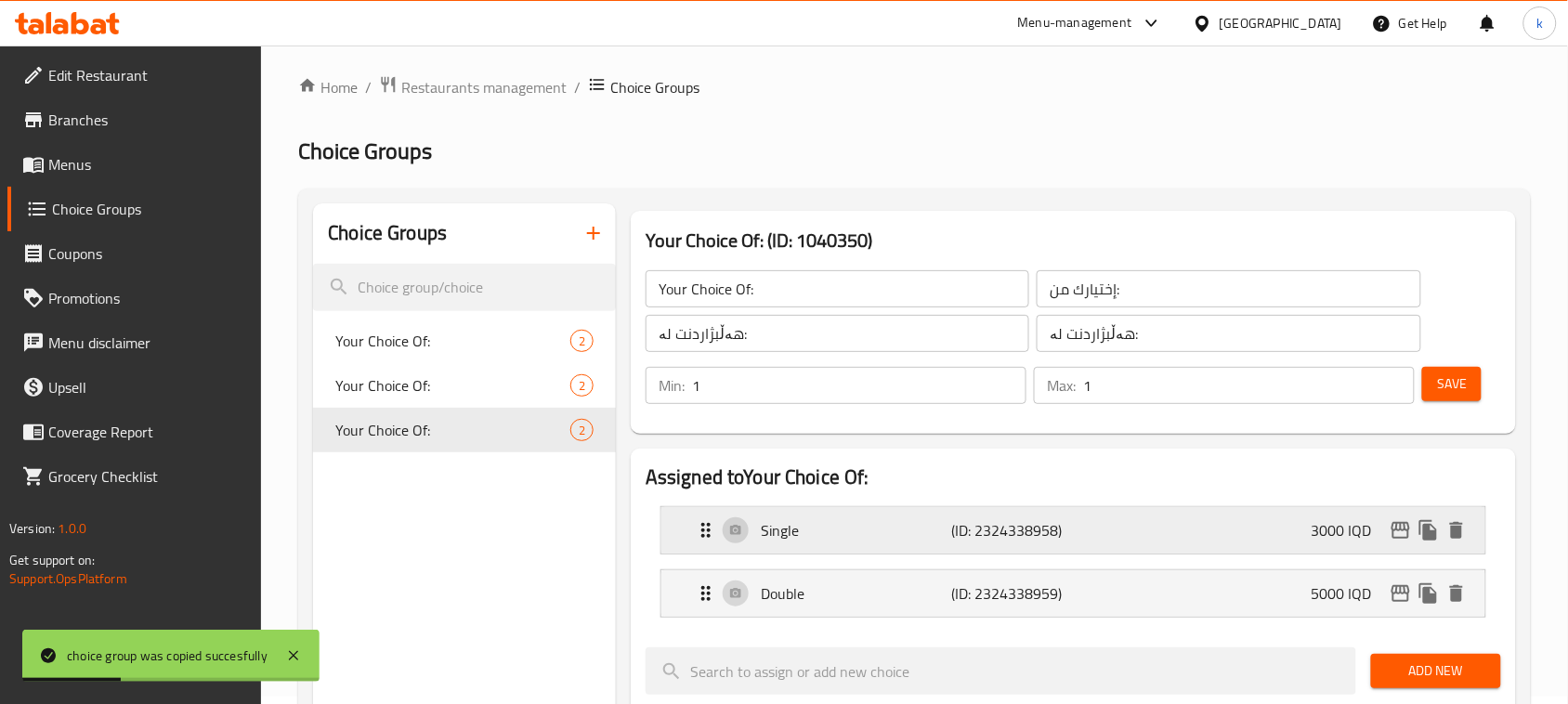
click at [1427, 525] on icon "duplicate" at bounding box center [1428, 530] width 18 height 21
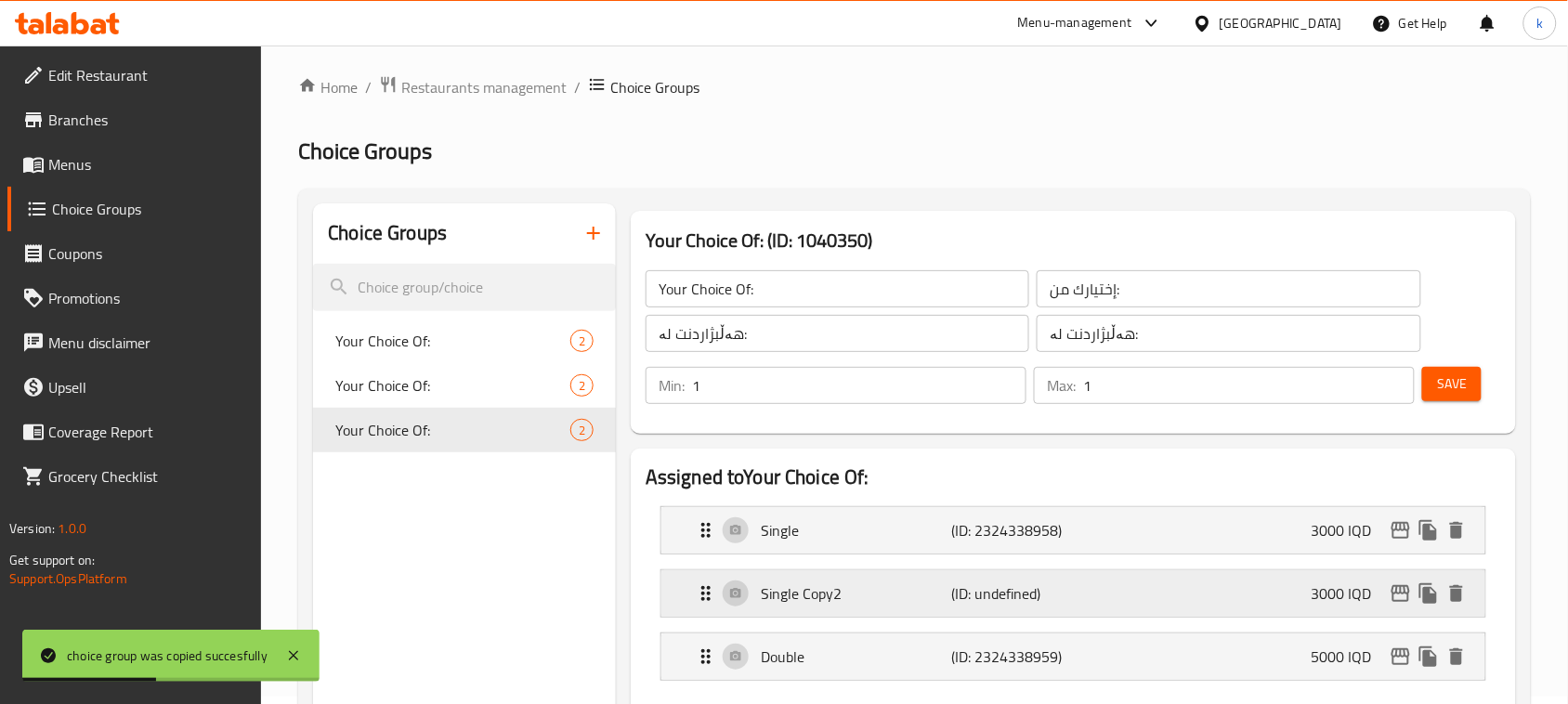
click at [1456, 607] on button "delete" at bounding box center [1457, 594] width 28 height 28
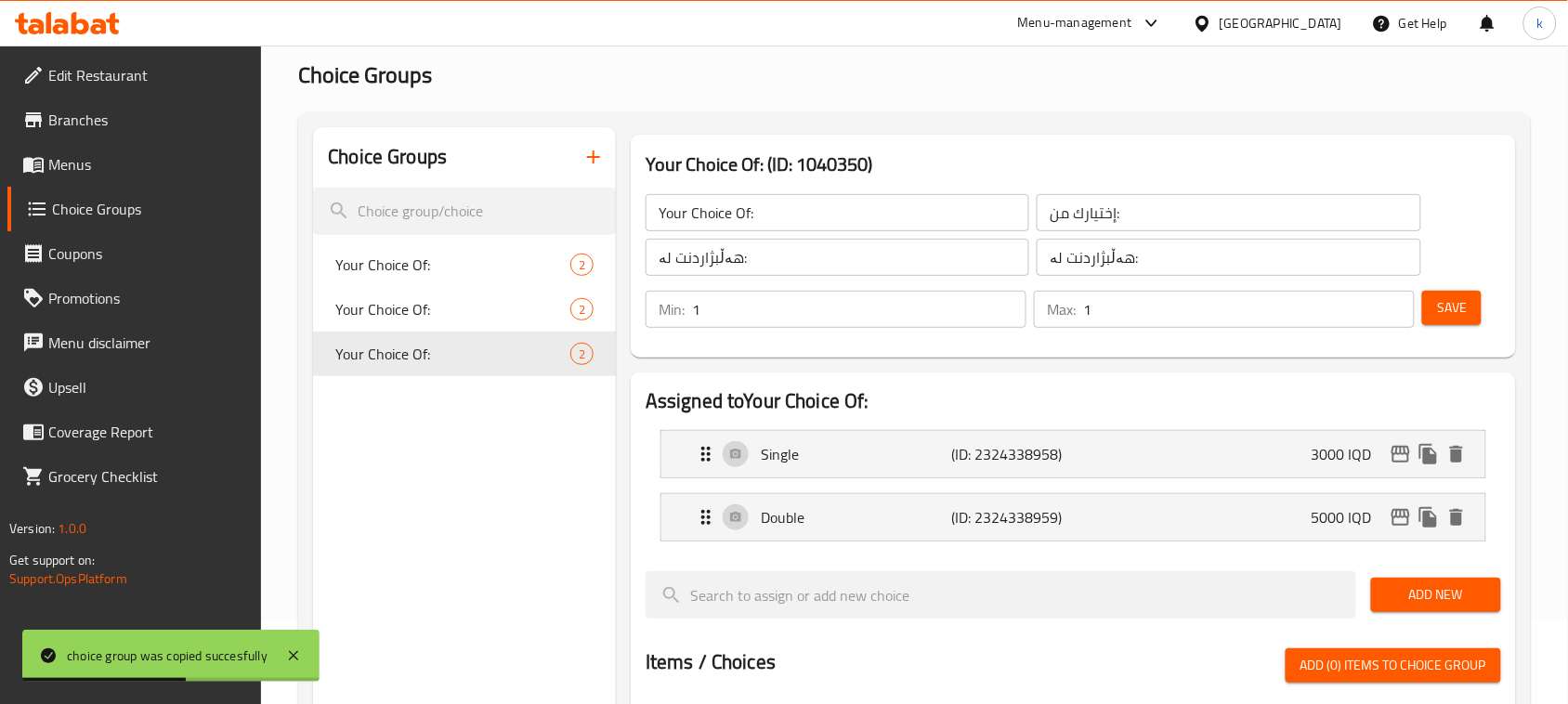
scroll to position [124, 0]
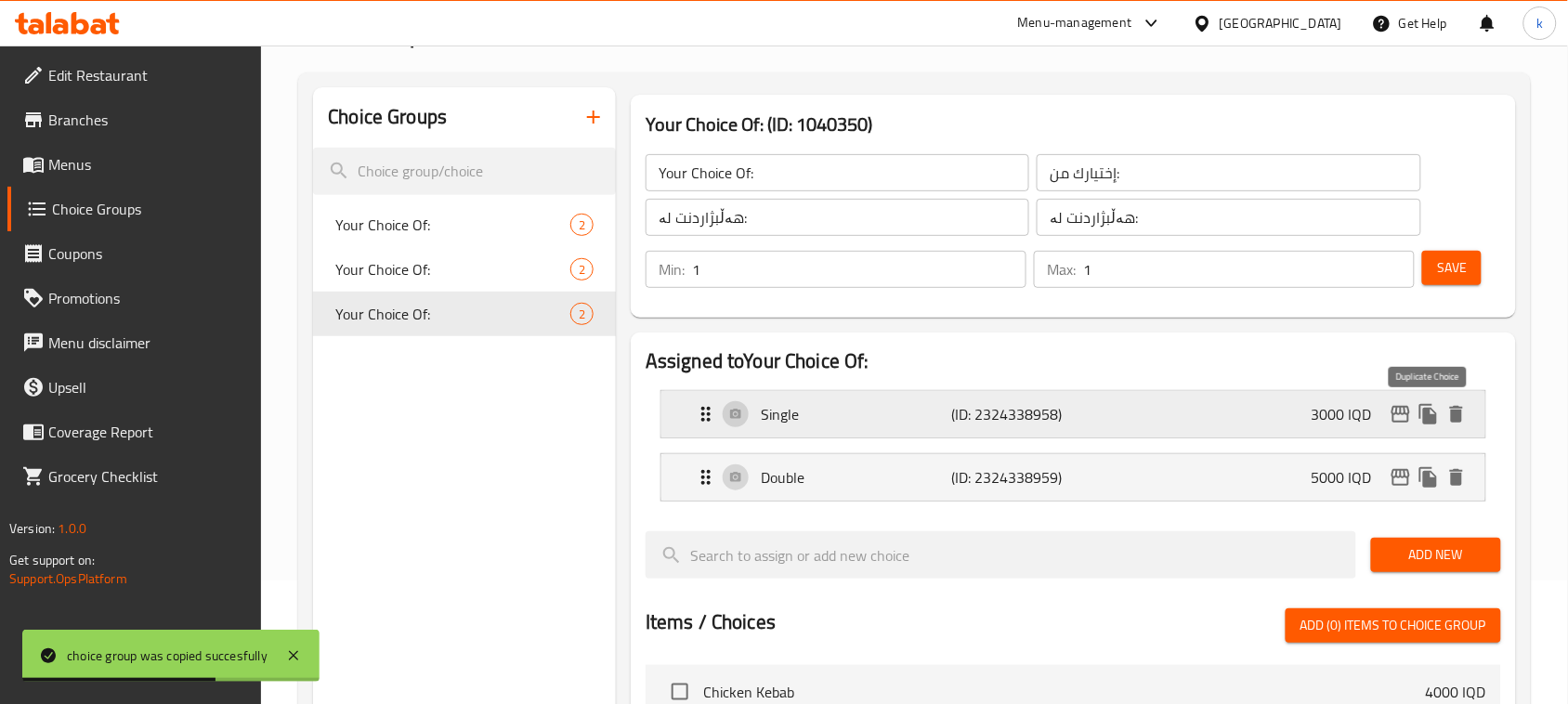
click at [1427, 413] on icon "duplicate" at bounding box center [1428, 414] width 18 height 21
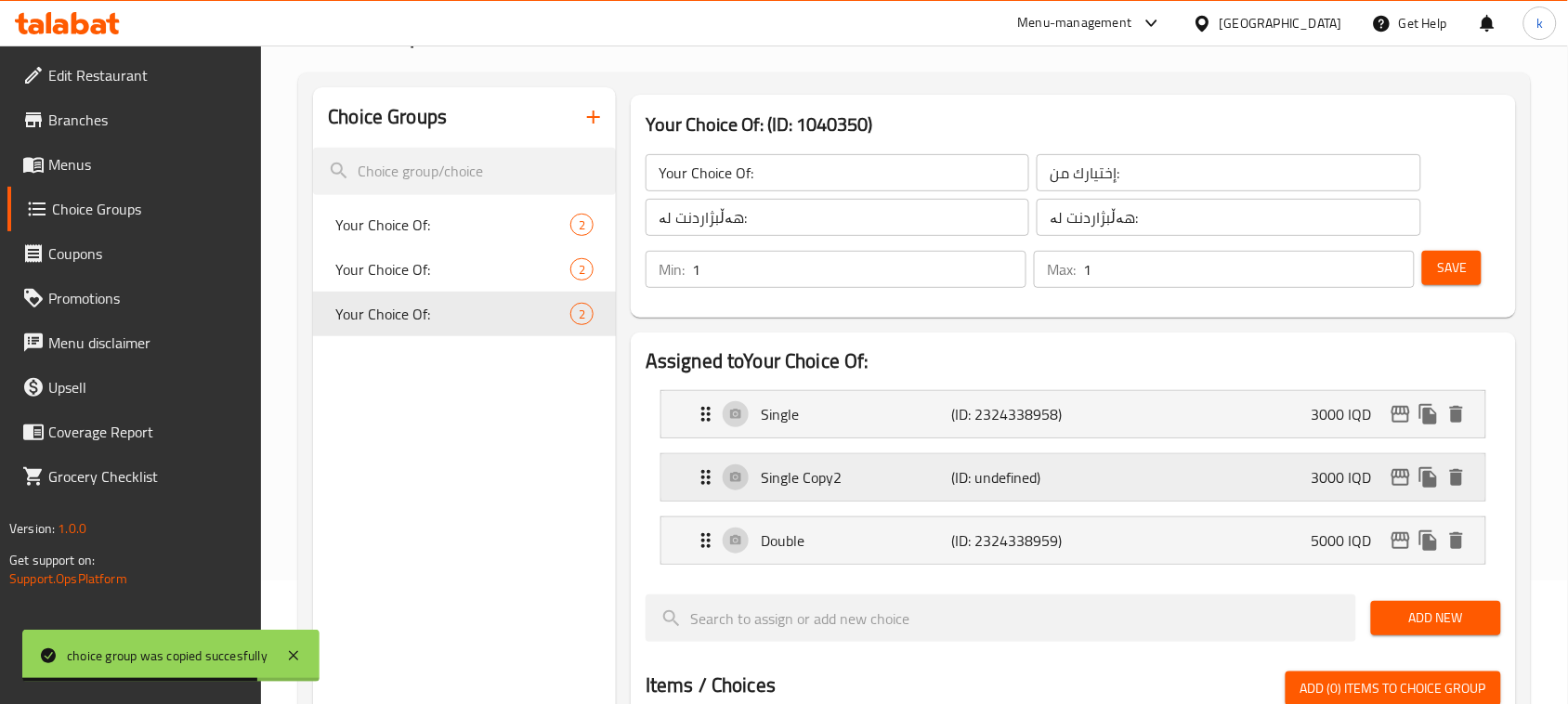
click at [1449, 475] on icon "delete" at bounding box center [1457, 478] width 23 height 23
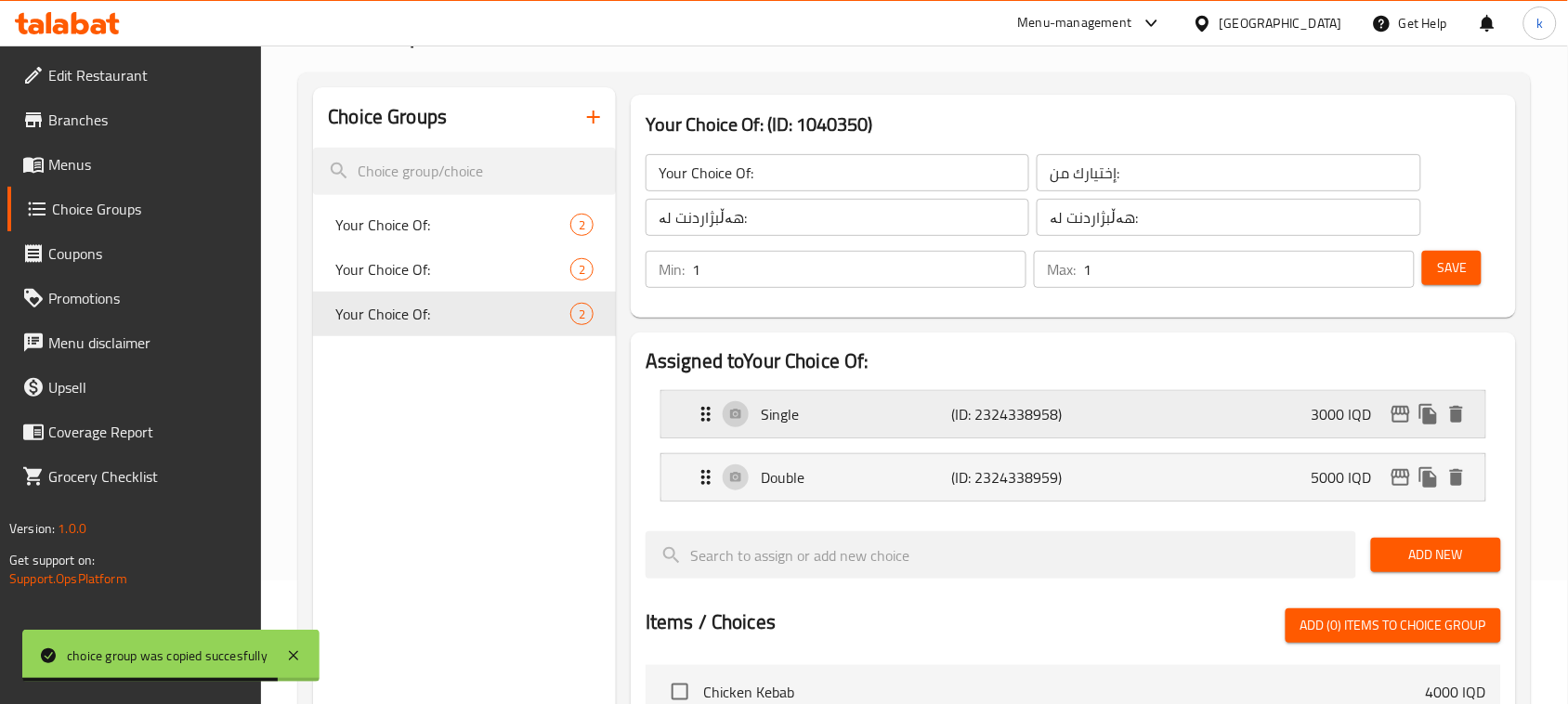
click at [1273, 414] on div "Single (ID: 2324338958) 3000 IQD" at bounding box center [1079, 413] width 768 height 46
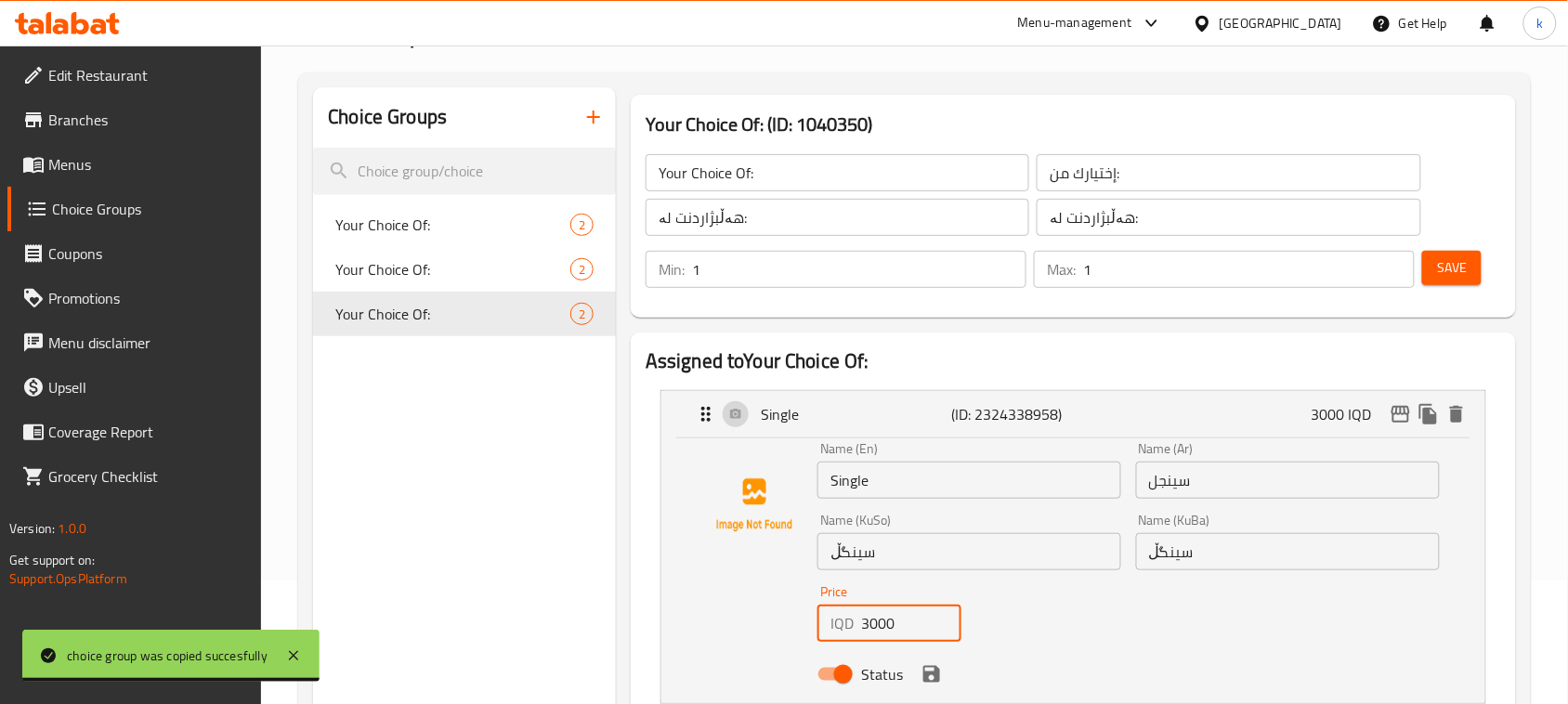
drag, startPoint x: 907, startPoint y: 625, endPoint x: 801, endPoint y: 625, distance: 106.0
click at [801, 625] on div "Name (En) Single Name (En) Name (Ar) سينجل Name (Ar) Name (KuSo) سینگڵ Name (Ku…" at bounding box center [1073, 566] width 765 height 250
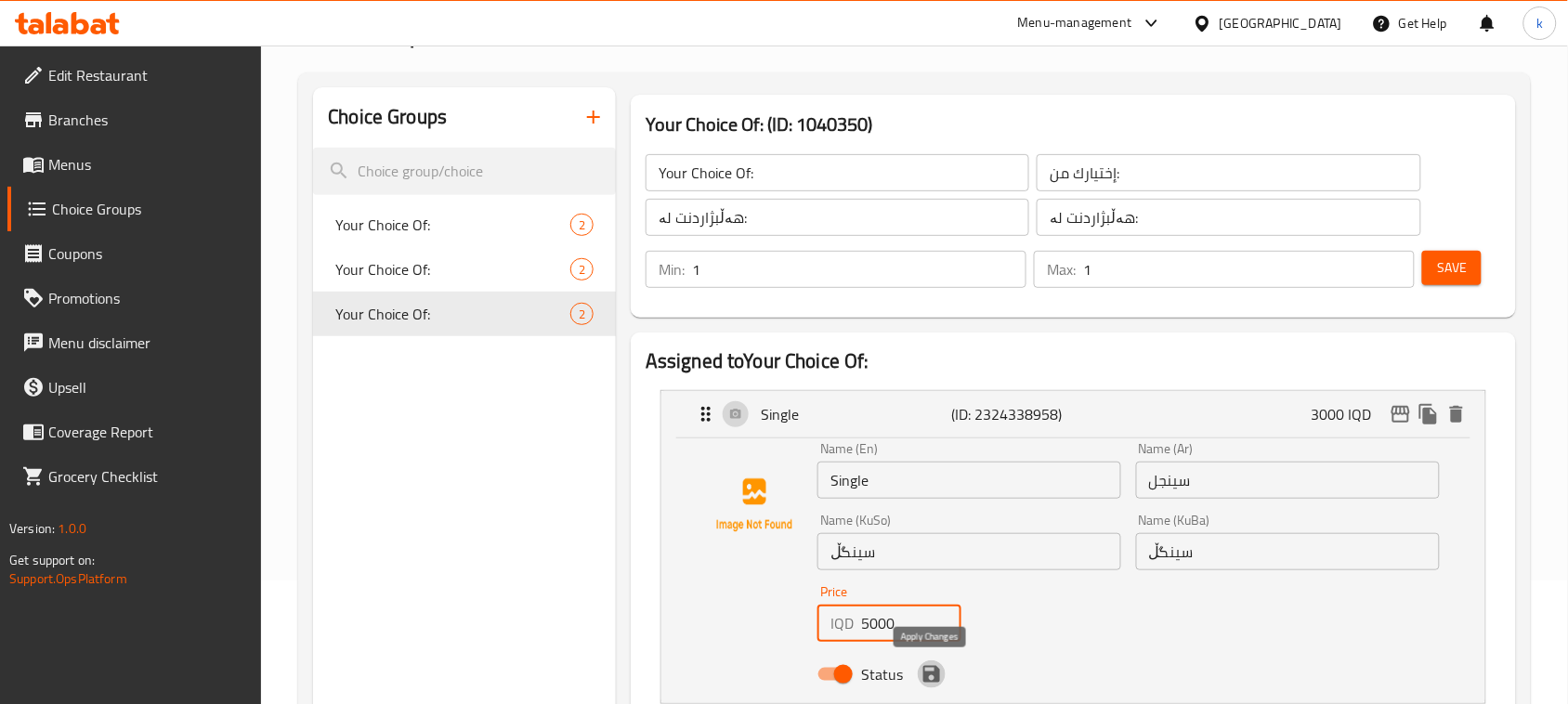
click at [932, 679] on icon "save" at bounding box center [932, 675] width 17 height 17
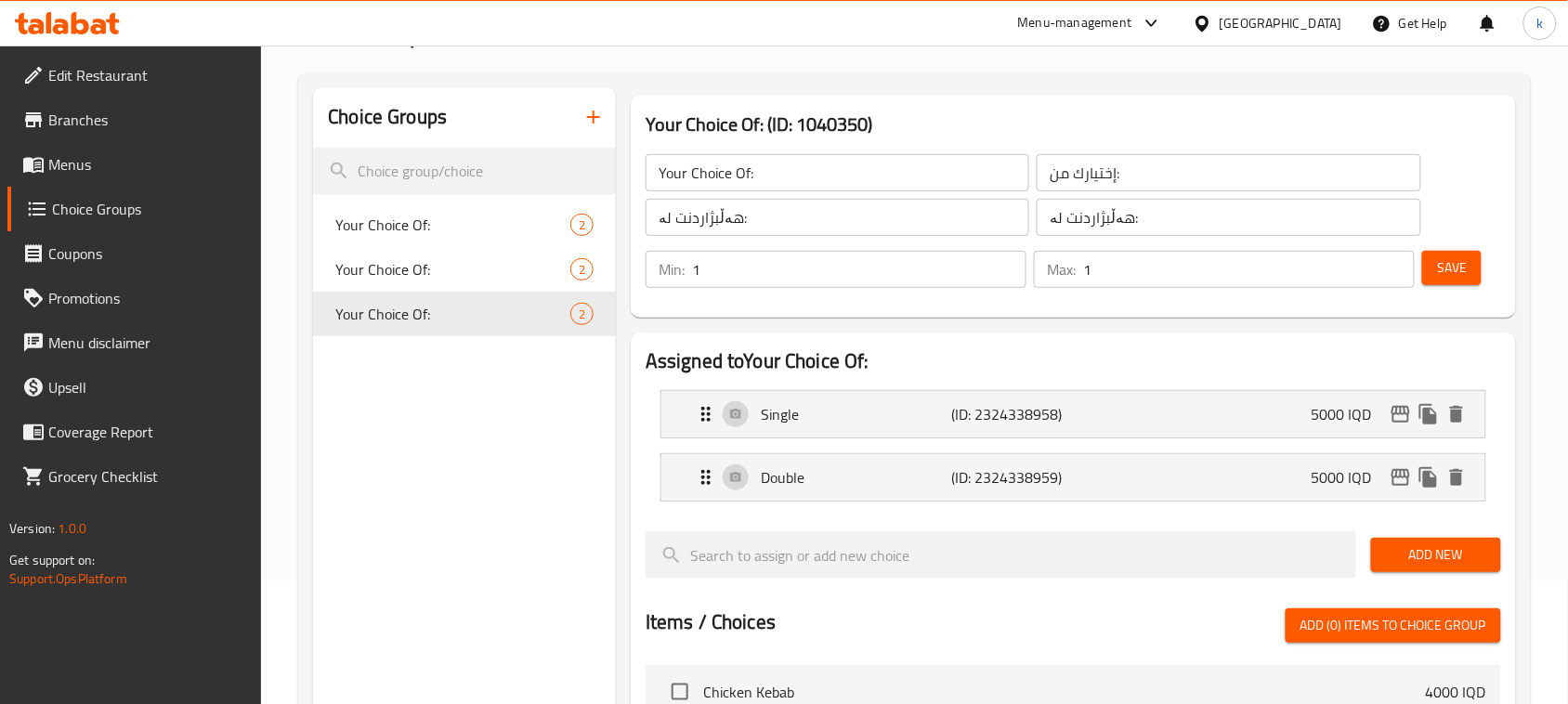
type input "5000"
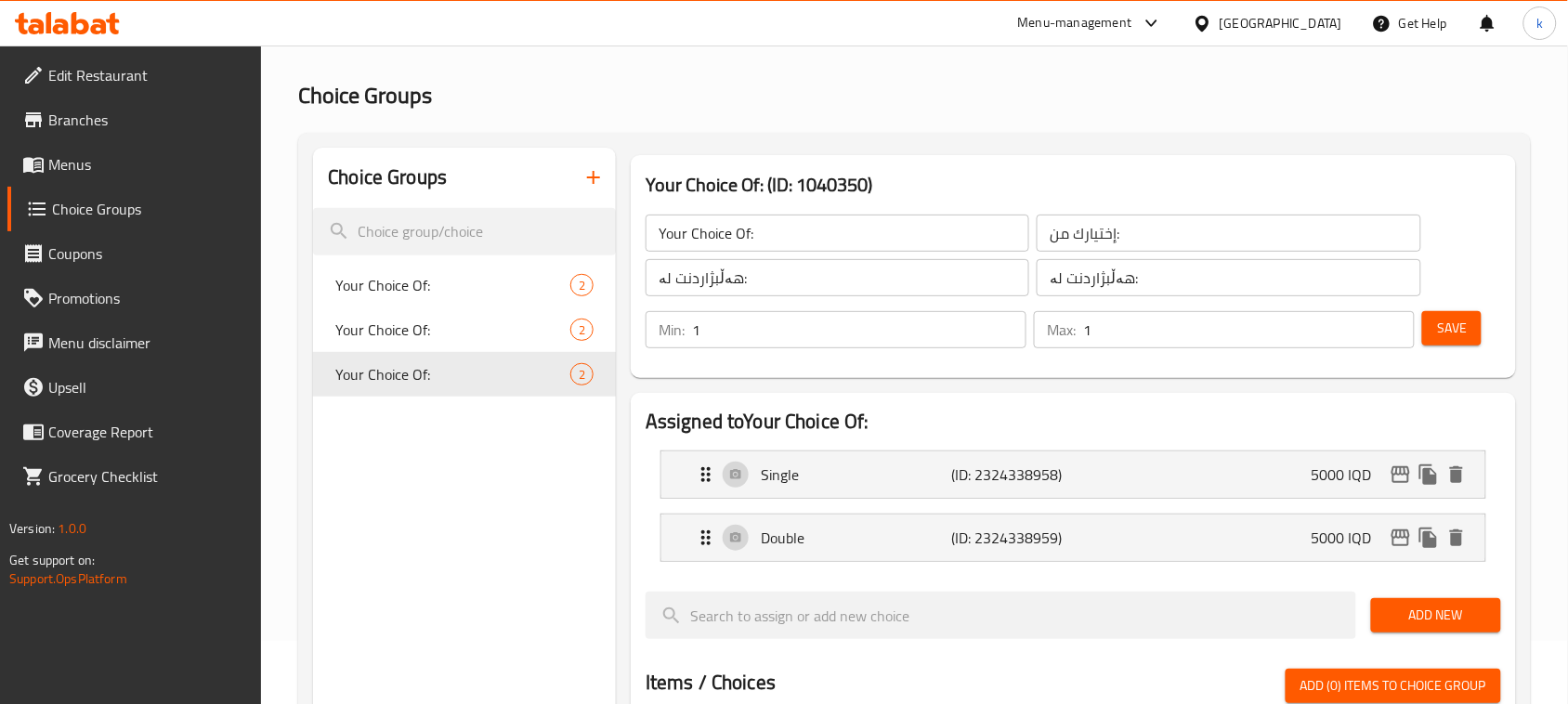
scroll to position [0, 0]
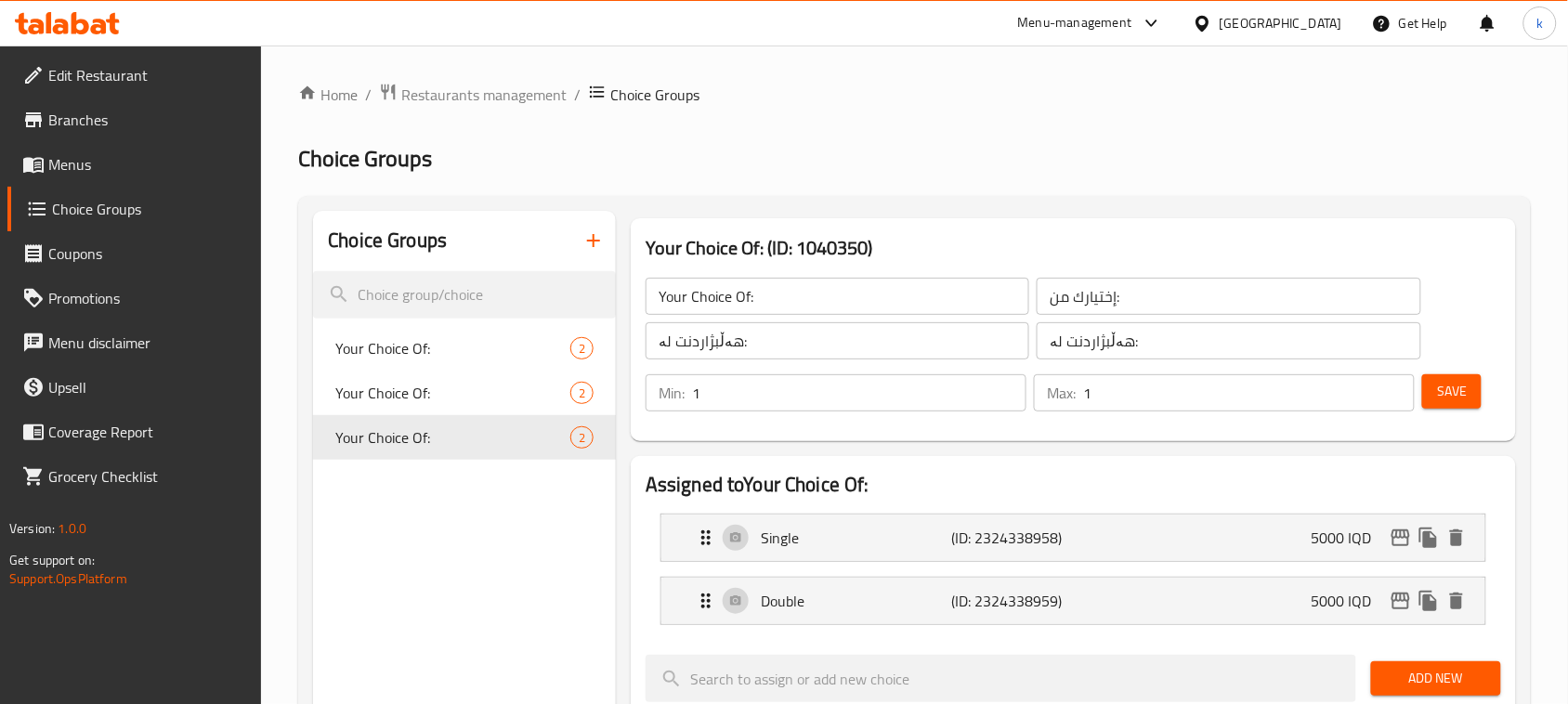
click at [1452, 391] on span "Save" at bounding box center [1451, 392] width 29 height 24
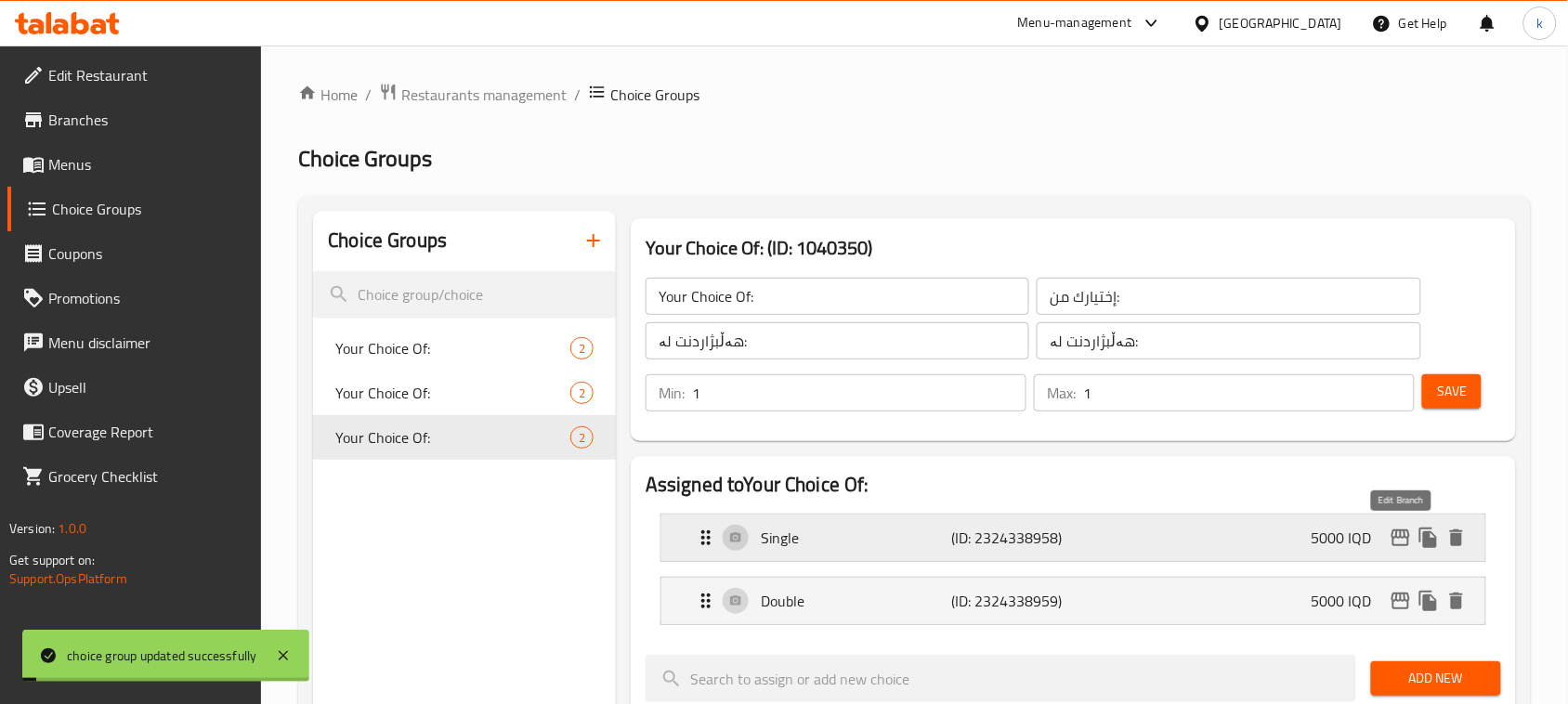
click at [1409, 544] on icon "edit" at bounding box center [1401, 538] width 19 height 17
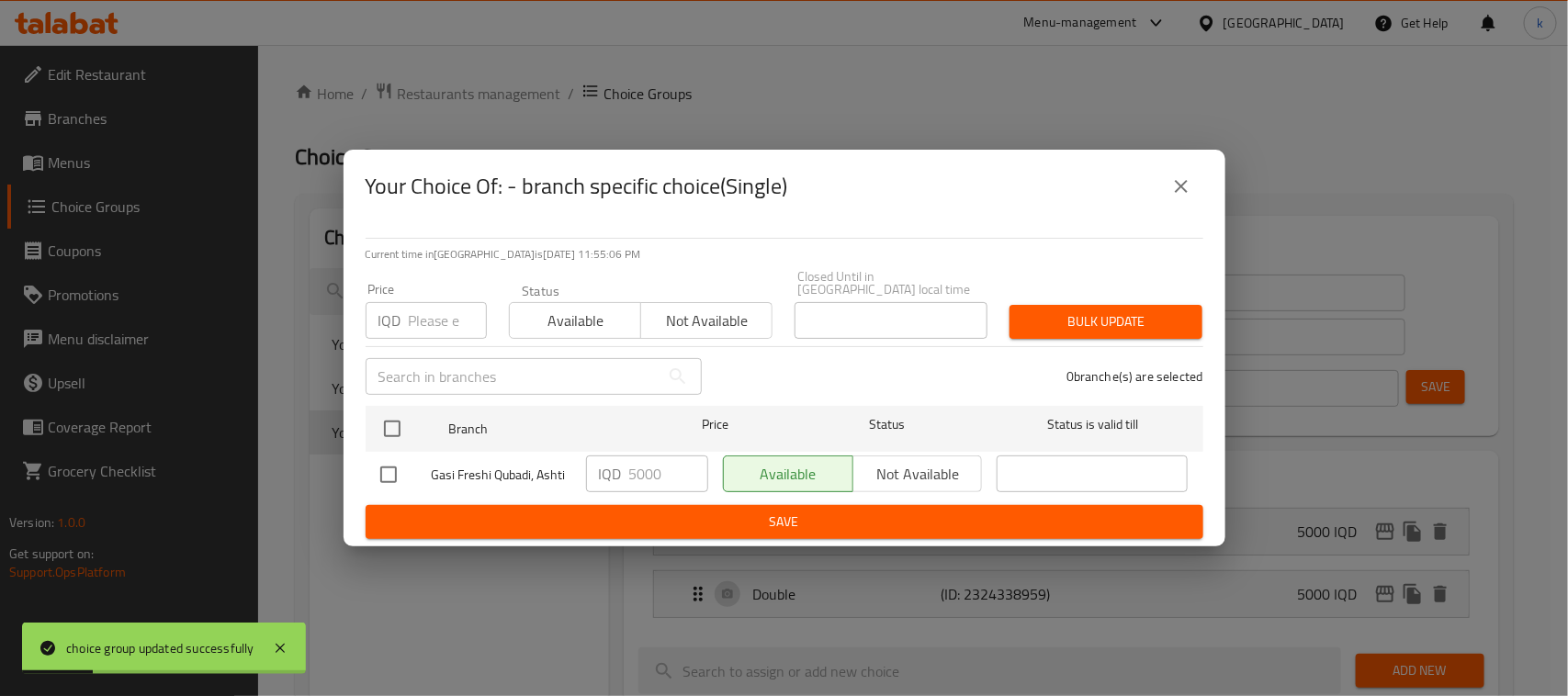
click at [1176, 194] on icon "close" at bounding box center [1182, 187] width 22 height 22
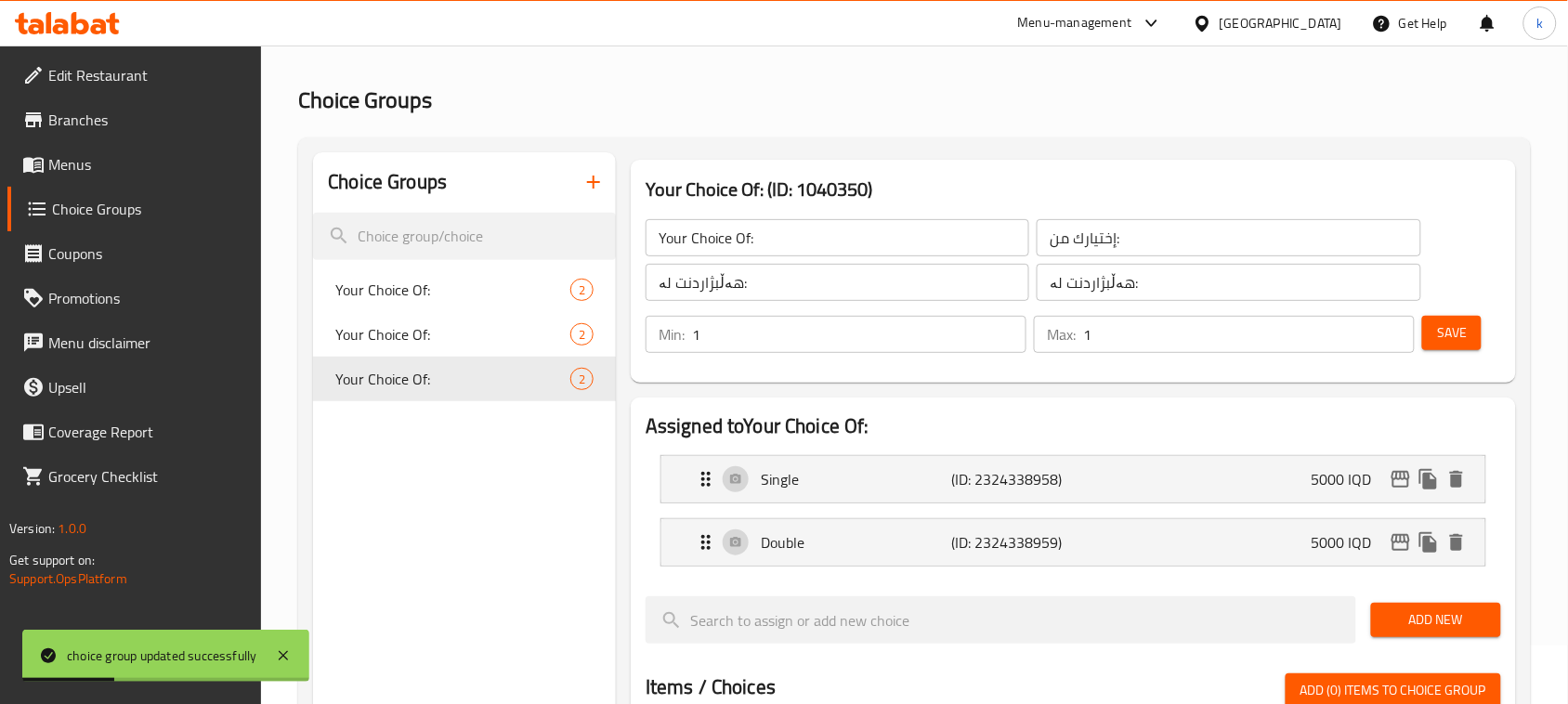
scroll to position [232, 0]
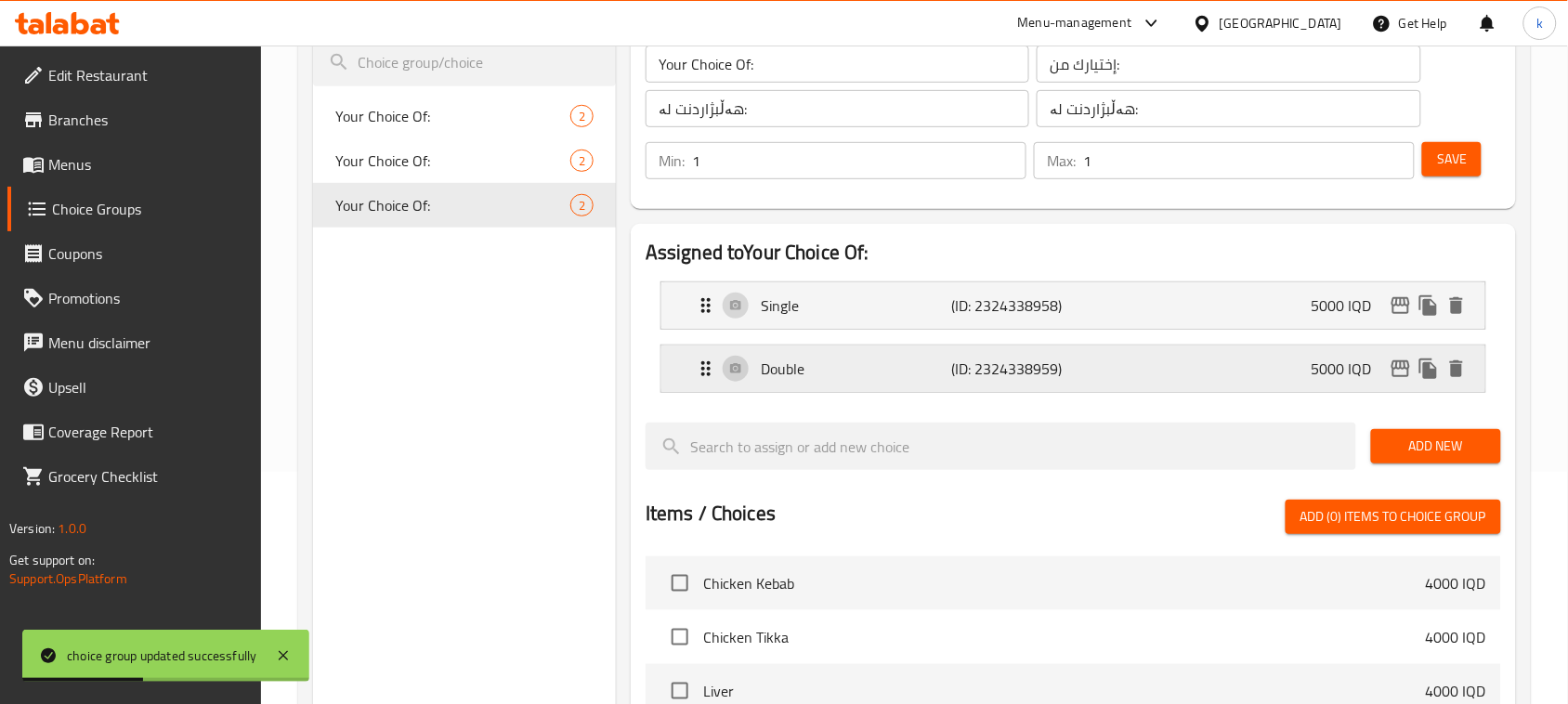
click at [1252, 372] on div "Double (ID: 2324338959) 5000 IQD" at bounding box center [1079, 368] width 768 height 46
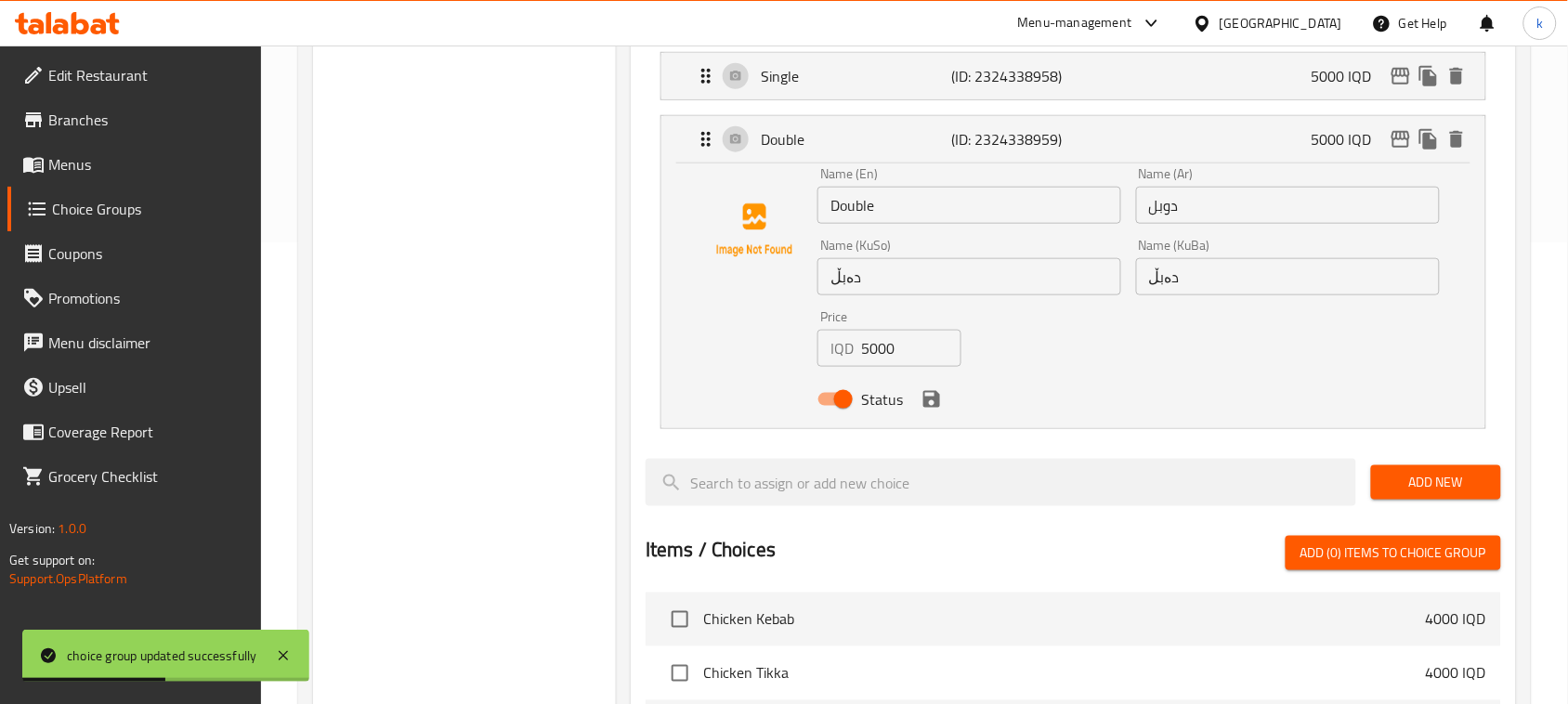
scroll to position [464, 0]
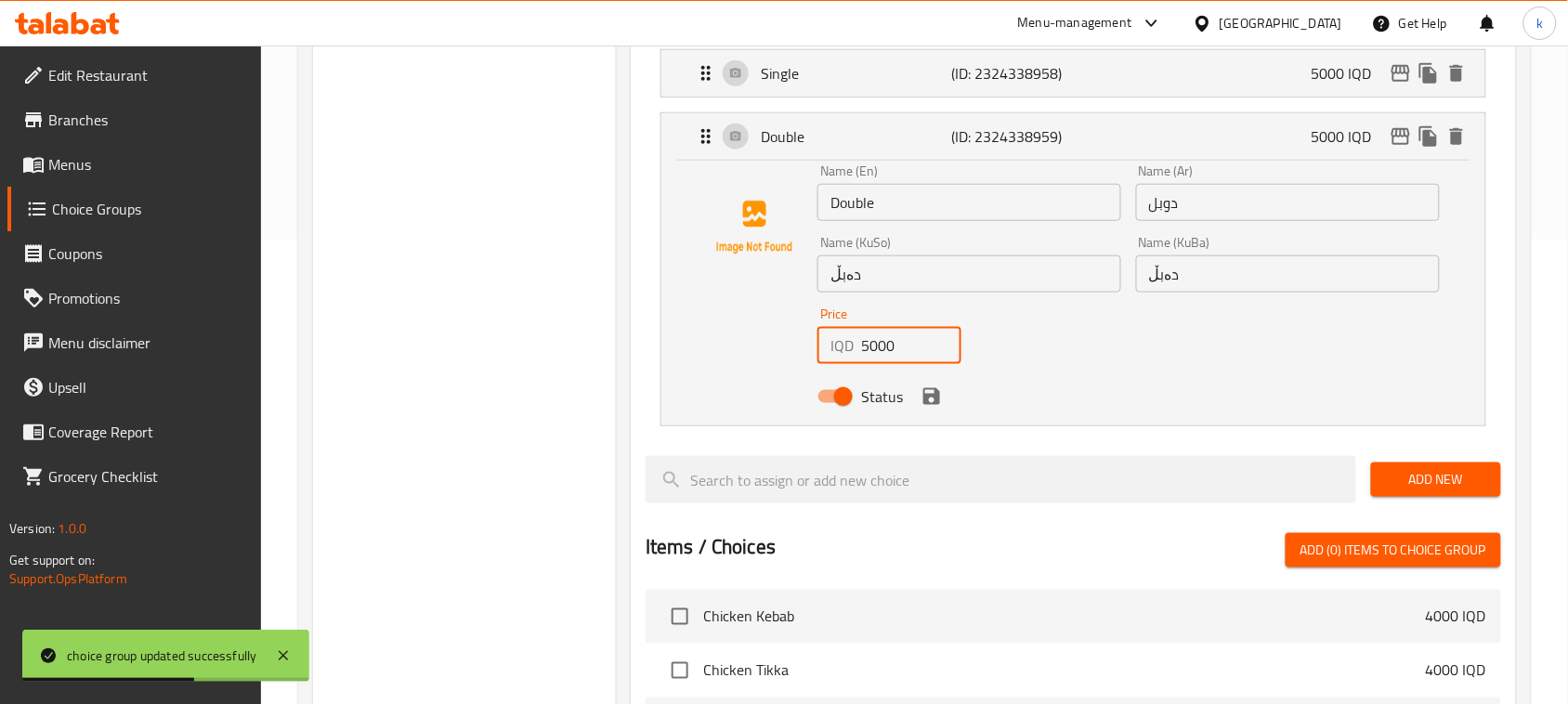
drag, startPoint x: 902, startPoint y: 351, endPoint x: 813, endPoint y: 360, distance: 89.5
click at [813, 360] on div "Price IQD 5000 Price" at bounding box center [889, 336] width 159 height 72
click at [929, 404] on icon "save" at bounding box center [932, 396] width 17 height 17
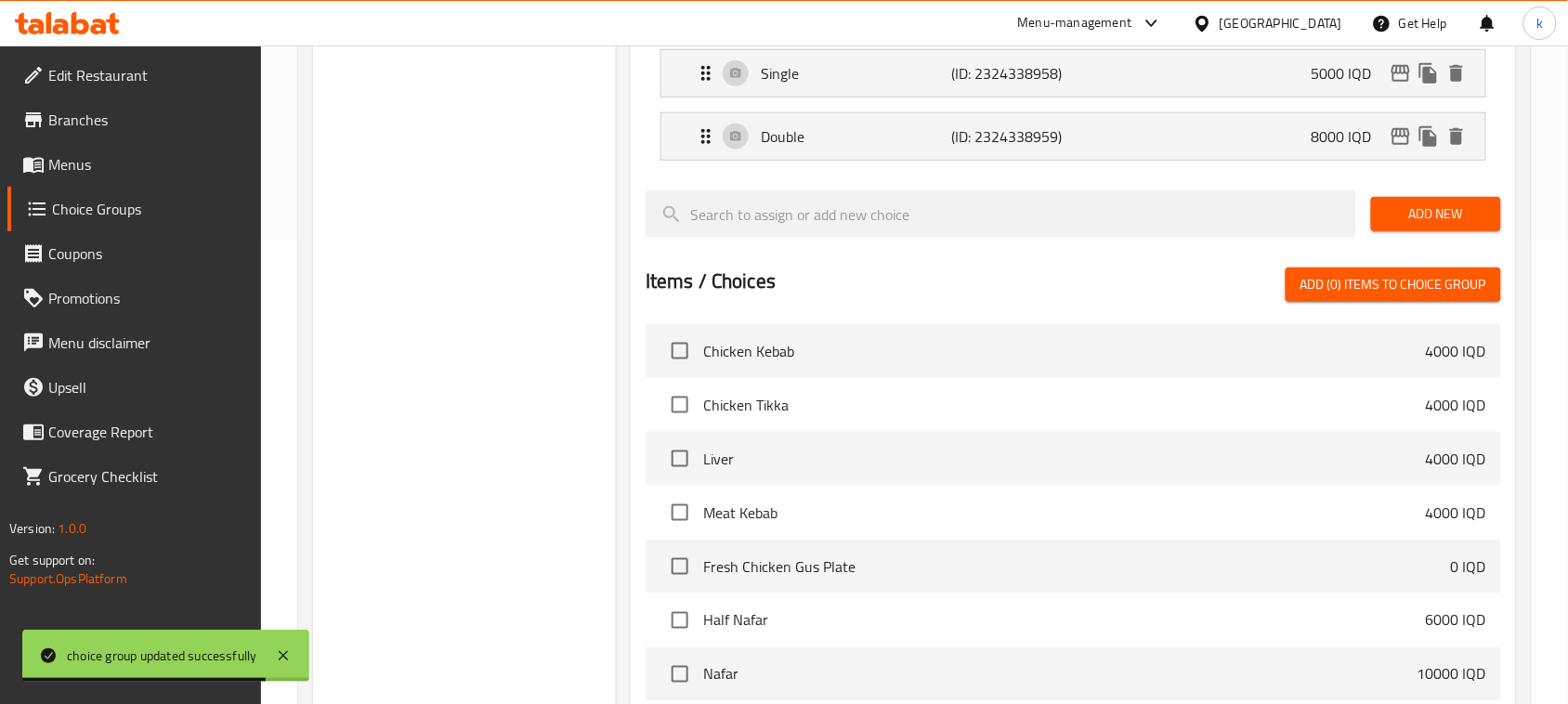
type input "8000"
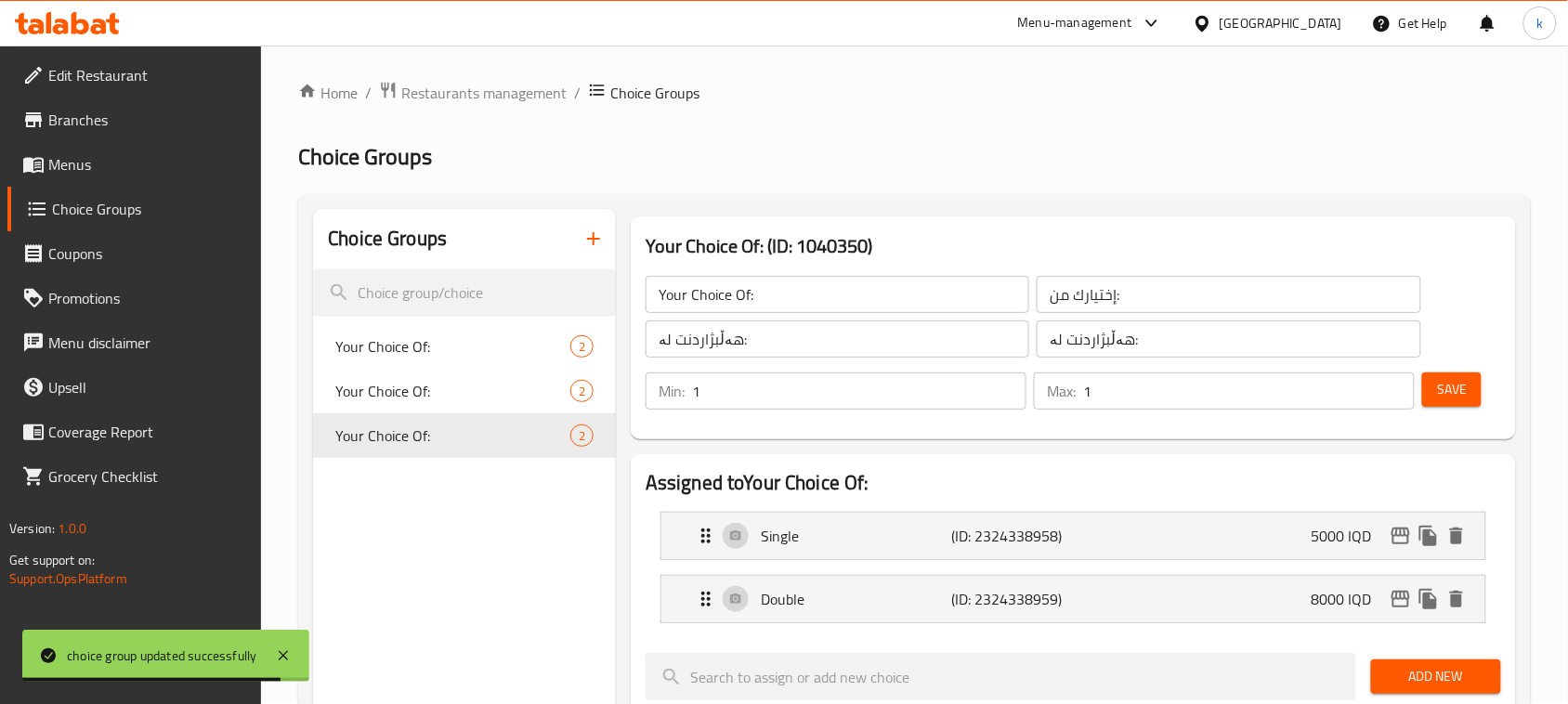
scroll to position [0, 0]
click at [1471, 391] on button "Save" at bounding box center [1452, 392] width 59 height 34
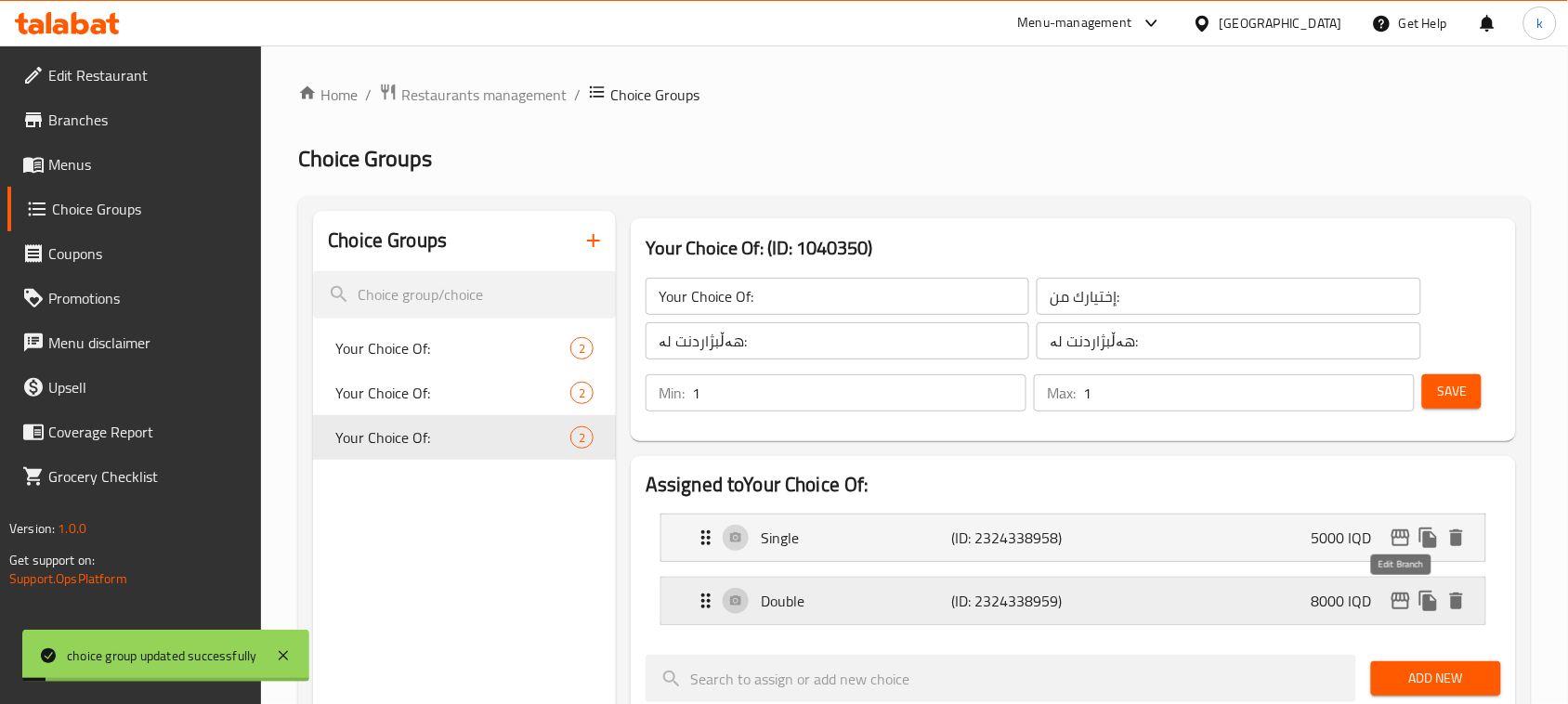
click at [1405, 602] on icon "edit" at bounding box center [1401, 601] width 23 height 23
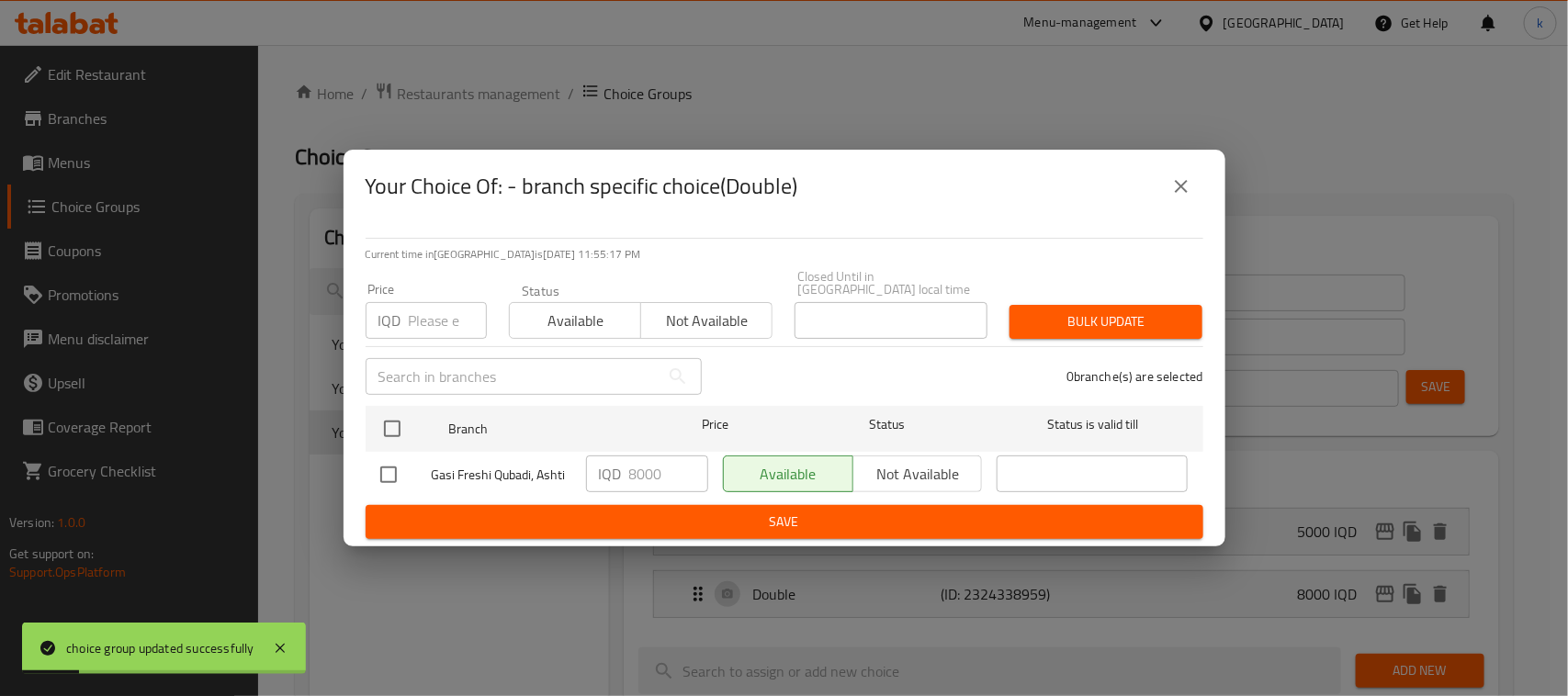
click at [1177, 190] on icon "close" at bounding box center [1182, 187] width 22 height 22
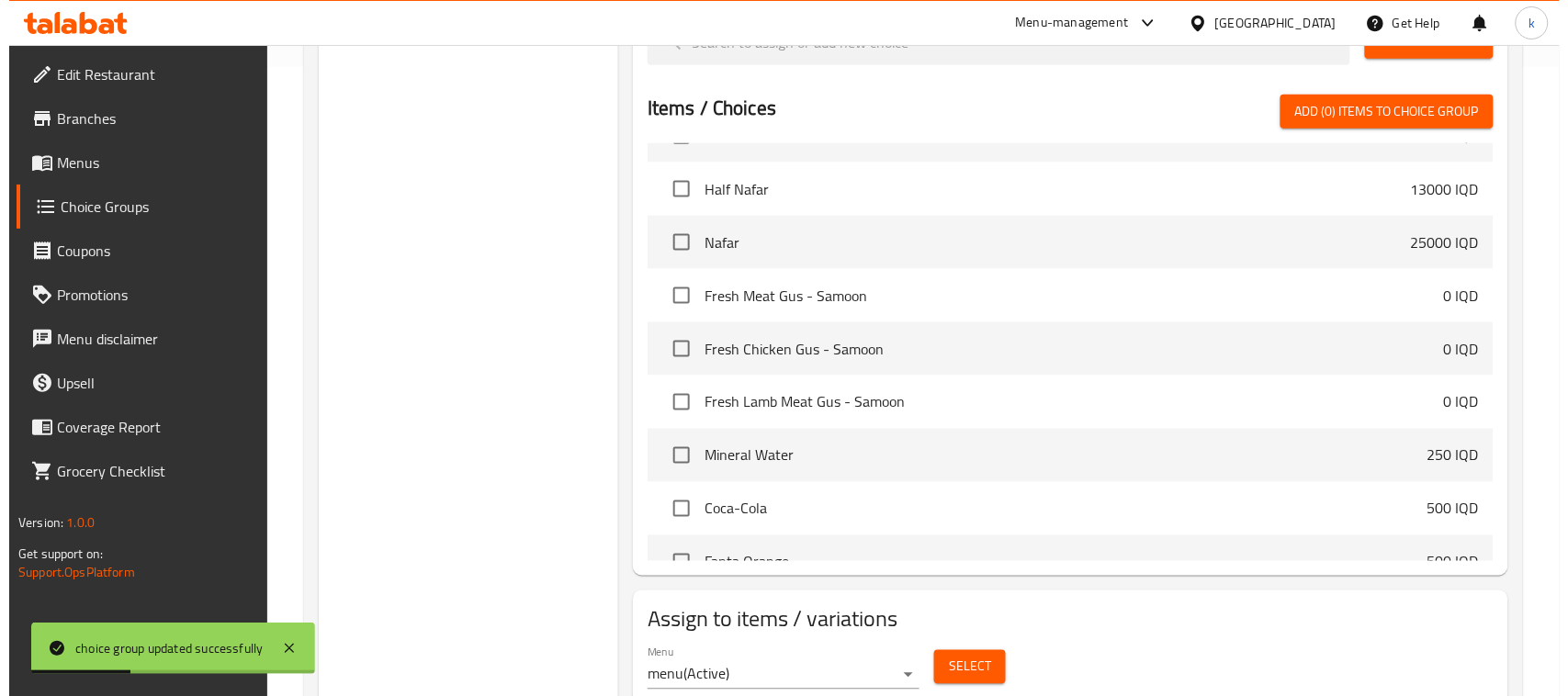
scroll to position [696, 0]
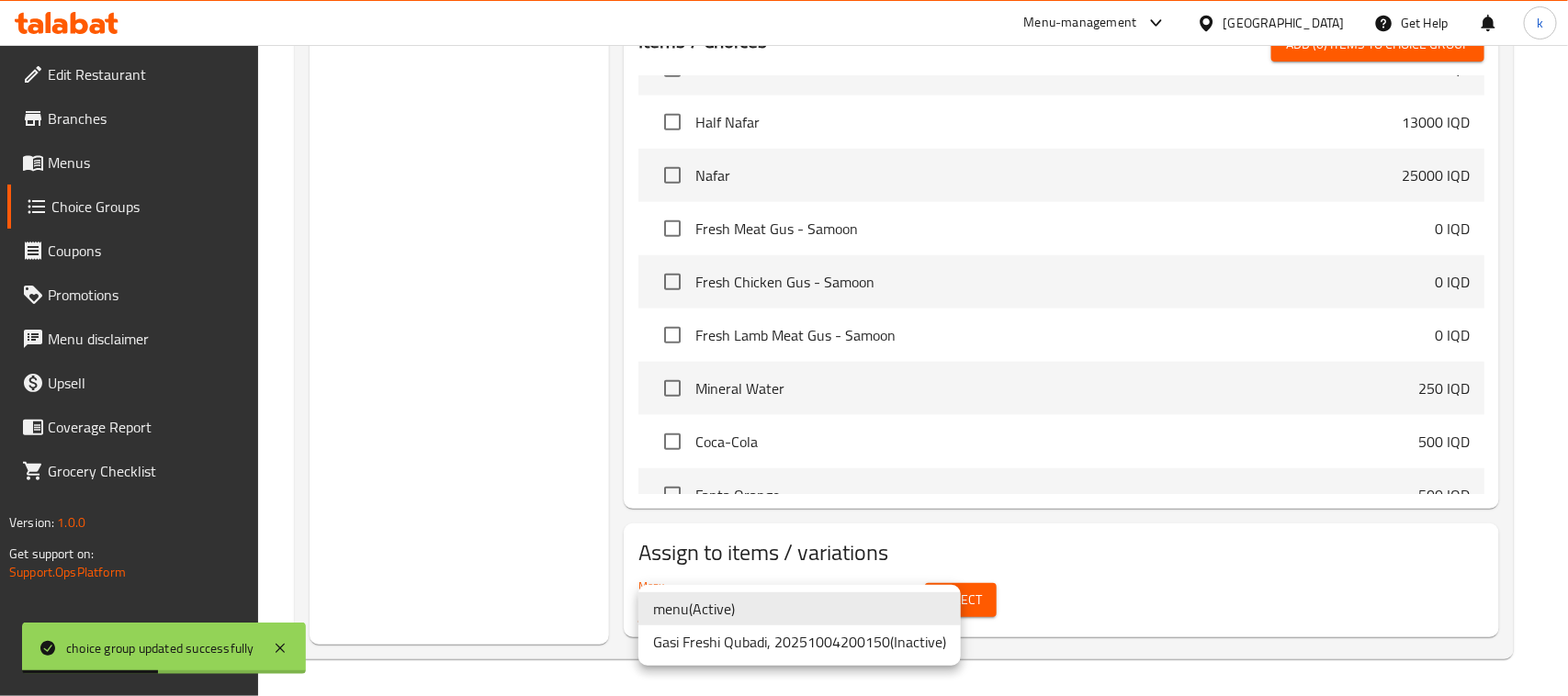
click at [733, 608] on li "menu ( Active )" at bounding box center [799, 608] width 322 height 33
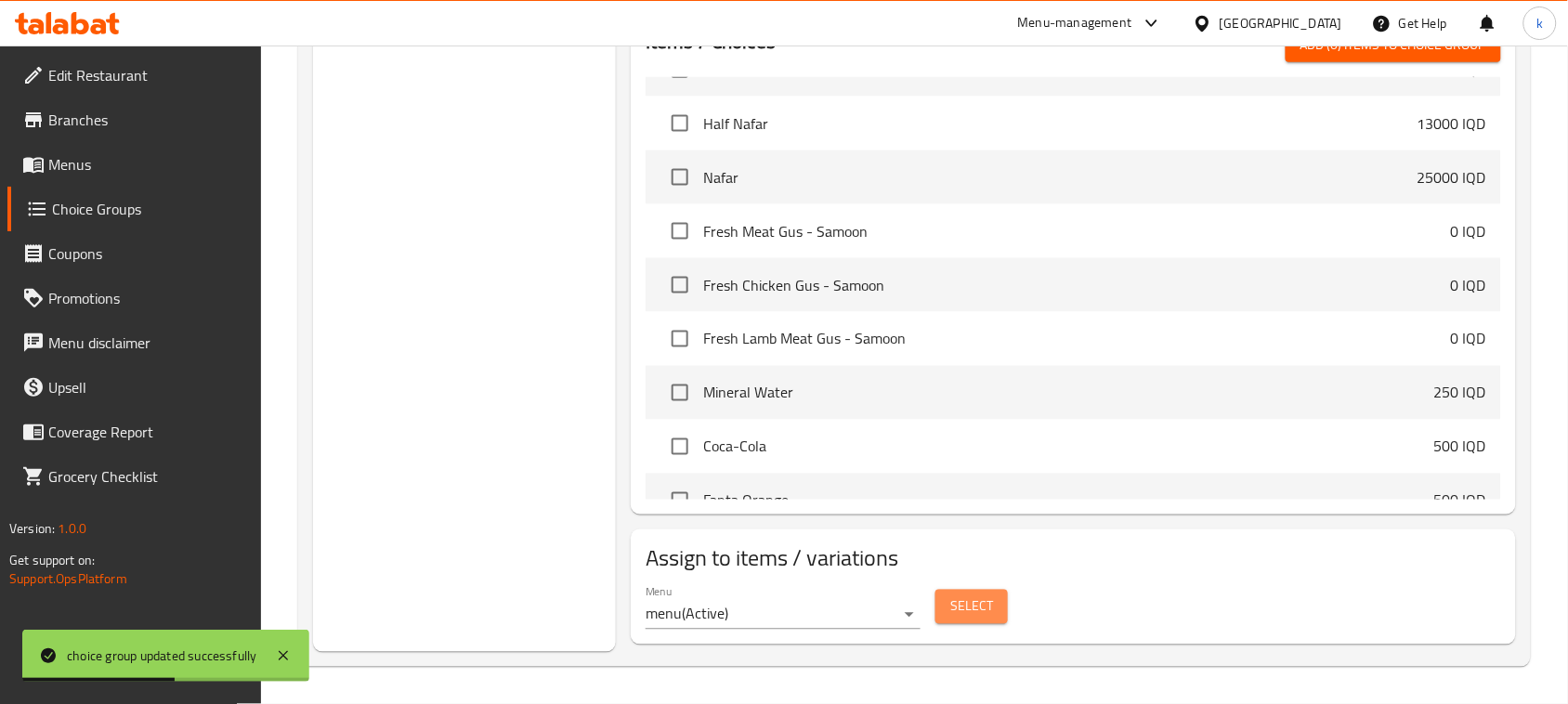
click at [970, 609] on span "Select" at bounding box center [971, 607] width 42 height 24
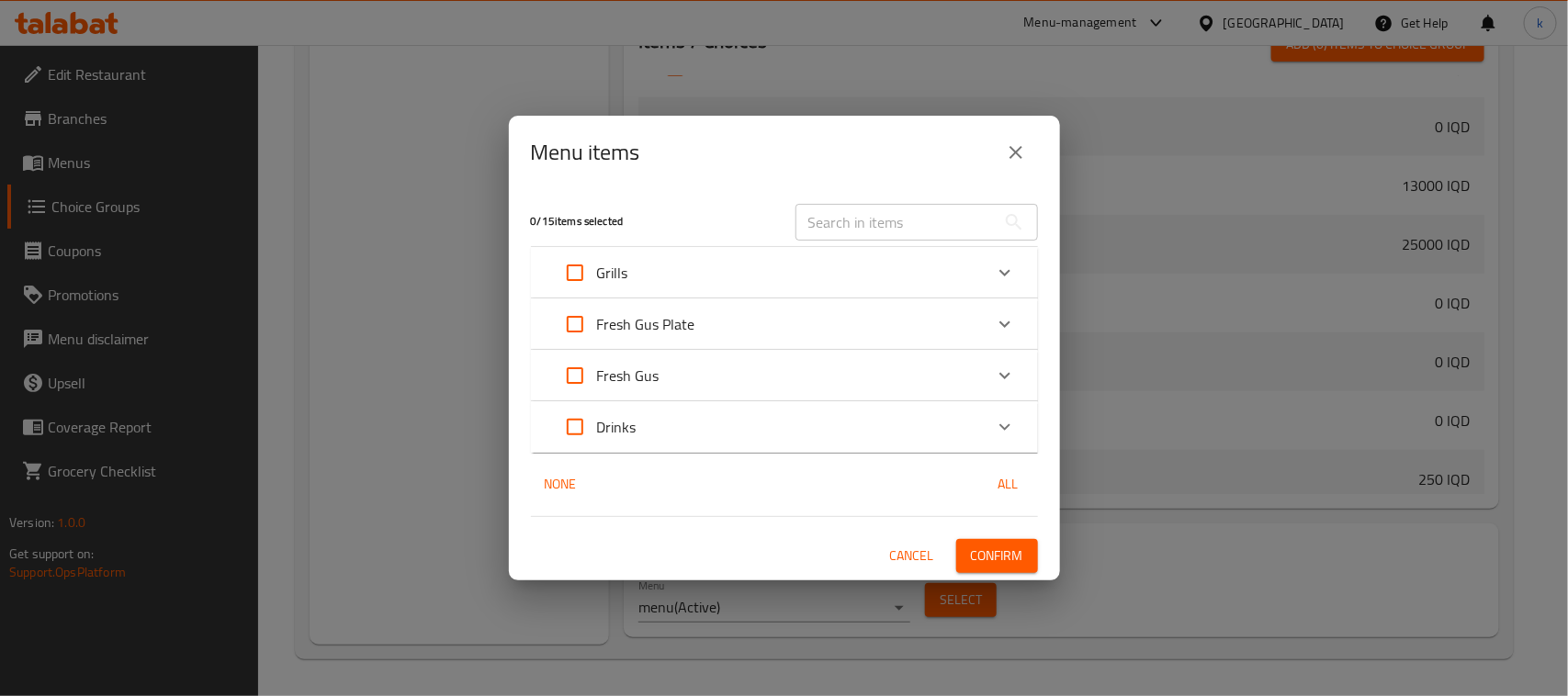
click at [721, 377] on div "Fresh Gus" at bounding box center [767, 375] width 430 height 44
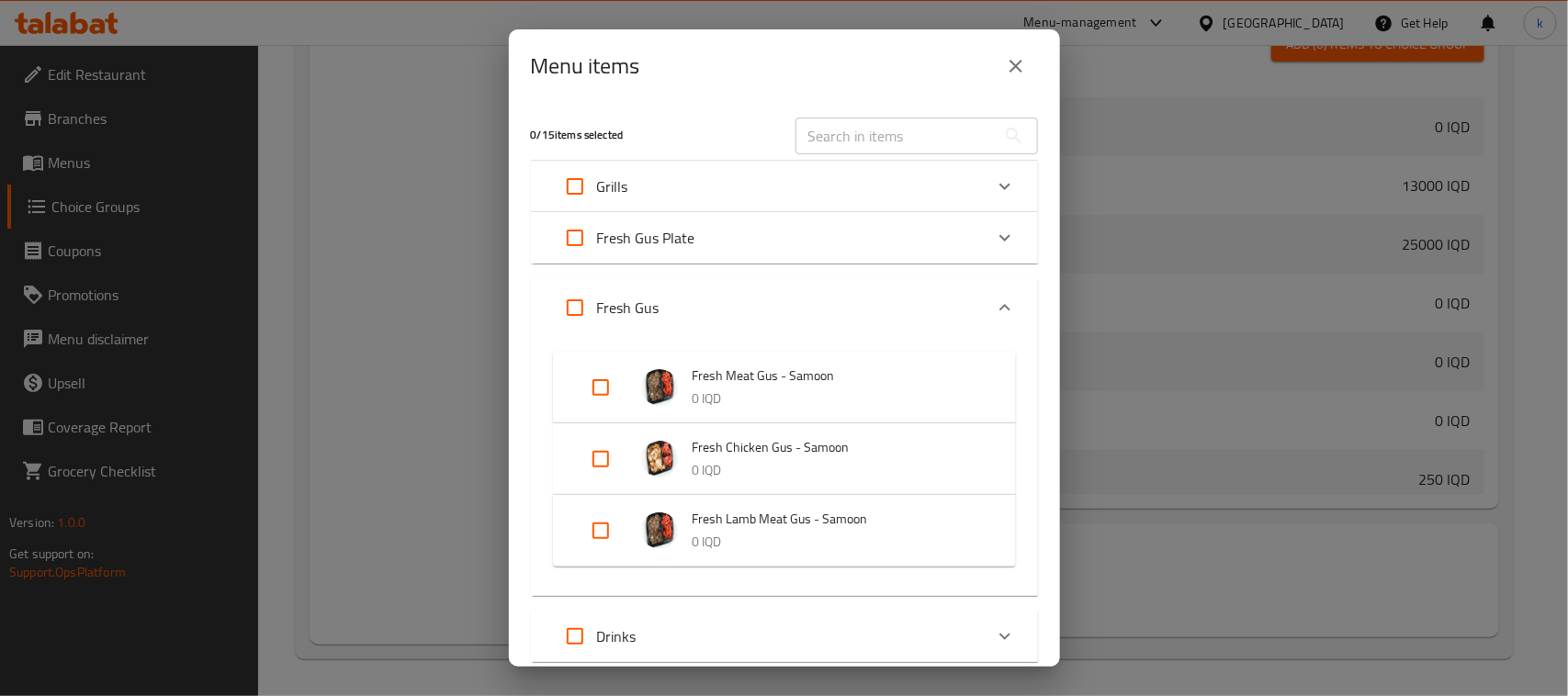
click at [603, 530] on input "Expand" at bounding box center [600, 530] width 44 height 44
checkbox input "true"
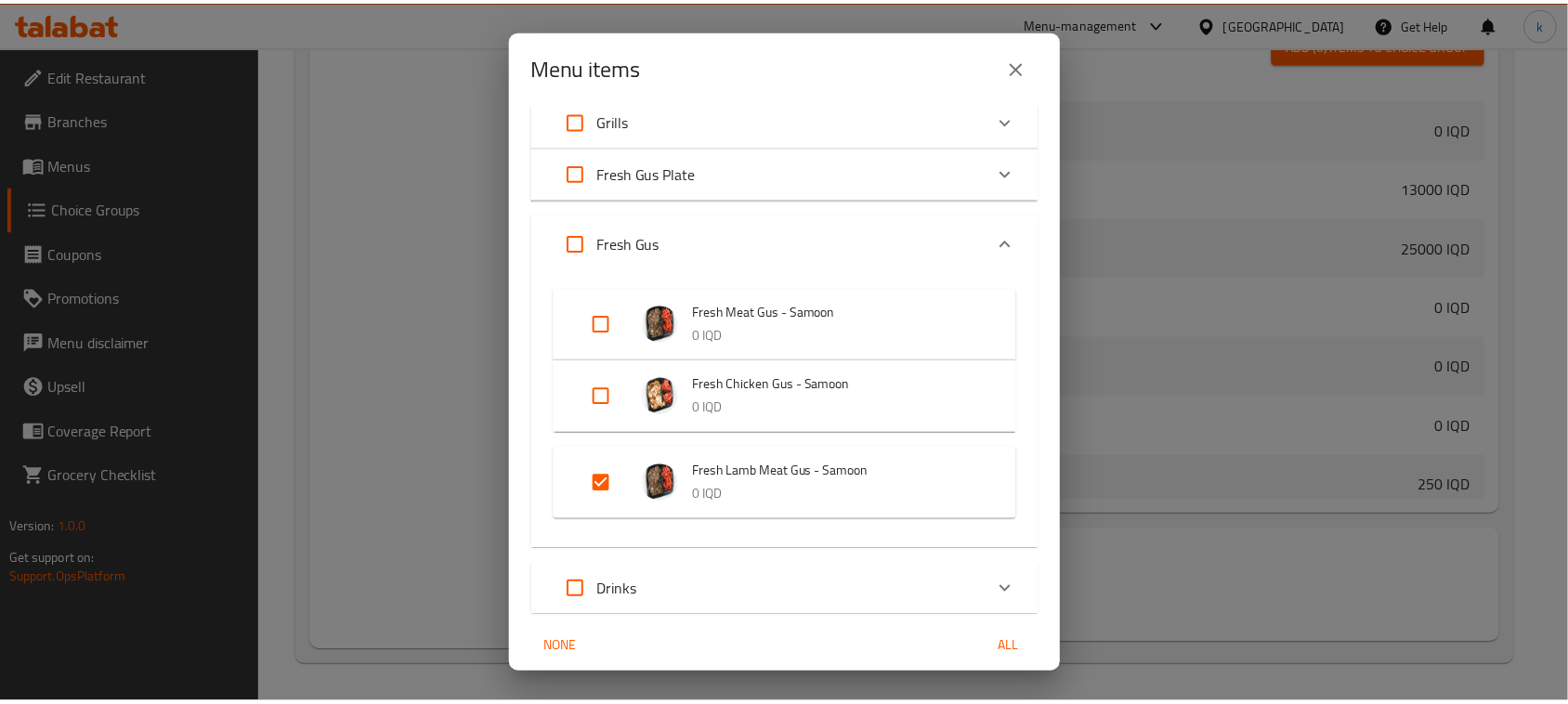
scroll to position [138, 0]
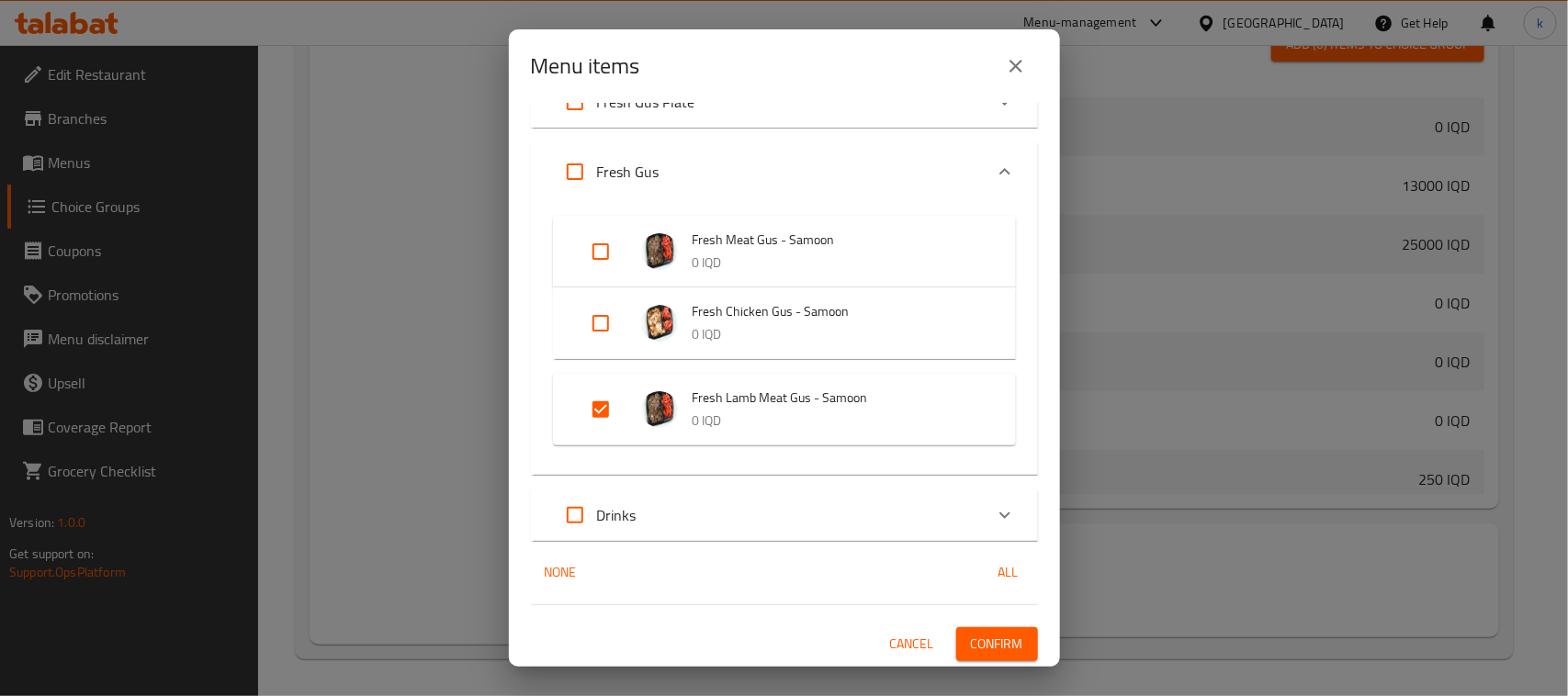
click at [973, 638] on span "Confirm" at bounding box center [997, 644] width 52 height 23
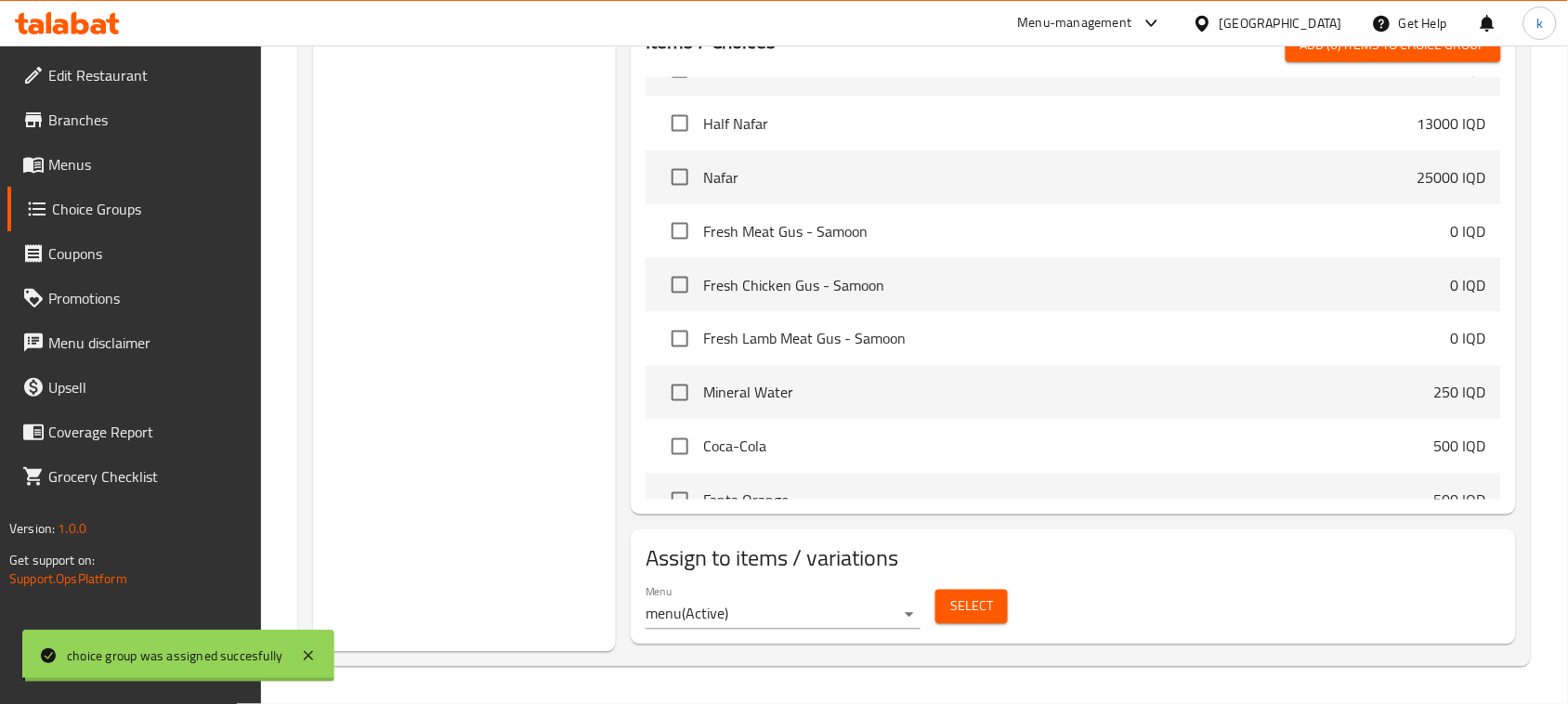
click at [65, 165] on span "Menus" at bounding box center [147, 164] width 199 height 23
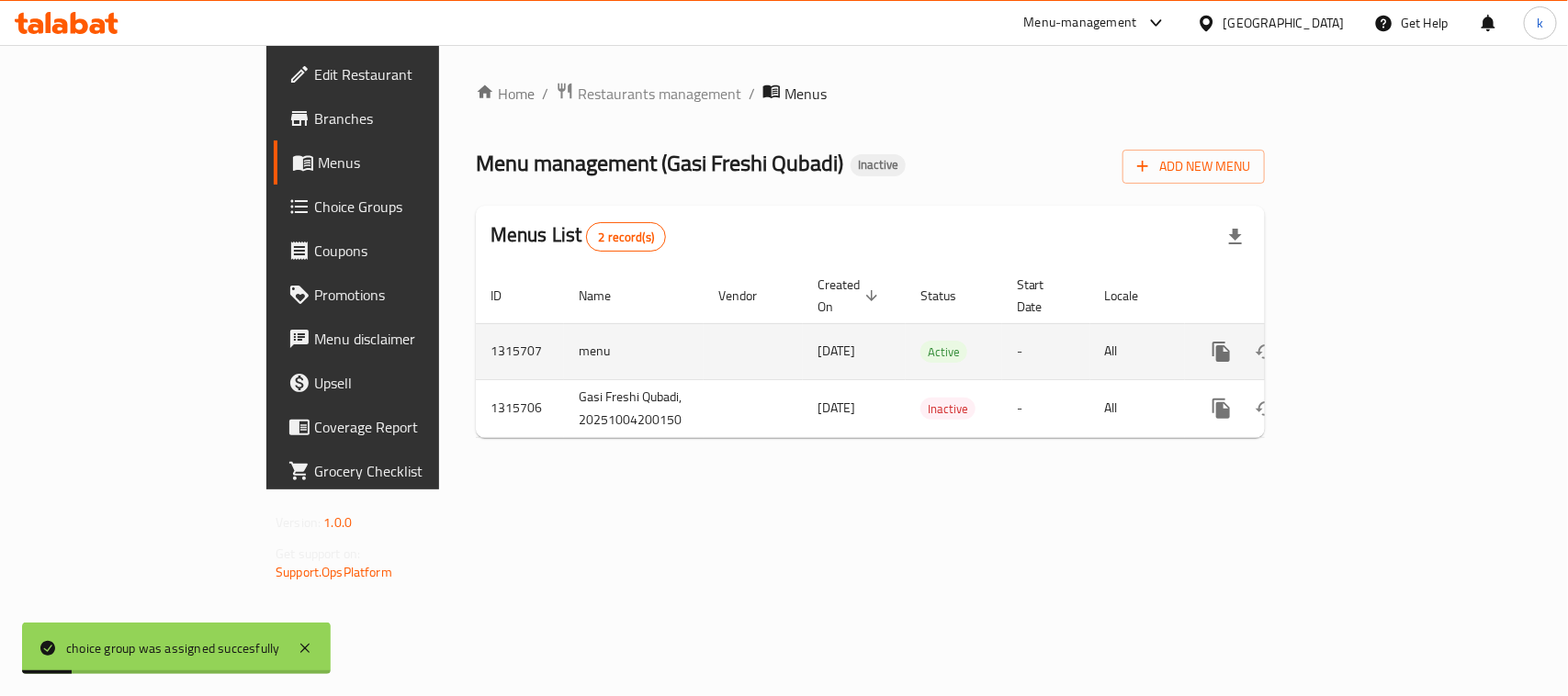
click at [1365, 341] on icon "enhanced table" at bounding box center [1354, 352] width 22 height 22
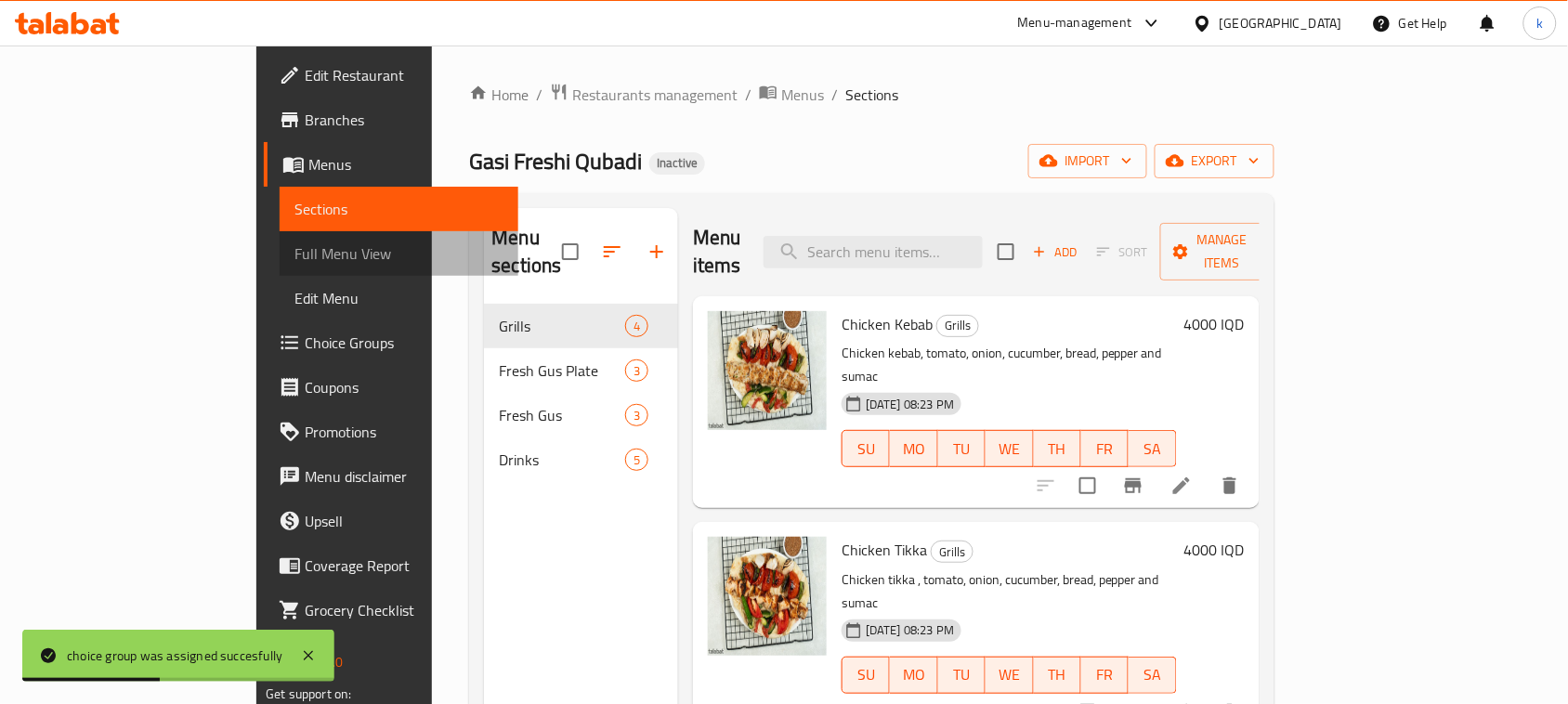
click at [295, 253] on span "Full Menu View" at bounding box center [398, 254] width 209 height 23
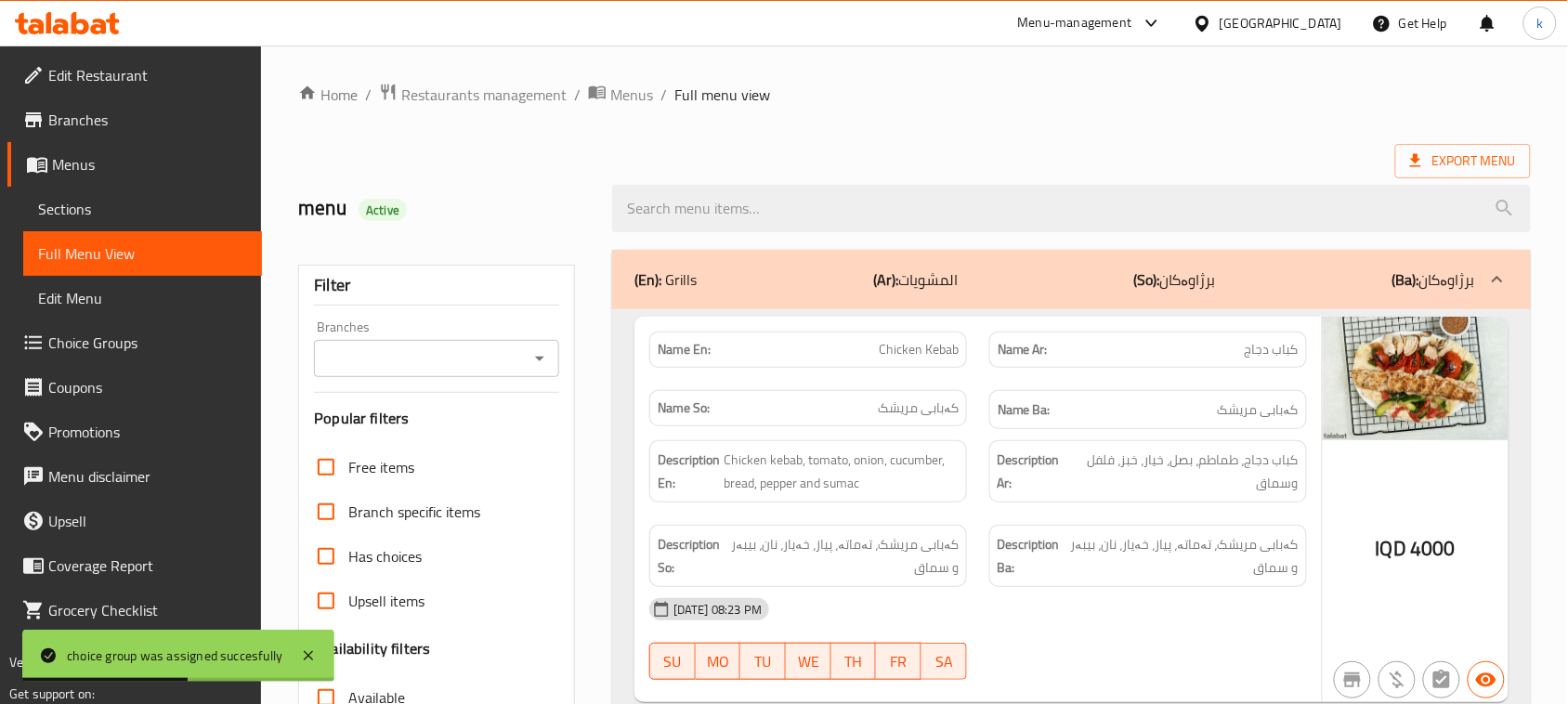
click at [542, 358] on icon "Open" at bounding box center [540, 359] width 9 height 5
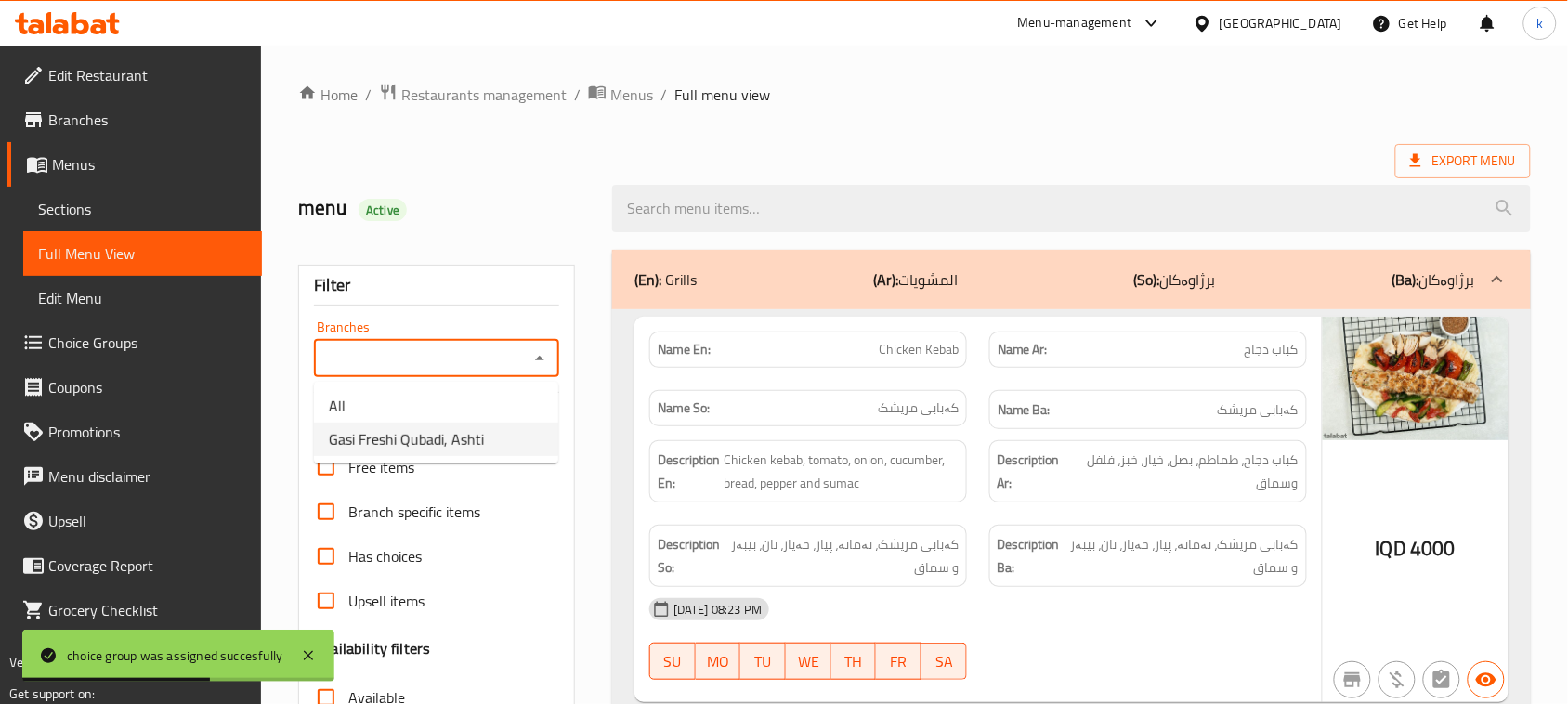
click at [435, 440] on span "Gasi Freshi Qubadi, Ashti" at bounding box center [406, 440] width 155 height 23
type input "Gasi Freshi Qubadi, Ashti"
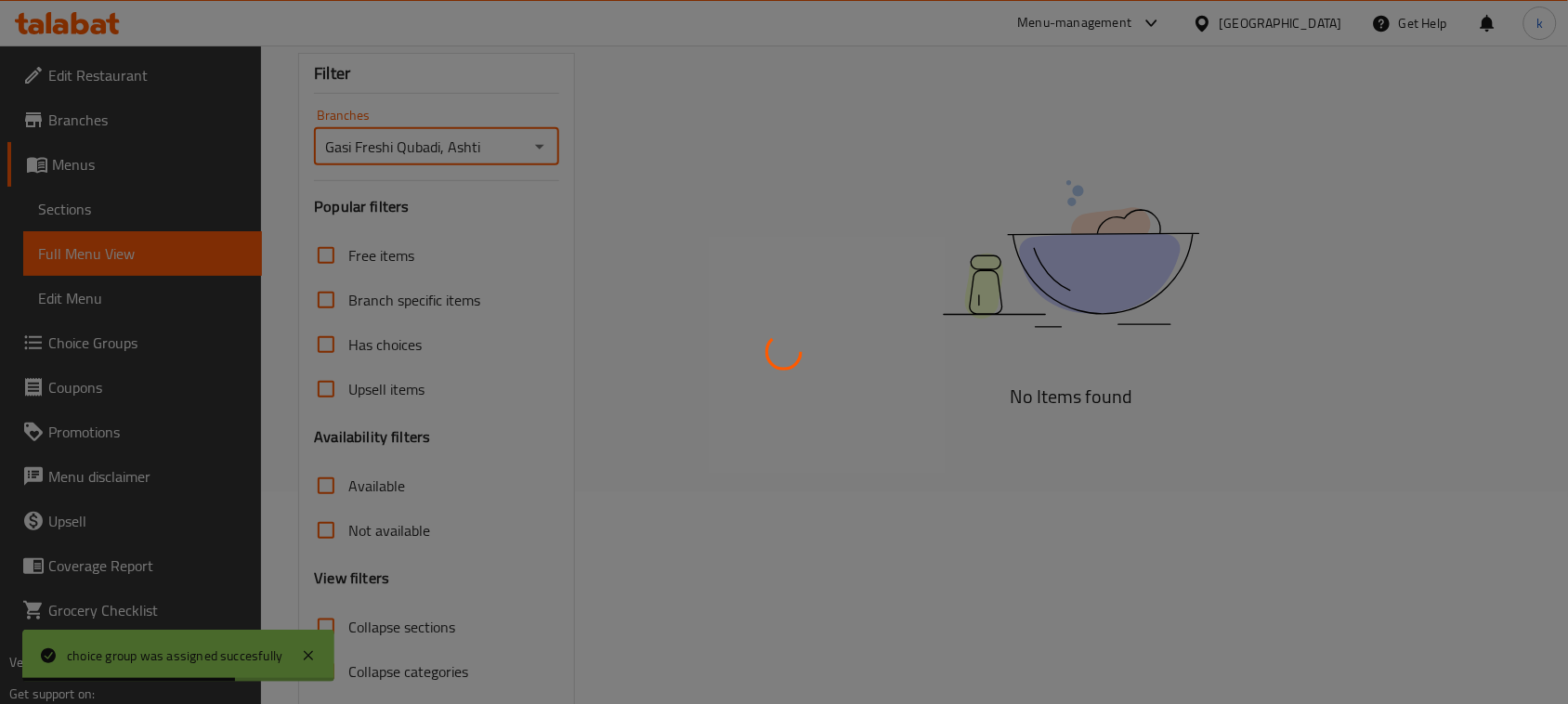
scroll to position [284, 0]
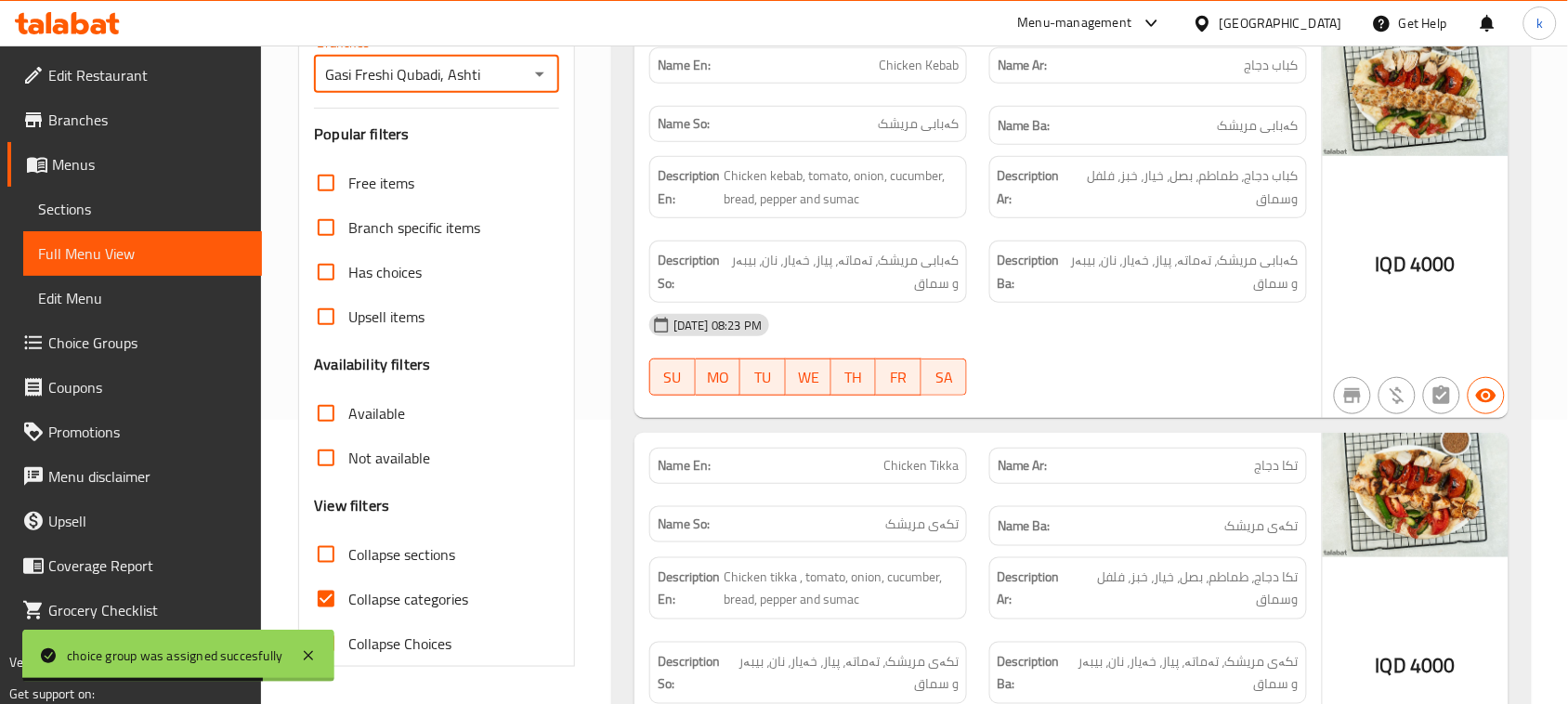
click at [330, 596] on input "Collapse categories" at bounding box center [326, 598] width 44 height 44
checkbox input "false"
click at [323, 555] on input "Collapse sections" at bounding box center [326, 554] width 44 height 44
checkbox input "true"
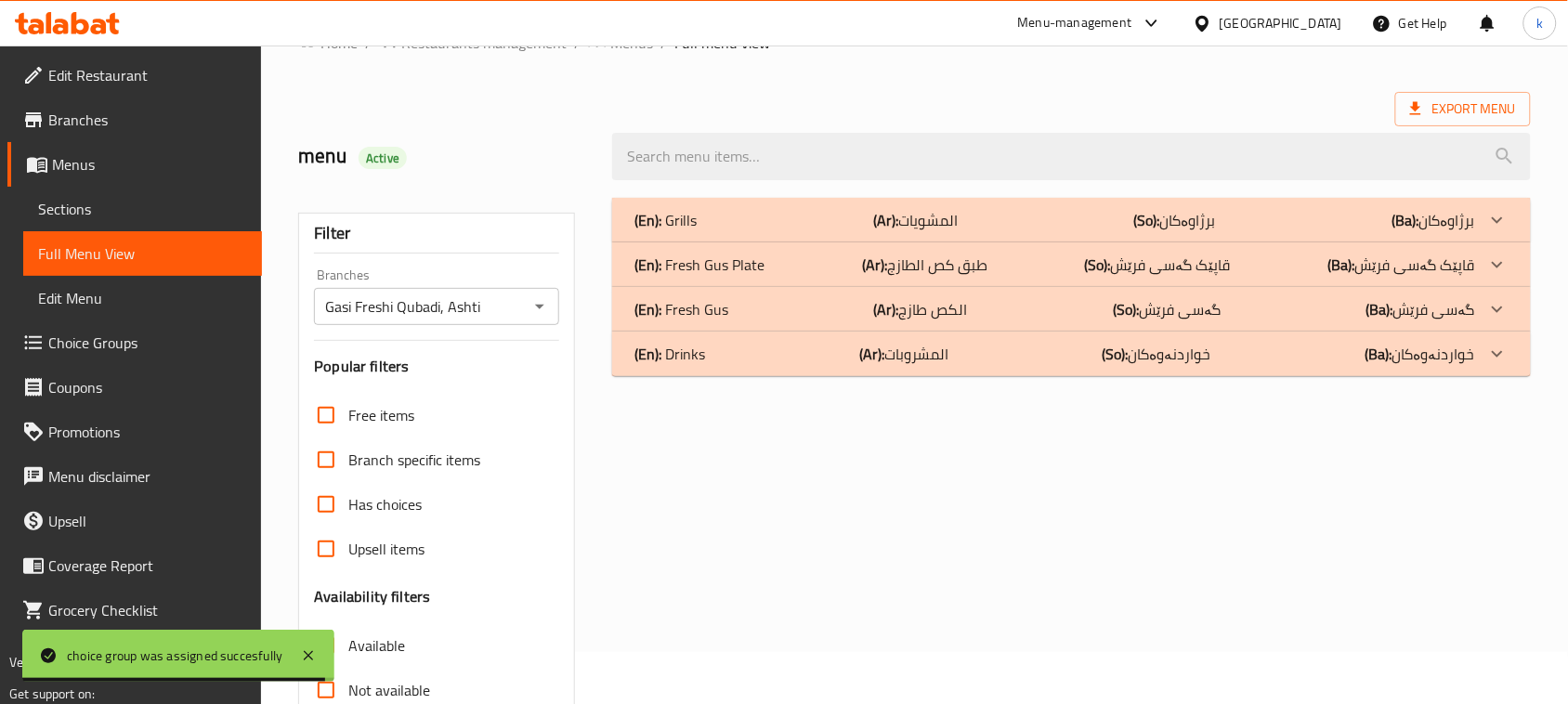
scroll to position [0, 0]
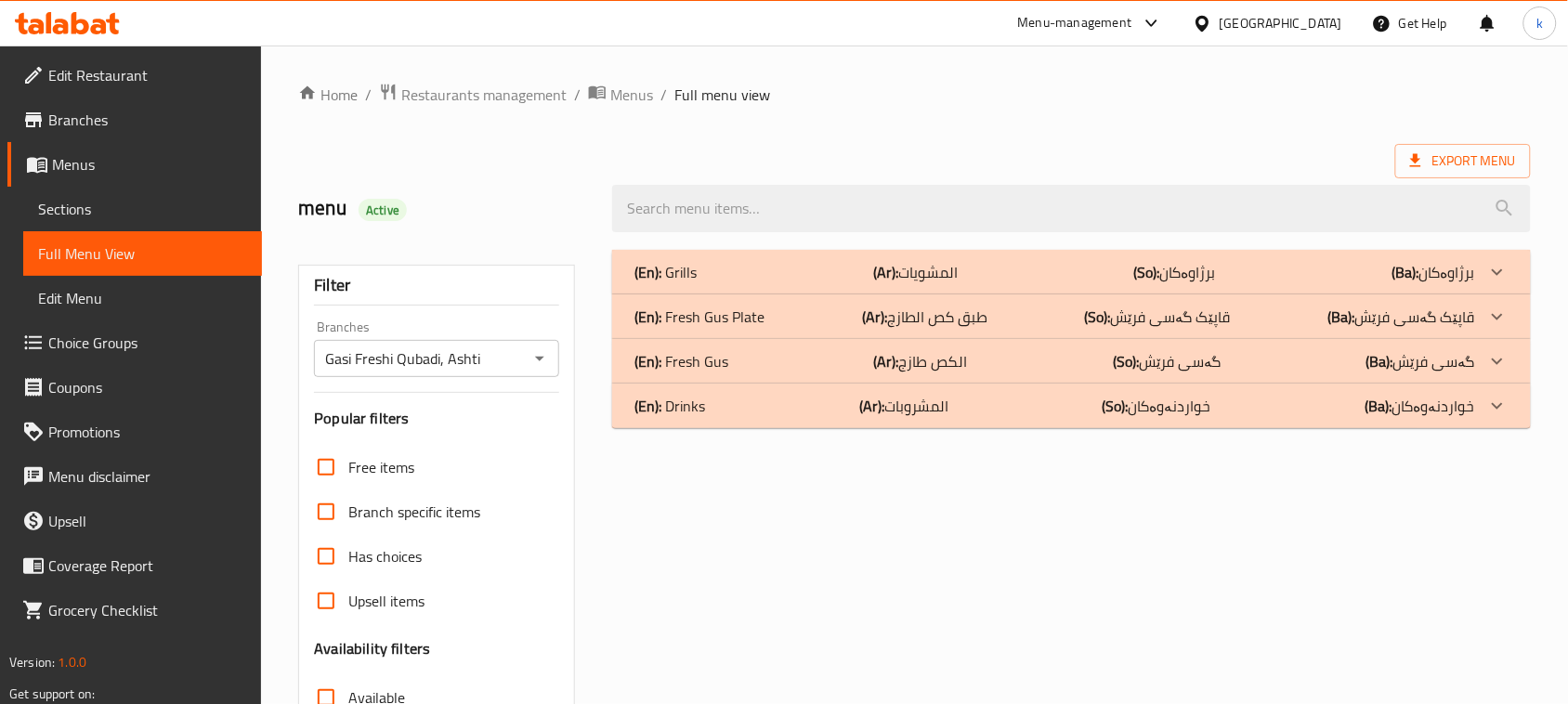
click at [718, 356] on p "(En): Fresh Gus" at bounding box center [681, 361] width 93 height 23
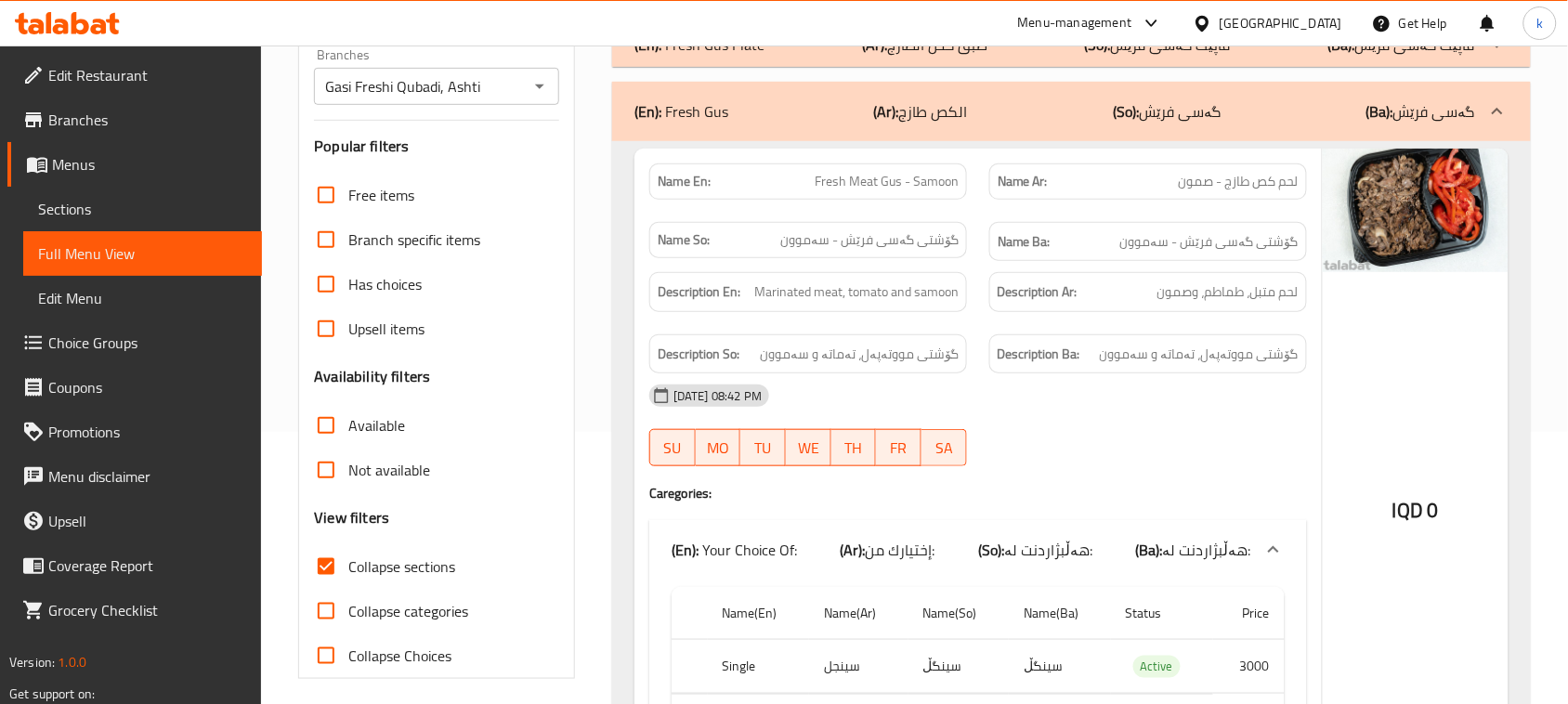
scroll to position [232, 0]
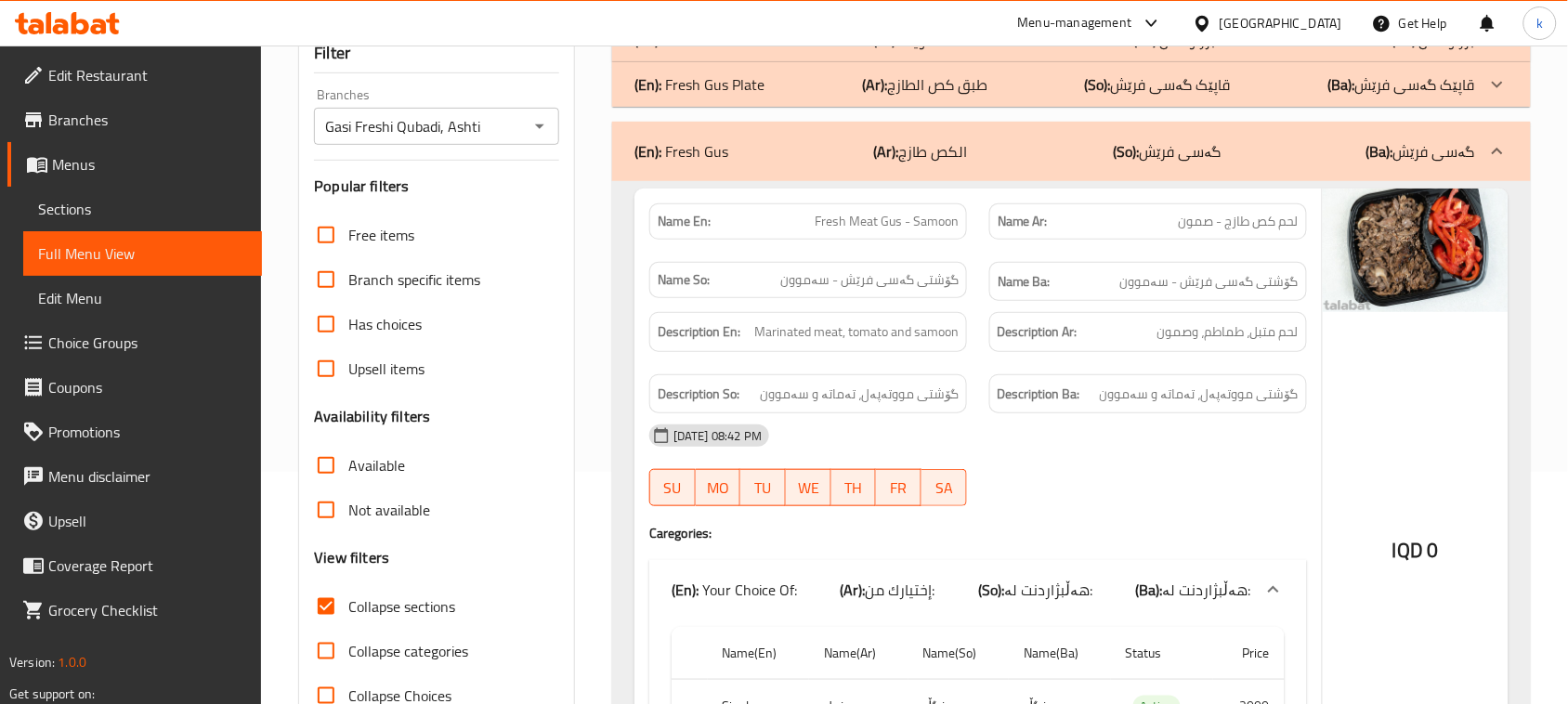
click at [1053, 447] on div "[DATE] 08:42 PM" at bounding box center [978, 435] width 680 height 44
drag, startPoint x: 57, startPoint y: 146, endPoint x: 67, endPoint y: 158, distance: 15.6
click at [57, 145] on link "Menus" at bounding box center [135, 164] width 255 height 44
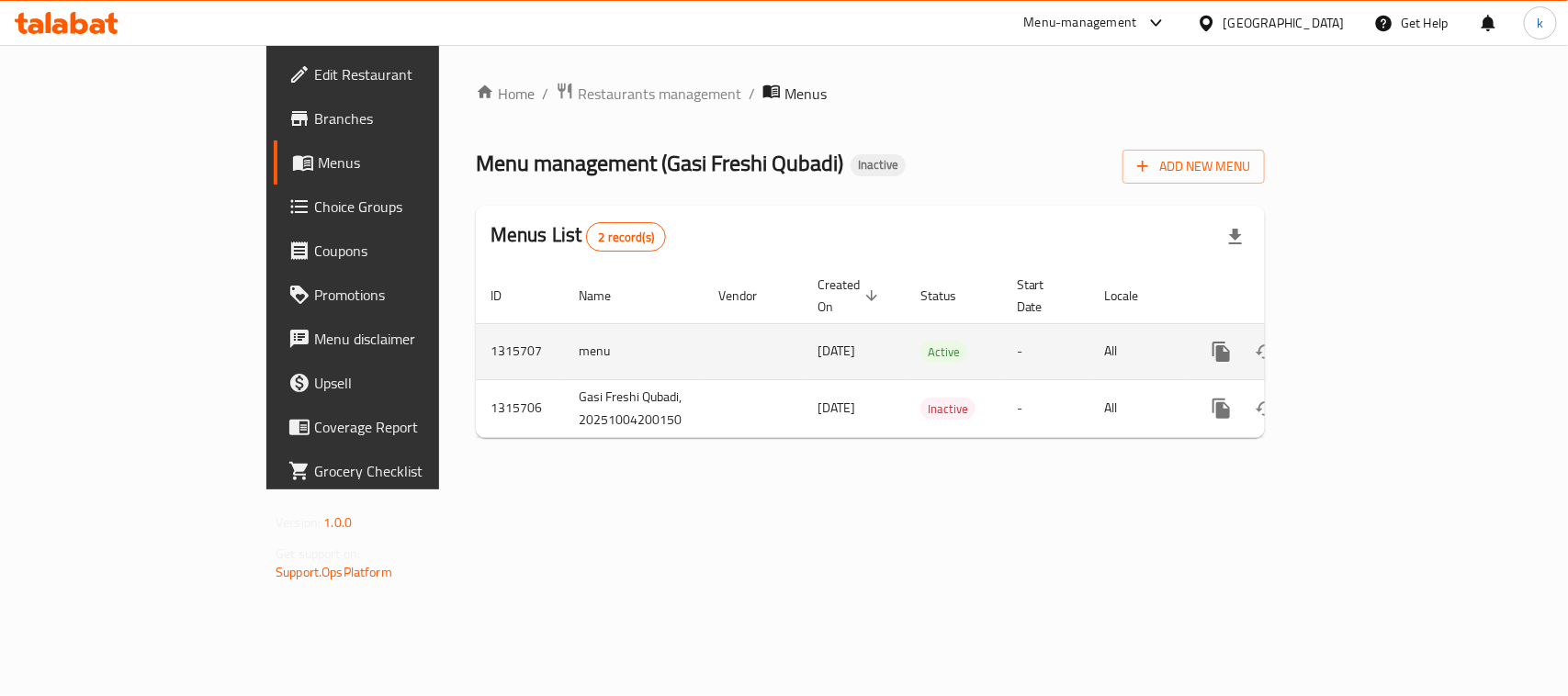
click at [1363, 343] on icon "enhanced table" at bounding box center [1354, 352] width 17 height 17
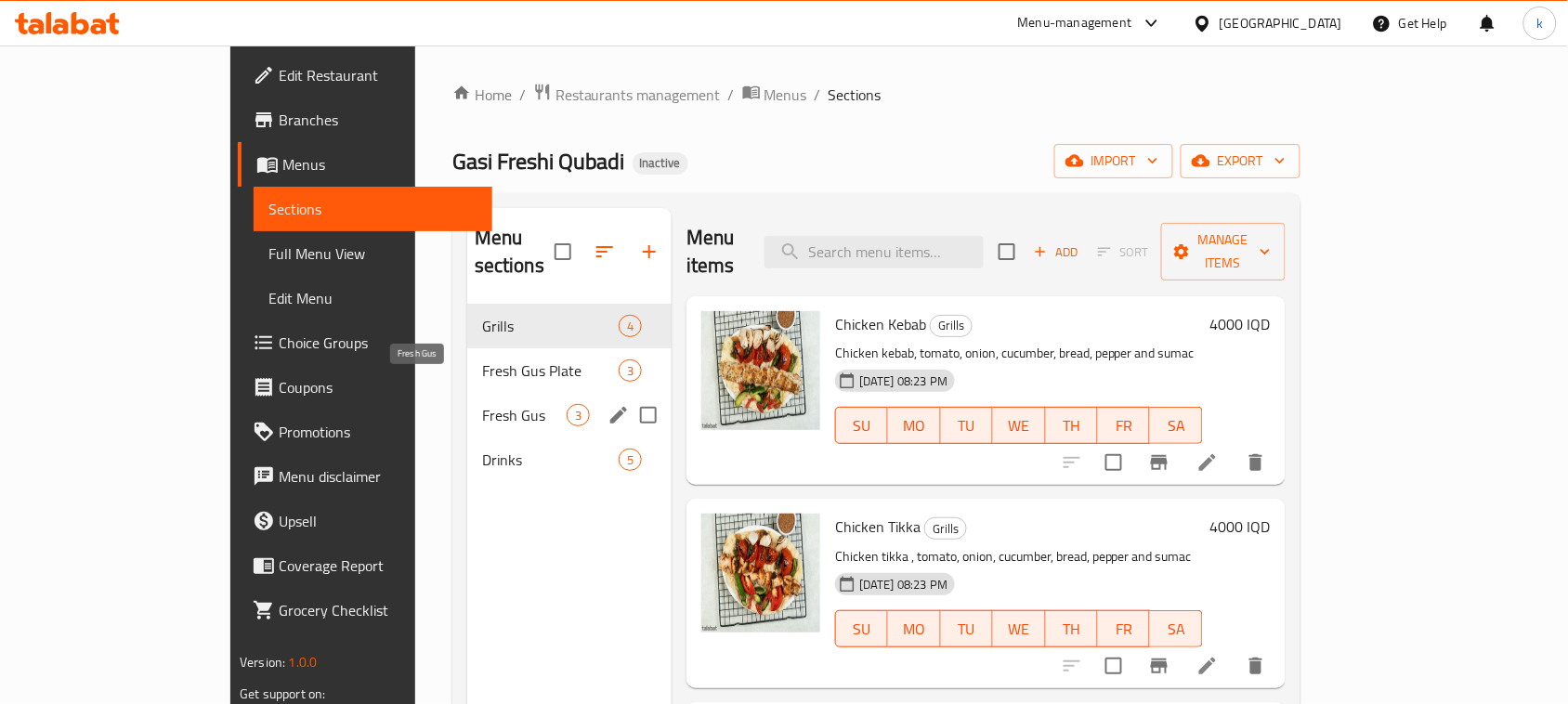
click at [482, 404] on span "Fresh Gus" at bounding box center [525, 415] width 85 height 23
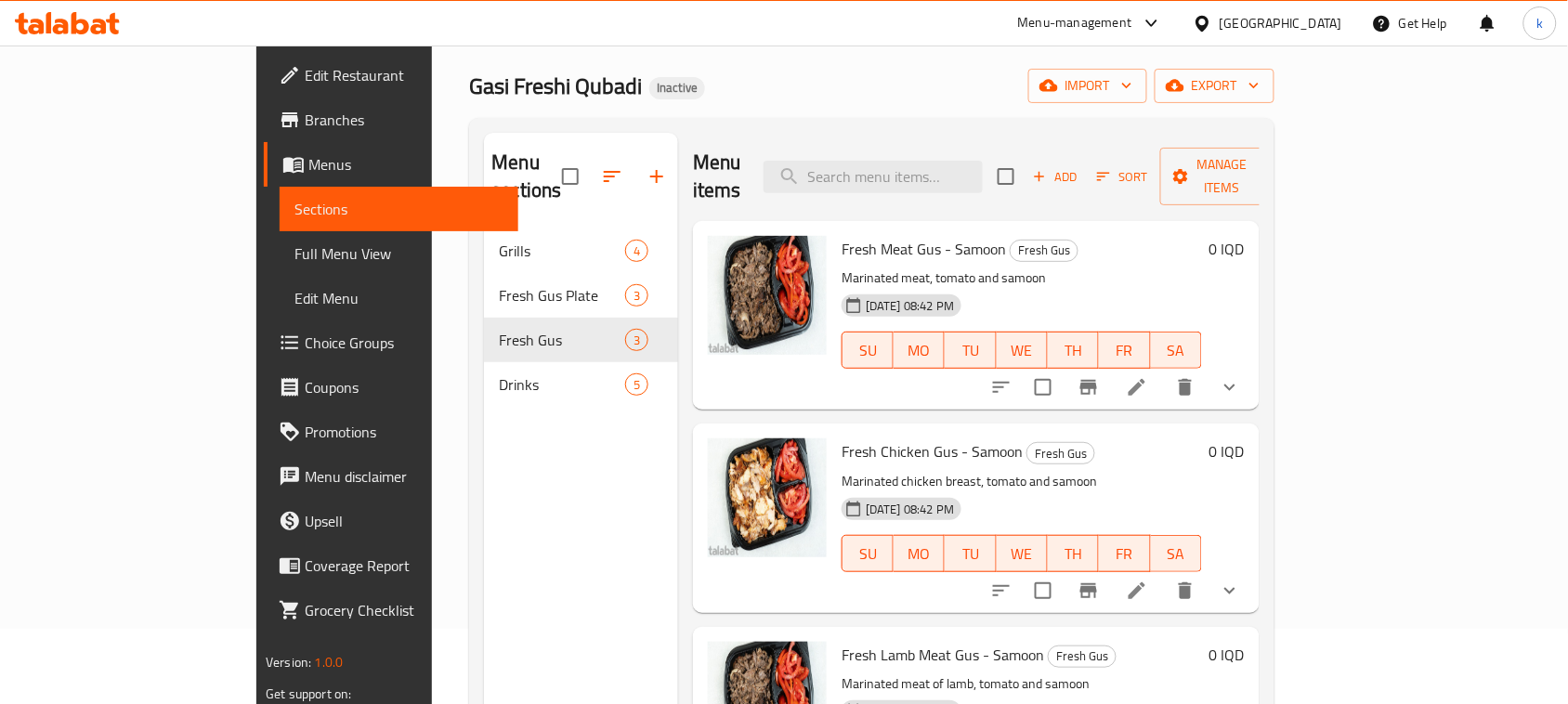
scroll to position [116, 0]
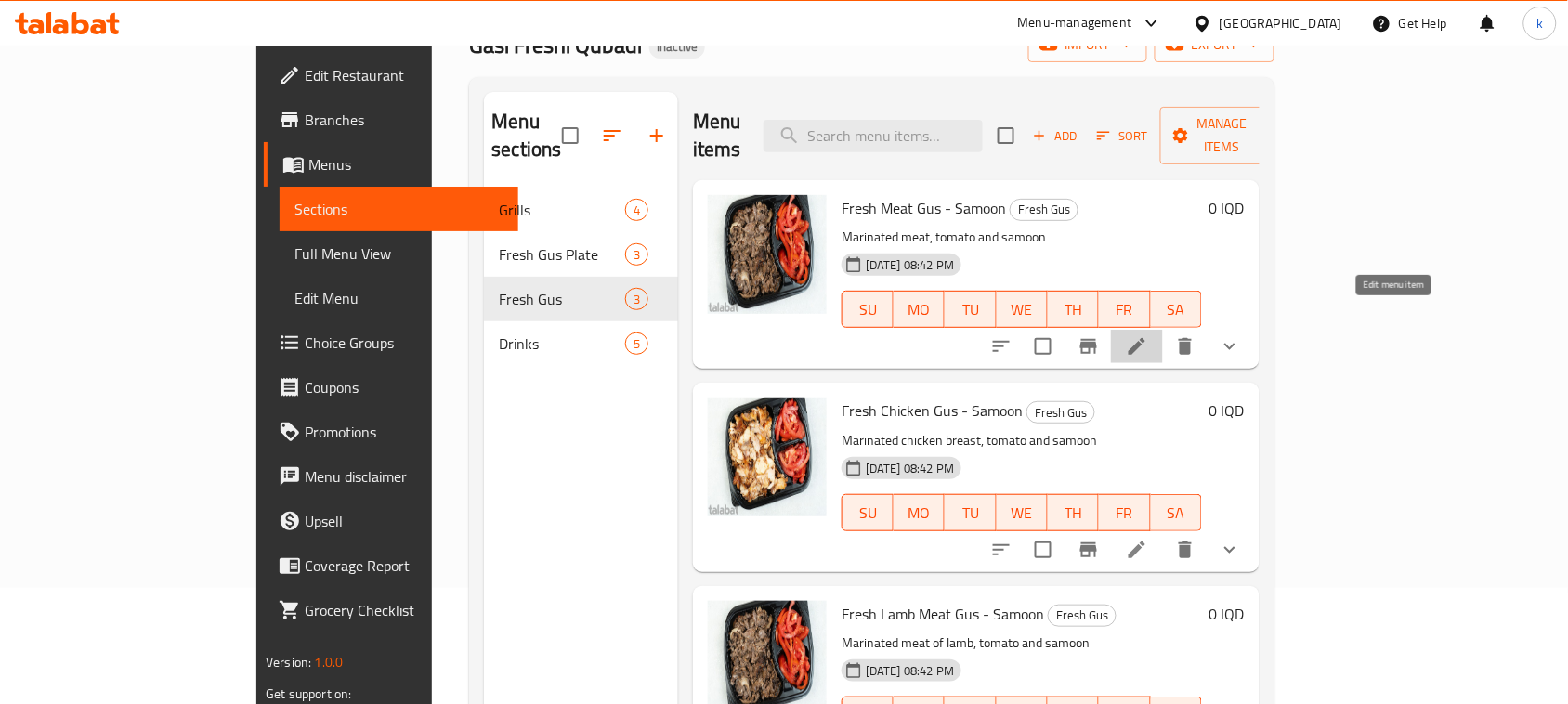
click at [1145, 338] on icon at bounding box center [1138, 346] width 17 height 17
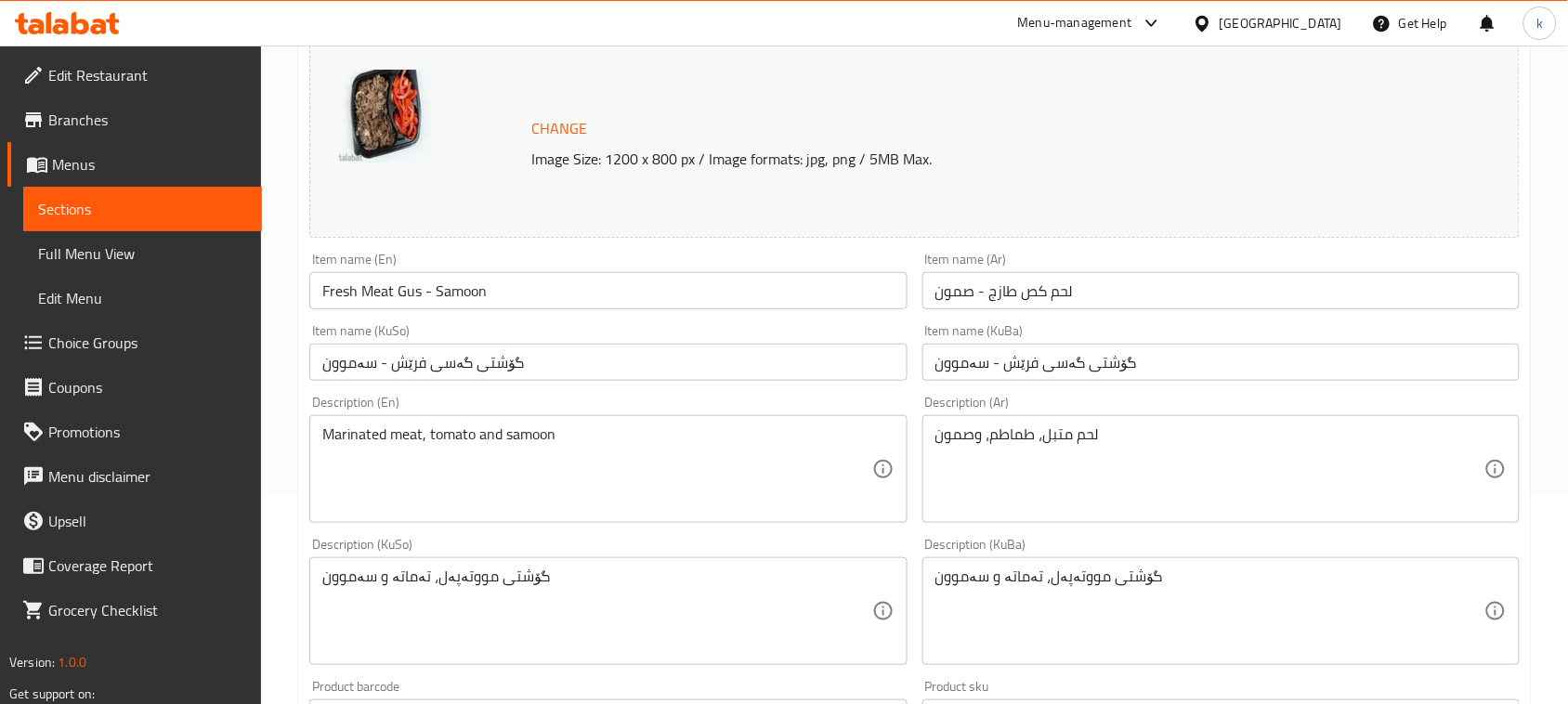
scroll to position [232, 0]
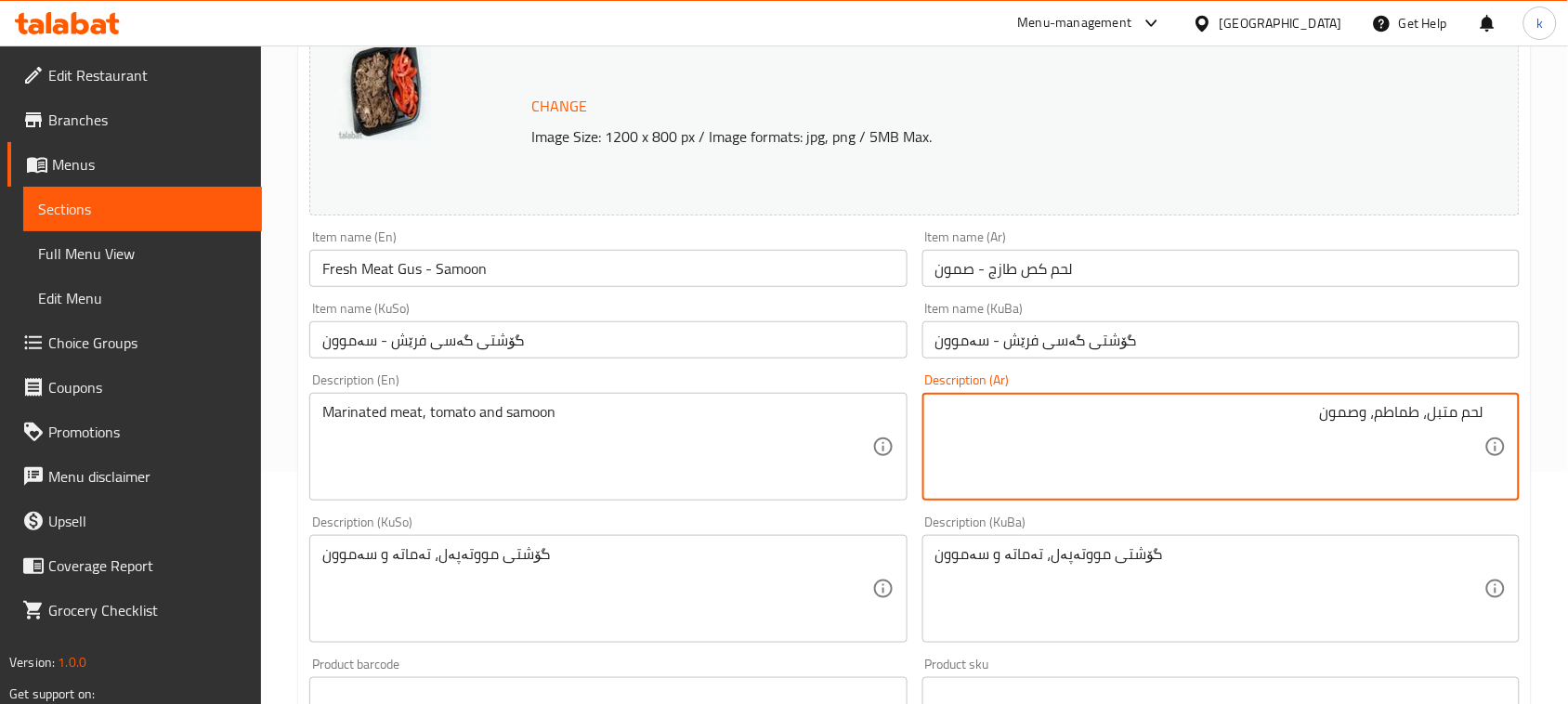
click at [1373, 413] on textarea "لحم متبل، طماطم، وصمون" at bounding box center [1210, 446] width 549 height 88
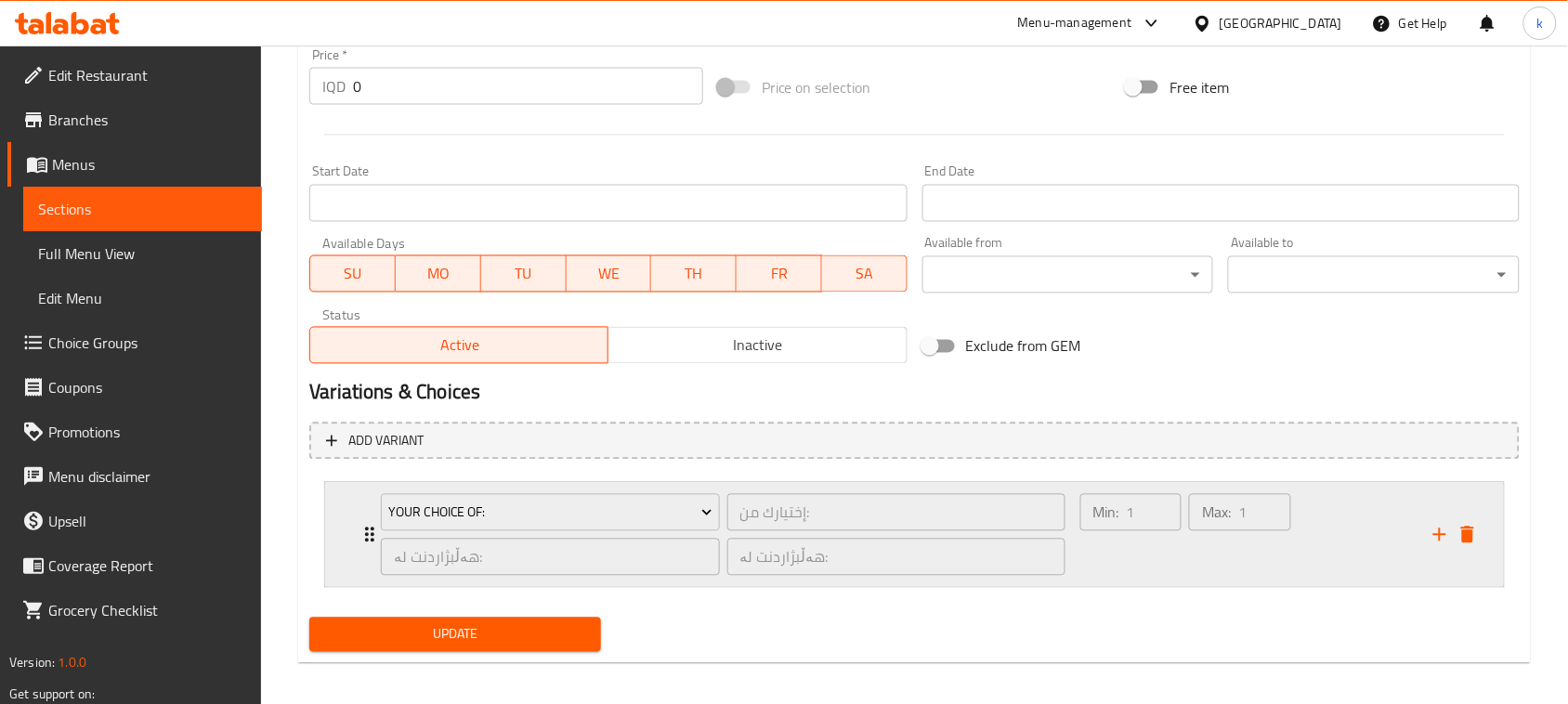
scroll to position [922, 0]
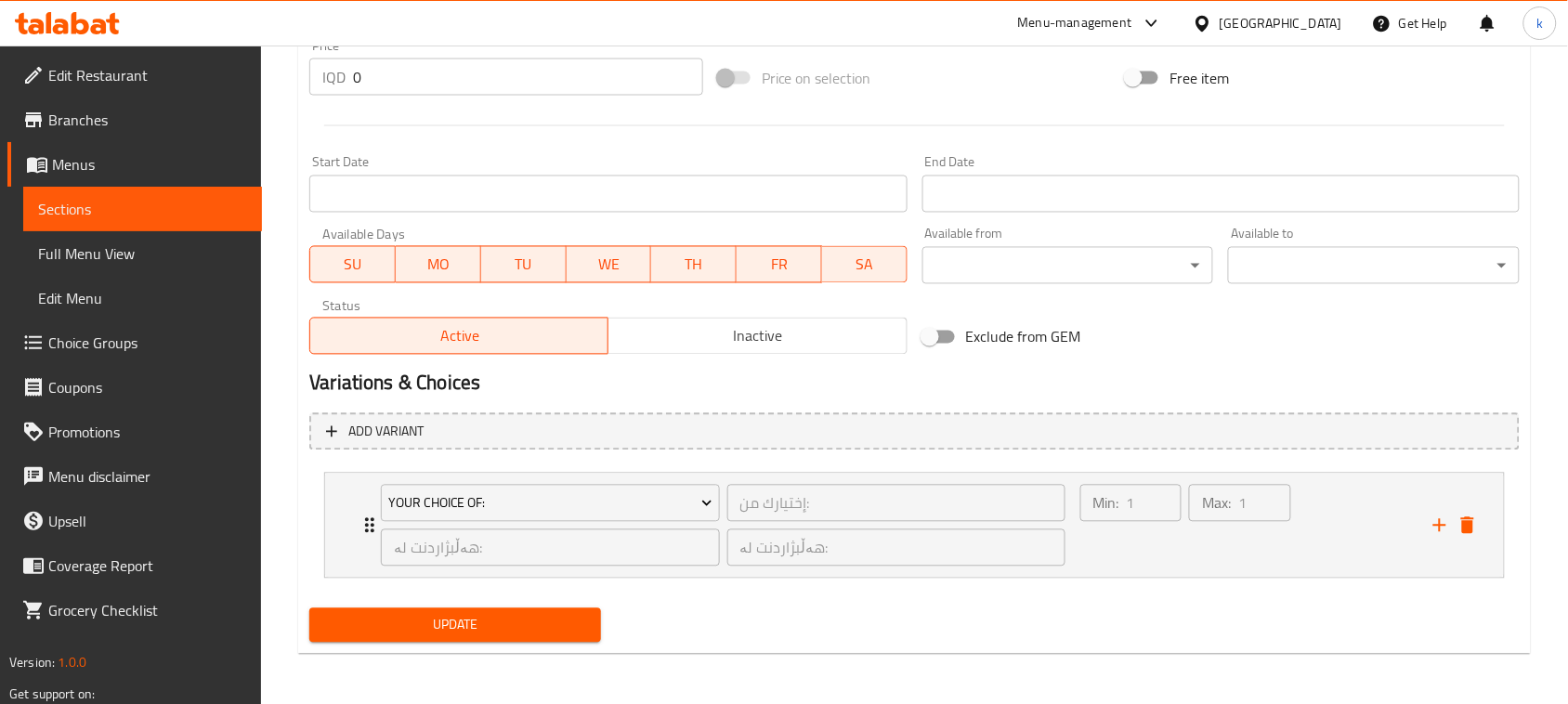
type textarea "لحم متبل، طماطم وصمون"
click at [497, 641] on button "Update" at bounding box center [455, 626] width 292 height 34
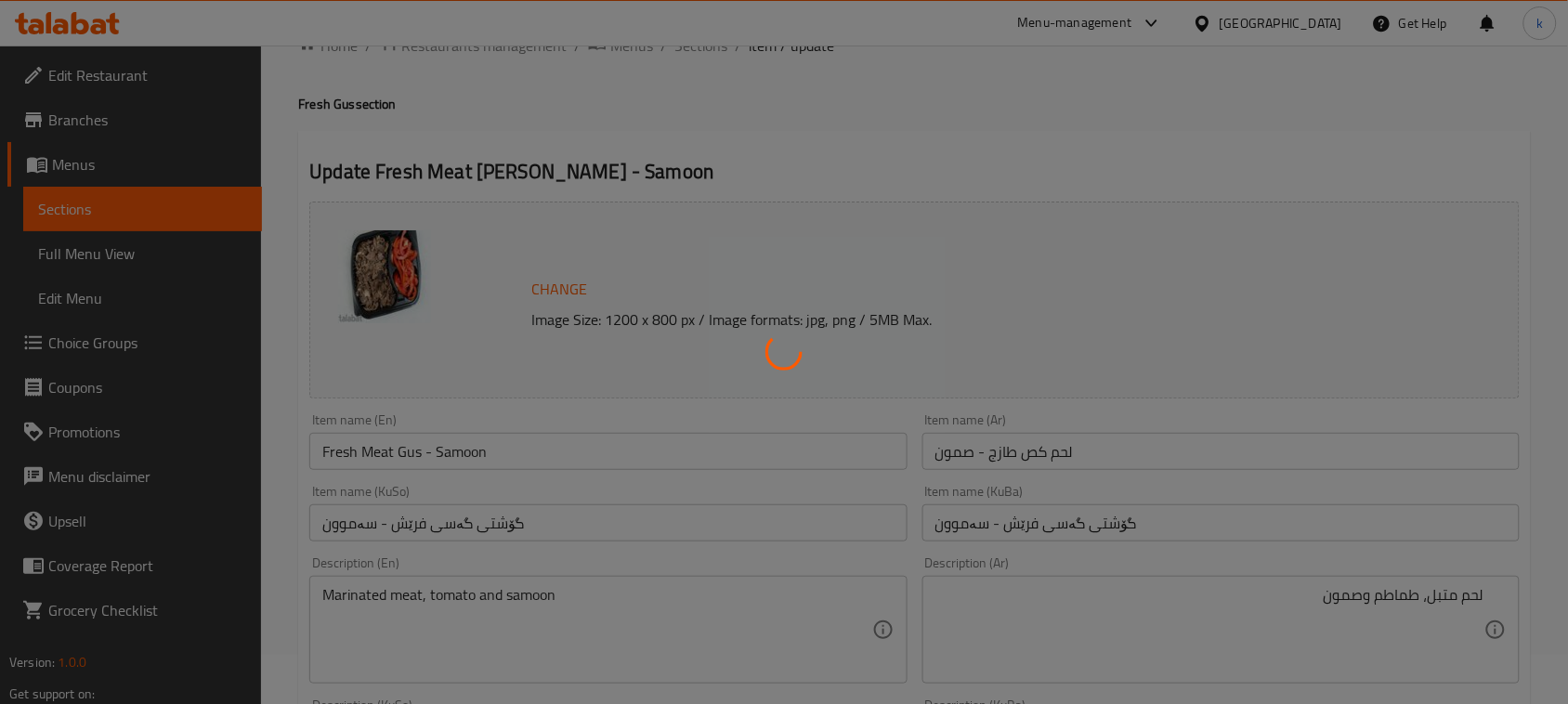
scroll to position [0, 0]
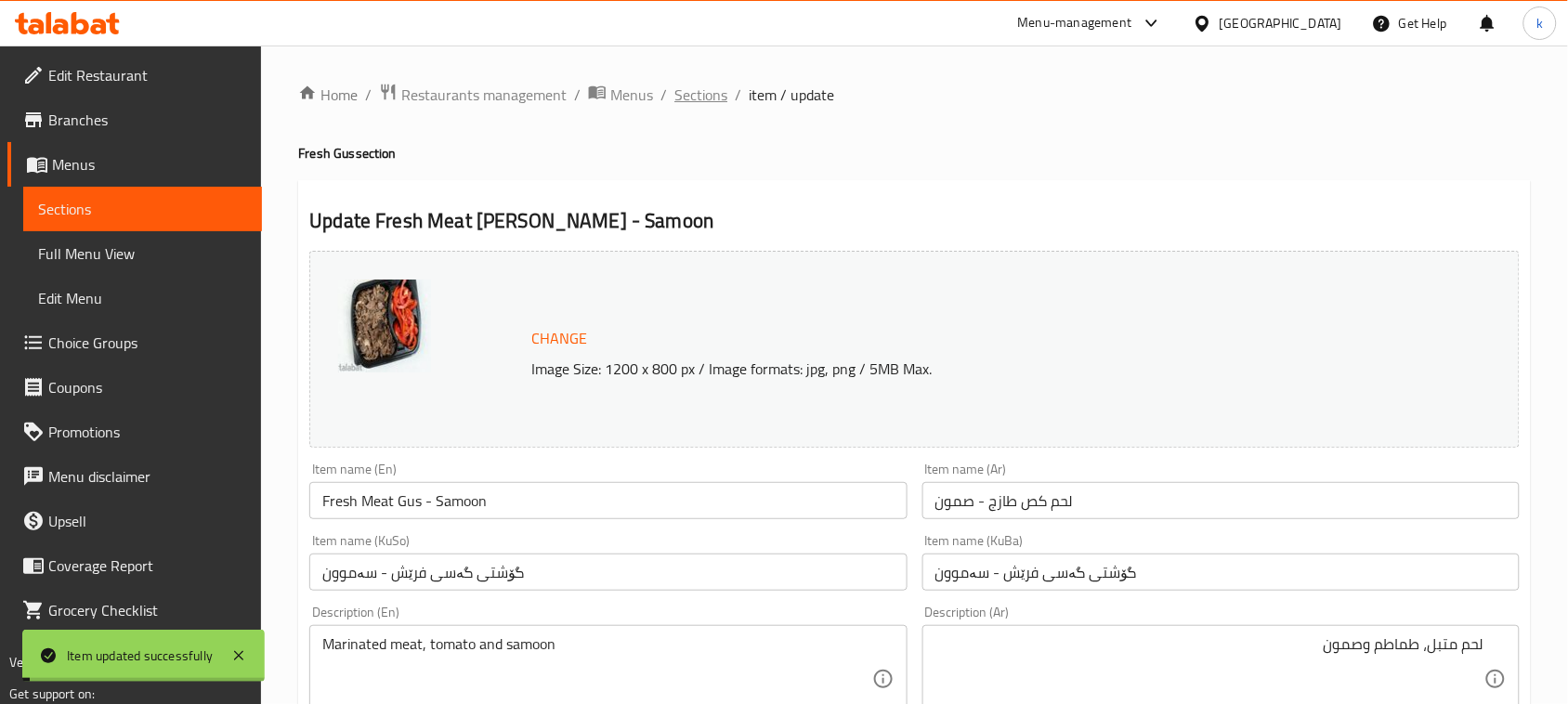
click at [706, 91] on span "Sections" at bounding box center [701, 95] width 53 height 23
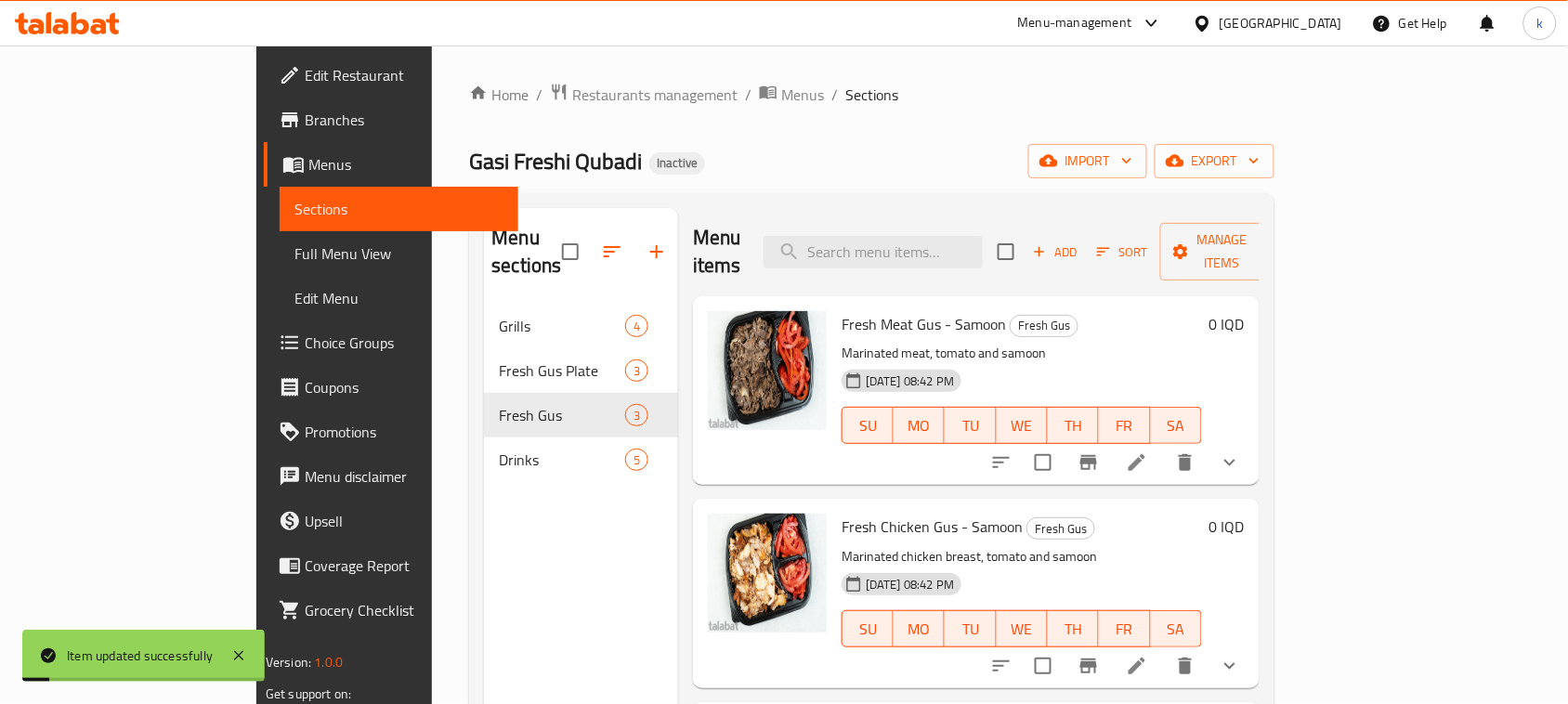
scroll to position [232, 0]
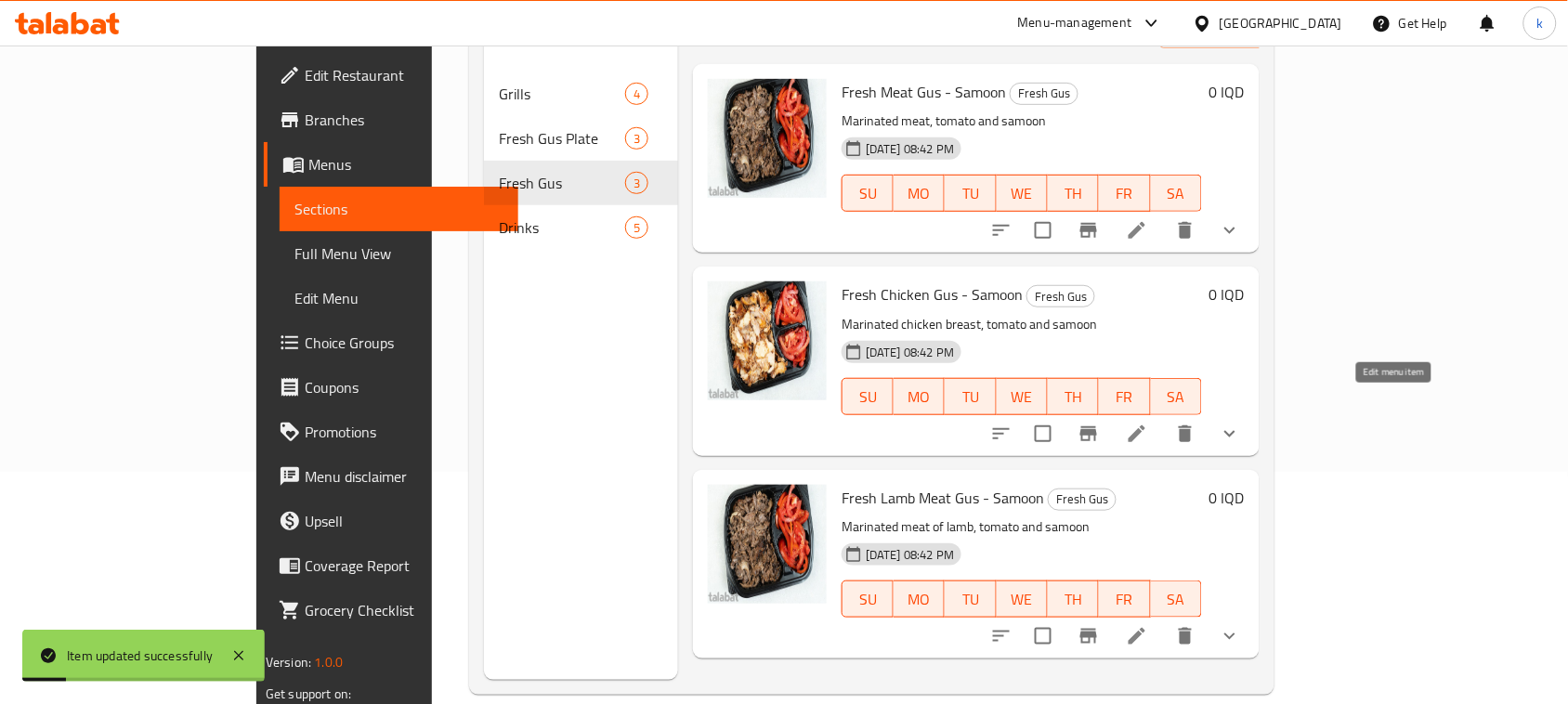
click at [1145, 426] on icon at bounding box center [1138, 434] width 17 height 17
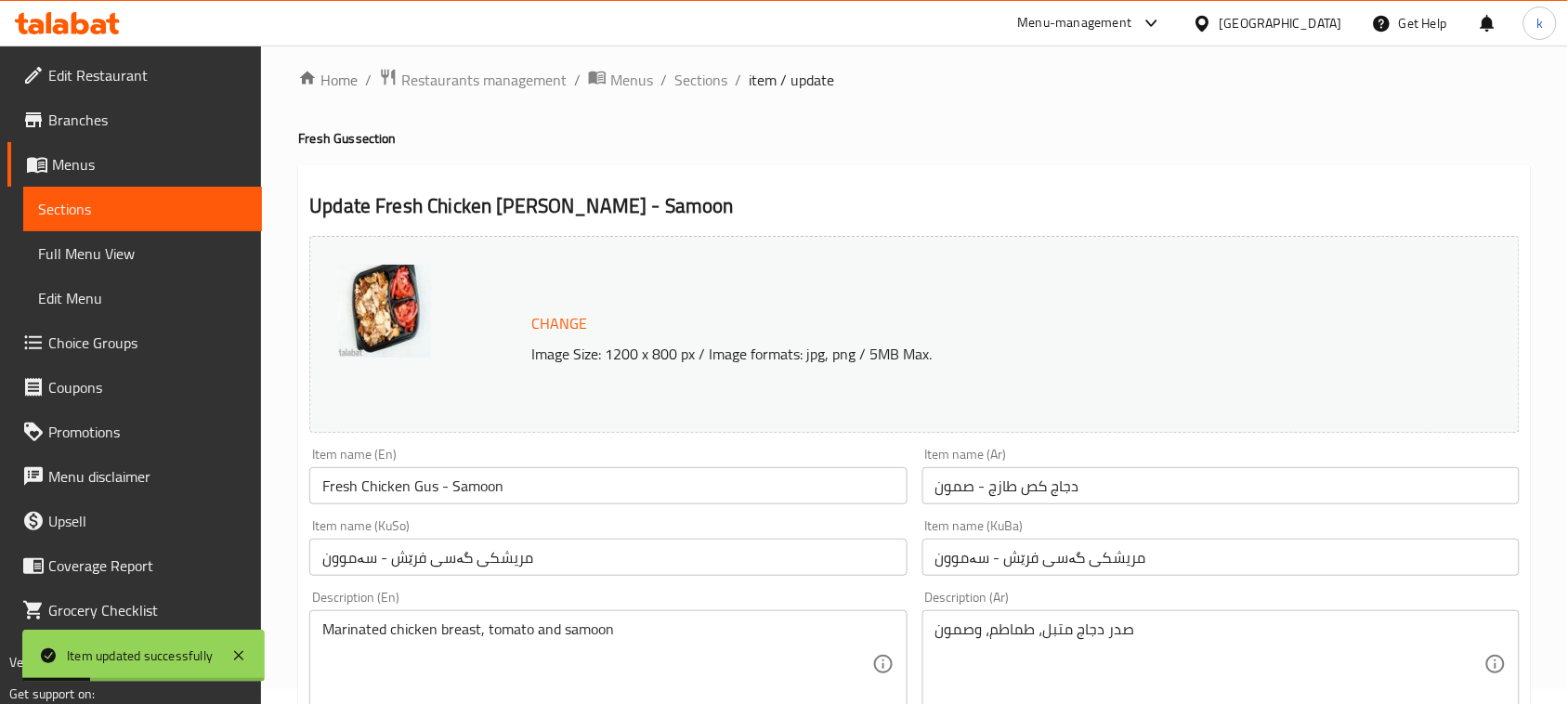
scroll to position [232, 0]
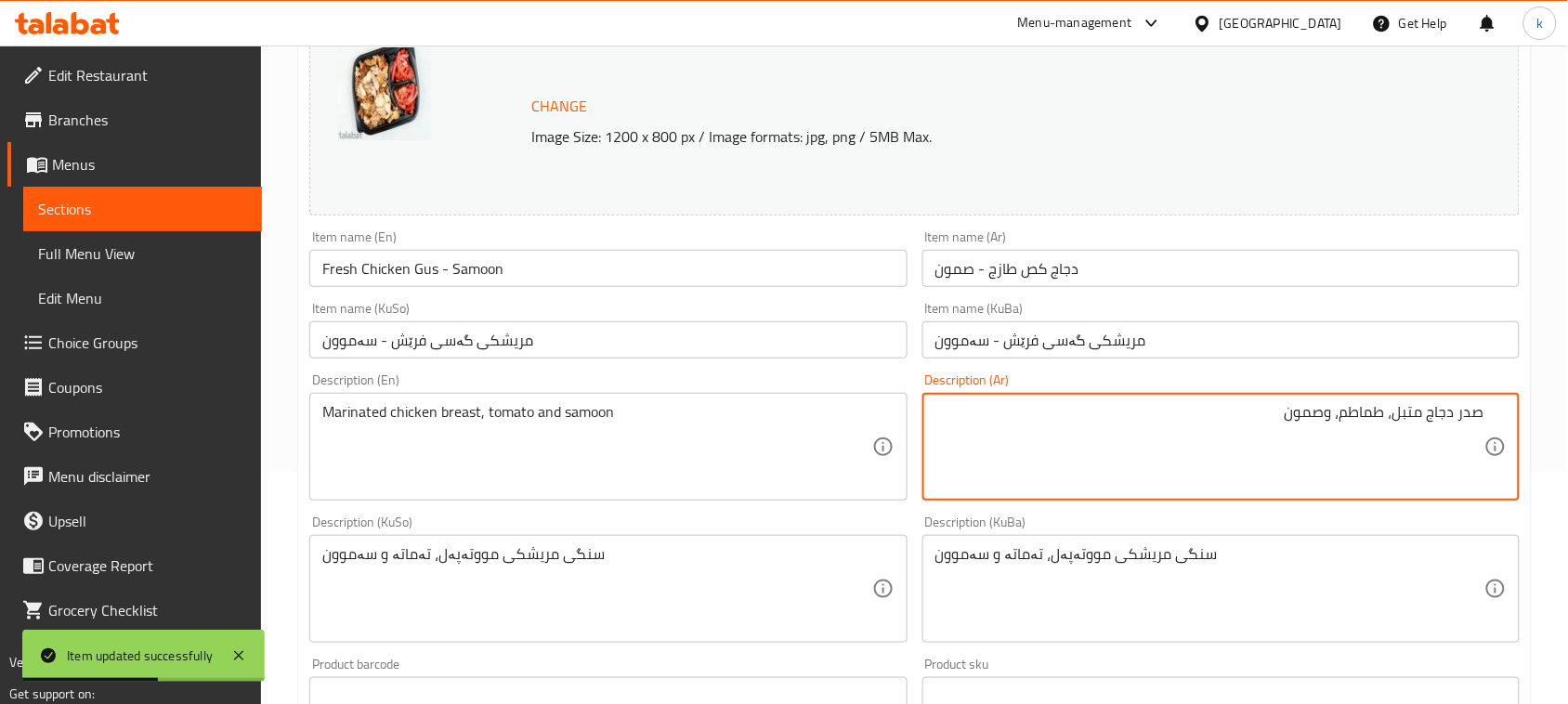
click at [1338, 411] on textarea "صدر دجاج متبل، طماطم، وصمون" at bounding box center [1210, 446] width 549 height 88
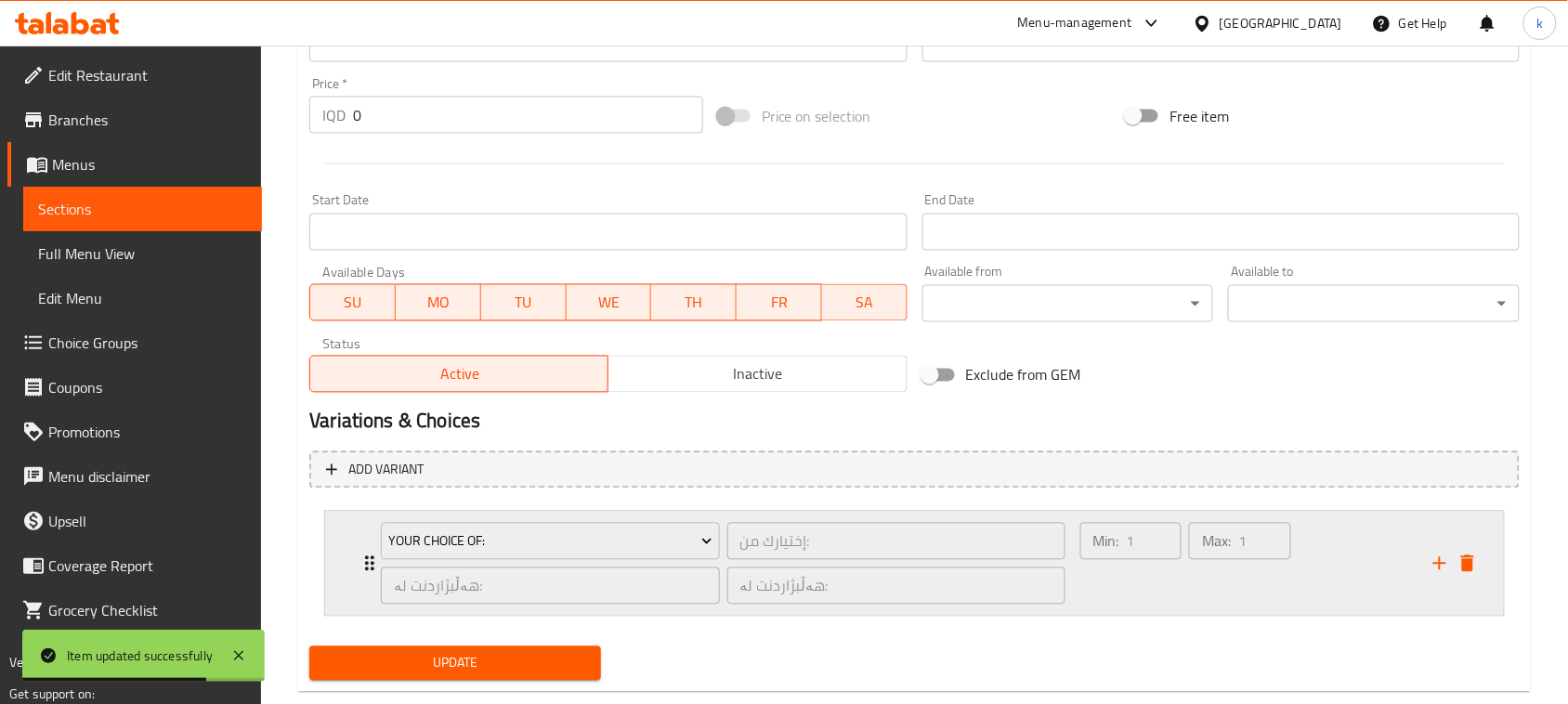
scroll to position [922, 0]
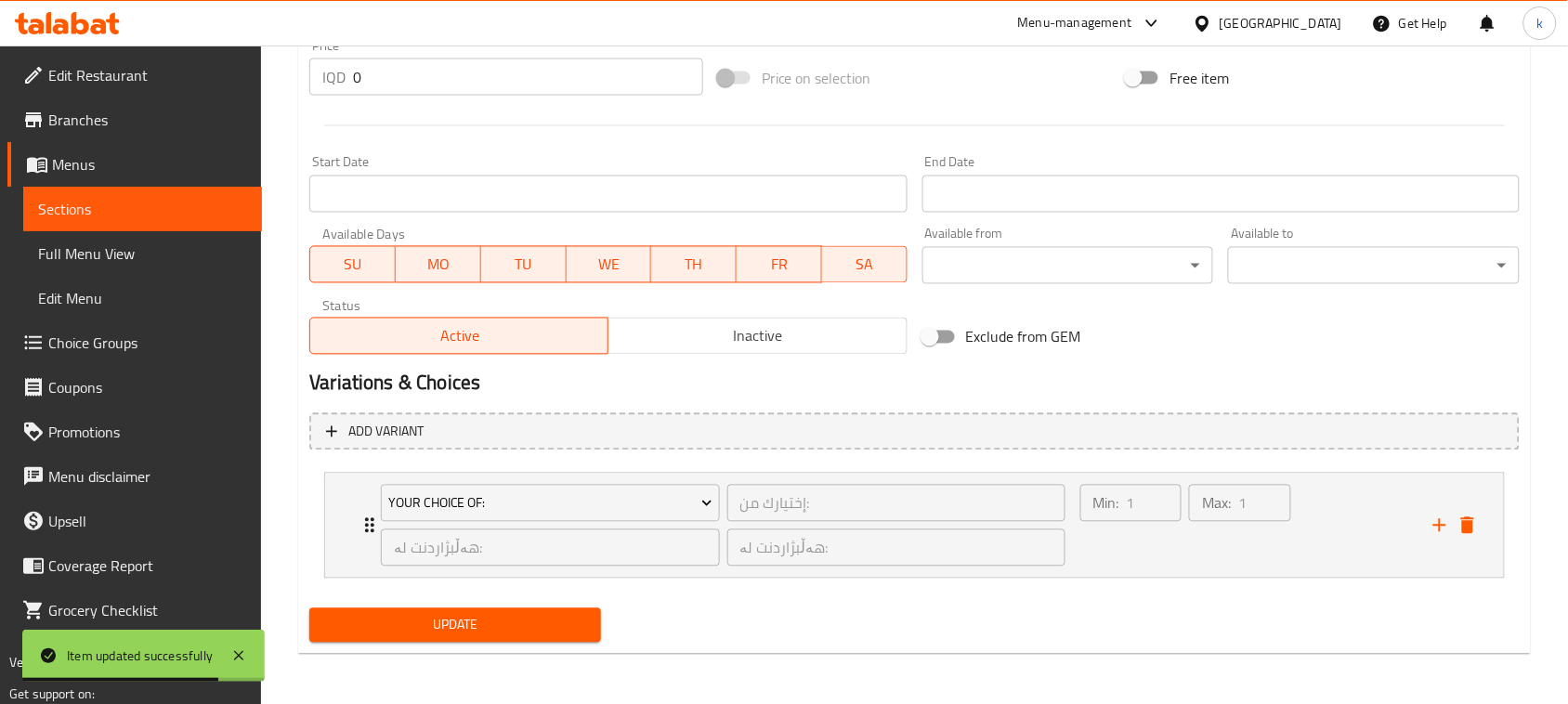
type textarea "صدر دجاج متبل، طماطم وصمون"
click at [539, 634] on span "Update" at bounding box center [455, 626] width 262 height 24
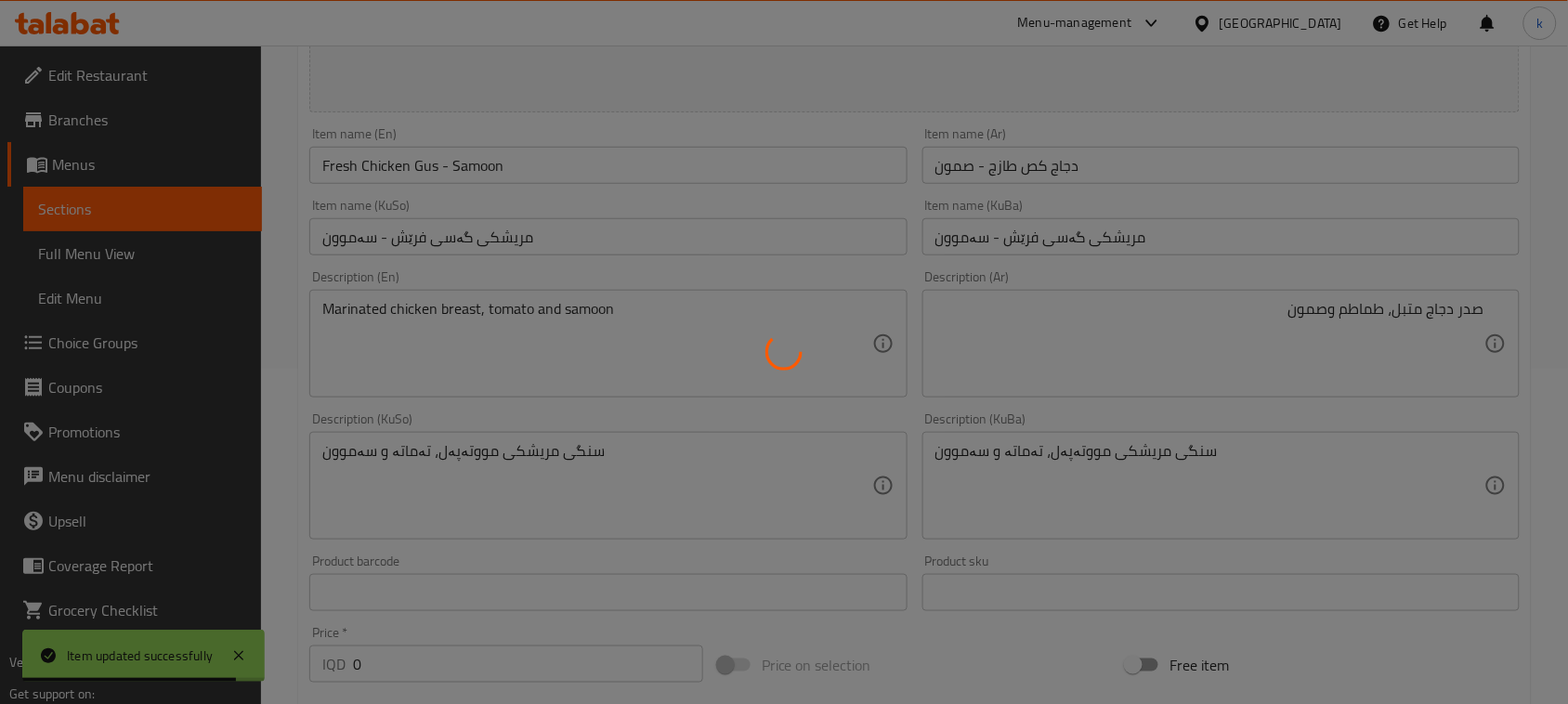
scroll to position [0, 0]
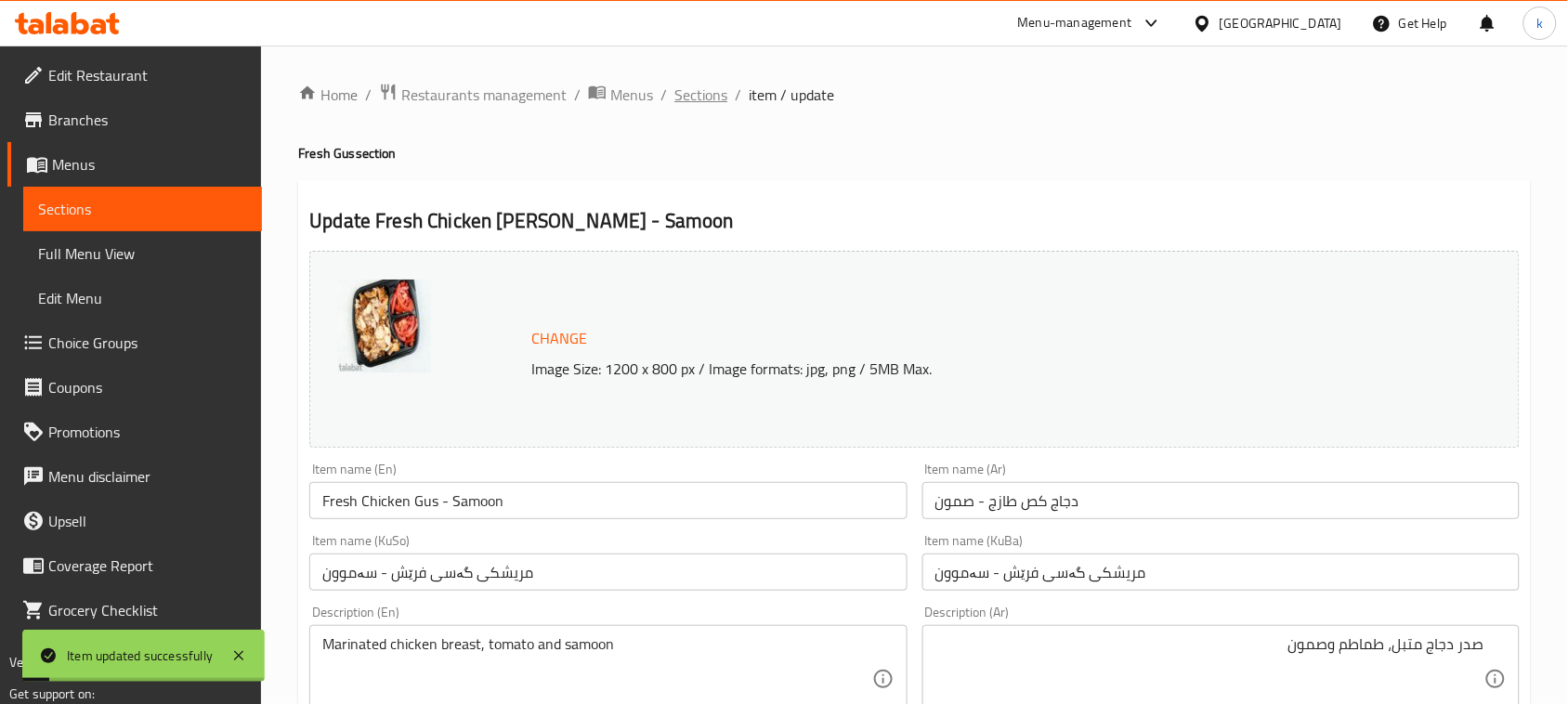
click at [693, 86] on span "Sections" at bounding box center [701, 95] width 53 height 23
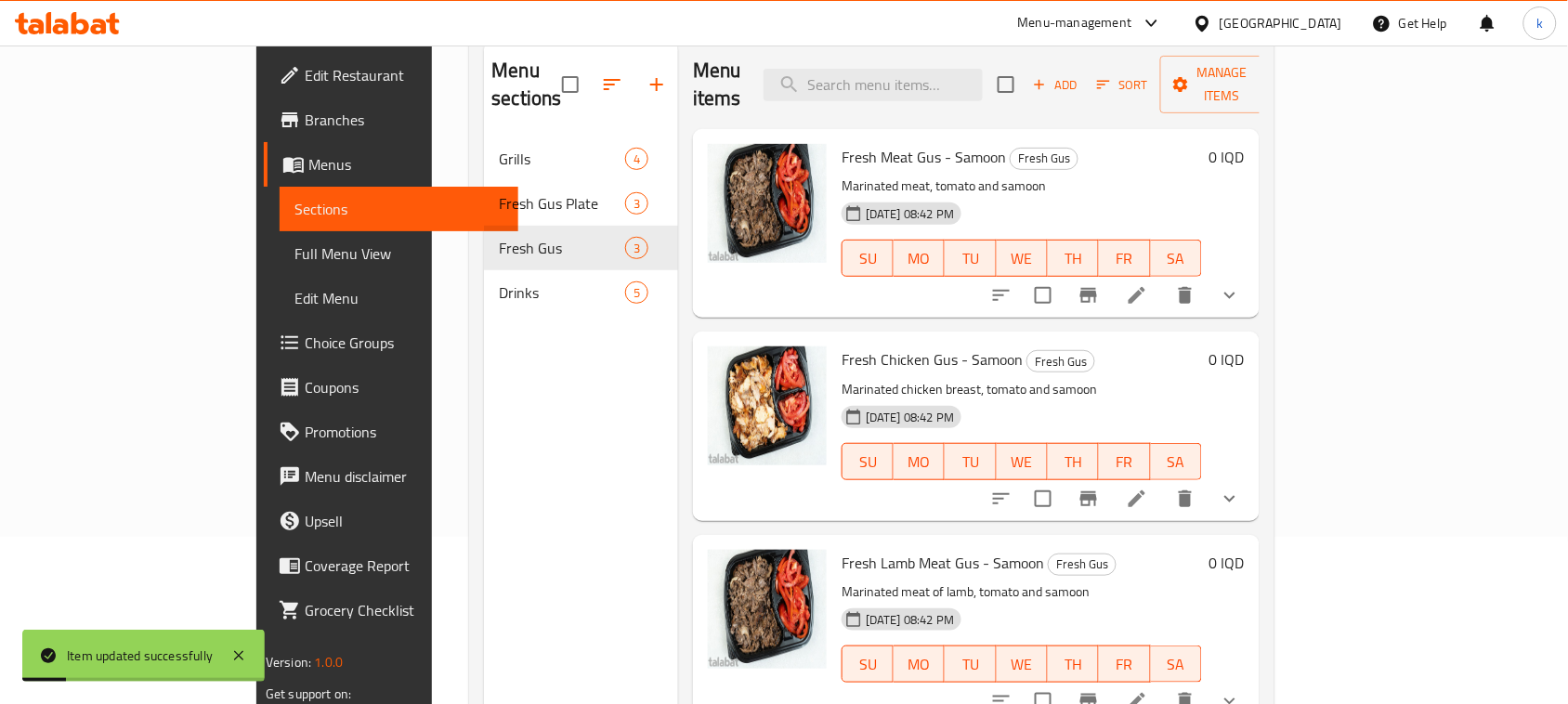
scroll to position [261, 0]
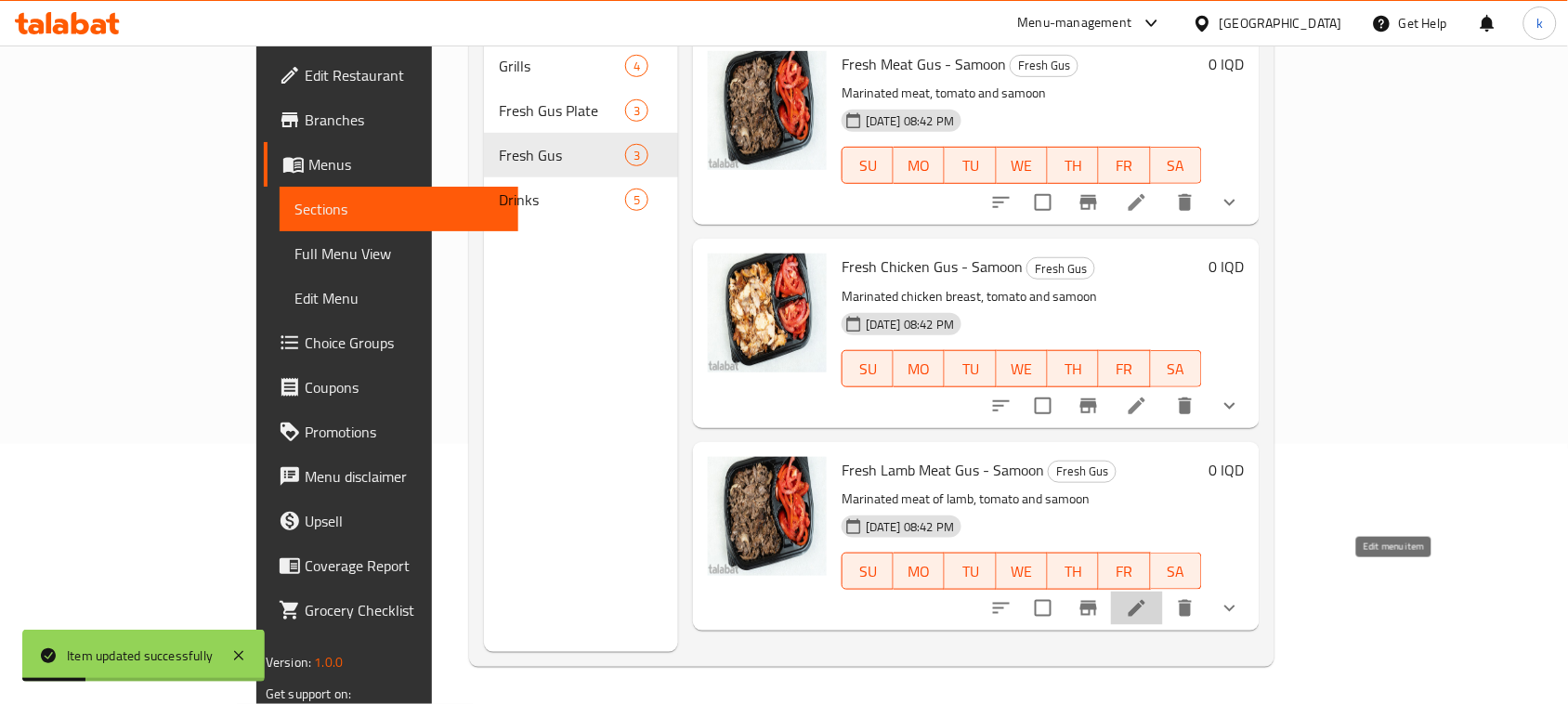
click at [1148, 597] on icon at bounding box center [1138, 609] width 23 height 23
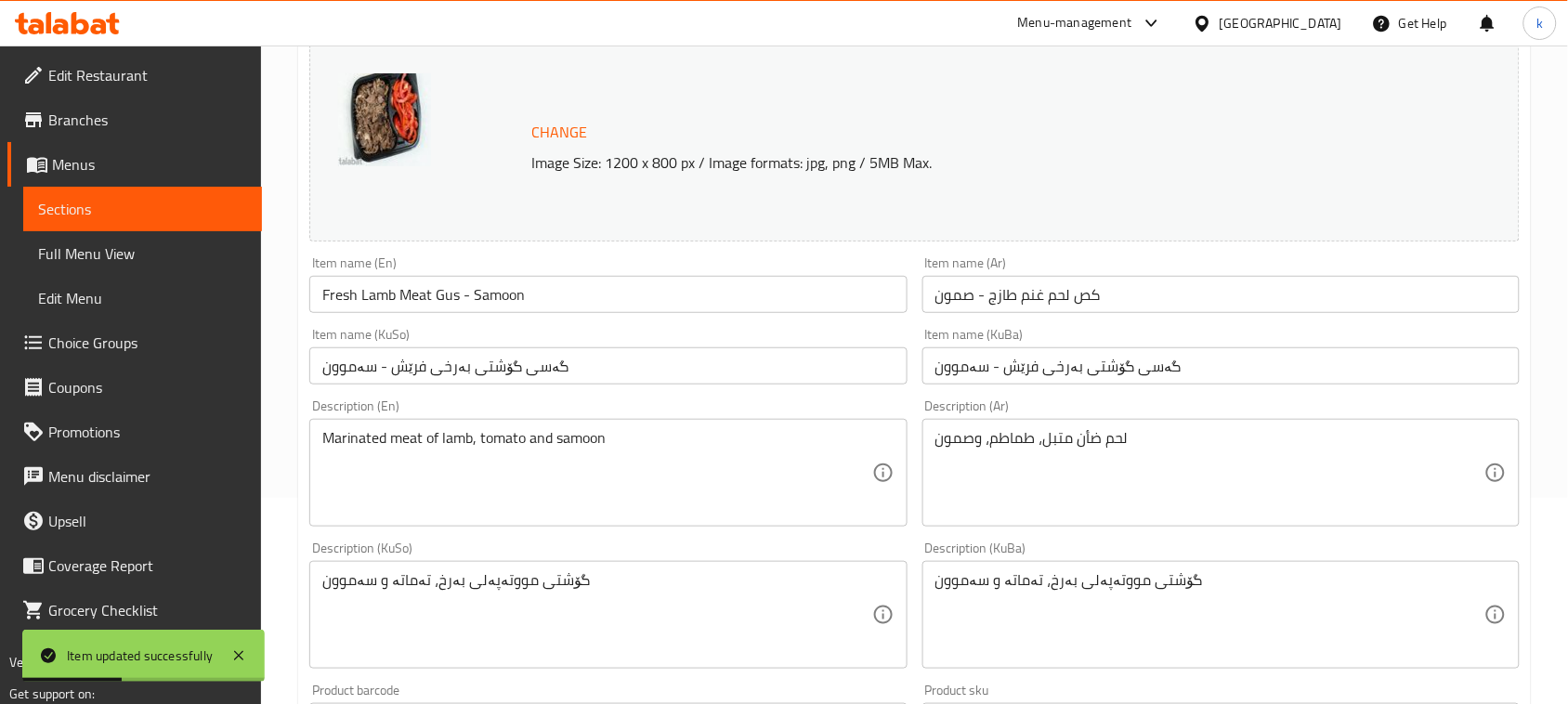
scroll to position [232, 0]
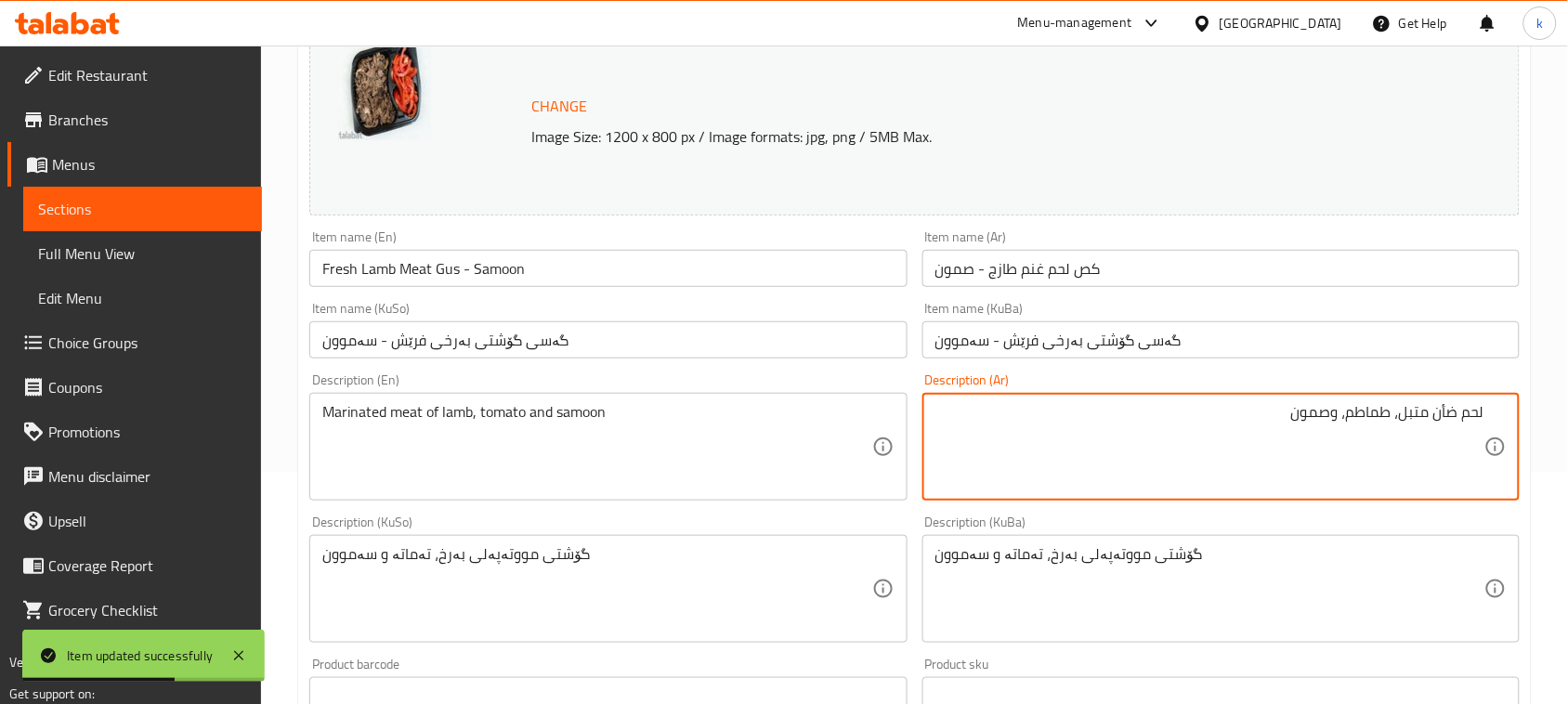
click at [1342, 416] on textarea "لحم ضأن متبل، طماطم، وصمون" at bounding box center [1210, 446] width 549 height 88
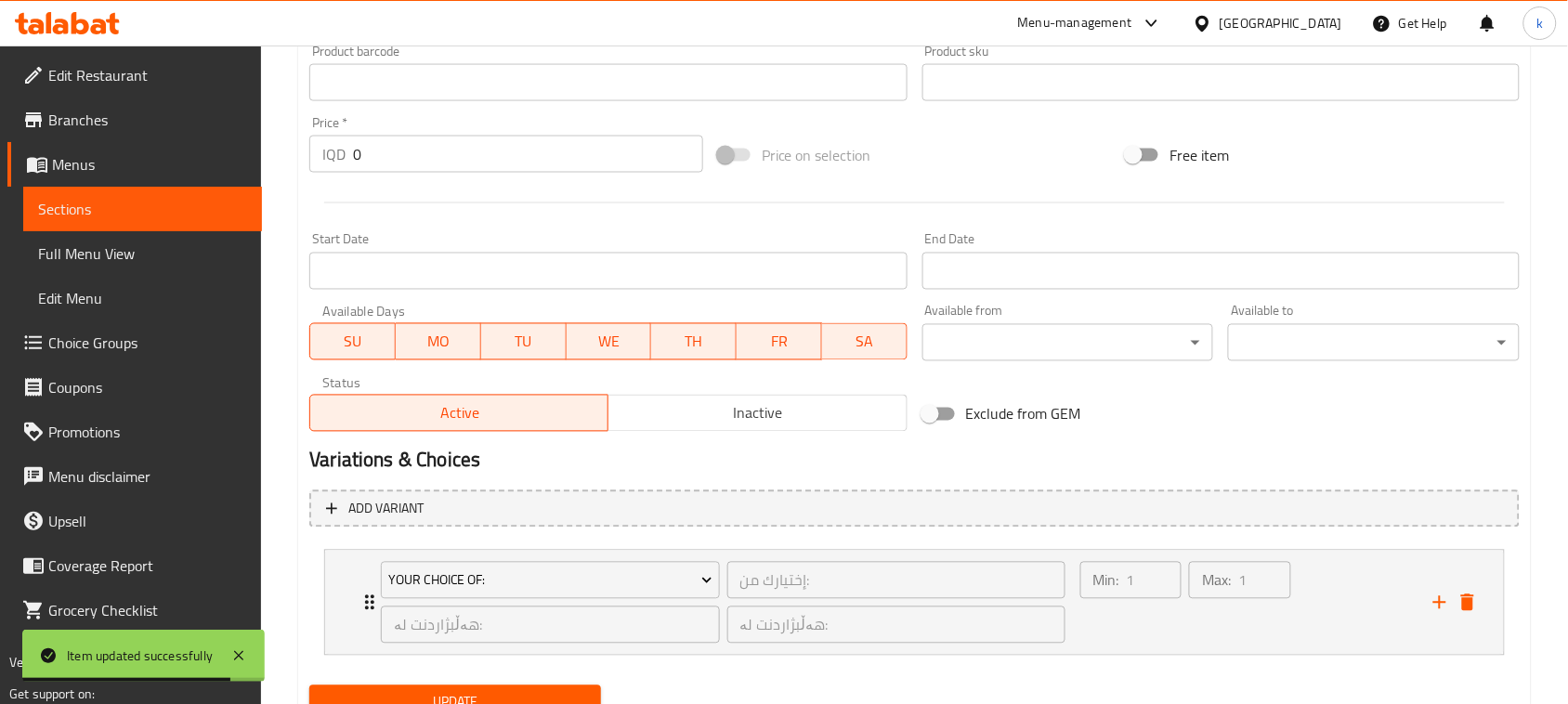
scroll to position [922, 0]
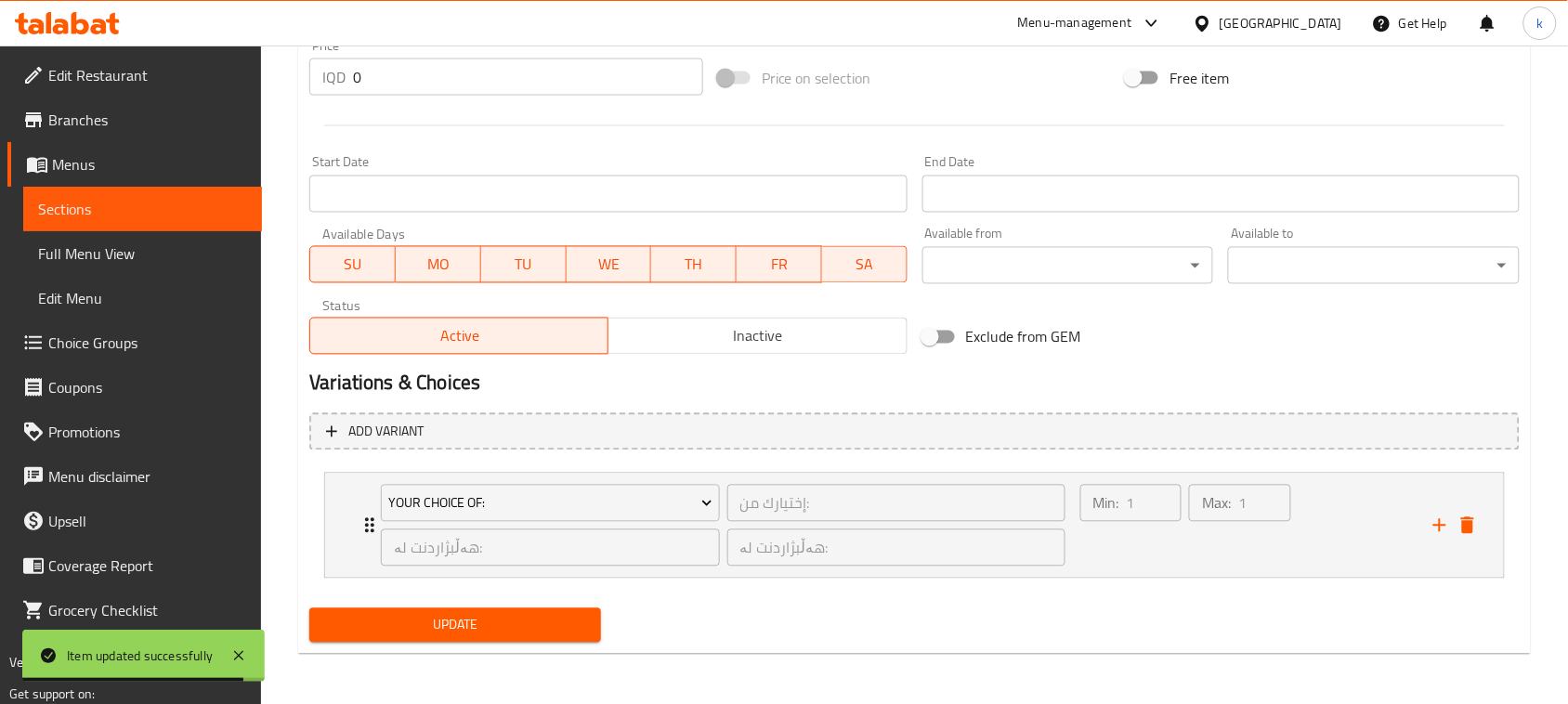
type textarea "لحم ضأن متبل، طماطم وصمون"
click at [495, 611] on button "Update" at bounding box center [455, 626] width 292 height 34
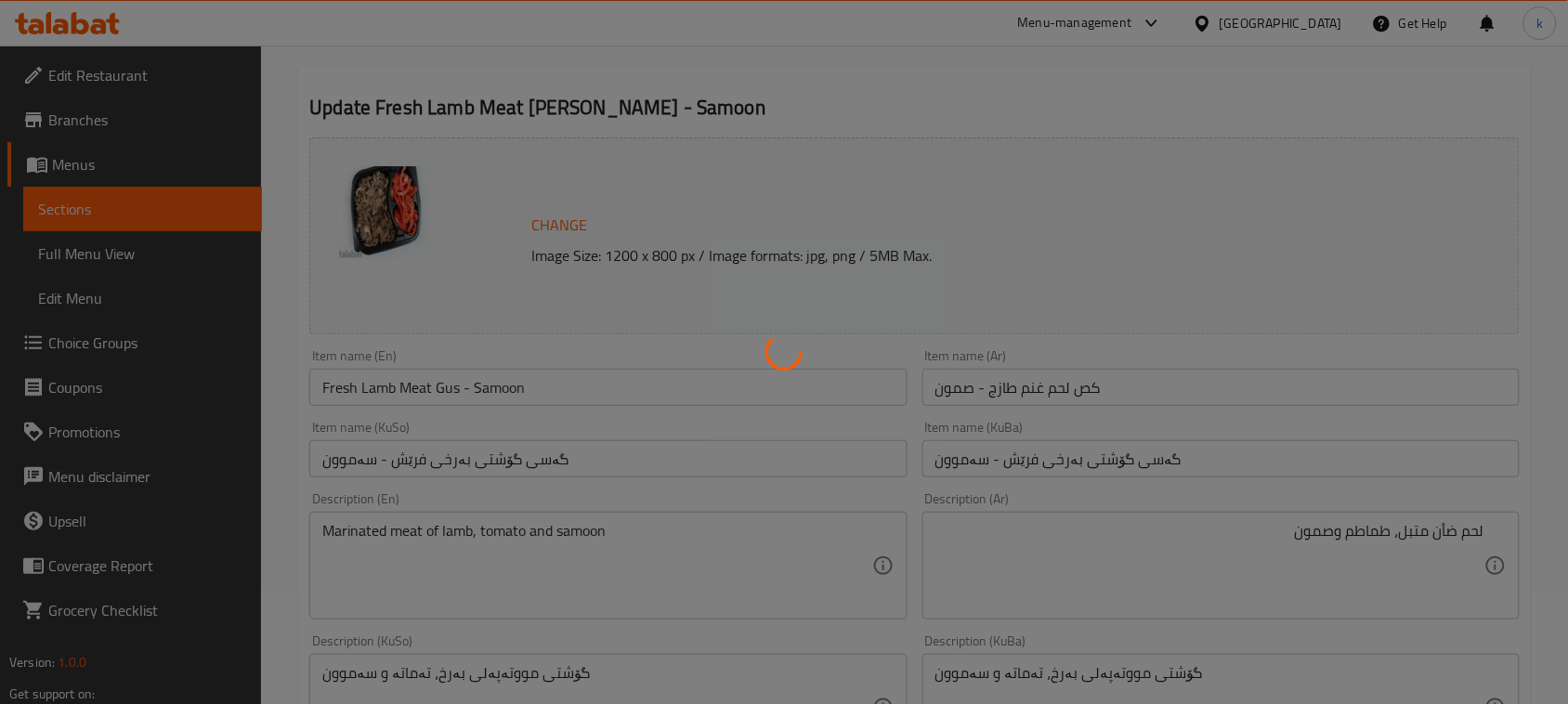
scroll to position [109, 0]
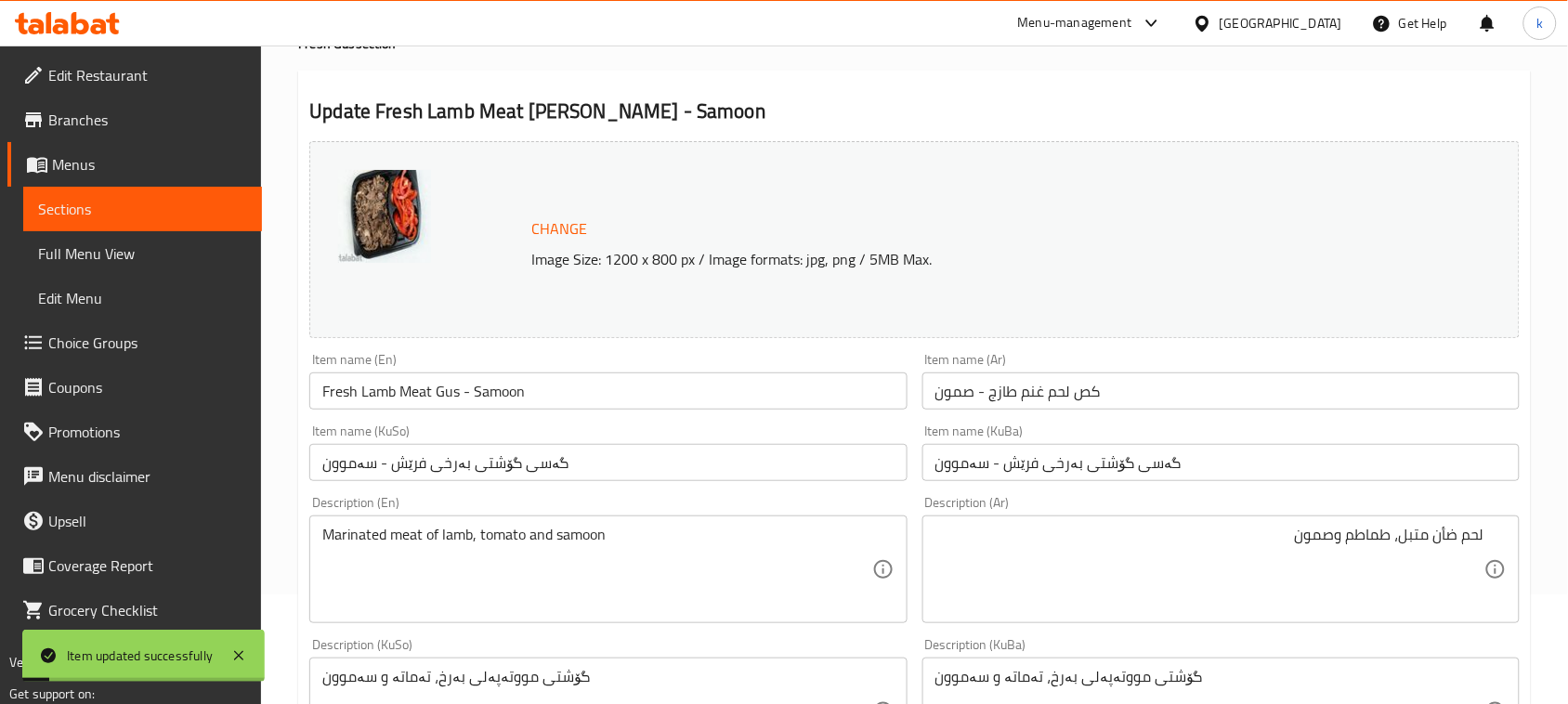
drag, startPoint x: 93, startPoint y: 244, endPoint x: 99, endPoint y: 254, distance: 11.7
click at [91, 244] on span "Full Menu View" at bounding box center [142, 254] width 209 height 23
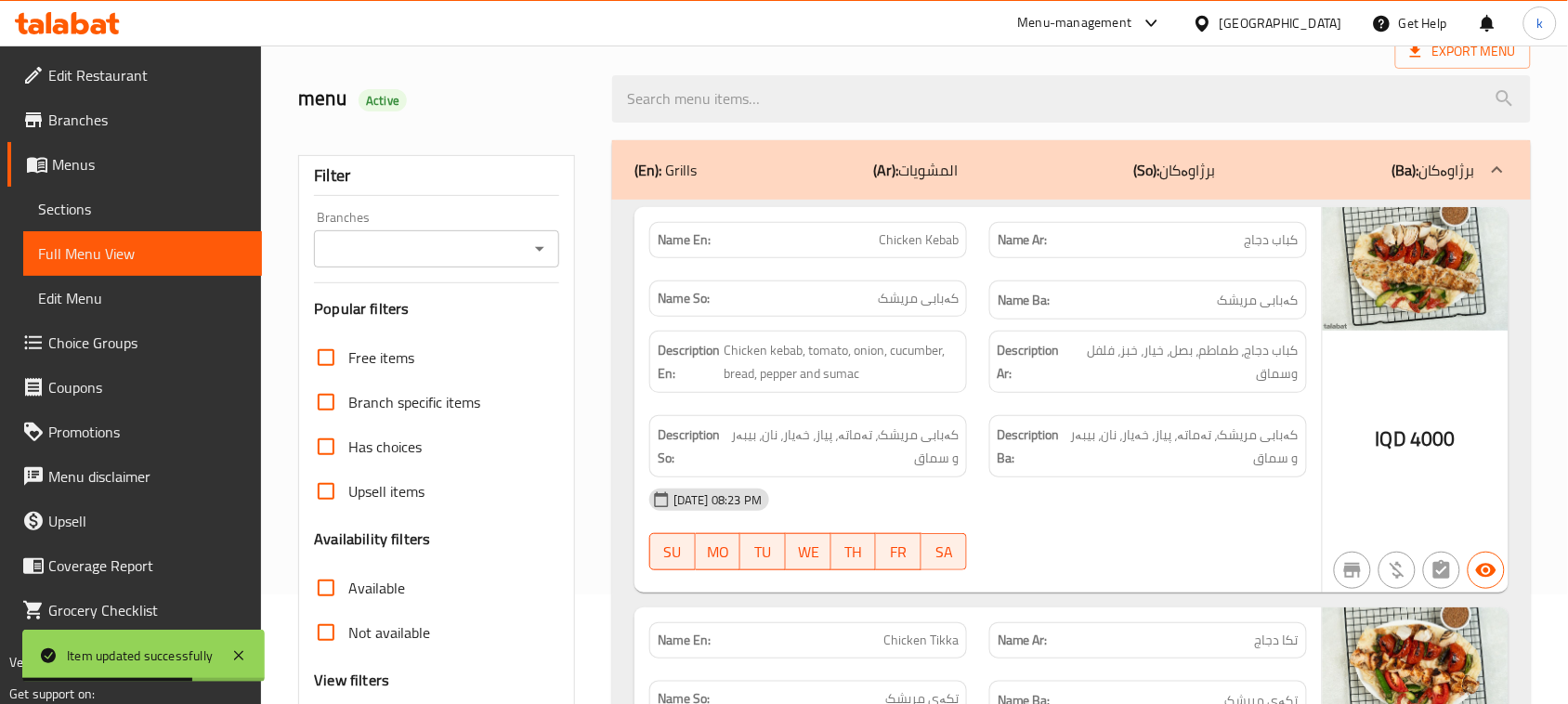
click at [541, 253] on icon "Open" at bounding box center [540, 249] width 23 height 23
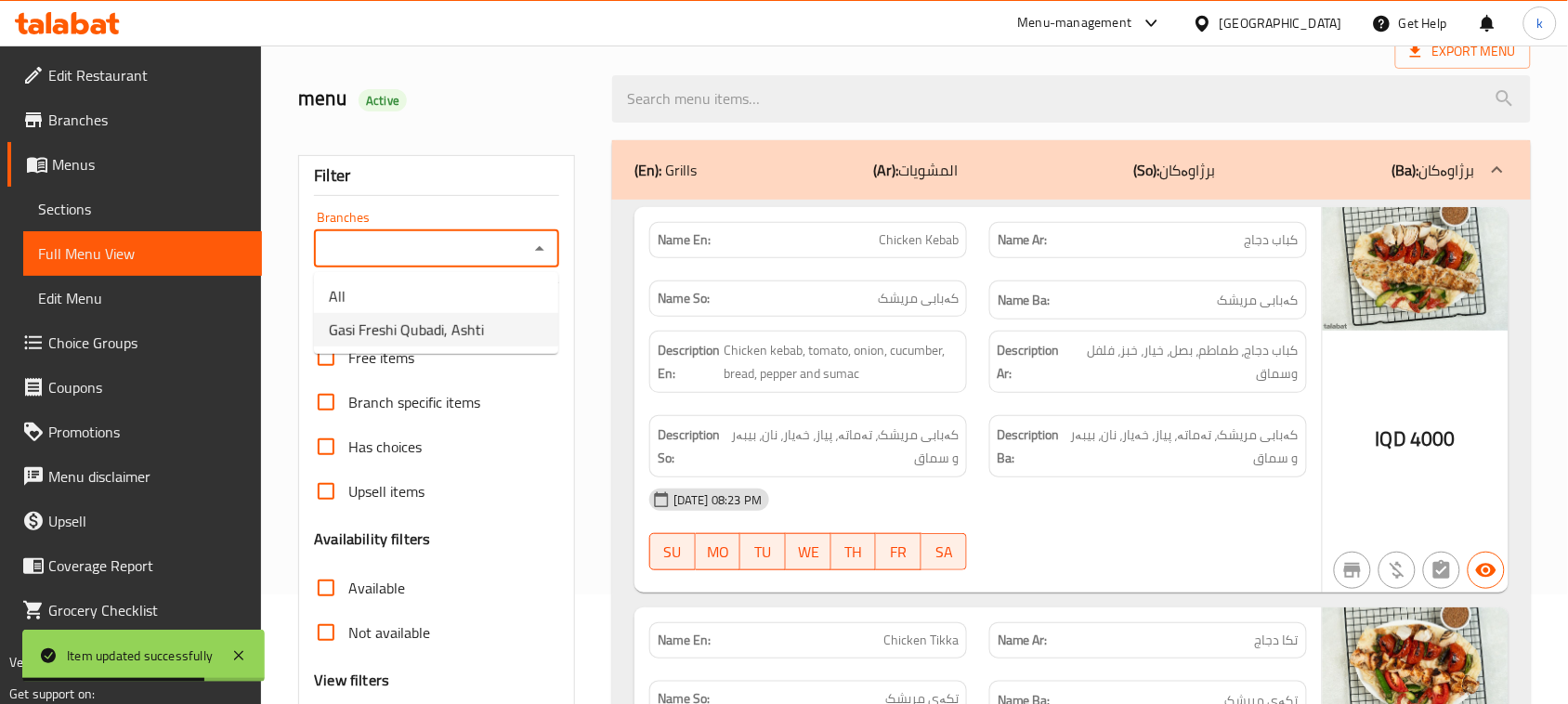
click at [465, 336] on span "Gasi Freshi Qubadi, Ashti" at bounding box center [406, 330] width 155 height 23
type input "Gasi Freshi Qubadi, Ashti"
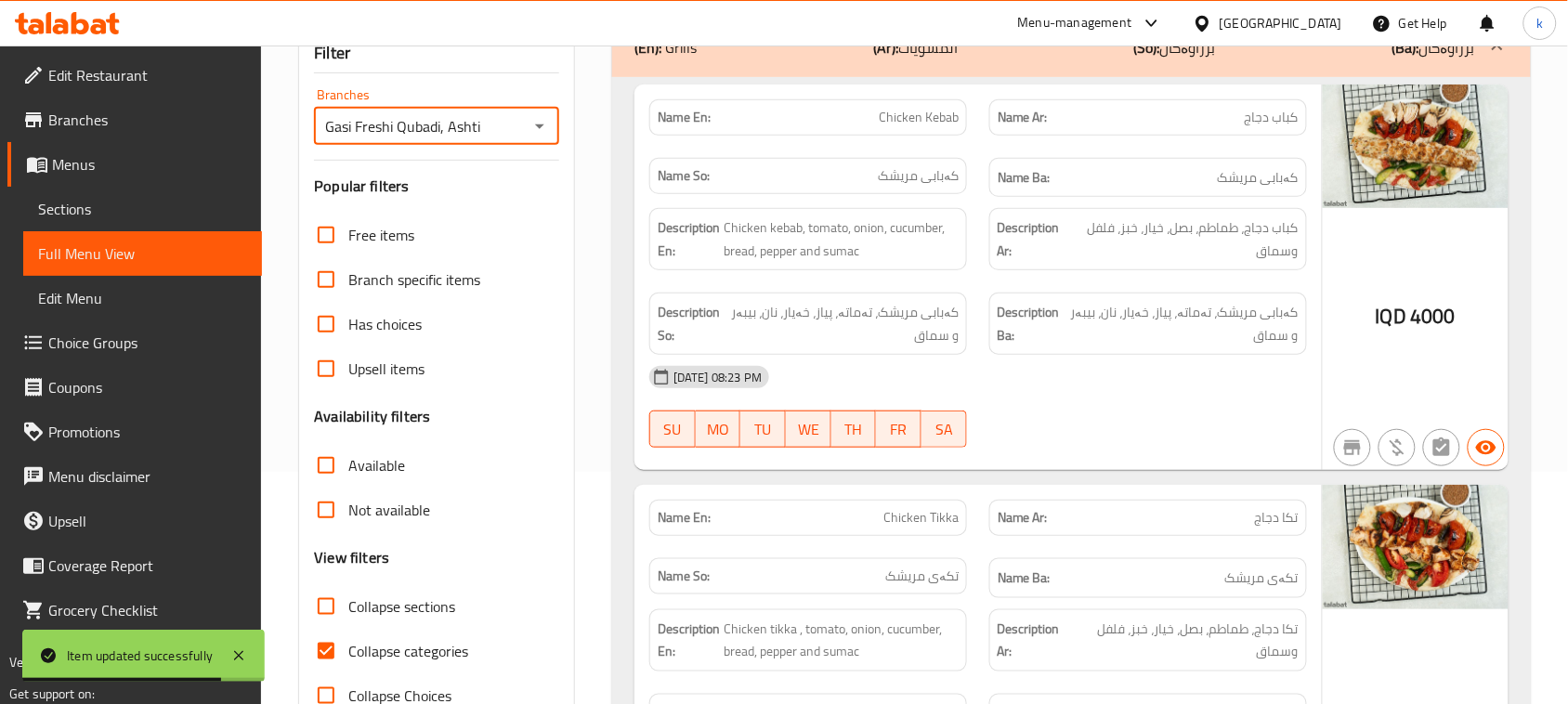
scroll to position [458, 0]
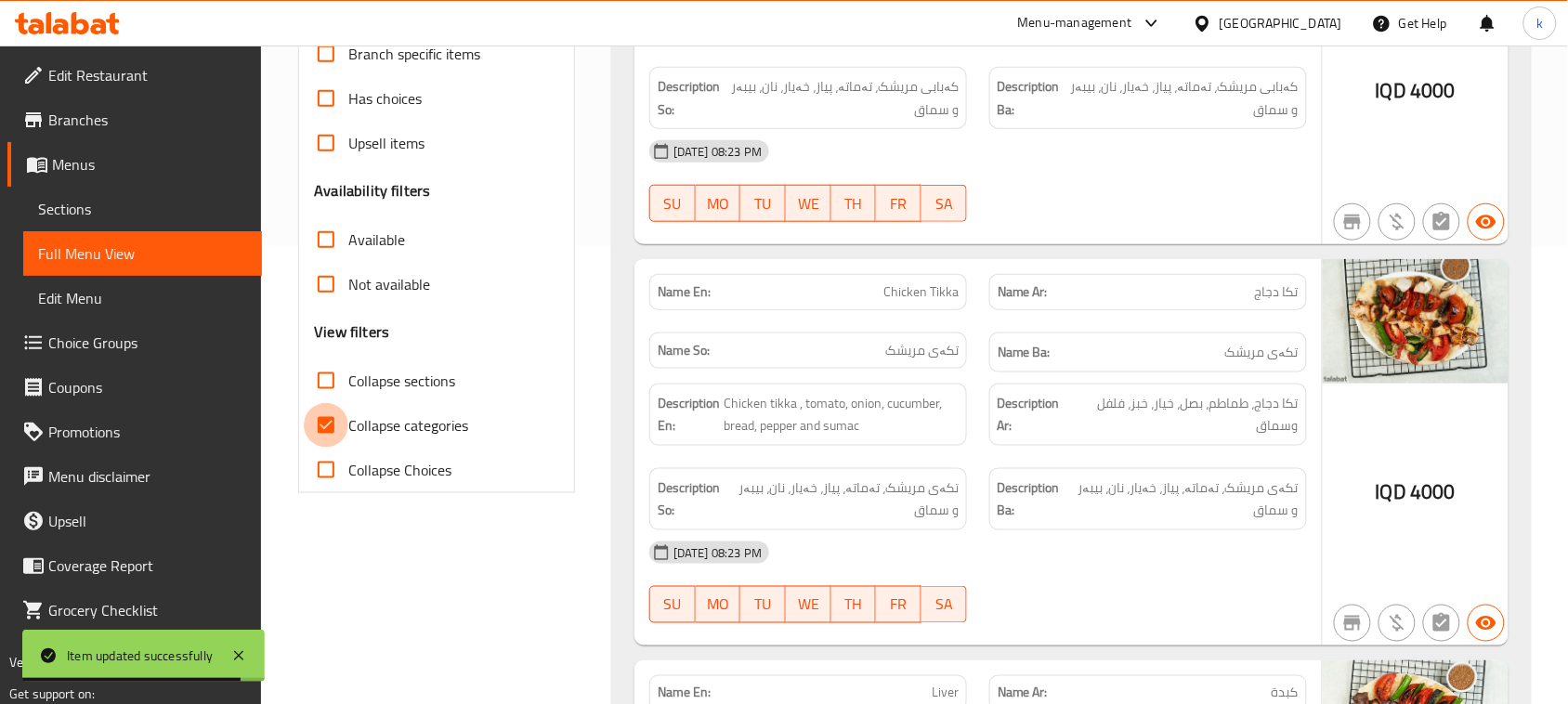
click at [328, 425] on input "Collapse categories" at bounding box center [326, 425] width 44 height 44
checkbox input "false"
click at [329, 377] on input "Collapse sections" at bounding box center [326, 380] width 44 height 44
checkbox input "true"
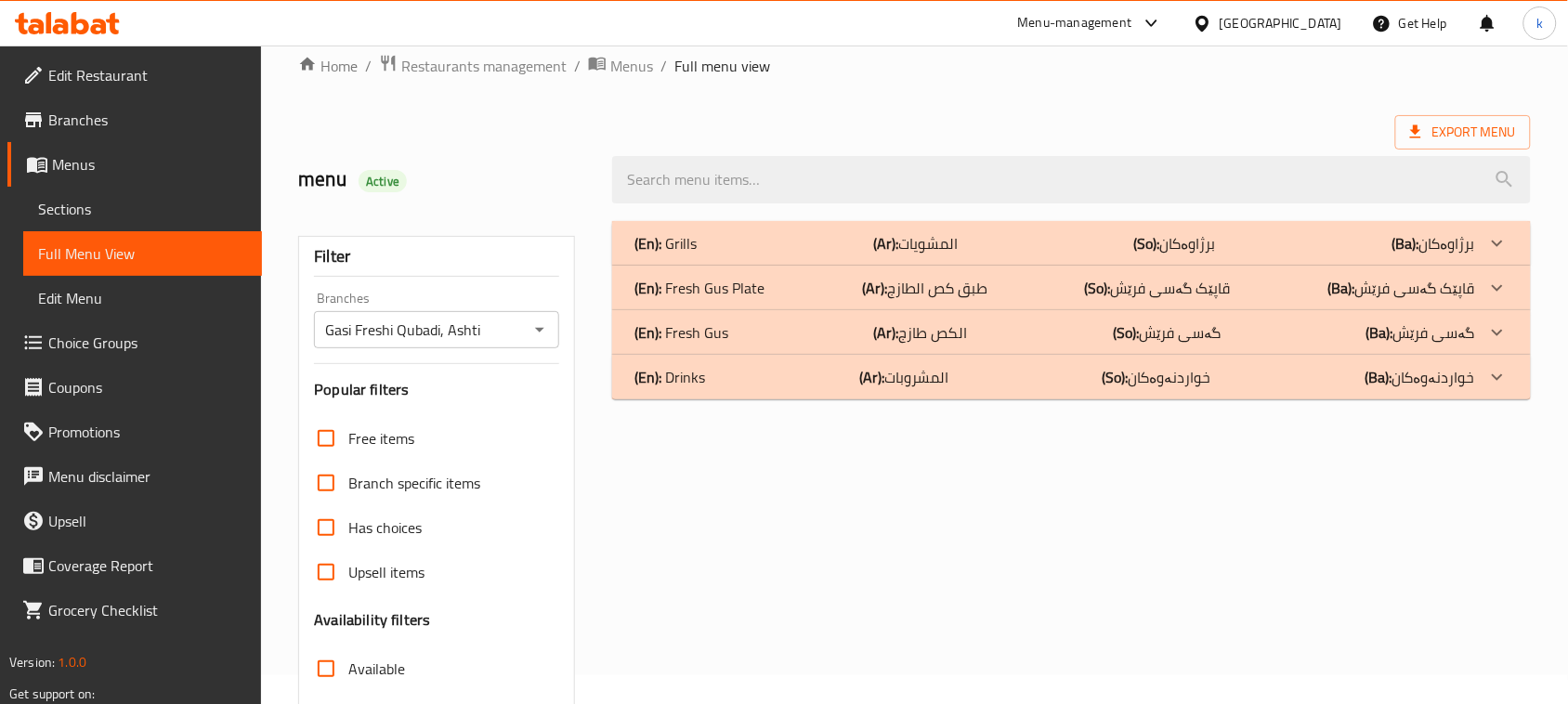
scroll to position [0, 0]
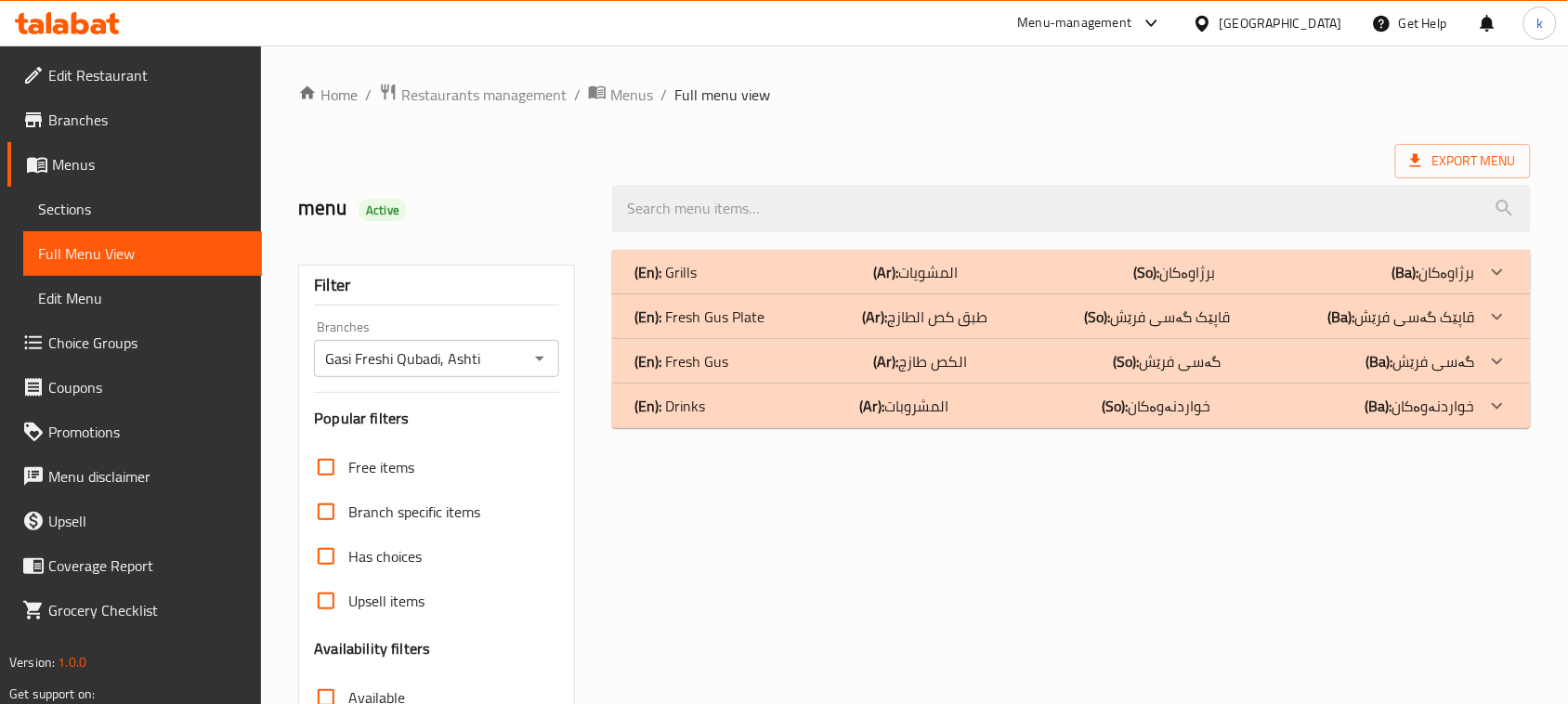
click at [679, 363] on p "(En): Fresh Gus" at bounding box center [681, 361] width 93 height 23
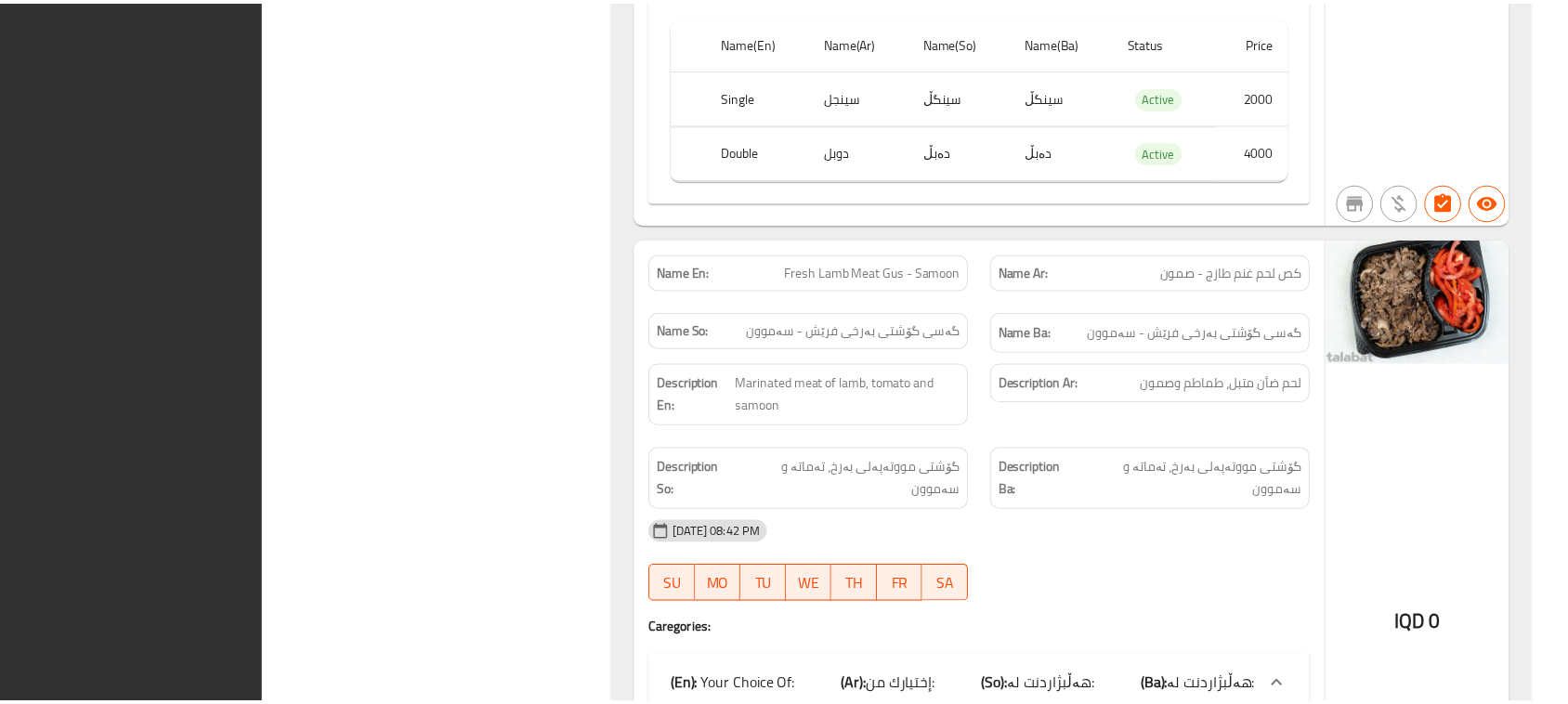
scroll to position [1898, 0]
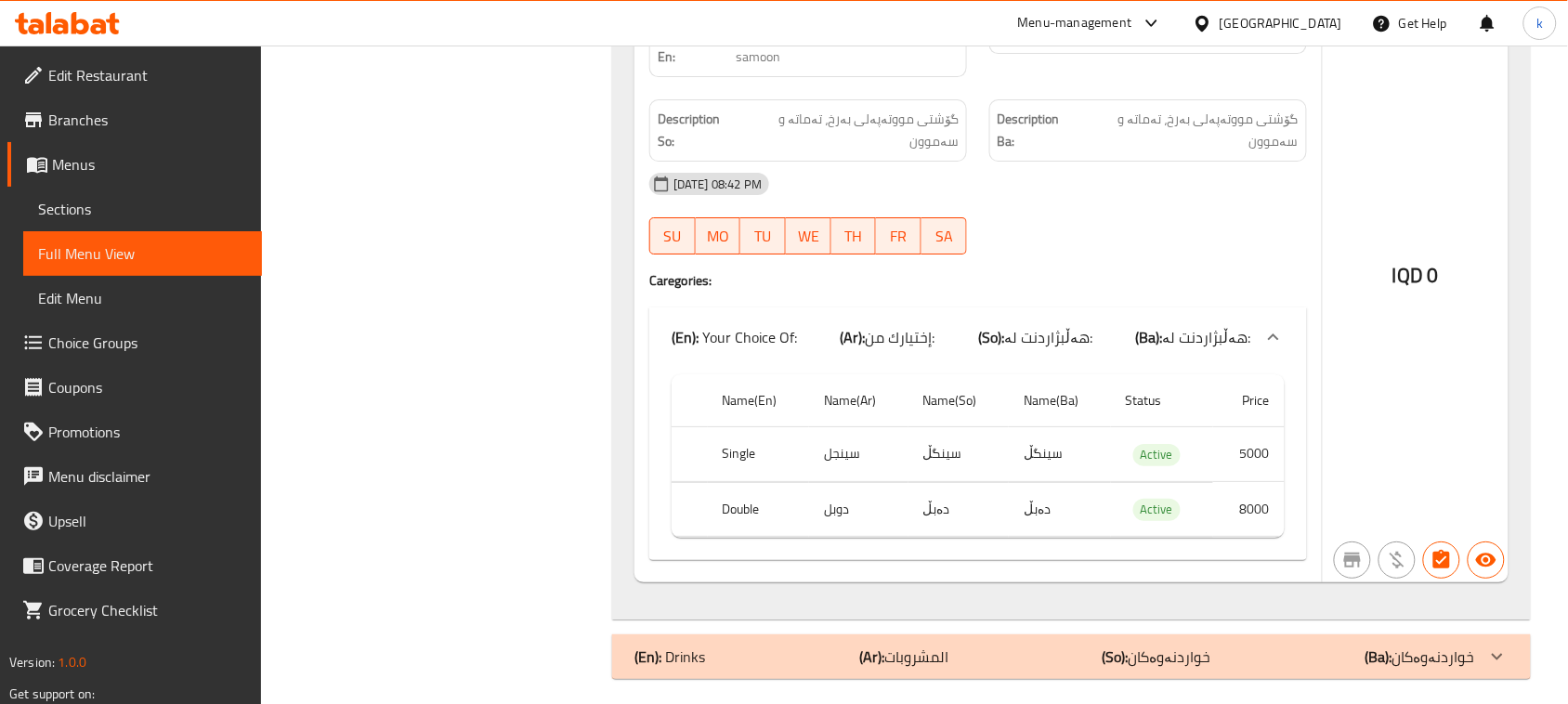
click at [73, 26] on icon at bounding box center [80, 24] width 18 height 23
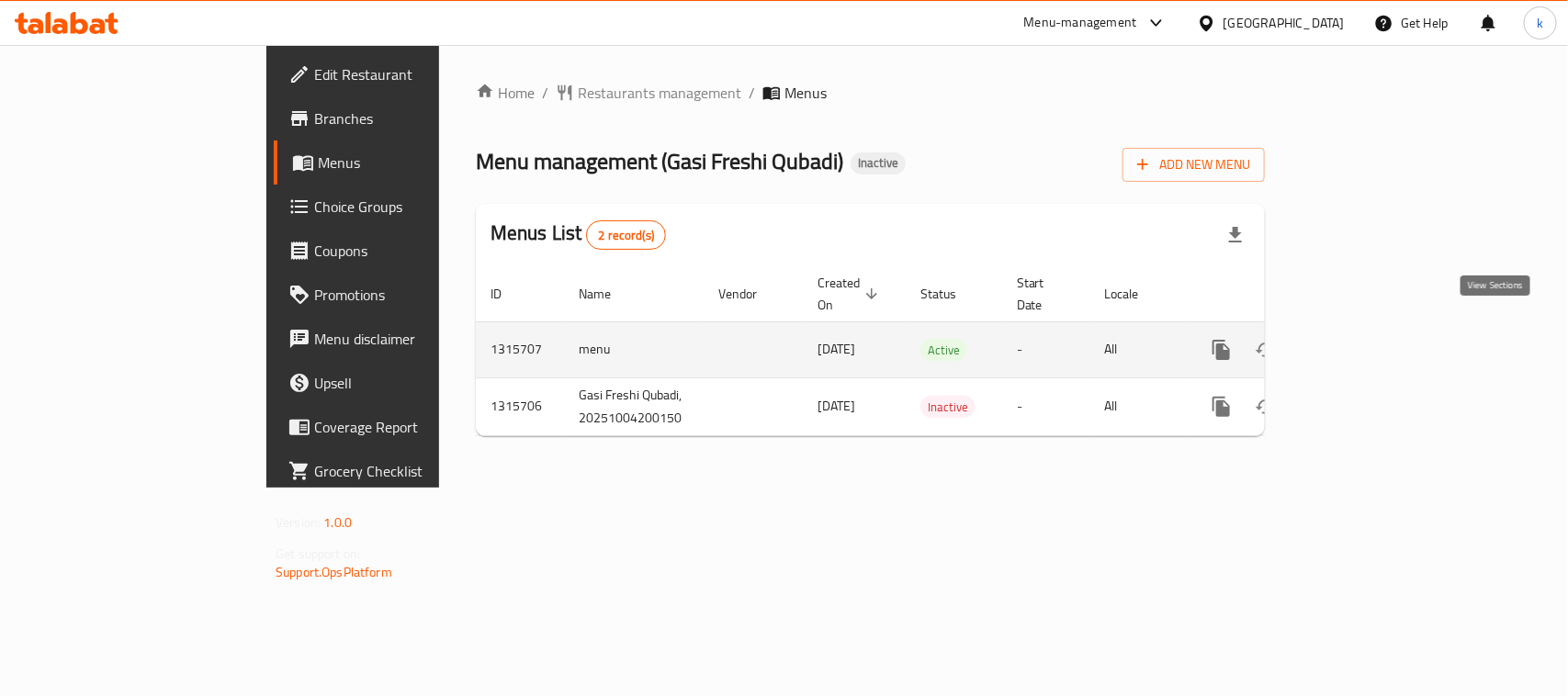
click at [1365, 339] on icon "enhanced table" at bounding box center [1354, 350] width 22 height 22
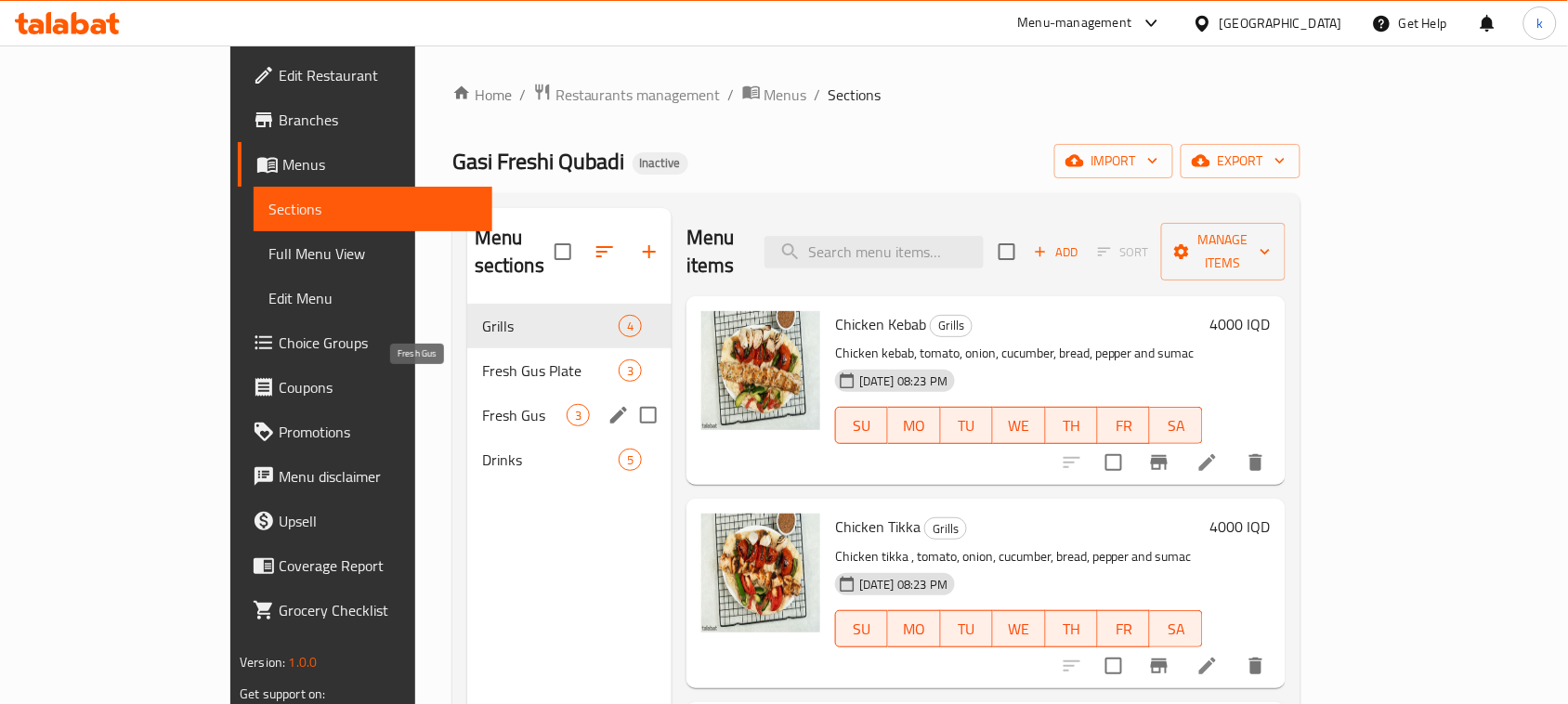
click at [482, 404] on span "Fresh Gus" at bounding box center [525, 415] width 85 height 23
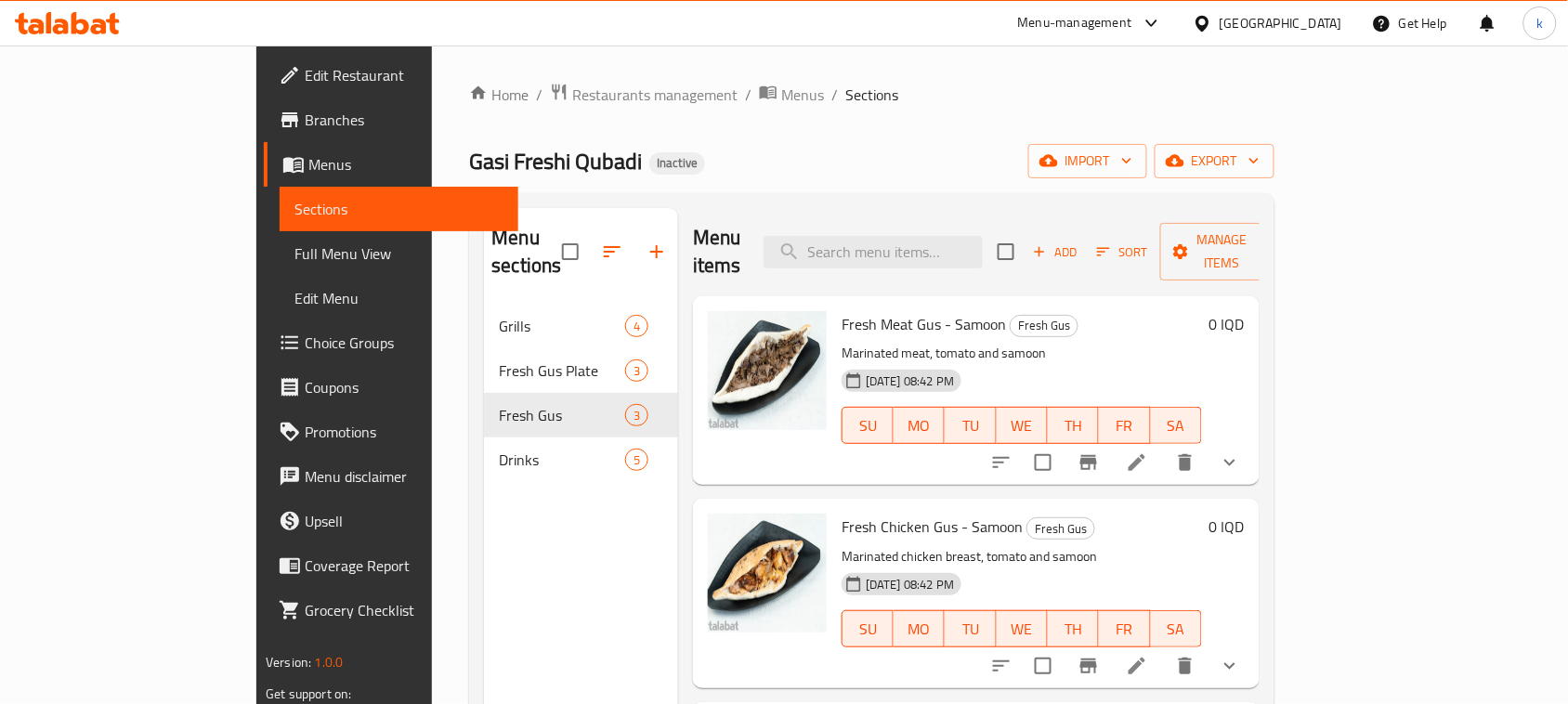
click at [295, 256] on span "Full Menu View" at bounding box center [398, 254] width 209 height 23
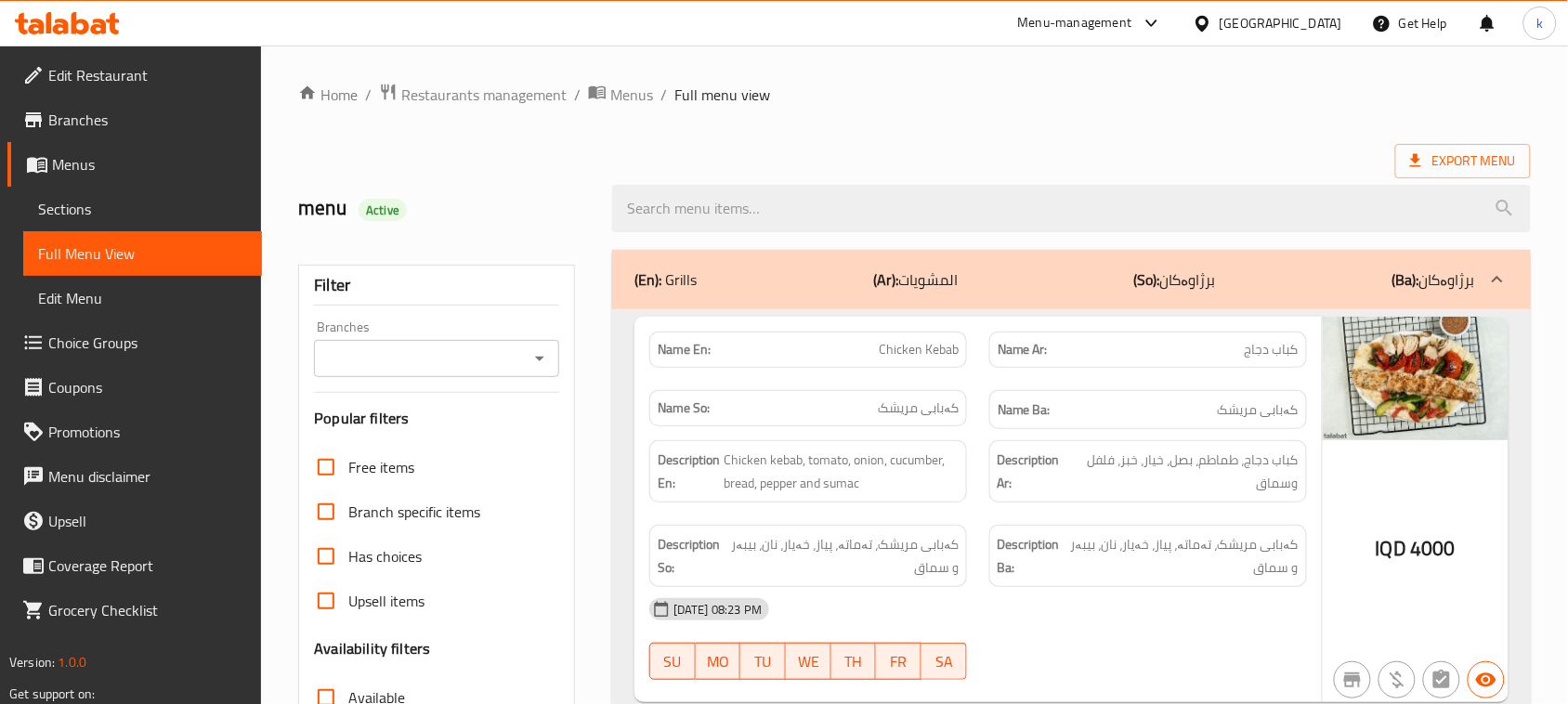
click at [540, 369] on icon "Open" at bounding box center [540, 359] width 23 height 23
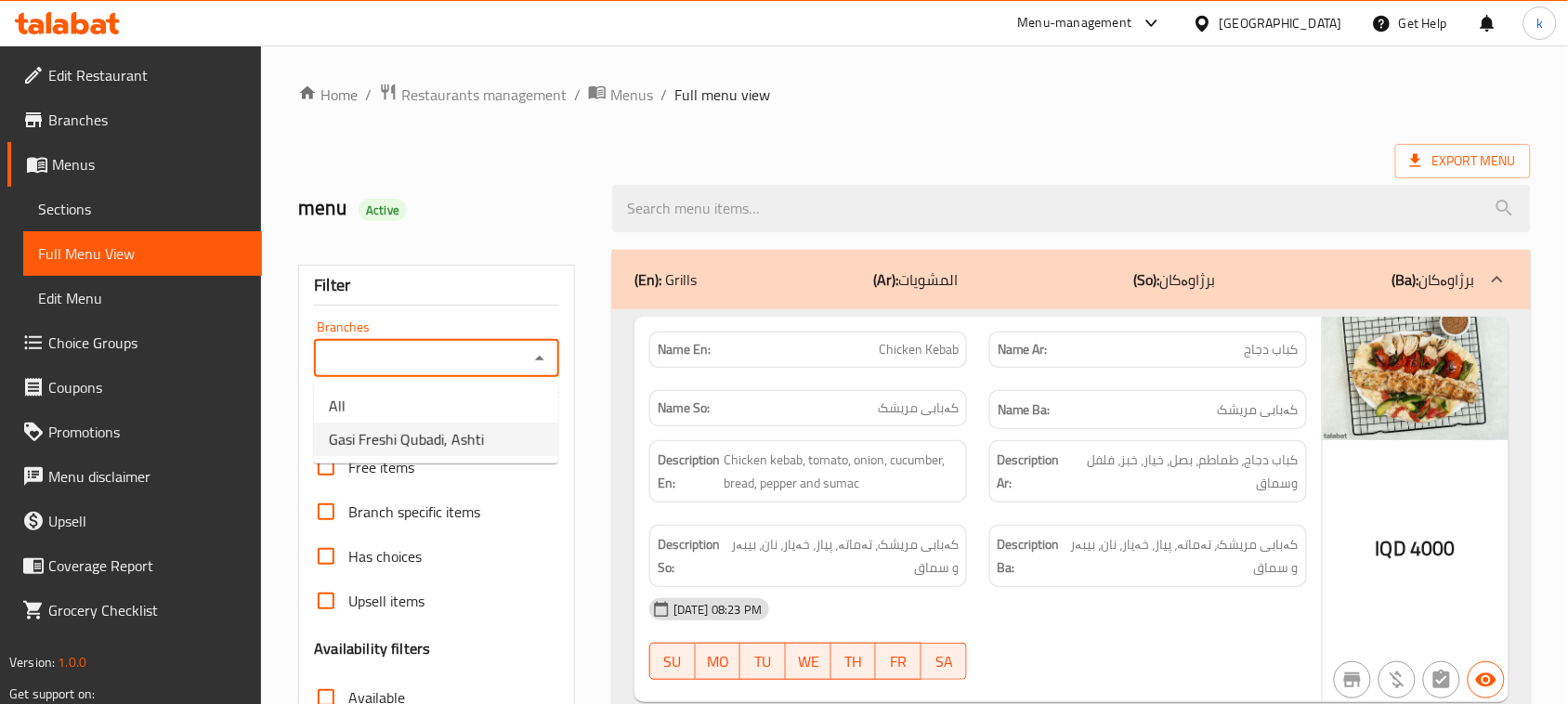
click at [456, 448] on span "Gasi Freshi Qubadi, Ashti" at bounding box center [406, 440] width 155 height 23
type input "Gasi Freshi Qubadi, Ashti"
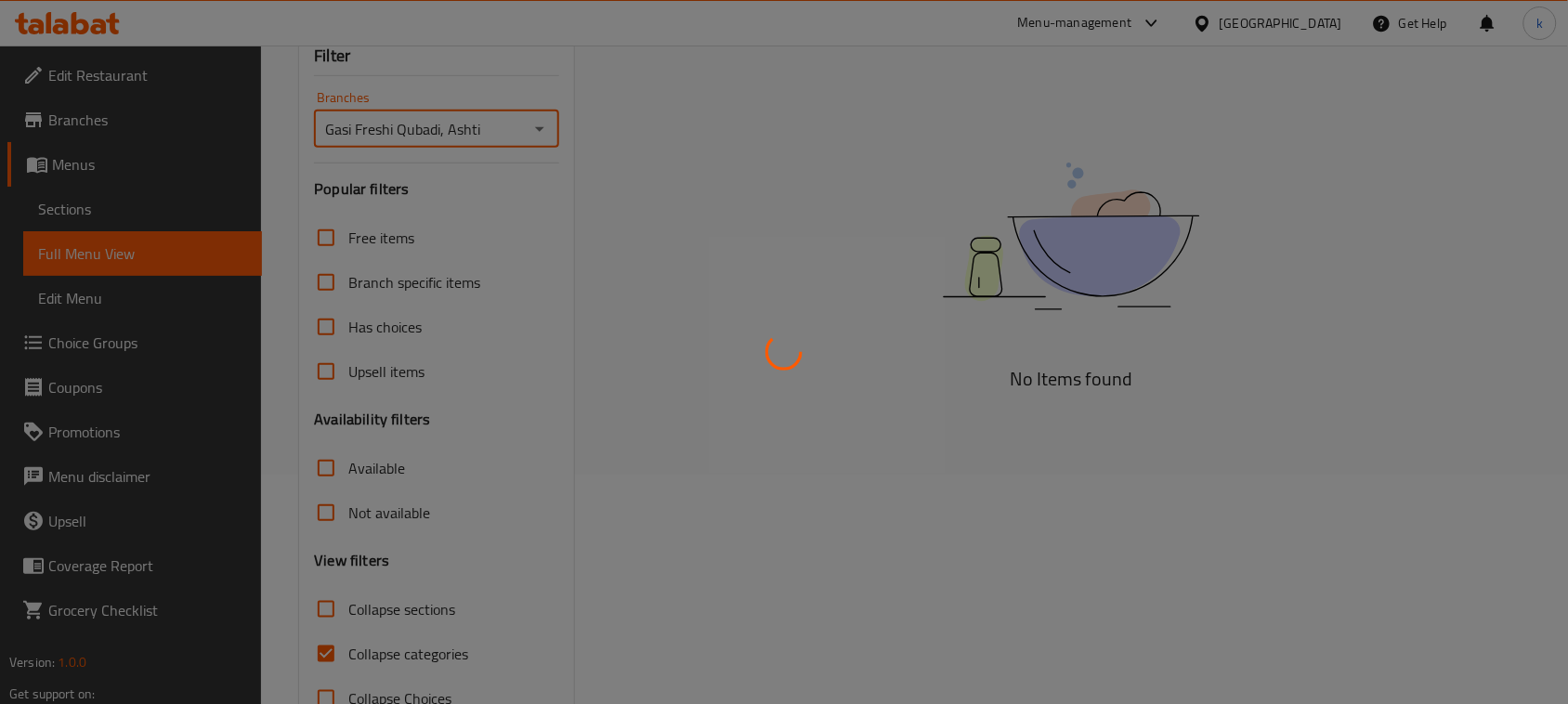
scroll to position [232, 0]
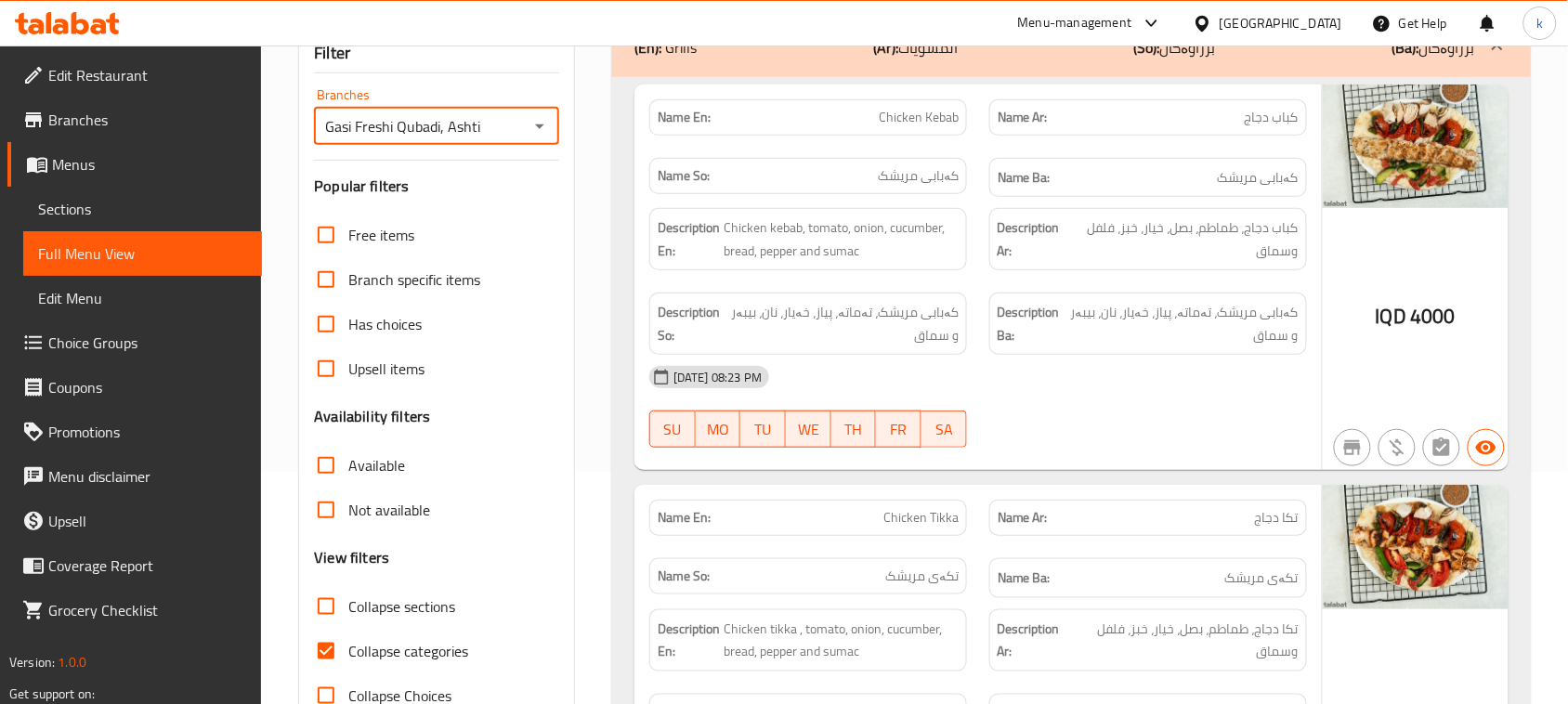
click at [327, 646] on input "Collapse categories" at bounding box center [326, 650] width 44 height 44
checkbox input "false"
click at [325, 607] on input "Collapse sections" at bounding box center [326, 606] width 44 height 44
checkbox input "true"
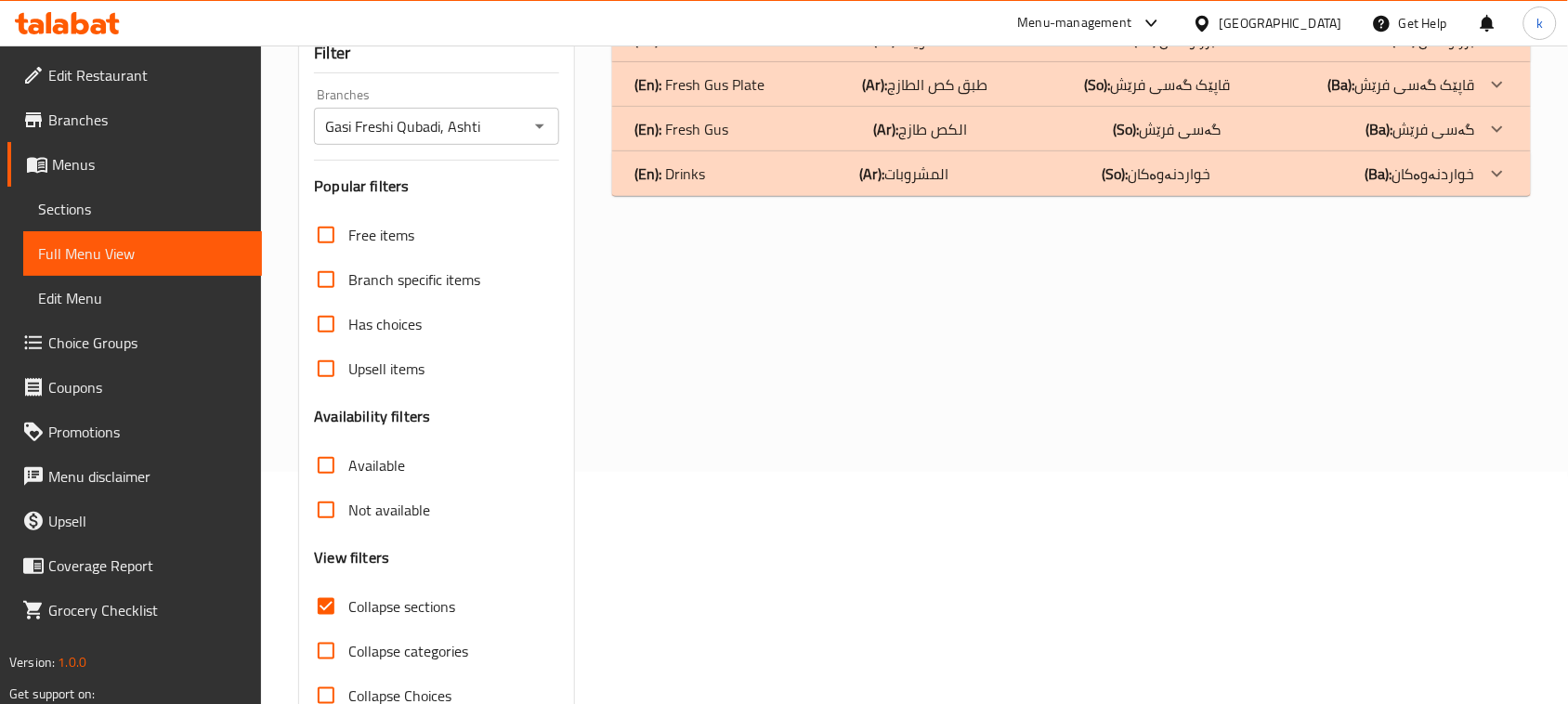
click at [679, 126] on p "(En): Fresh Gus" at bounding box center [681, 129] width 93 height 23
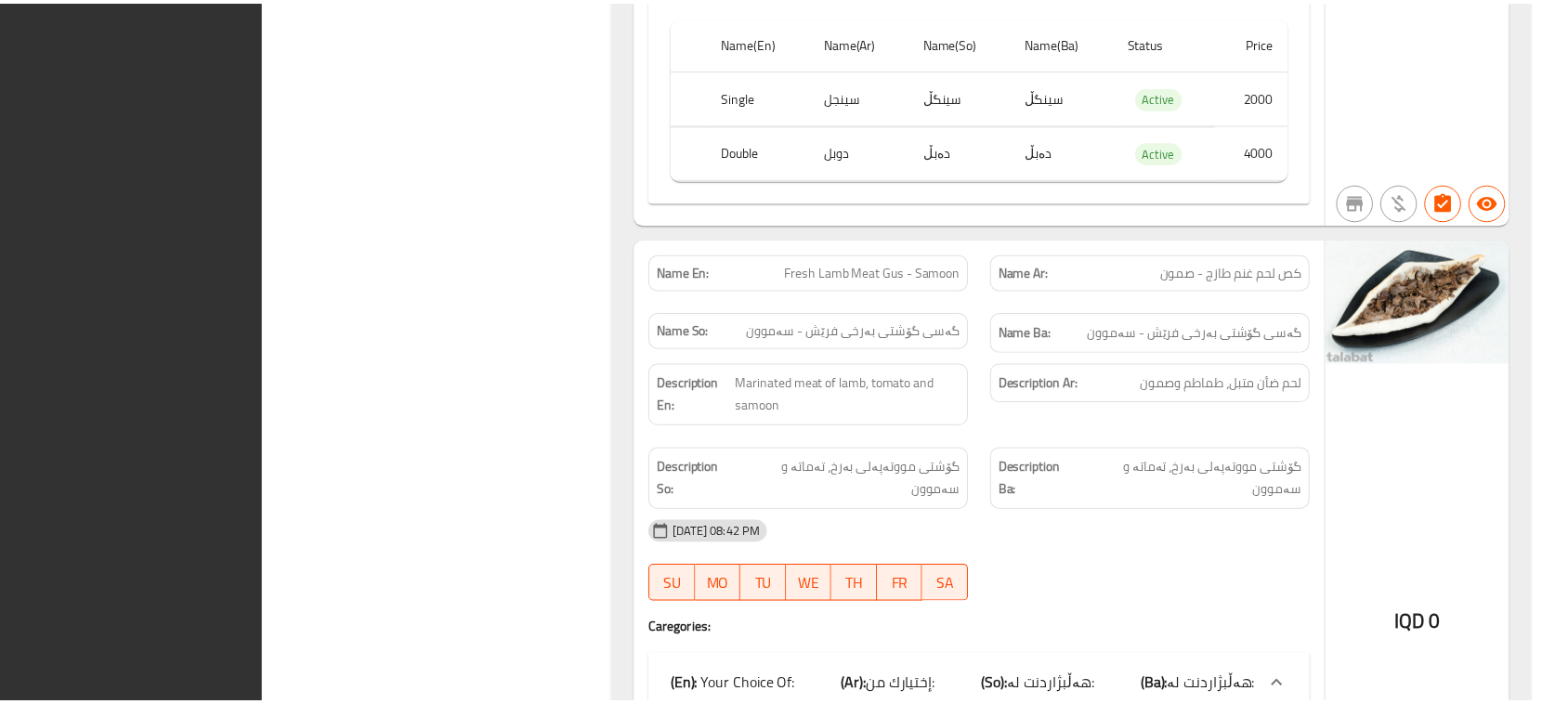
scroll to position [1898, 0]
